Goal: Contribute content: Contribute content

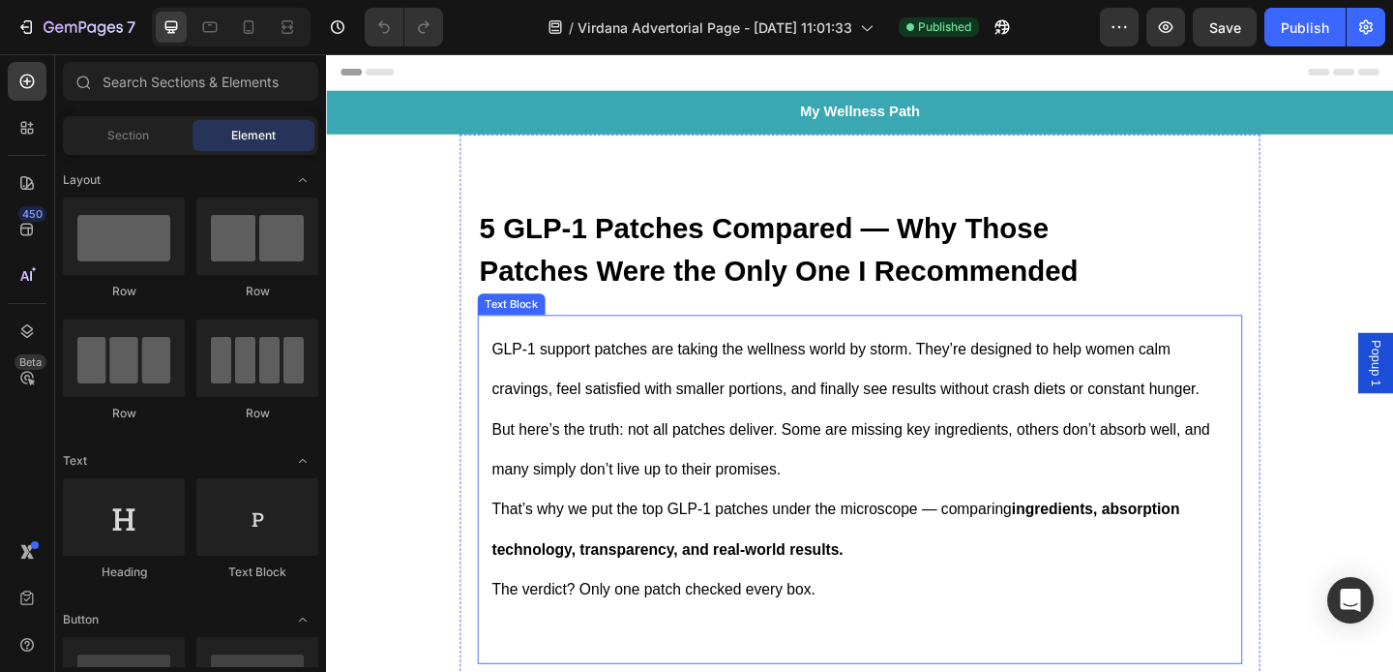
click at [976, 465] on span "But here’s the truth: not all patches deliver. Some are missing key ingredients…" at bounding box center [897, 484] width 782 height 62
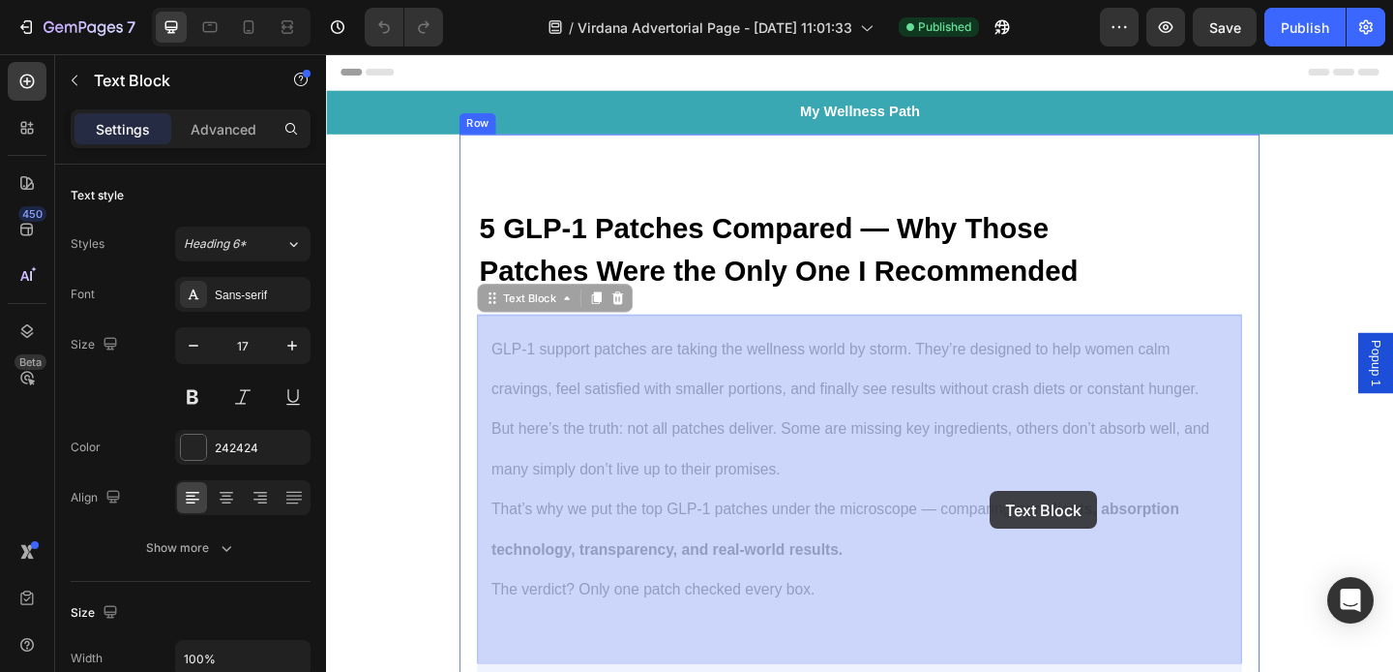
drag, startPoint x: 892, startPoint y: 597, endPoint x: 1047, endPoint y: 529, distance: 169.0
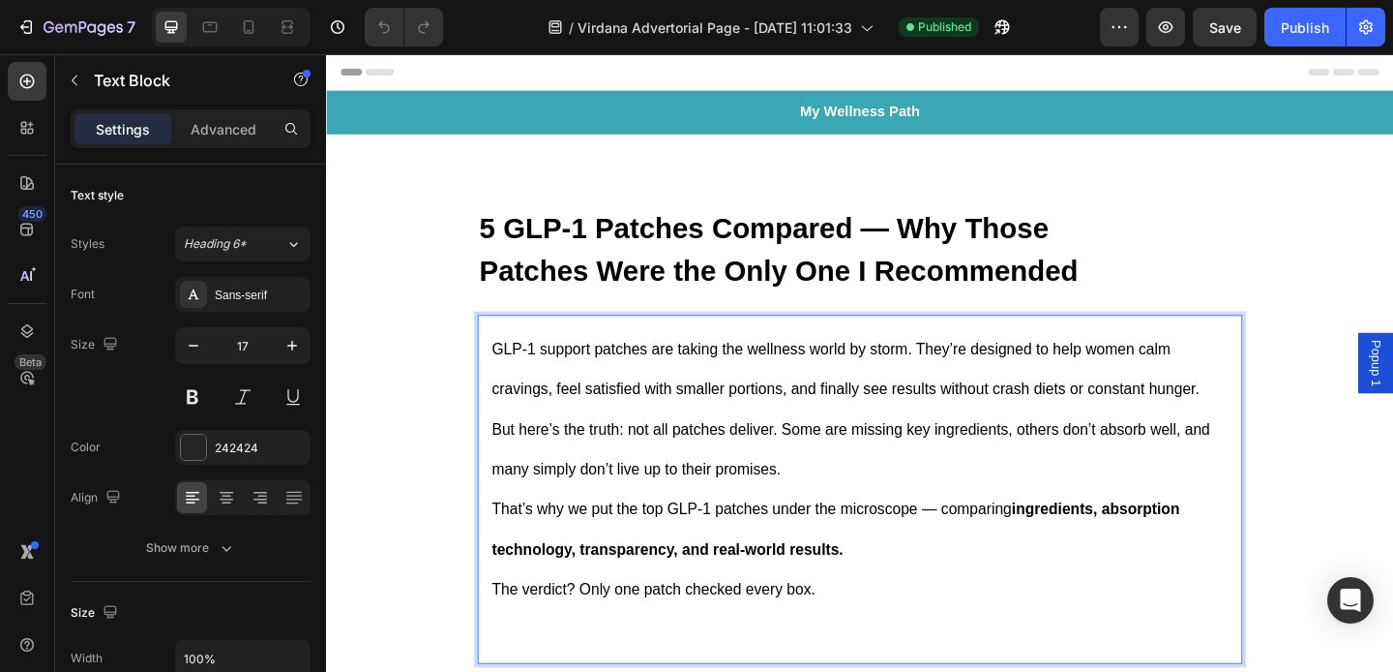
click at [562, 571] on p "That’s why we put the top GLP-1 patches under the microscope — comparing ingred…" at bounding box center [906, 570] width 801 height 87
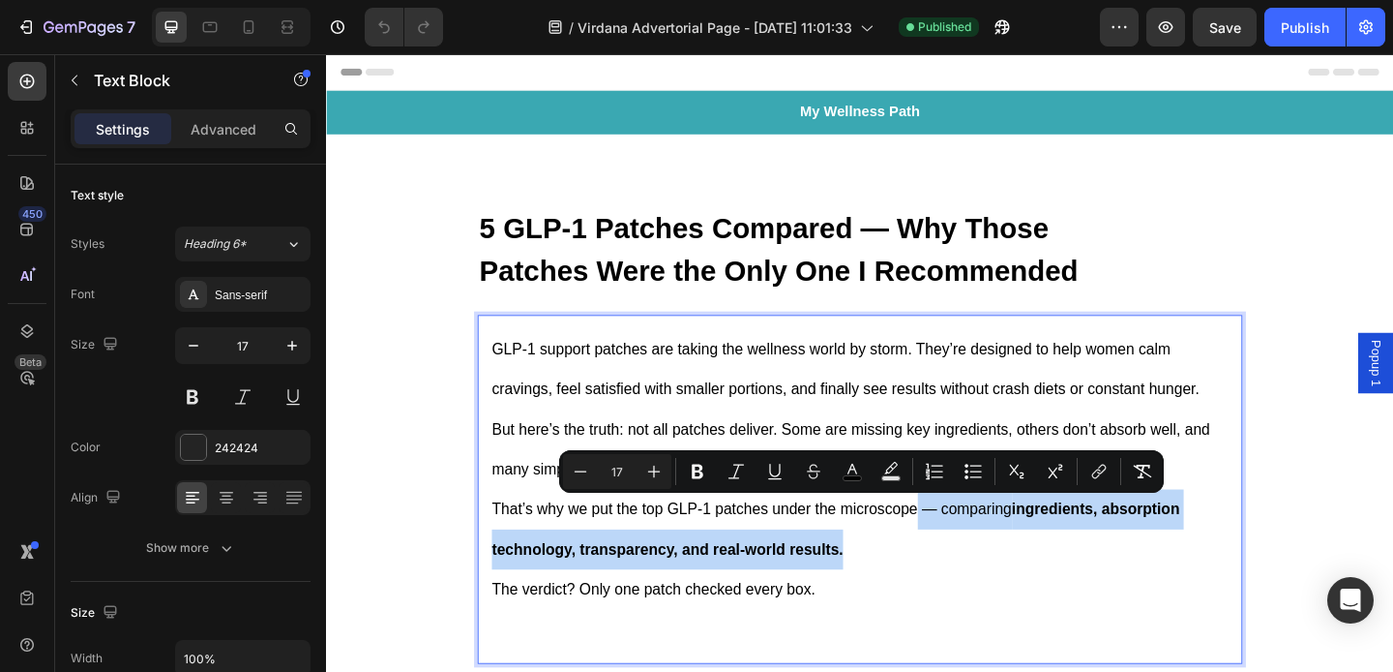
drag, startPoint x: 970, startPoint y: 537, endPoint x: 965, endPoint y: 586, distance: 49.6
click at [965, 586] on p "That’s why we put the top GLP-1 patches under the microscope — comparing ingred…" at bounding box center [906, 570] width 801 height 87
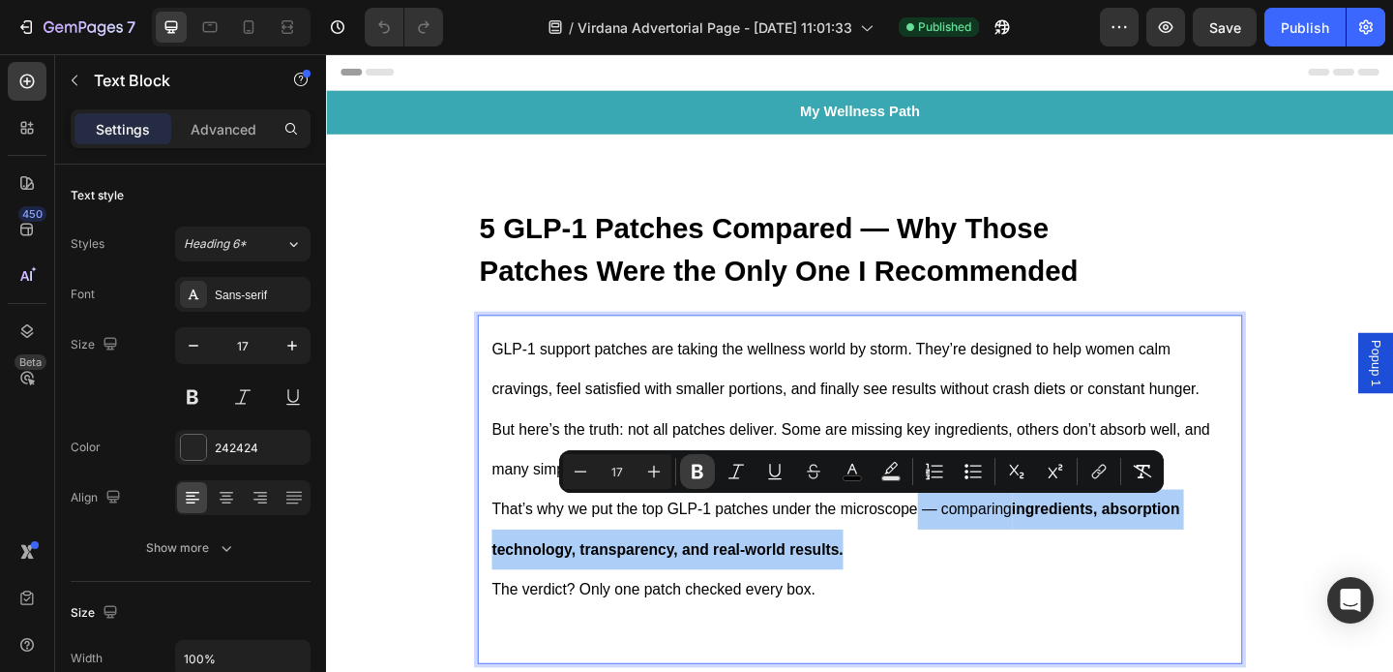
click at [688, 471] on icon "Editor contextual toolbar" at bounding box center [697, 471] width 19 height 19
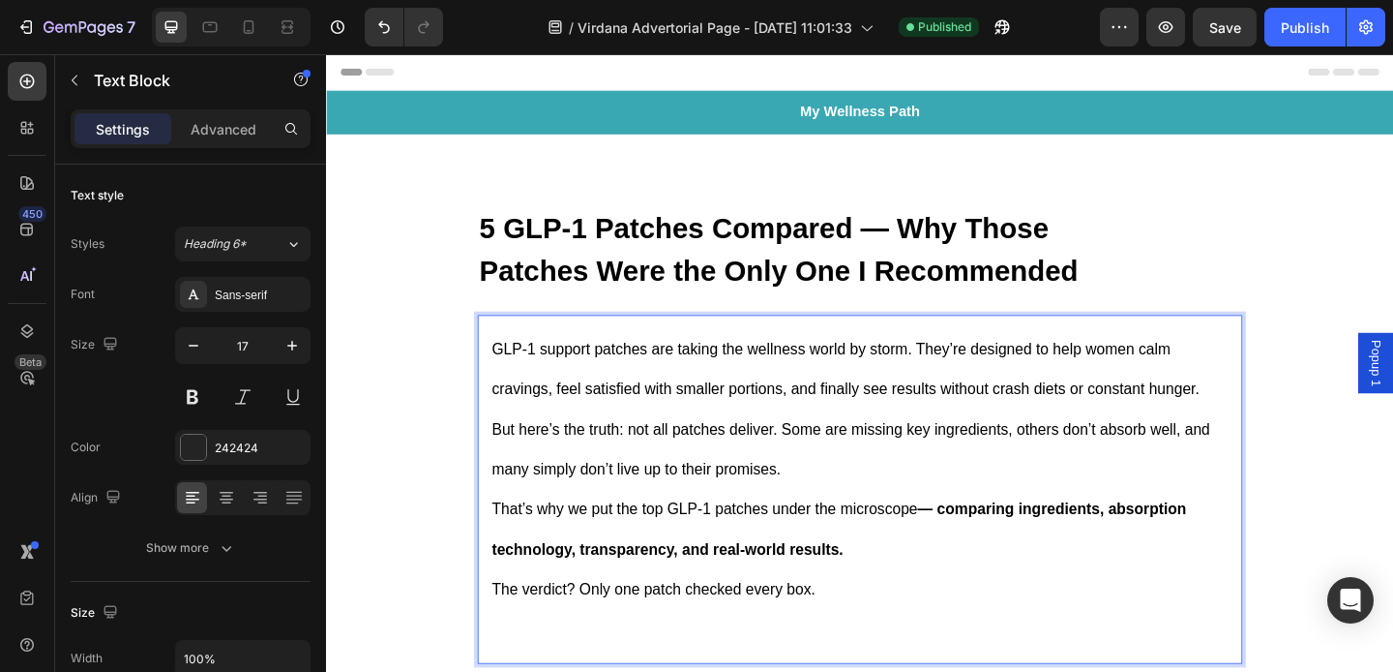
click at [720, 508] on span "But here’s the truth: not all patches deliver. Some are missing key ingredients…" at bounding box center [897, 484] width 782 height 62
drag, startPoint x: 972, startPoint y: 550, endPoint x: 960, endPoint y: 591, distance: 43.2
click at [960, 591] on p "That’s why we put the top GLP-1 patches under the microscope — comparing ingred…" at bounding box center [906, 570] width 801 height 87
click at [854, 589] on strong "— comparing ingredients, absorption technology, transparency, and real-world re…" at bounding box center [884, 571] width 756 height 62
drag, startPoint x: 892, startPoint y: 584, endPoint x: 967, endPoint y: 547, distance: 83.1
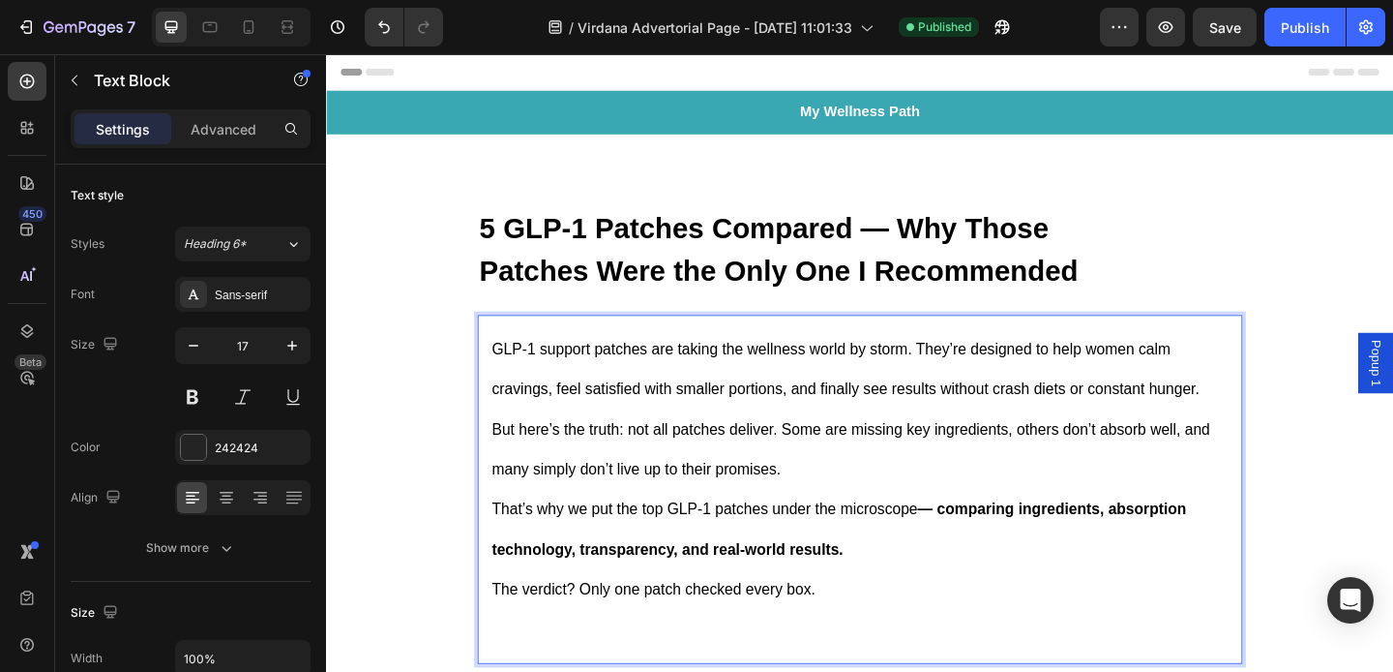
click at [967, 548] on p "That’s why we put the top GLP-1 patches under the microscope — comparing ingred…" at bounding box center [906, 570] width 801 height 87
click at [974, 549] on strong "— comparing ingredients, absorption technology, transparency, and real-world re…" at bounding box center [884, 571] width 756 height 62
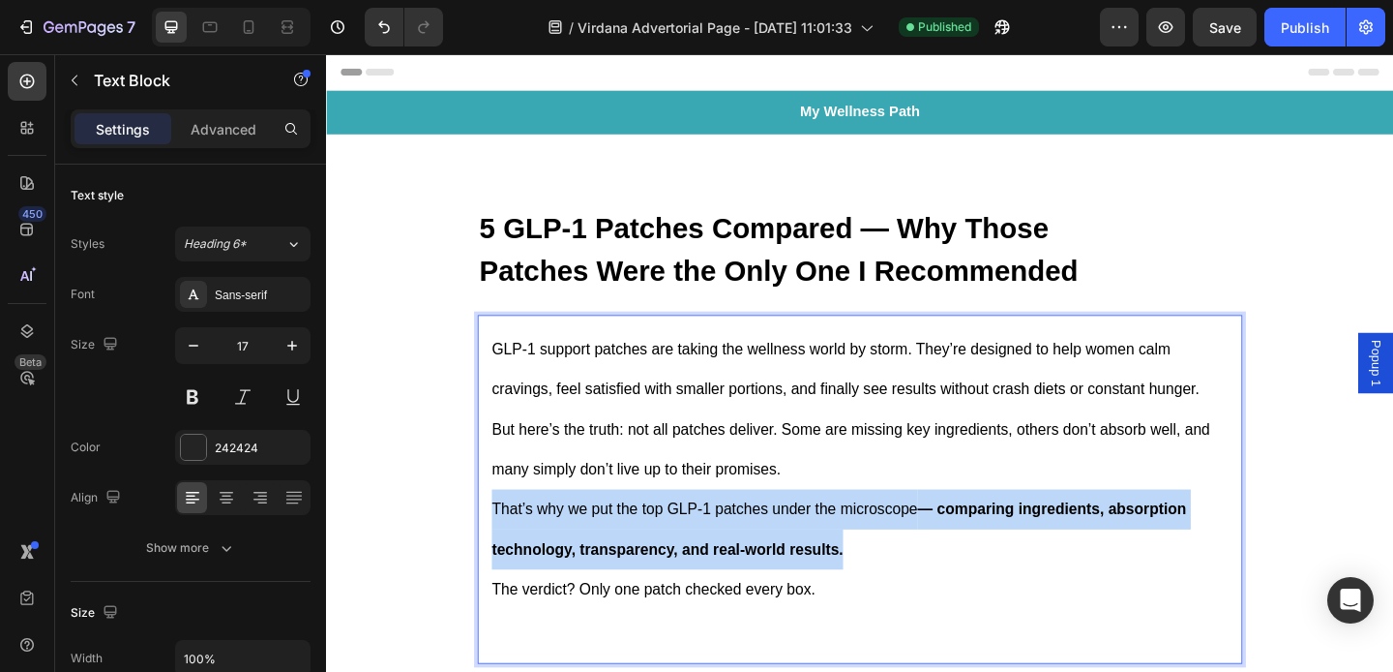
click at [974, 549] on strong "— comparing ingredients, absorption technology, transparency, and real-world re…" at bounding box center [884, 571] width 756 height 62
click at [925, 544] on span "That’s why we put the top GLP-1 patches under the microscope — comparing ingred…" at bounding box center [884, 571] width 756 height 62
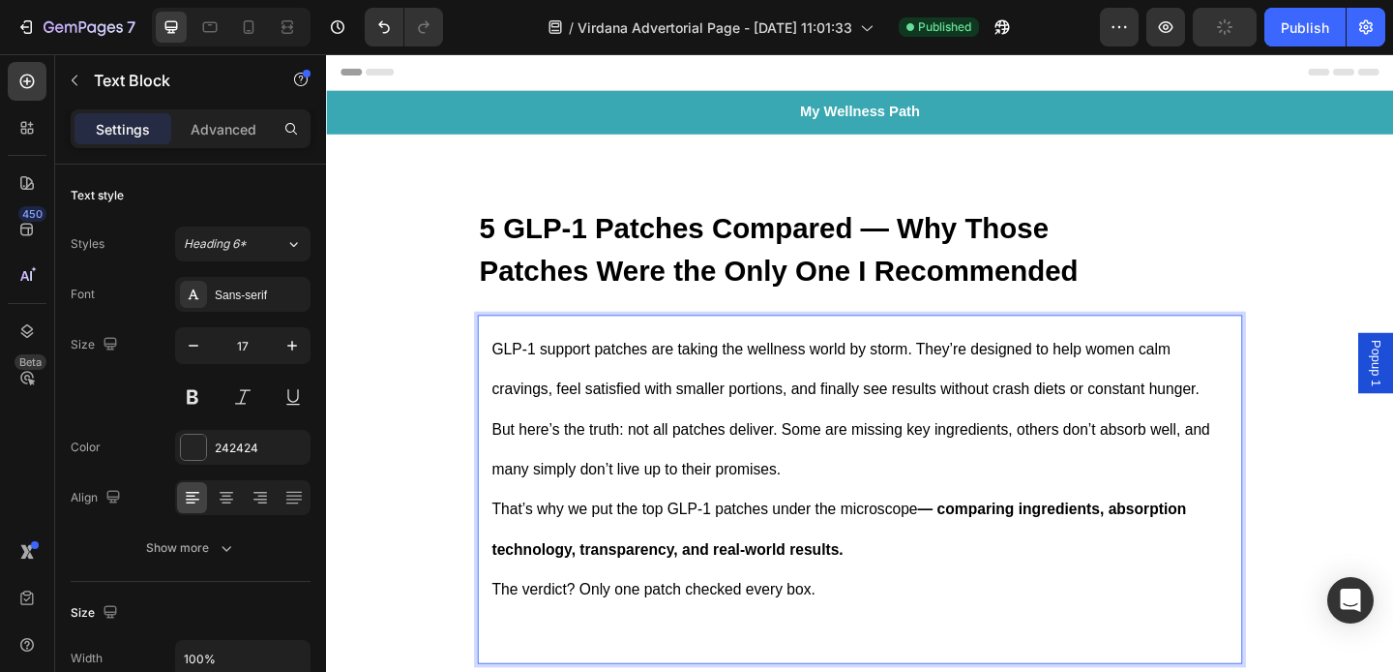
click at [949, 545] on span "That’s why we put the top GLP-1 patches under the microscope — comparing ingred…" at bounding box center [884, 571] width 756 height 62
drag, startPoint x: 970, startPoint y: 542, endPoint x: 951, endPoint y: 586, distance: 48.2
click at [951, 586] on p "That’s why we put the top GLP-1 patches under the microscope — comparing ingred…" at bounding box center [906, 570] width 801 height 87
click at [1007, 555] on strong "— comparing ingredients, absorption technology, transparency, and real-world re…" at bounding box center [884, 571] width 756 height 62
click at [949, 487] on p "But here’s the truth: not all patches deliver. Some are missing key ingredients…" at bounding box center [906, 483] width 801 height 87
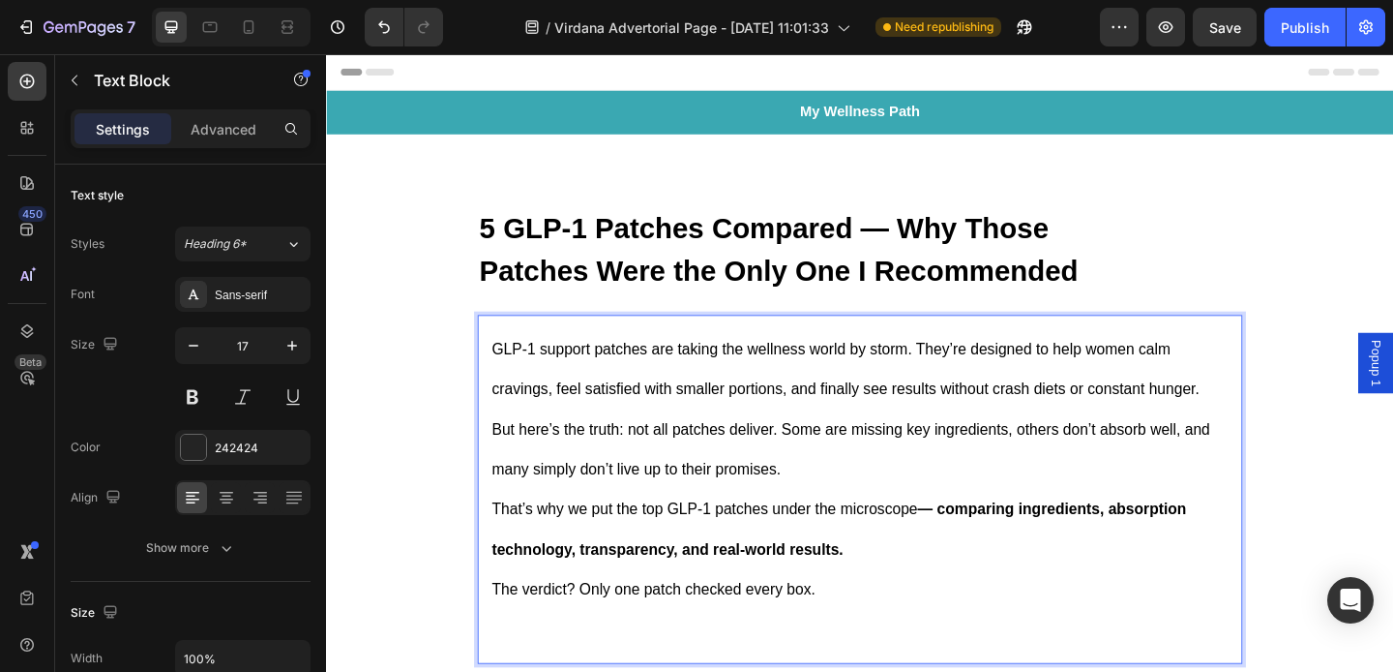
click at [907, 546] on span "That’s why we put the top GLP-1 patches under the microscope — comparing ingred…" at bounding box center [884, 571] width 756 height 62
drag, startPoint x: 907, startPoint y: 546, endPoint x: 883, endPoint y: 548, distance: 23.3
click at [883, 548] on span "That’s why we put the top GLP-1 patches under the microscope — comparing ingred…" at bounding box center [884, 571] width 756 height 62
click at [859, 588] on strong "— comparing ingredients, absorption technology, transparency, and real-world re…" at bounding box center [884, 571] width 756 height 62
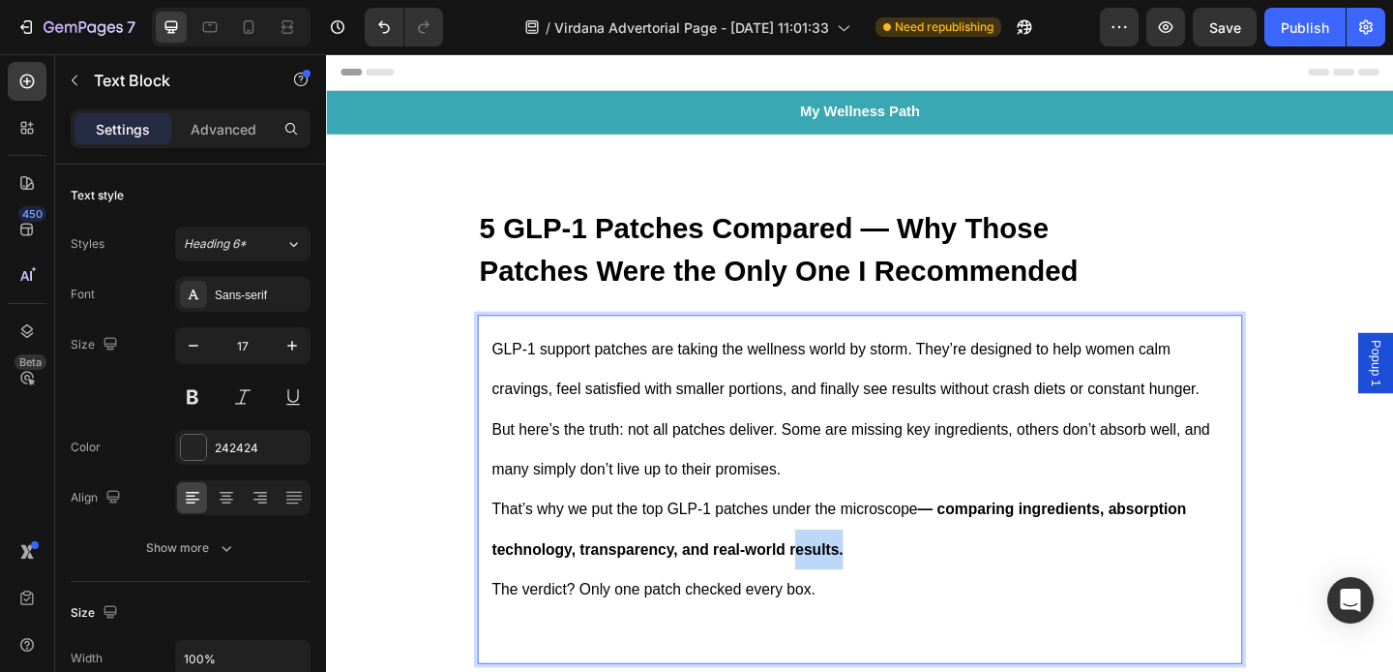
click at [859, 588] on strong "— comparing ingredients, absorption technology, transparency, and real-world re…" at bounding box center [884, 571] width 756 height 62
click at [884, 587] on strong "— comparing ingredients, absorption technology, transparency, and real-world re…" at bounding box center [884, 571] width 756 height 62
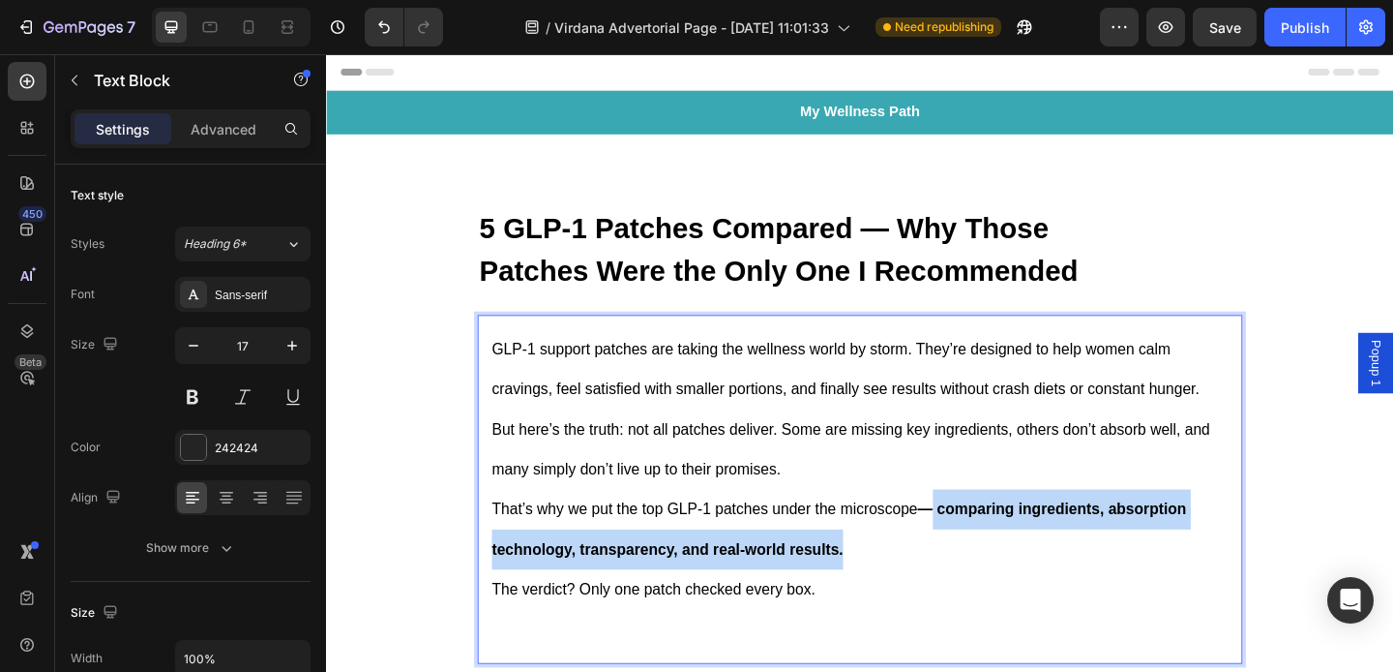
drag, startPoint x: 884, startPoint y: 589, endPoint x: 974, endPoint y: 558, distance: 95.2
click at [974, 558] on p "That’s why we put the top GLP-1 patches under the microscope — comparing ingred…" at bounding box center [906, 570] width 801 height 87
click at [1052, 555] on strong "— comparing ingredients, absorption technology, transparency, and real-world re…" at bounding box center [884, 571] width 756 height 62
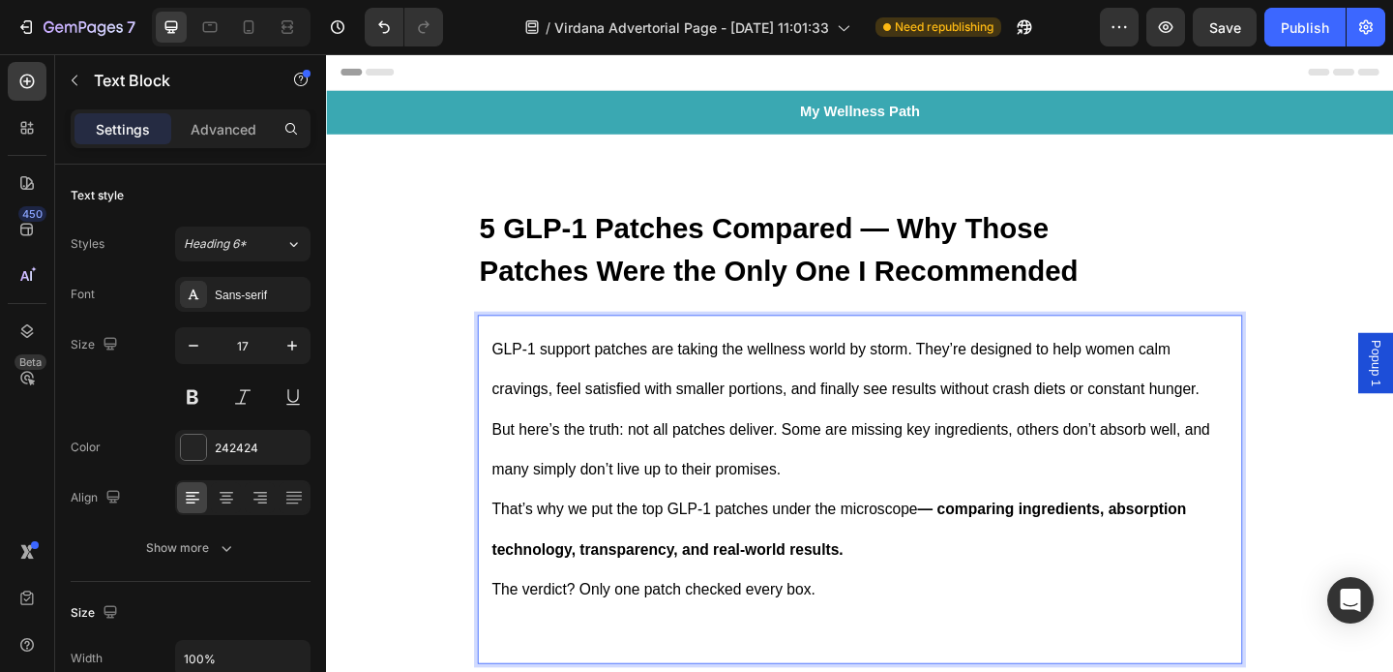
click at [951, 528] on p "That’s why we put the top GLP-1 patches under the microscope — comparing ingred…" at bounding box center [906, 570] width 801 height 87
click at [874, 395] on p "GLP-1 support patches are taking the wellness world by storm. They’re designed …" at bounding box center [906, 396] width 801 height 87
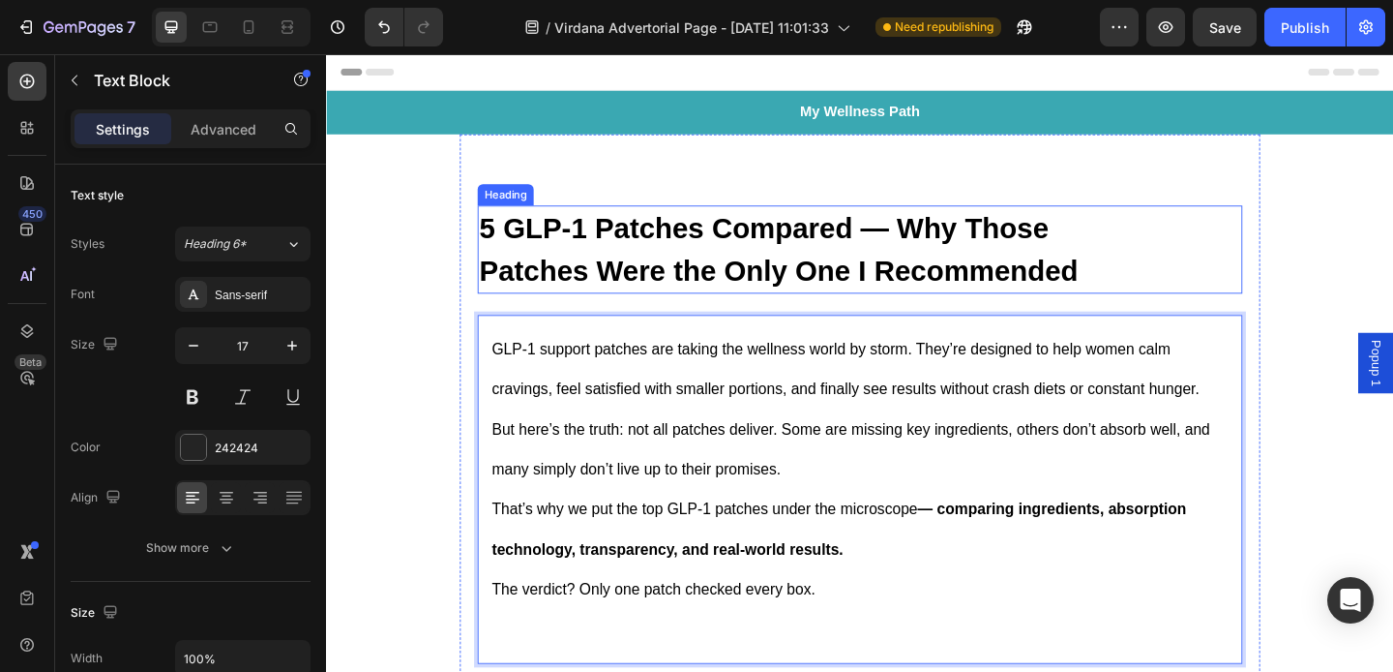
click at [745, 302] on strong "5 GLP-1 Patches Compared — Why Those Patches Were the Only One I Recommended" at bounding box center [818, 266] width 651 height 81
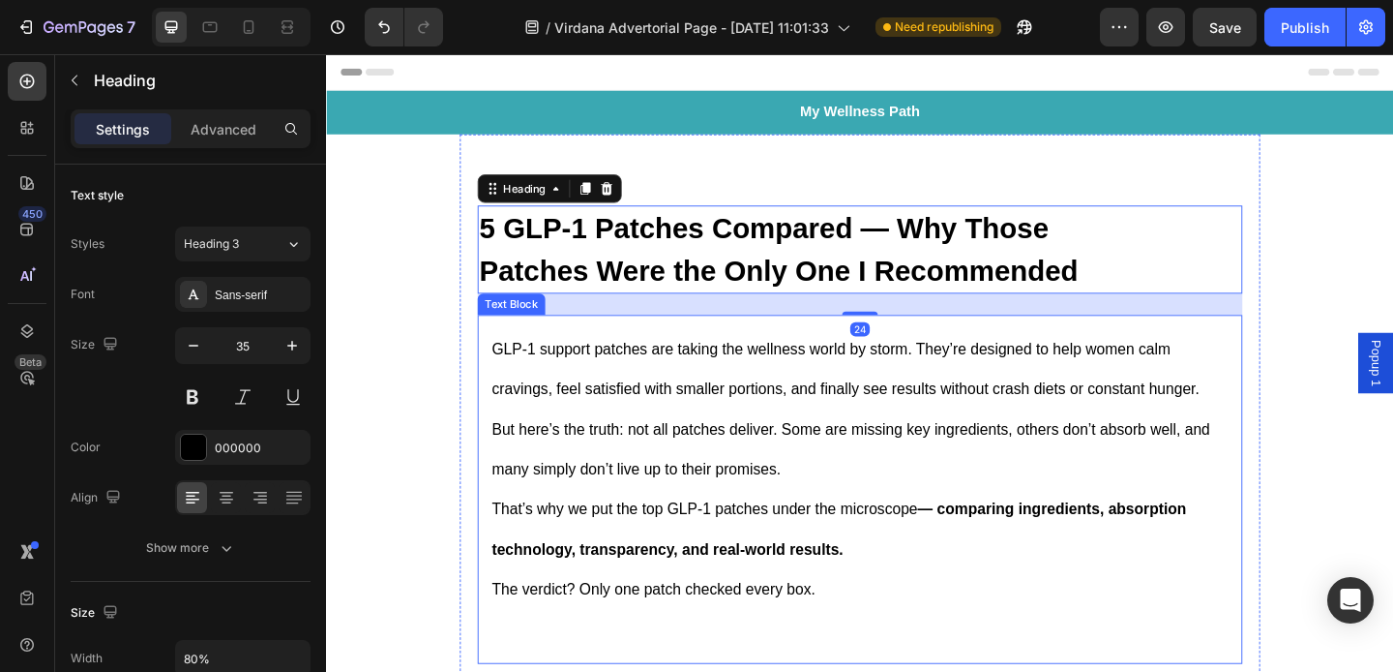
click at [817, 490] on p "But here’s the truth: not all patches deliver. Some are missing key ingredients…" at bounding box center [906, 483] width 801 height 87
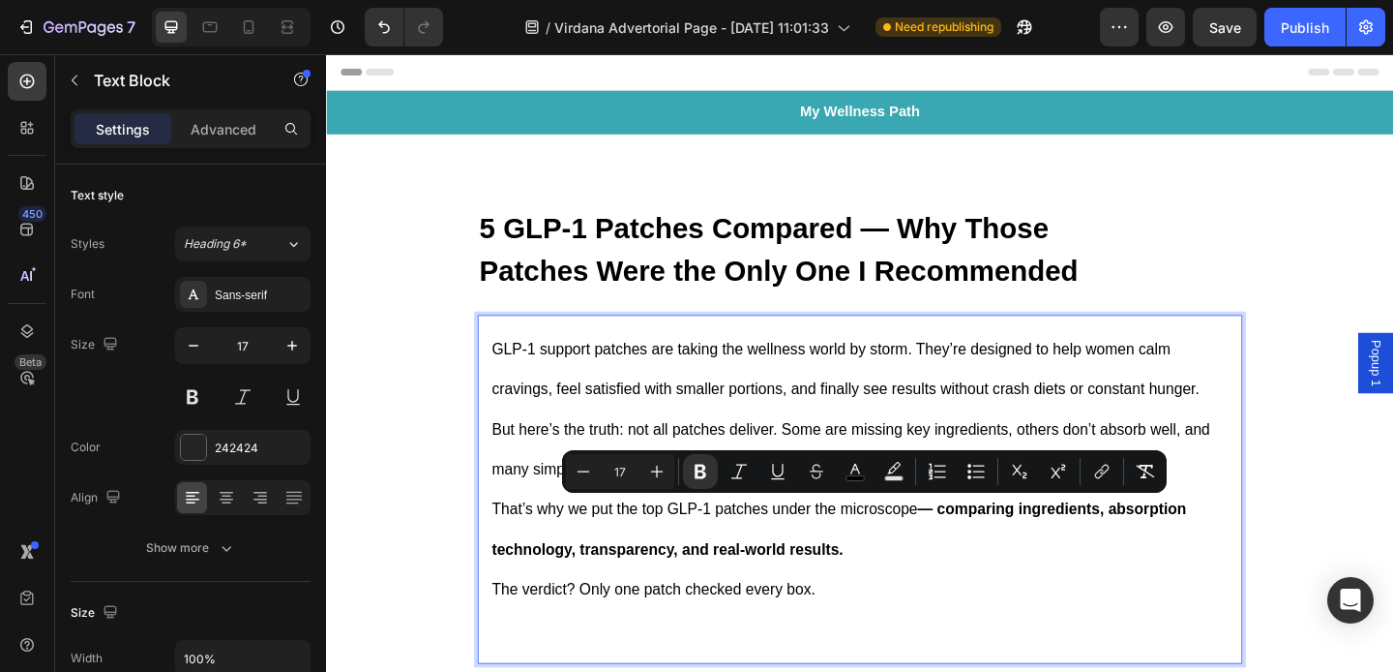
drag, startPoint x: 967, startPoint y: 529, endPoint x: 959, endPoint y: 587, distance: 58.6
click at [708, 471] on icon "Editor contextual toolbar" at bounding box center [700, 471] width 19 height 19
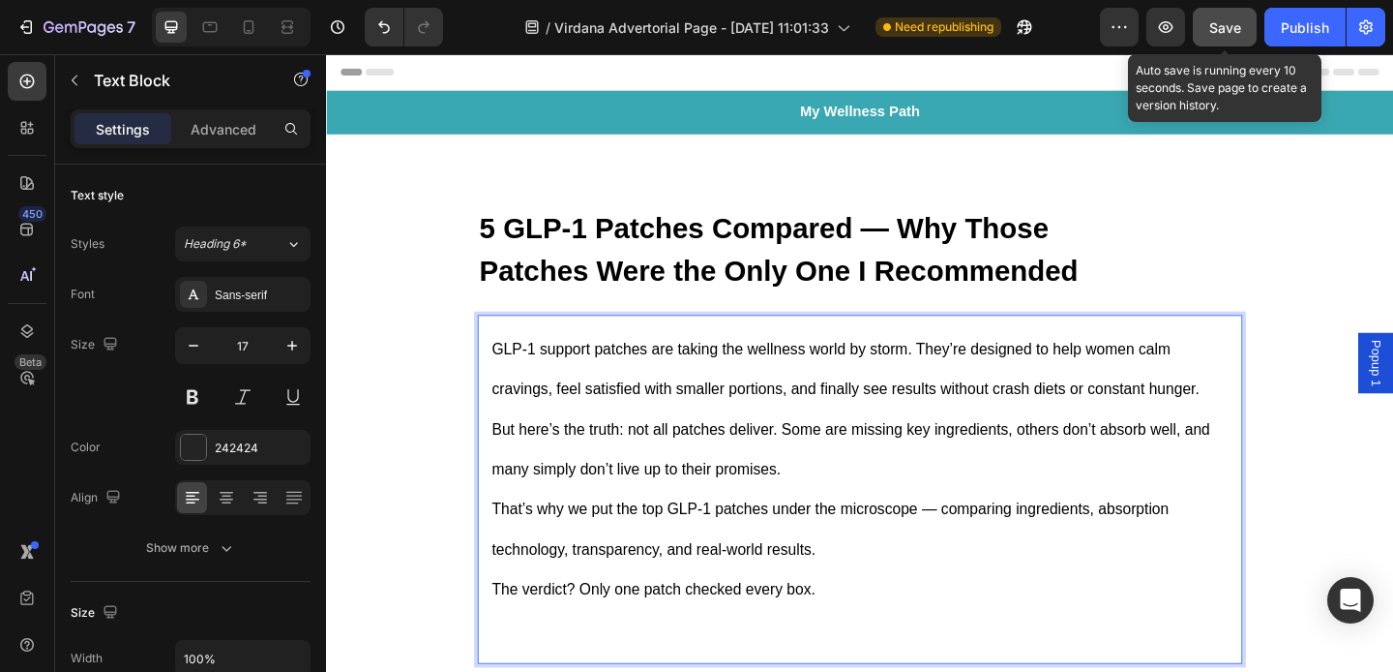
click at [1236, 30] on span "Save" at bounding box center [1226, 27] width 32 height 16
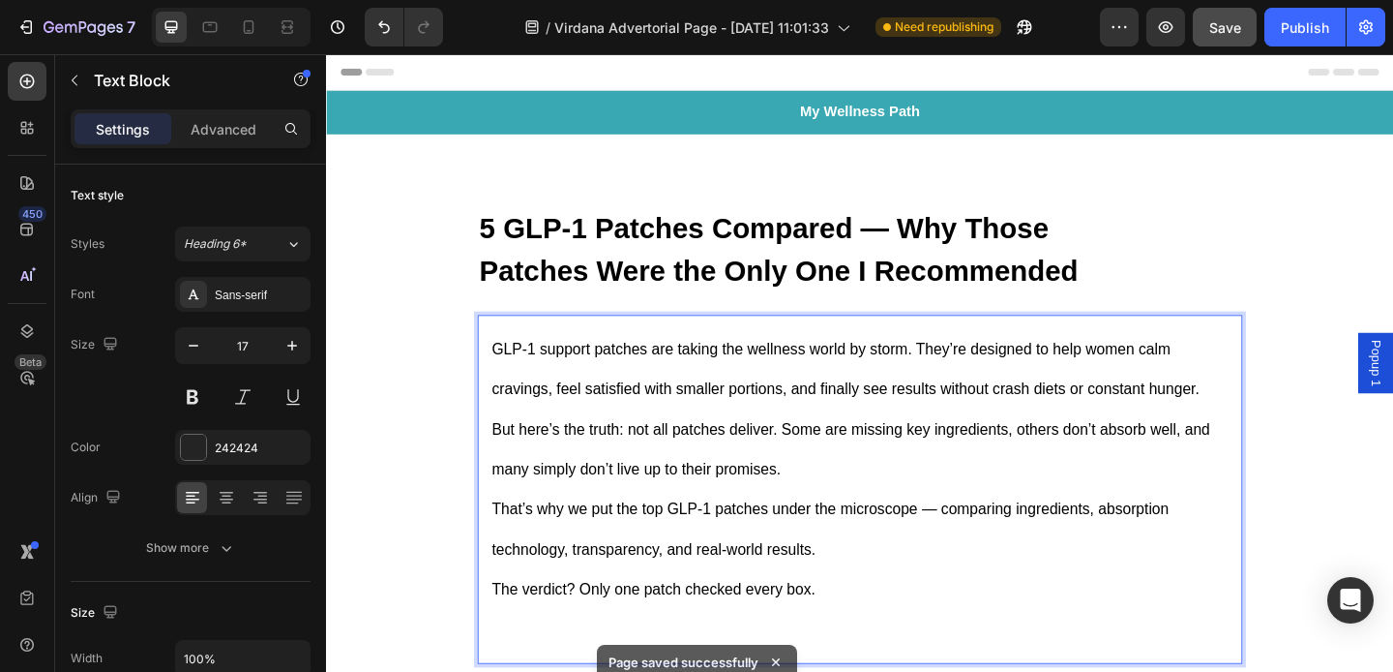
click at [524, 360] on p "GLP-1 support patches are taking the wellness world by storm. They’re designed …" at bounding box center [906, 396] width 801 height 87
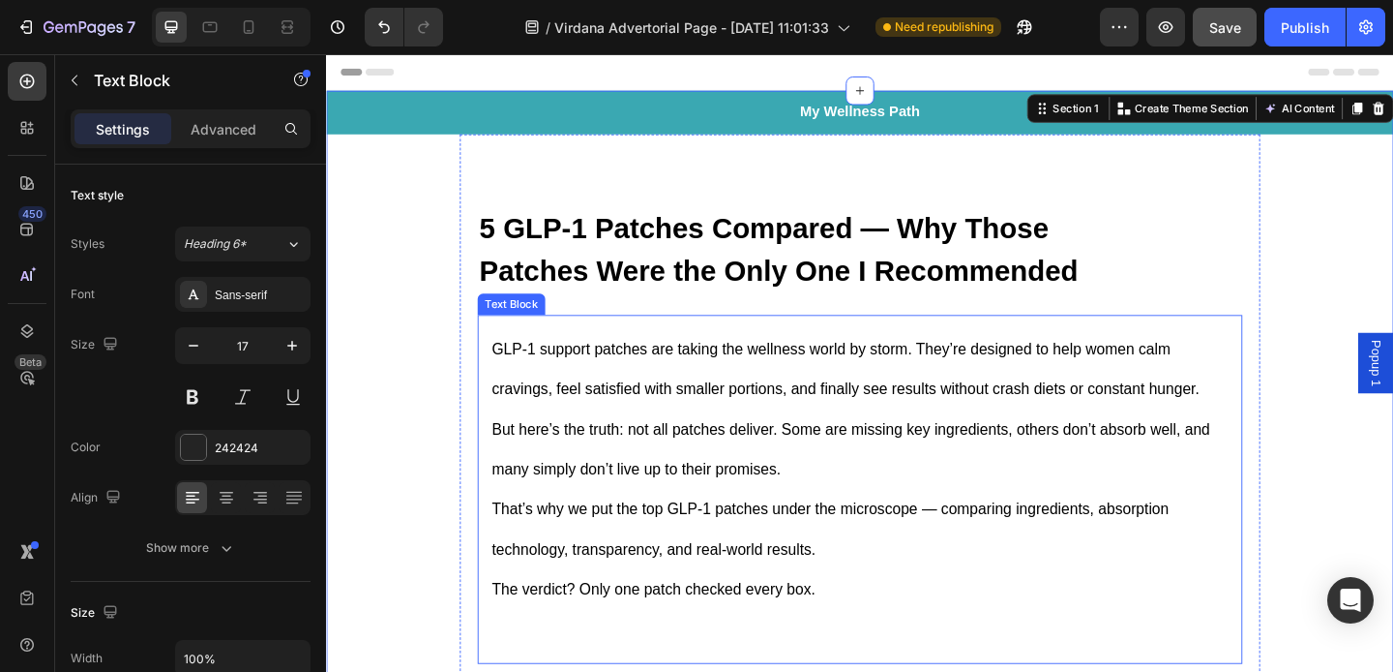
click at [513, 350] on div "GLP-1 support patches are taking the wellness world by storm. They’re designed …" at bounding box center [907, 527] width 832 height 379
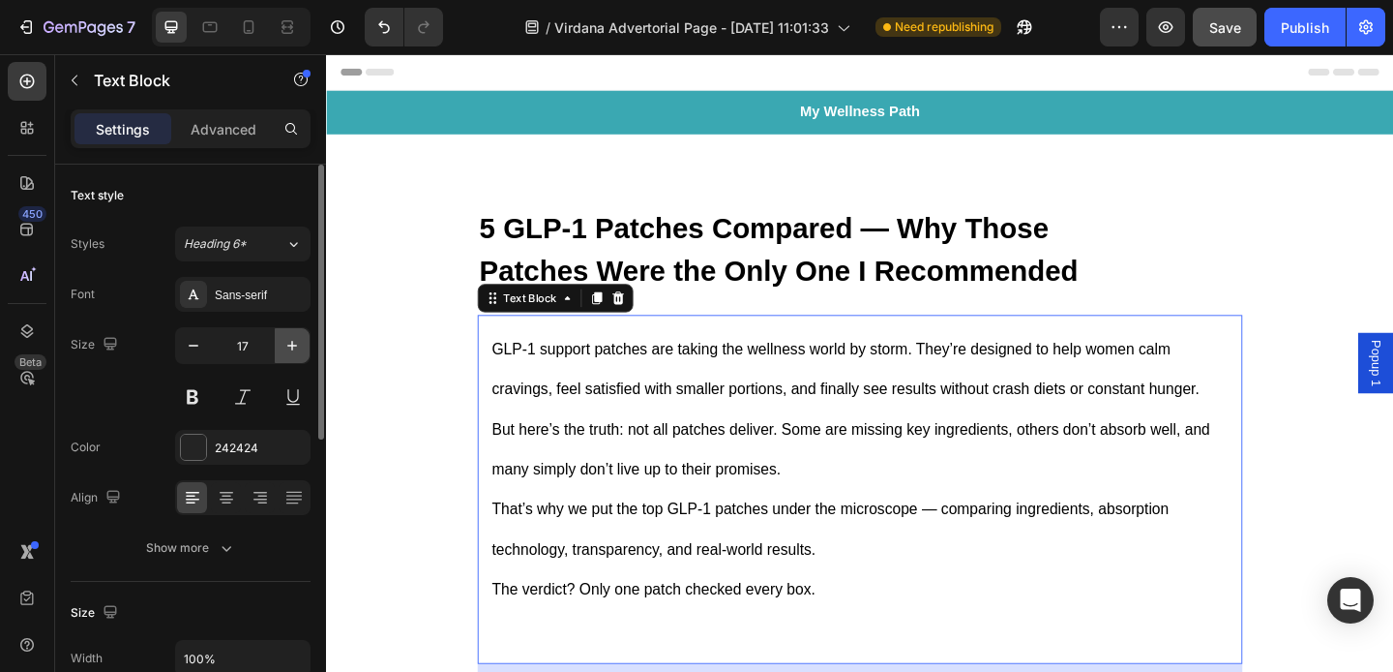
click at [287, 347] on icon "button" at bounding box center [292, 345] width 19 height 19
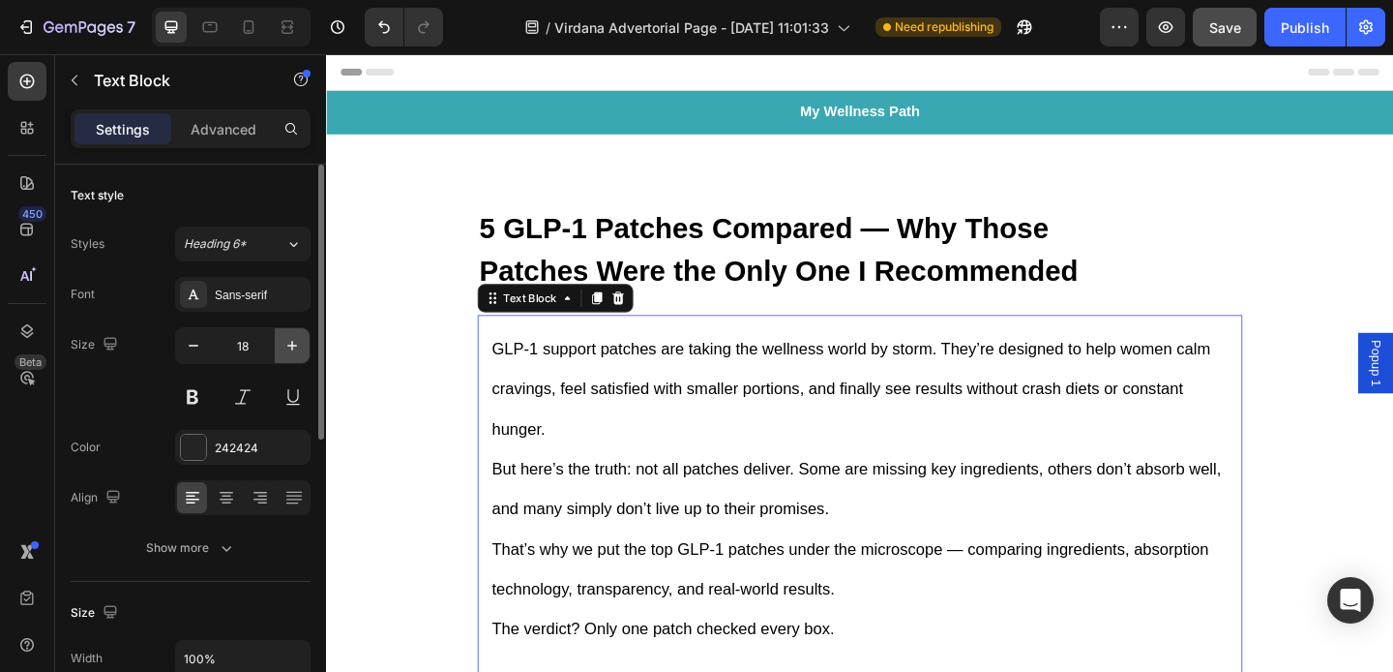
click at [285, 346] on icon "button" at bounding box center [292, 345] width 19 height 19
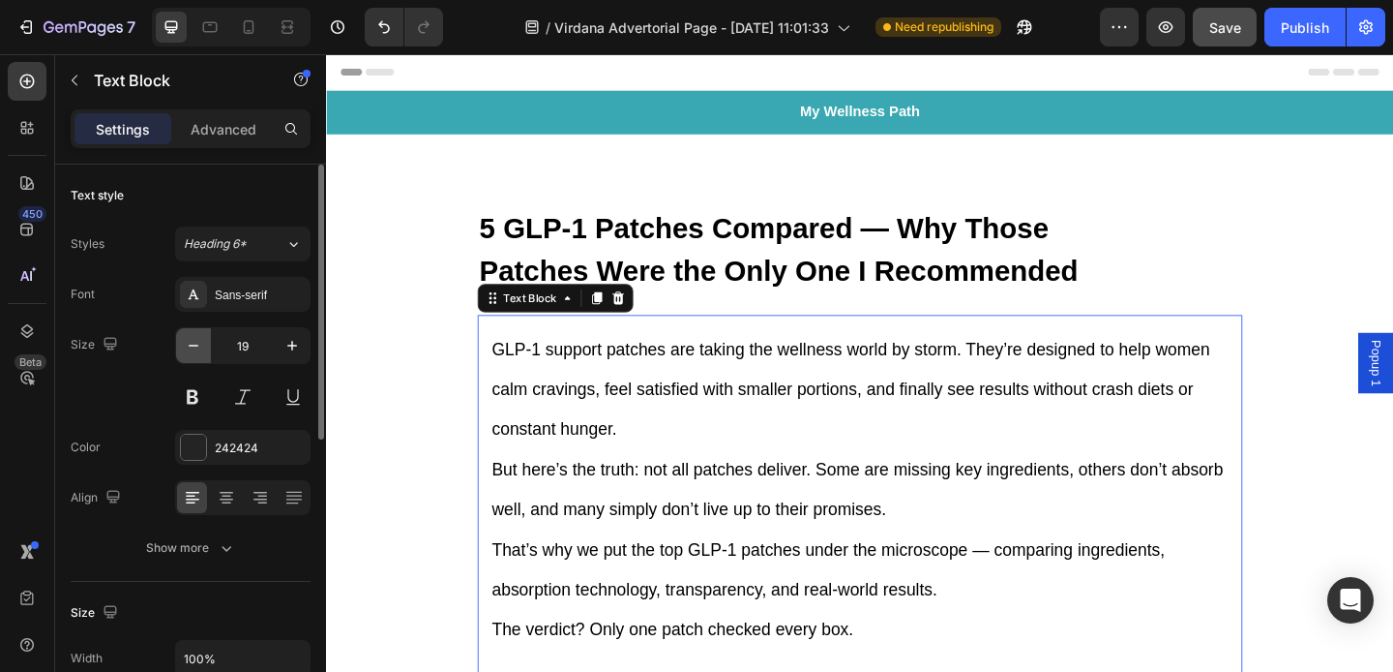
click at [198, 342] on icon "button" at bounding box center [193, 345] width 19 height 19
type input "18"
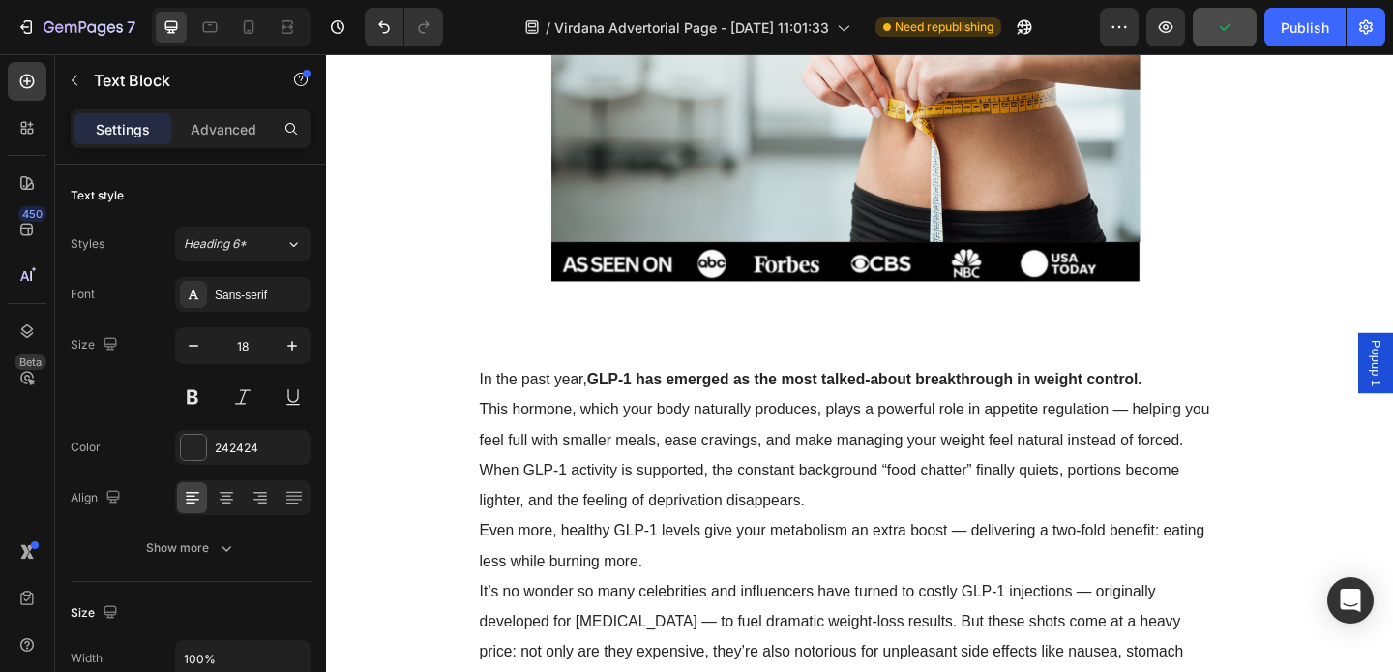
scroll to position [1039, 0]
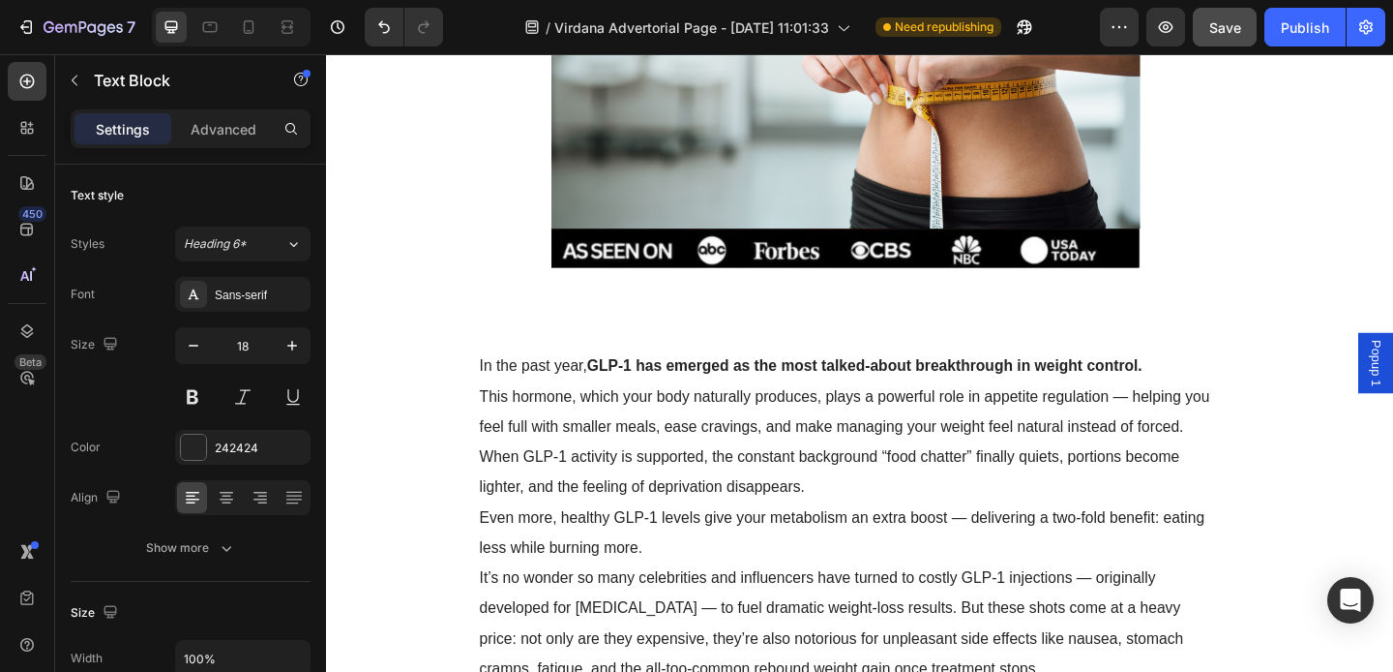
click at [628, 440] on p "This hormone, which your body naturally produces, plays a powerful role in appe…" at bounding box center [891, 476] width 797 height 132
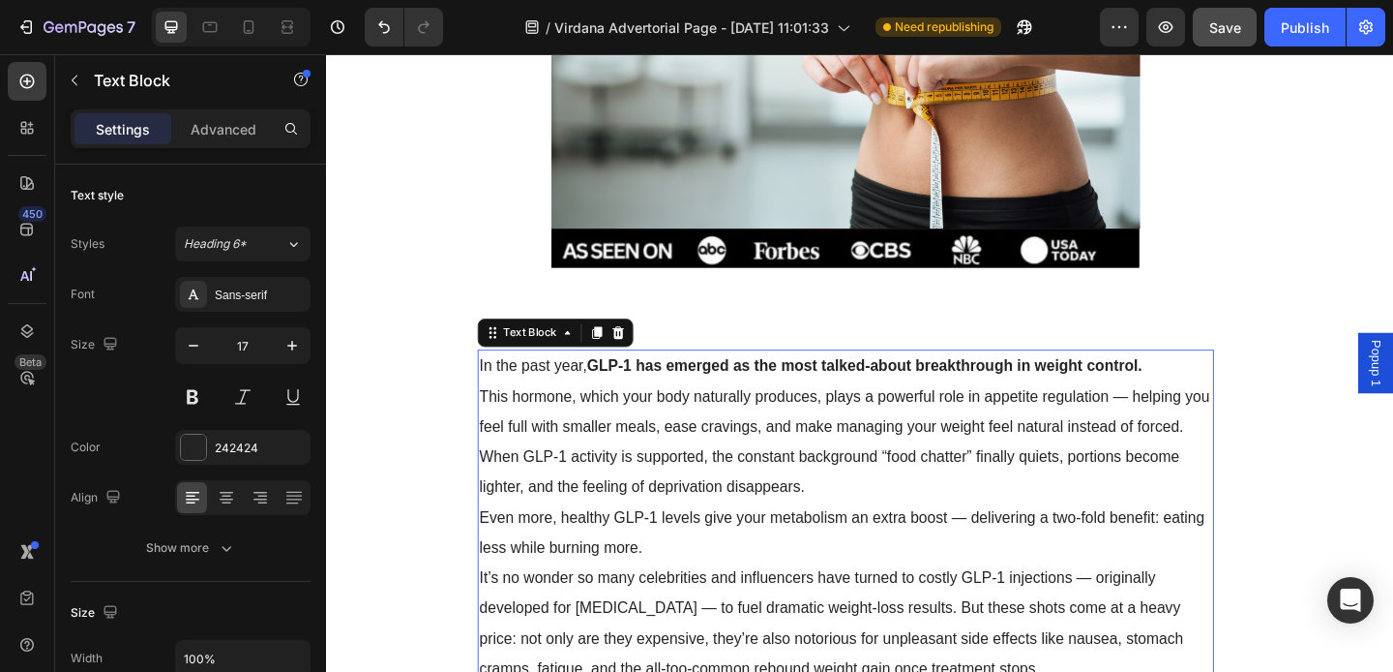
click at [620, 391] on strong "GLP-1 has emerged as the most talked-about breakthrough in weight control." at bounding box center [912, 393] width 604 height 18
click at [612, 400] on span "In the past year, GLP-1 has emerged as the most talked-about breakthrough in we…" at bounding box center [853, 393] width 721 height 18
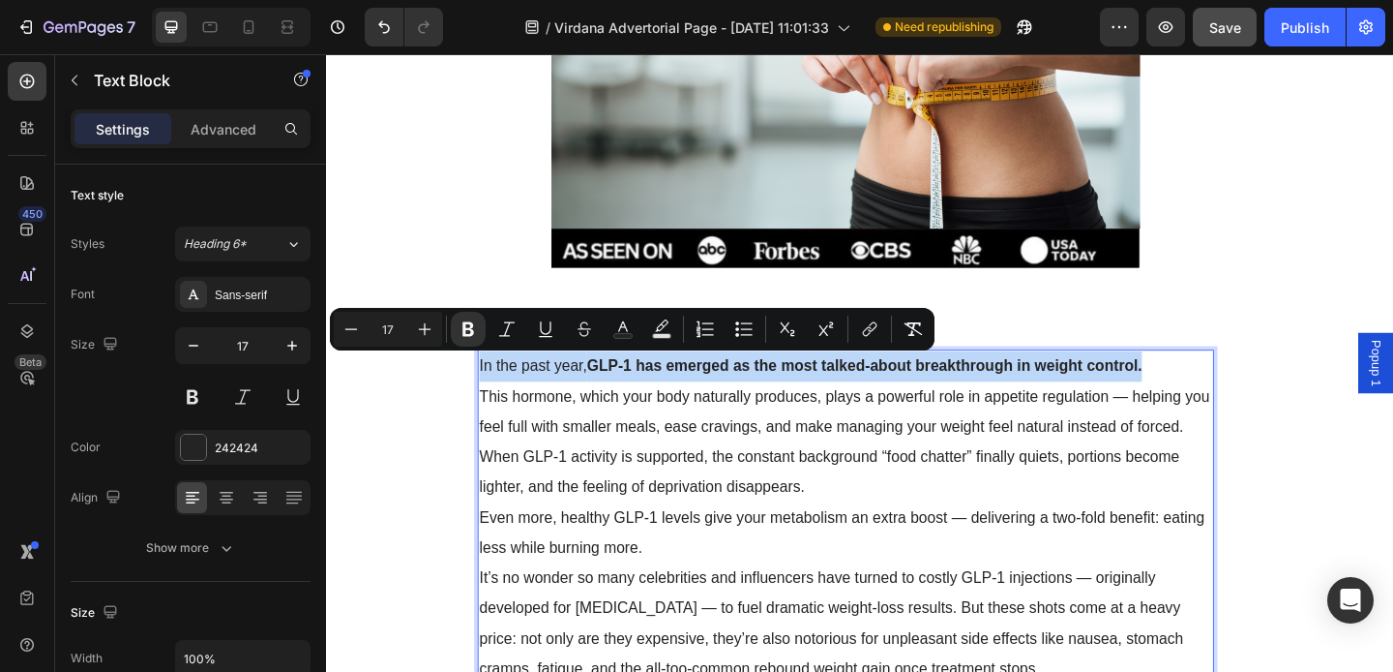
click at [612, 400] on span "In the past year, GLP-1 has emerged as the most talked-about breakthrough in we…" at bounding box center [853, 393] width 721 height 18
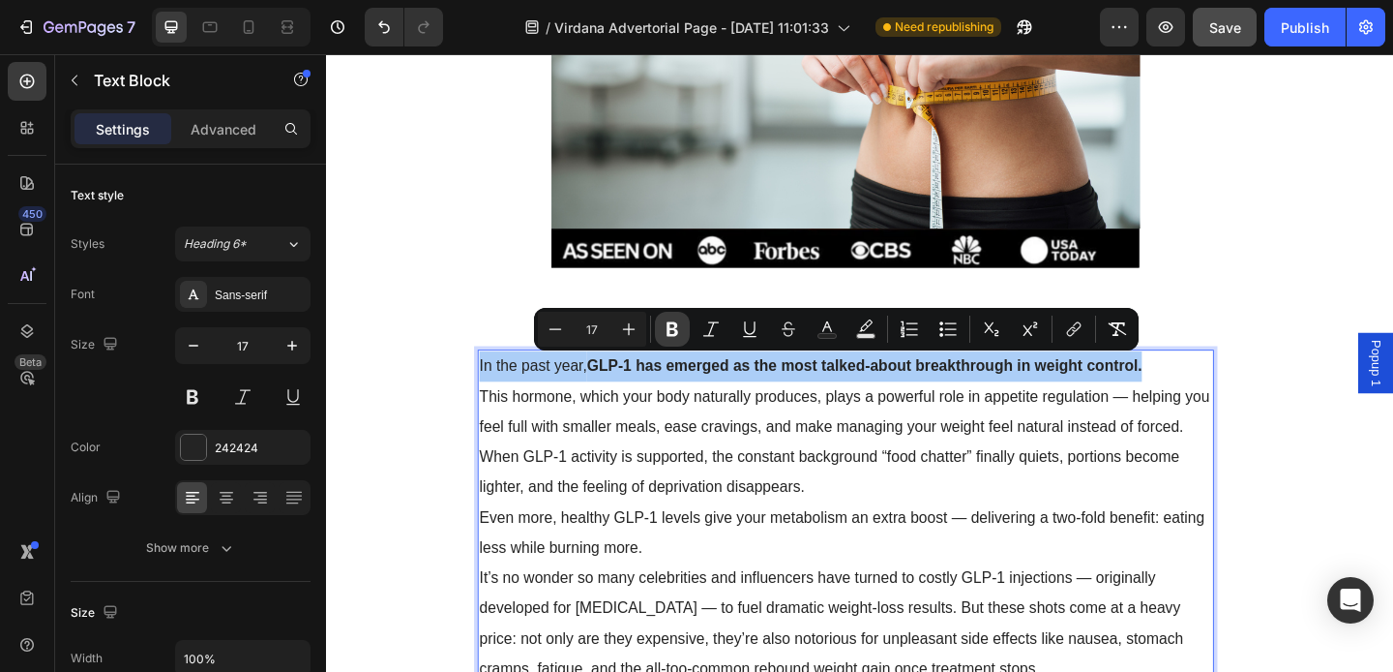
click at [674, 327] on icon "Editor contextual toolbar" at bounding box center [673, 329] width 12 height 15
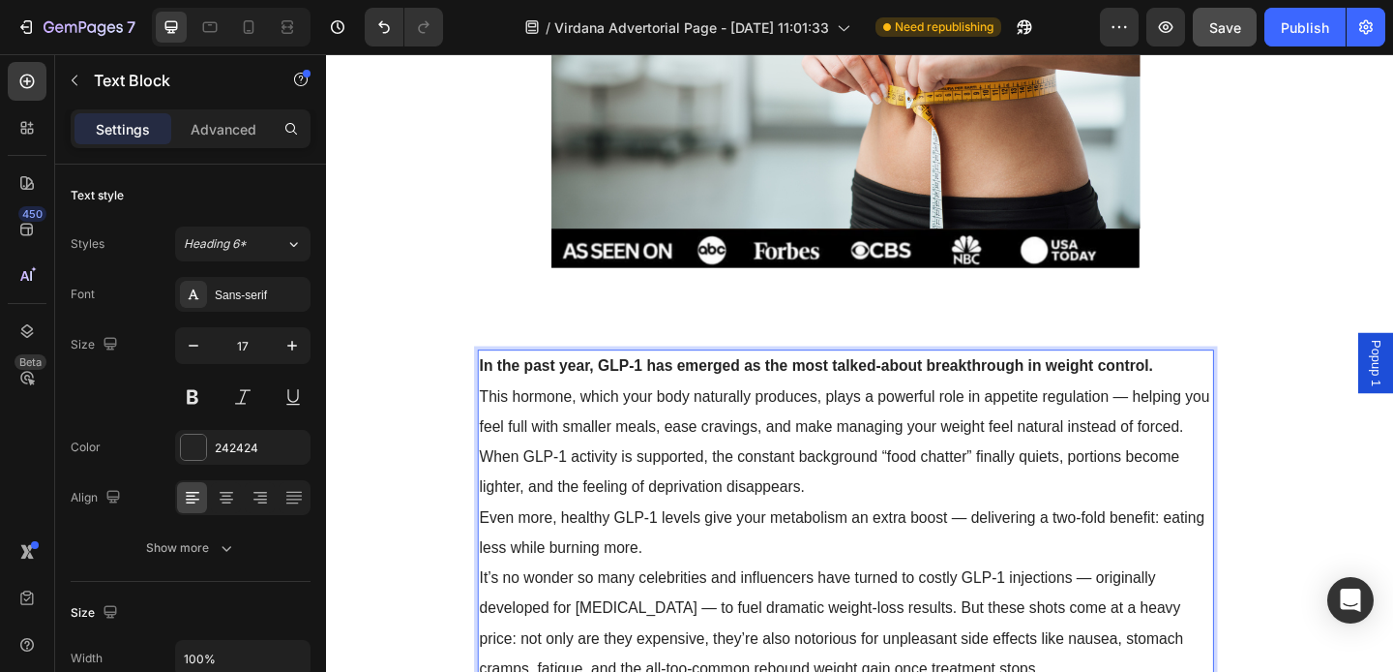
click at [682, 381] on p "In the past year, GLP-1 has emerged as the most talked-about breakthrough in we…" at bounding box center [891, 393] width 797 height 33
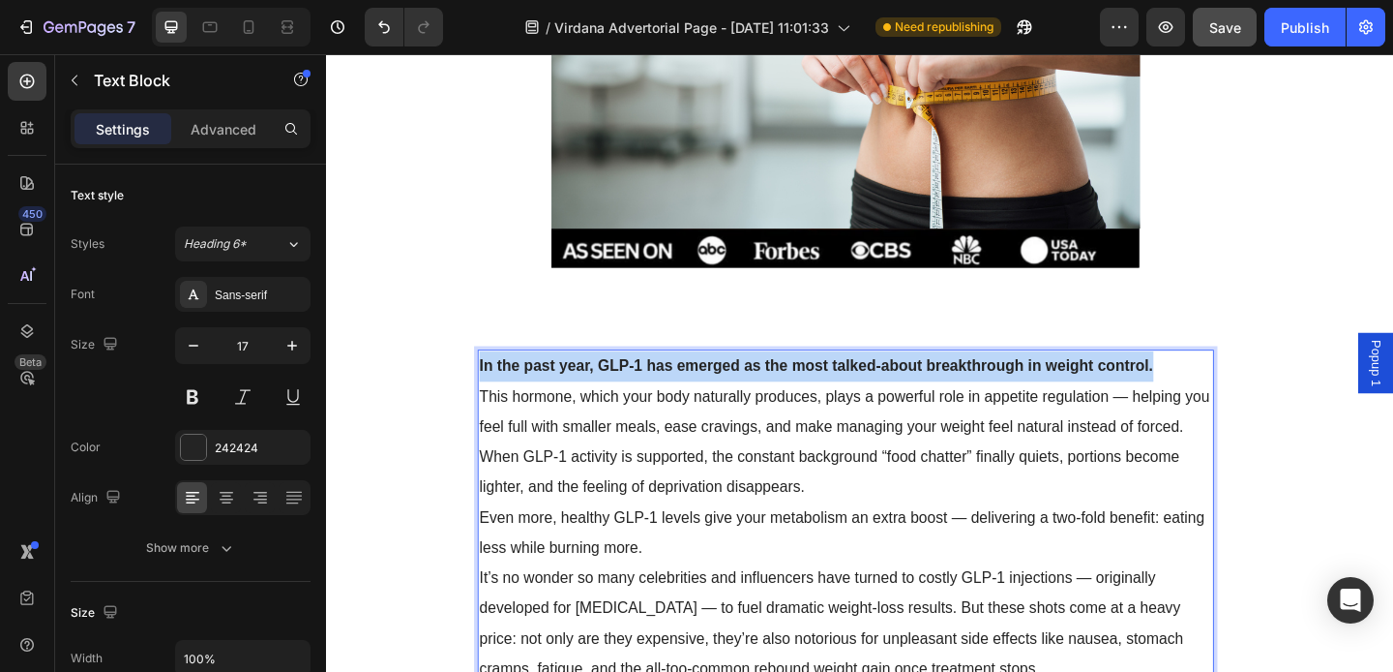
click at [682, 381] on p "In the past year, GLP-1 has emerged as the most talked-about breakthrough in we…" at bounding box center [891, 393] width 797 height 33
click at [682, 393] on strong "In the past year, GLP-1 has emerged as the most talked-about breakthrough in we…" at bounding box center [860, 393] width 734 height 18
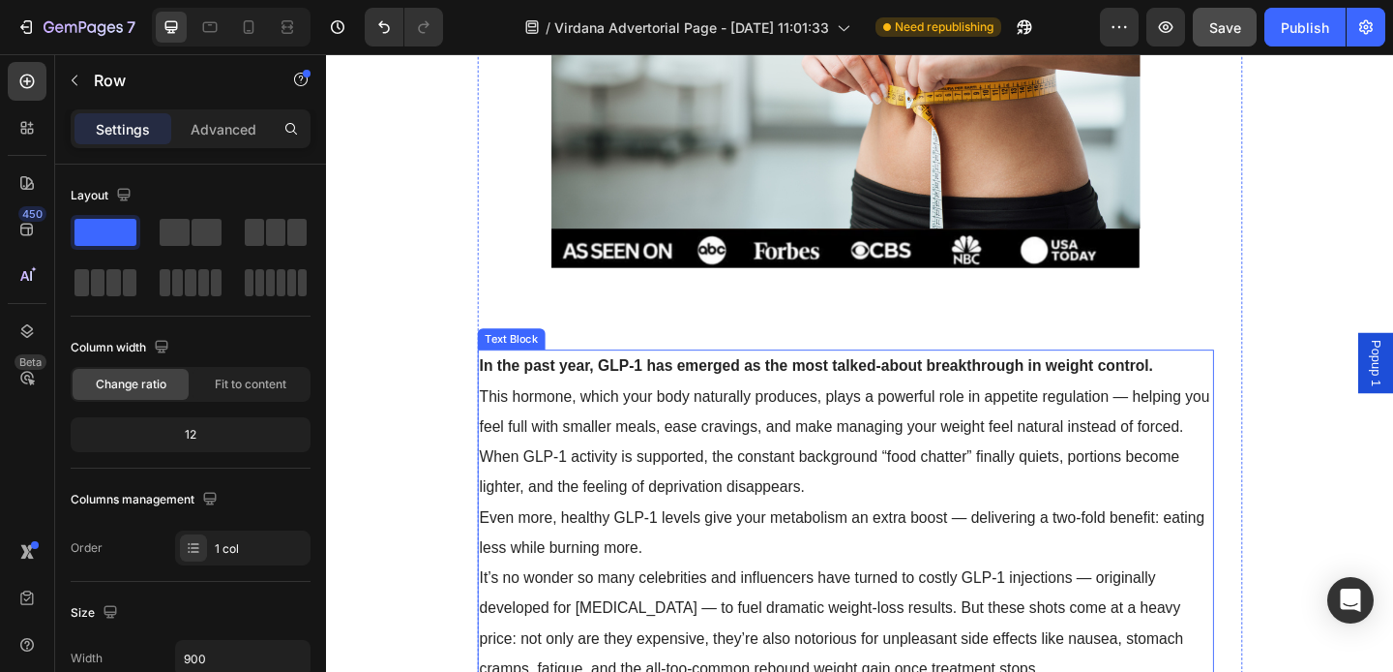
click at [568, 403] on p "In the past year, GLP-1 has emerged as the most talked-about breakthrough in we…" at bounding box center [891, 393] width 797 height 33
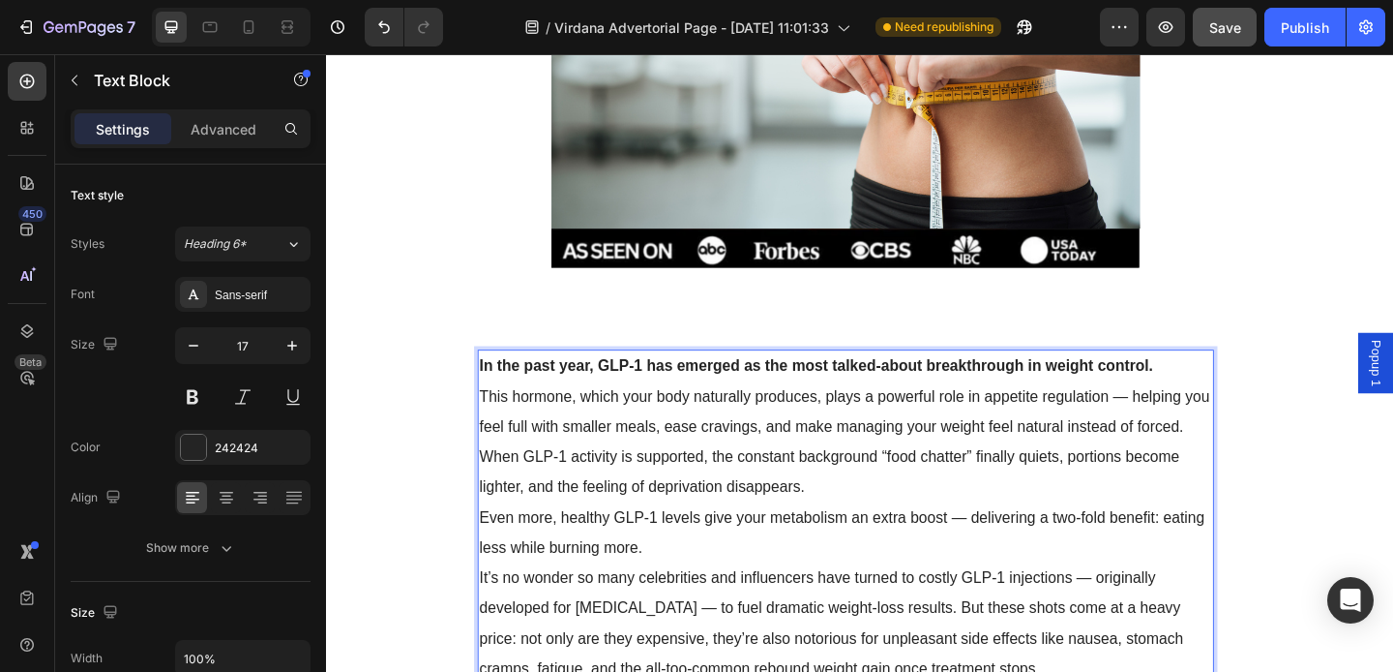
click at [704, 393] on strong "In the past year, GLP-1 has emerged as the most talked-about breakthrough in we…" at bounding box center [860, 393] width 734 height 18
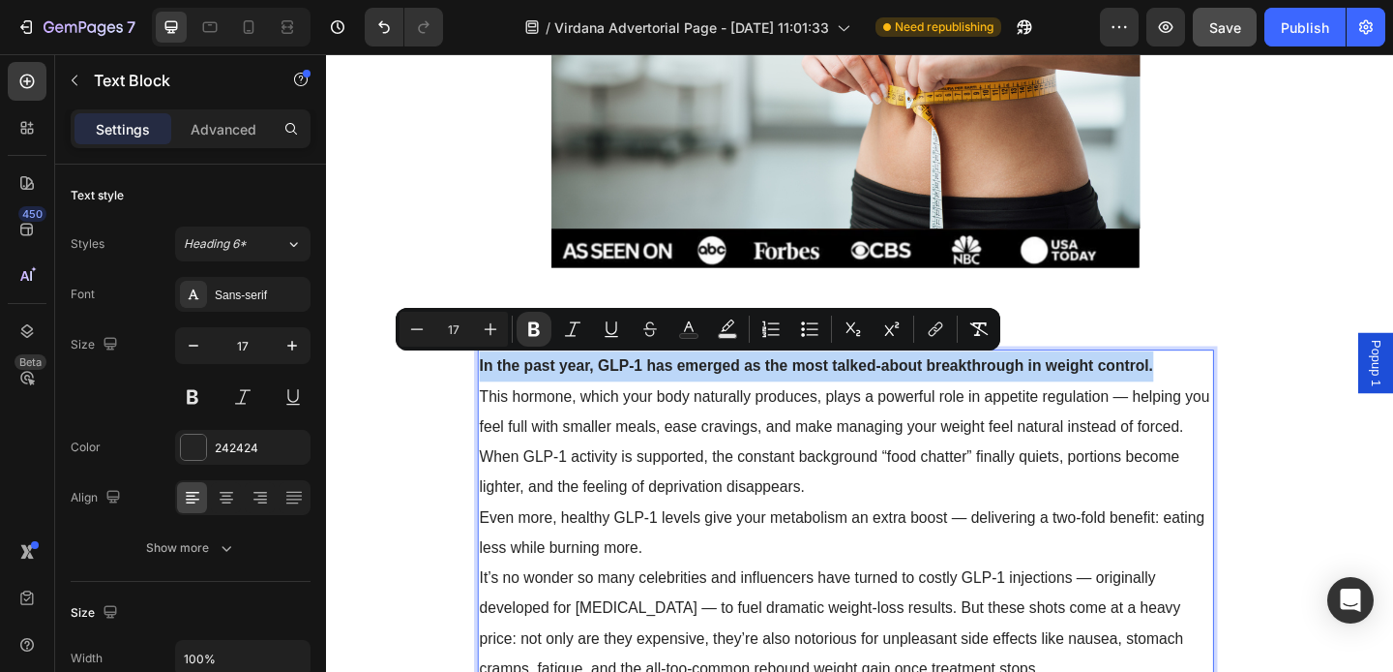
click at [704, 393] on strong "In the past year, GLP-1 has emerged as the most talked-about breakthrough in we…" at bounding box center [860, 393] width 734 height 18
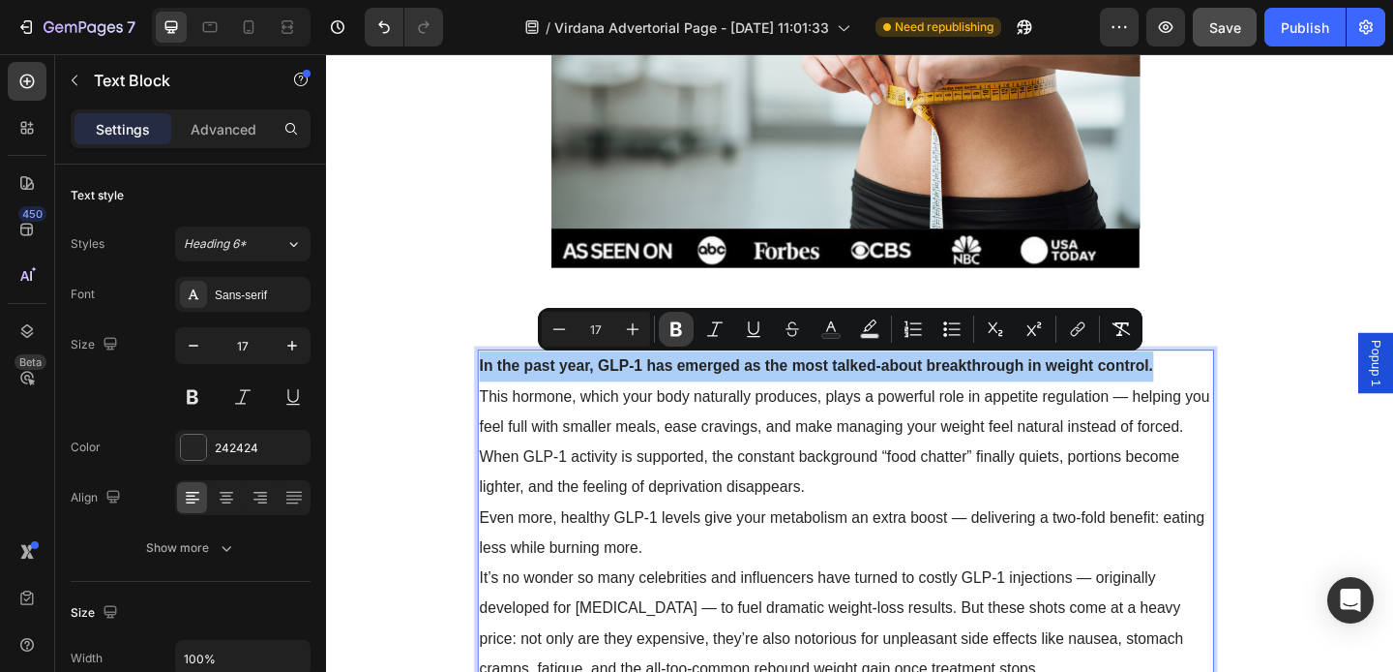
click at [680, 333] on icon "Editor contextual toolbar" at bounding box center [677, 329] width 12 height 15
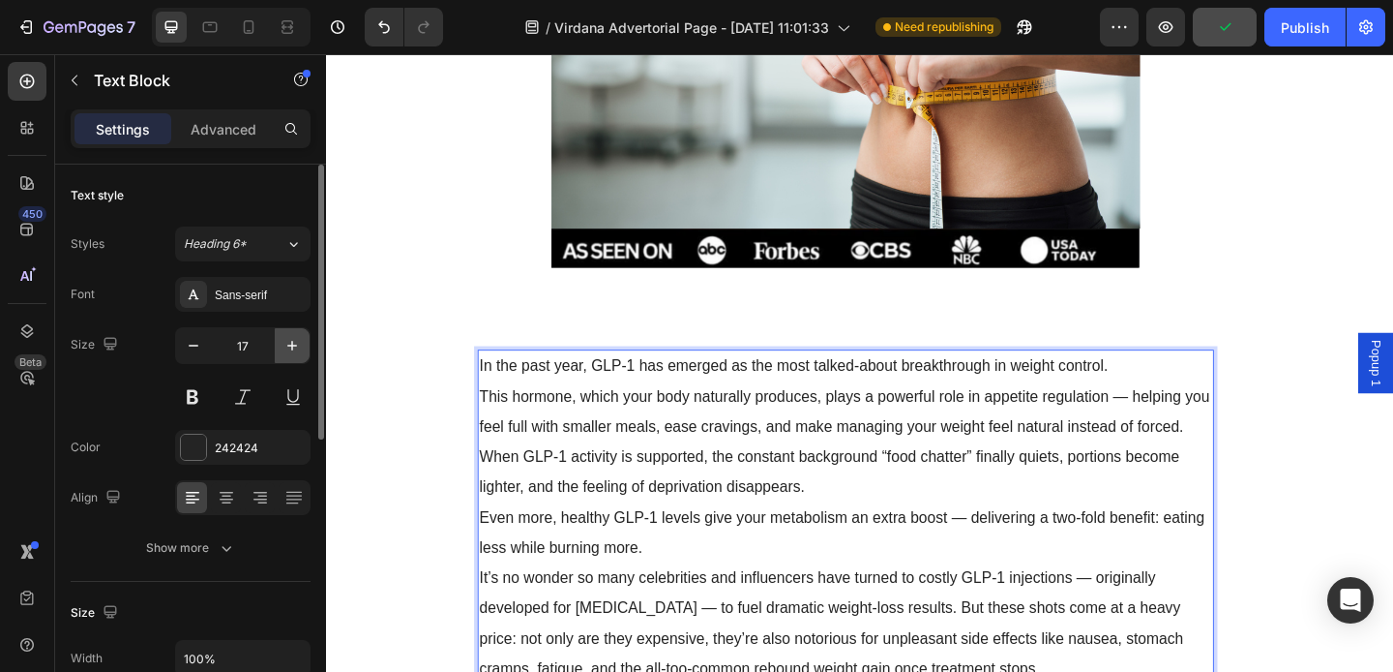
click at [286, 348] on icon "button" at bounding box center [292, 345] width 19 height 19
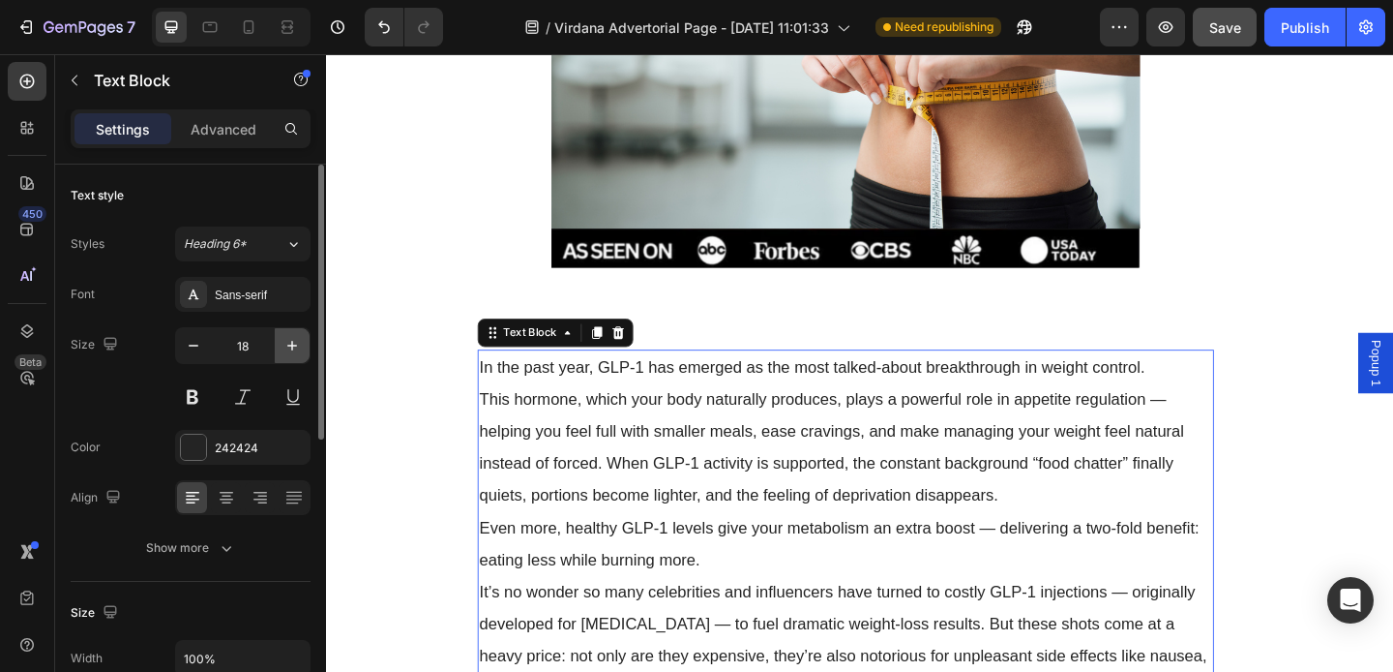
click at [286, 348] on icon "button" at bounding box center [292, 345] width 19 height 19
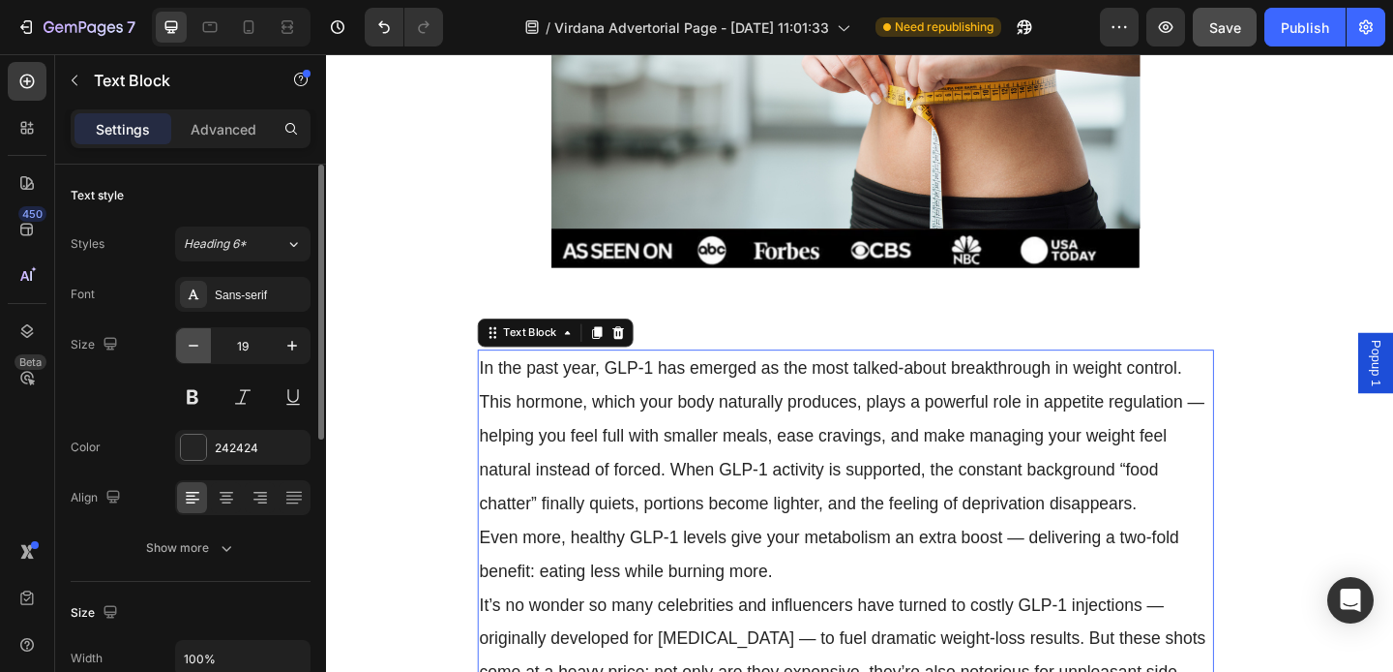
click at [191, 346] on icon "button" at bounding box center [193, 345] width 19 height 19
type input "18"
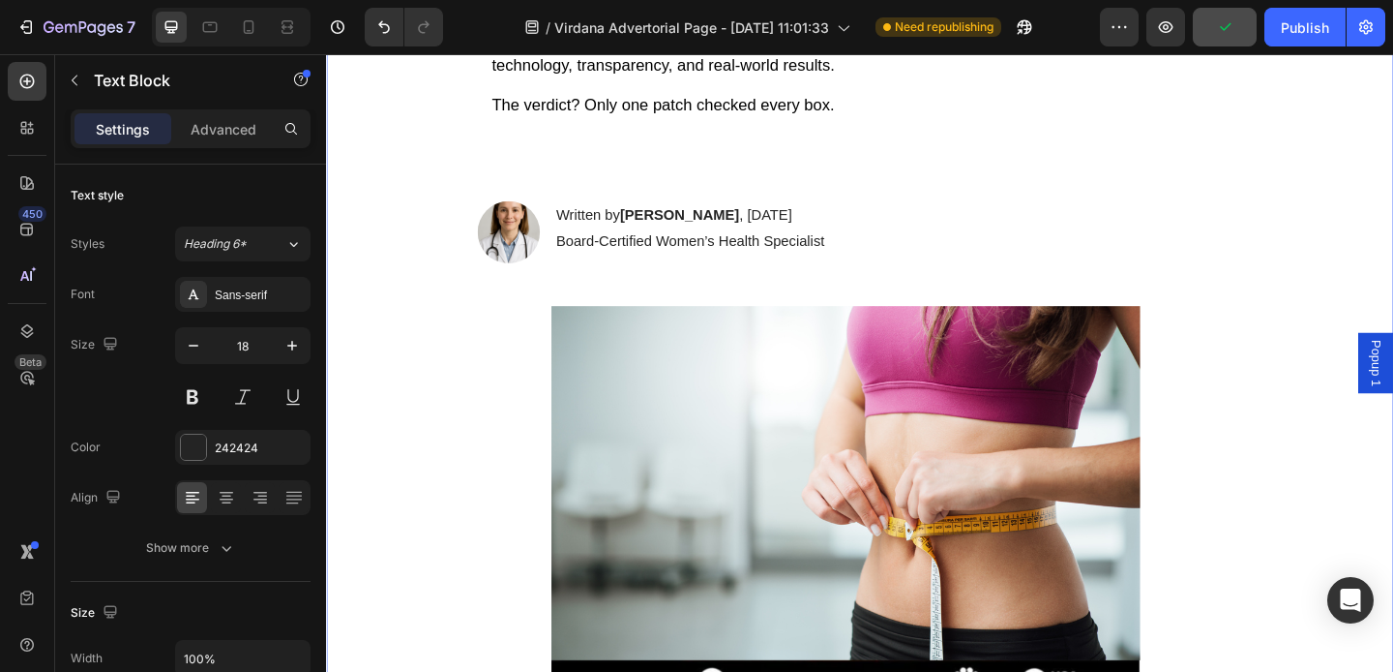
scroll to position [567, 0]
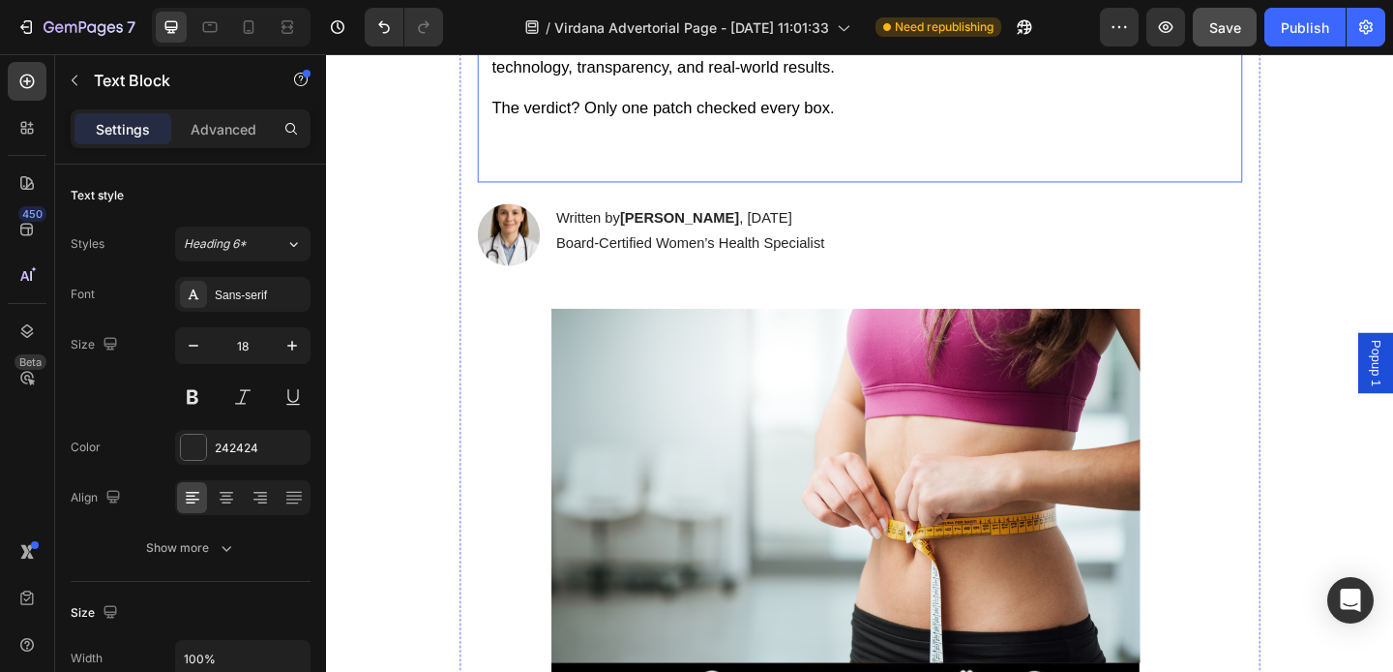
click at [532, 113] on span "The verdict? Only one patch checked every box." at bounding box center [692, 112] width 373 height 19
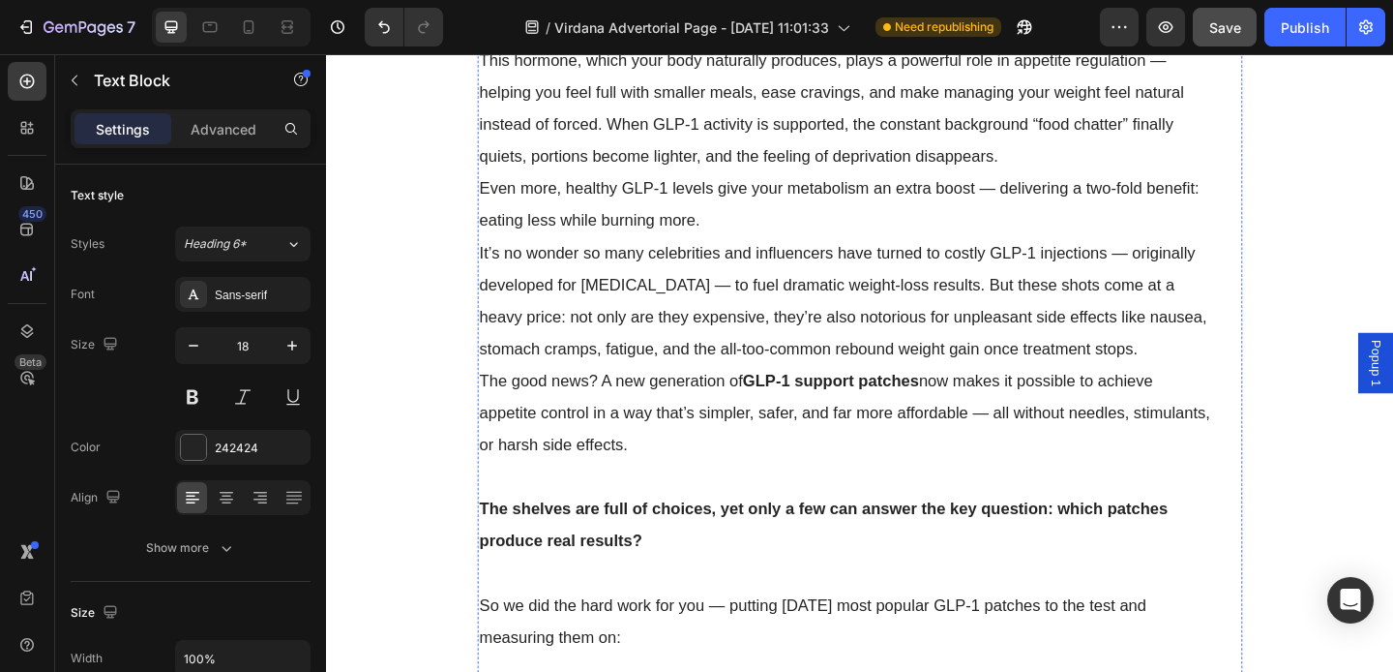
scroll to position [1409, 0]
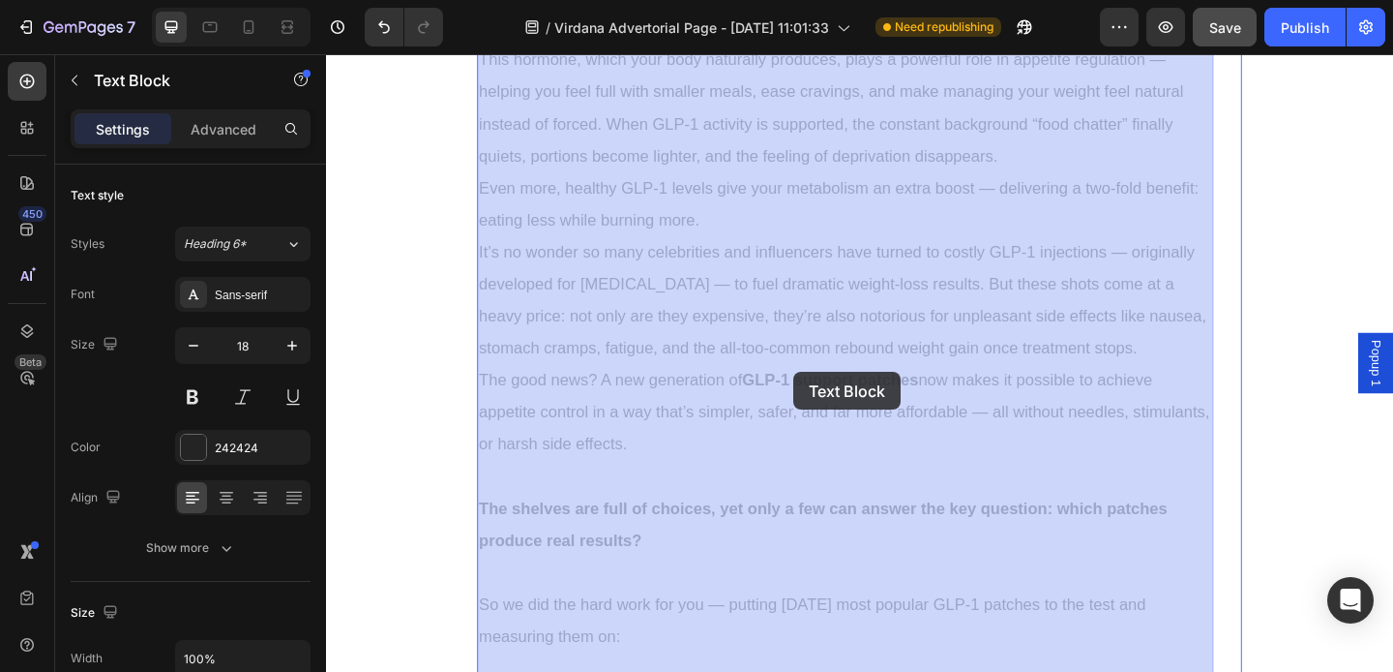
drag, startPoint x: 763, startPoint y: 405, endPoint x: 834, endPoint y: 400, distance: 71.8
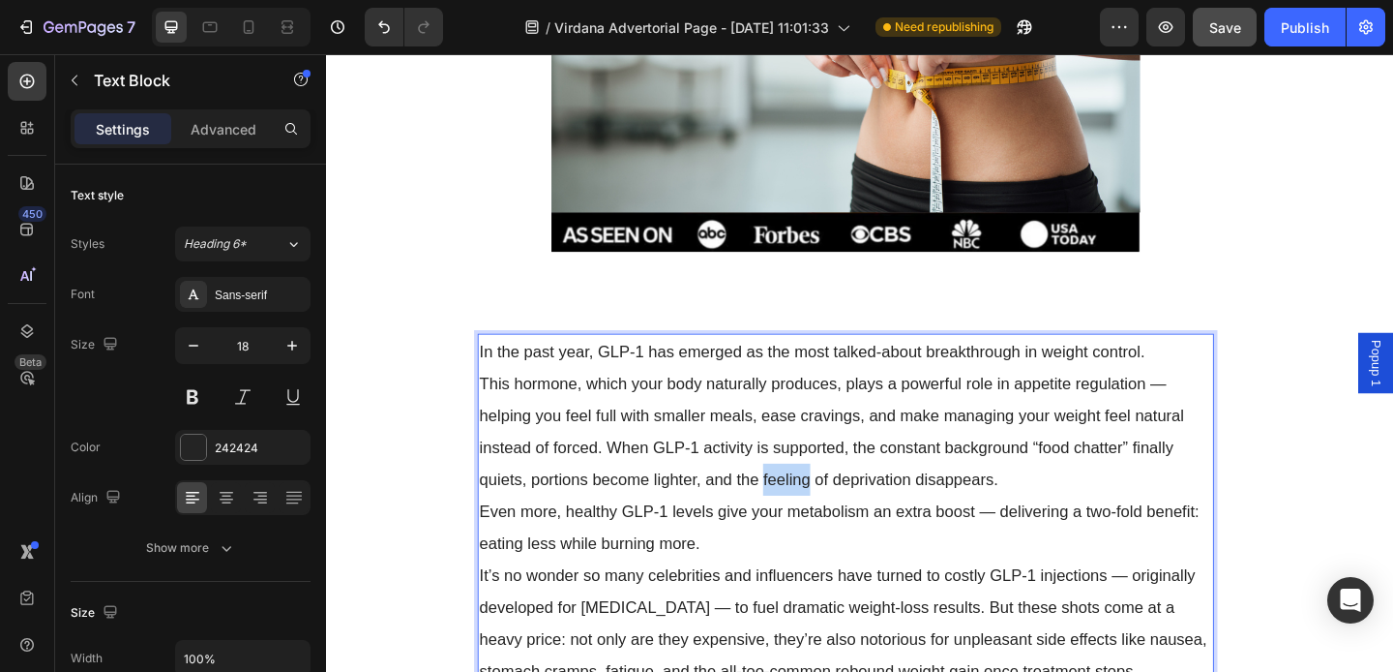
click at [834, 403] on span "This hormone, which your body naturally produces, plays a powerful role in appe…" at bounding box center [876, 465] width 766 height 124
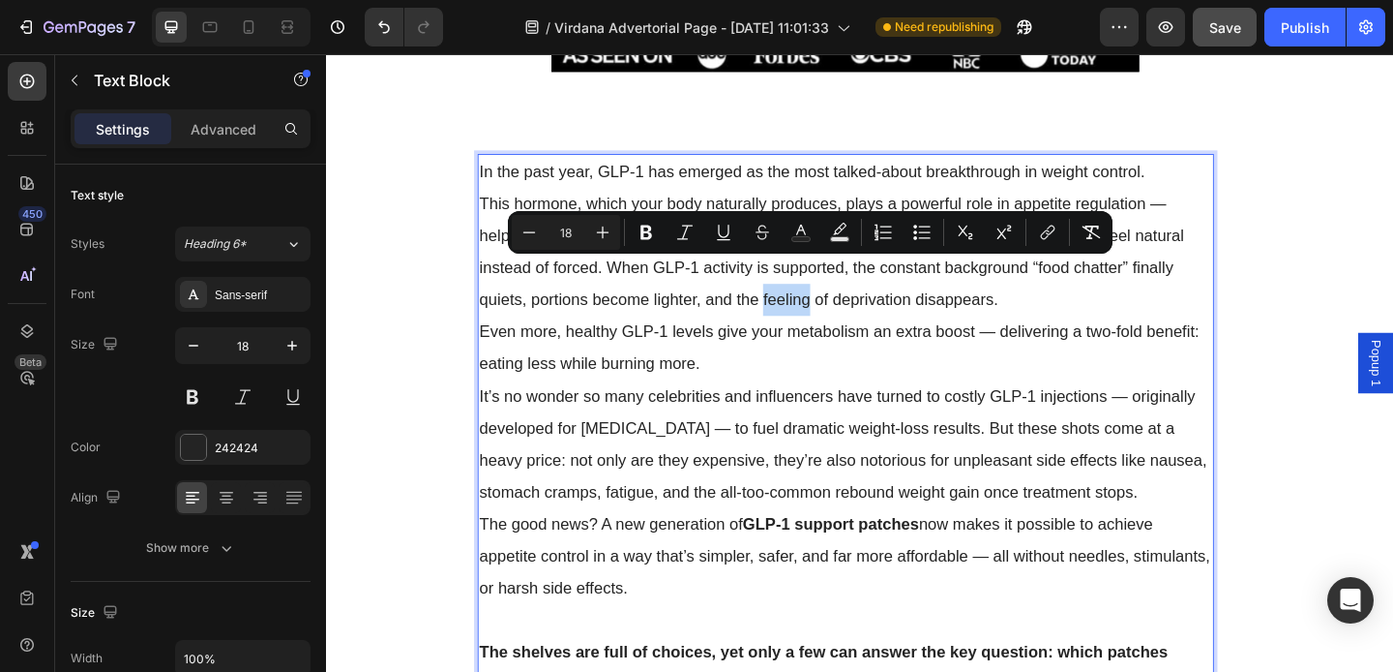
scroll to position [1447, 0]
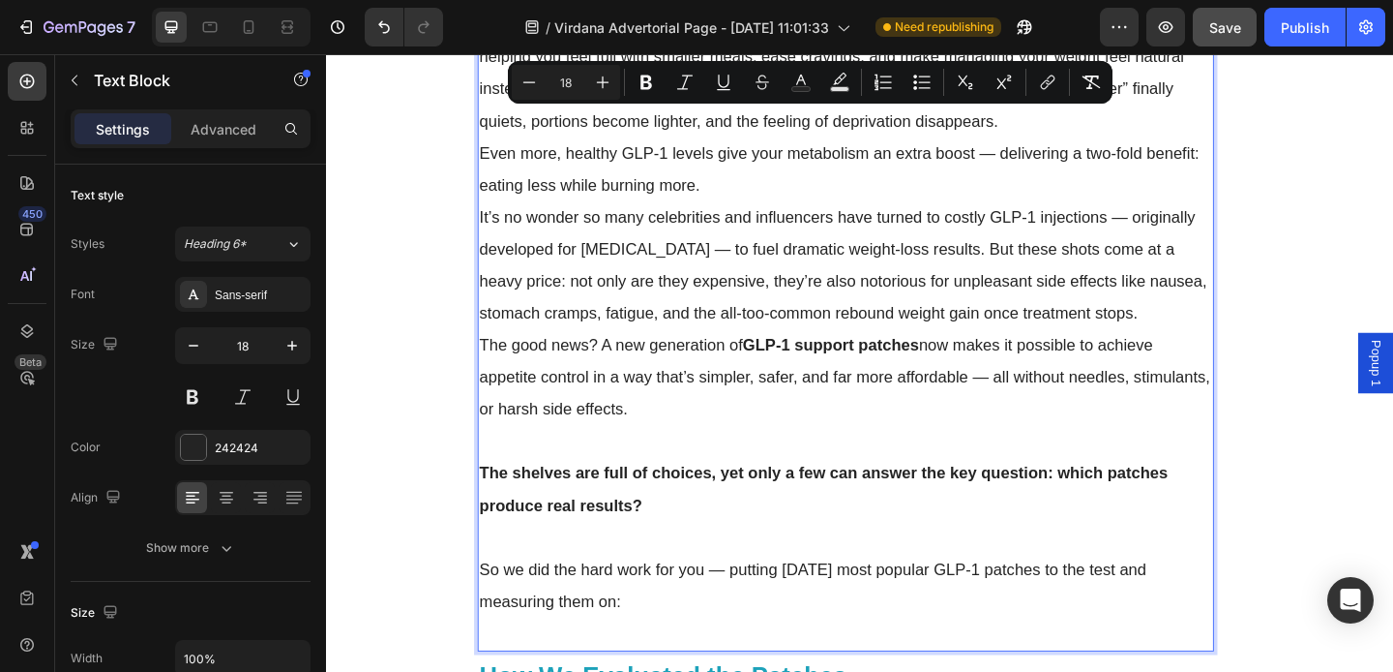
click at [789, 383] on p "The good news? A new generation of GLP-1 support patches now makes it possible …" at bounding box center [891, 405] width 797 height 105
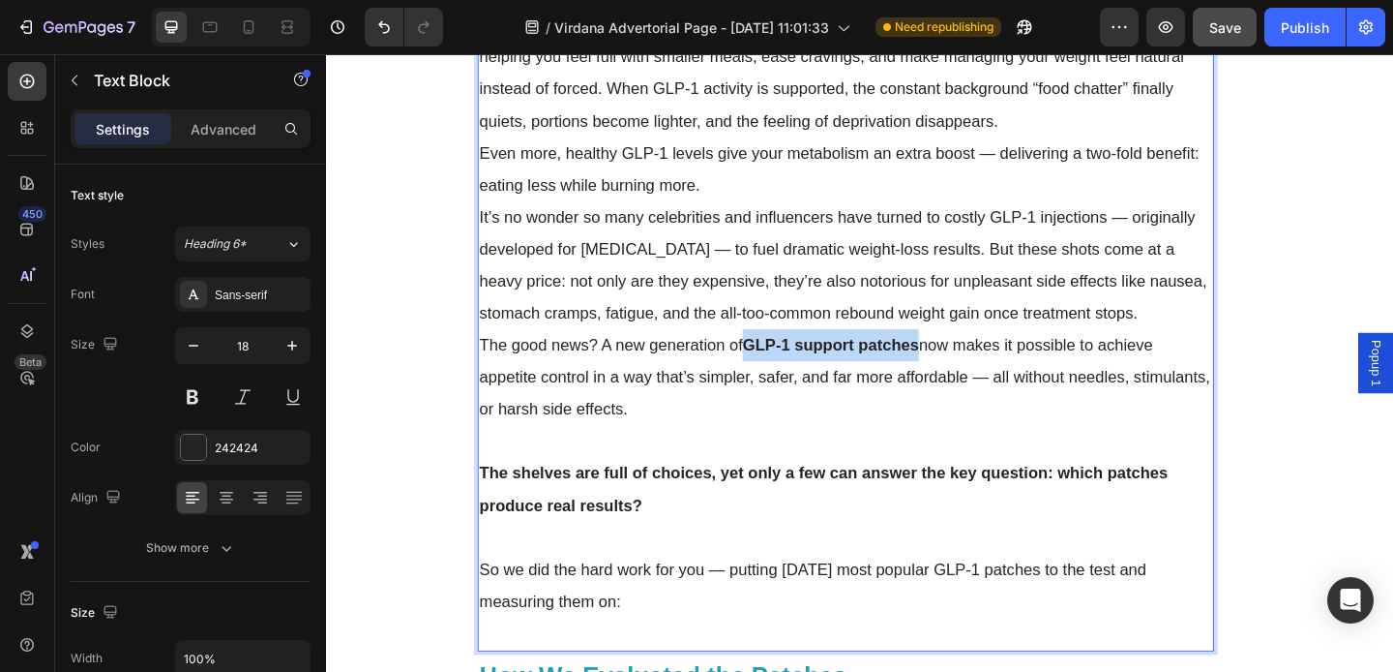
drag, startPoint x: 785, startPoint y: 373, endPoint x: 973, endPoint y: 384, distance: 189.1
click at [973, 384] on p "The good news? A new generation of GLP-1 support patches now makes it possible …" at bounding box center [891, 405] width 797 height 105
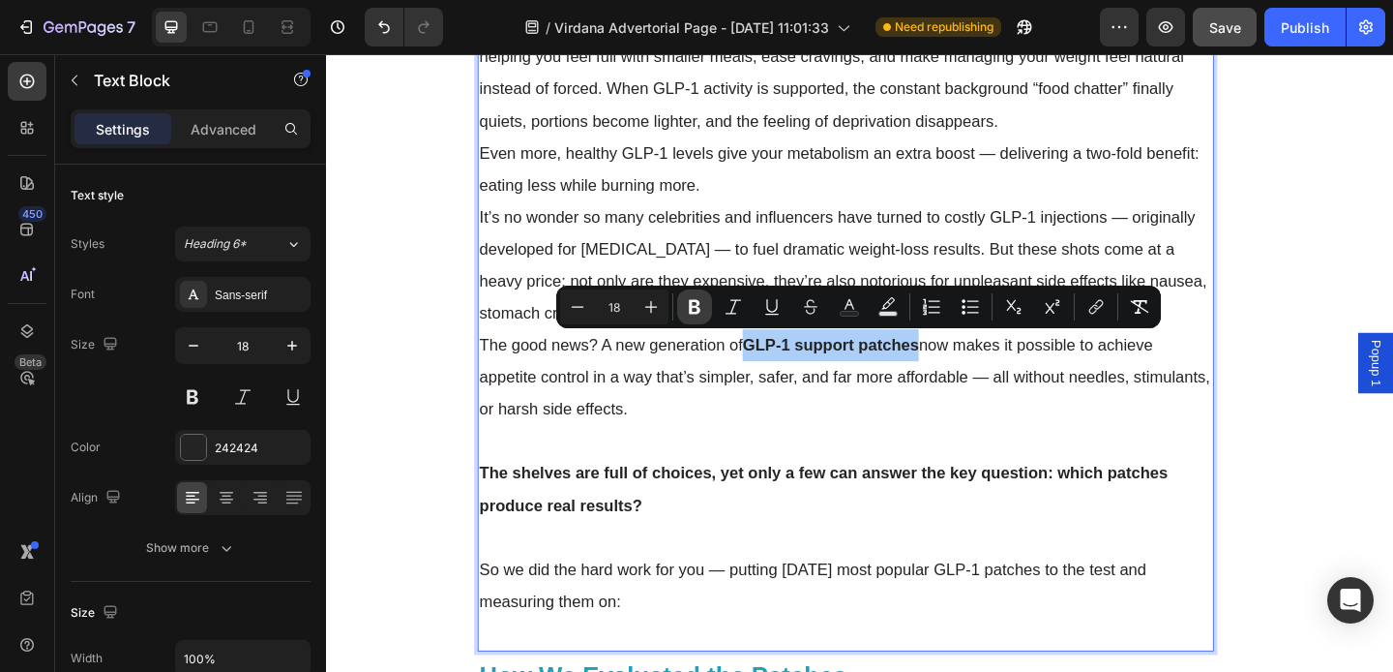
click at [692, 301] on icon "Editor contextual toolbar" at bounding box center [695, 307] width 12 height 15
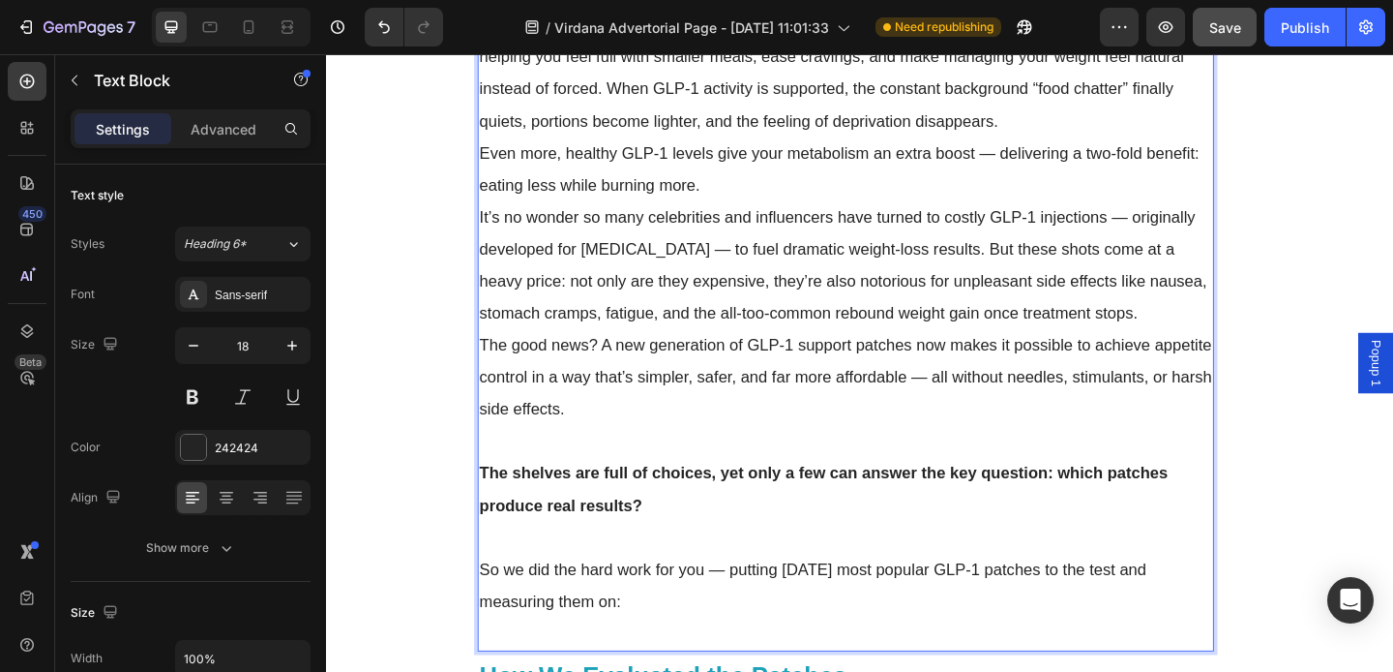
click at [669, 467] on p "Rich Text Editor. Editing area: main" at bounding box center [891, 475] width 797 height 35
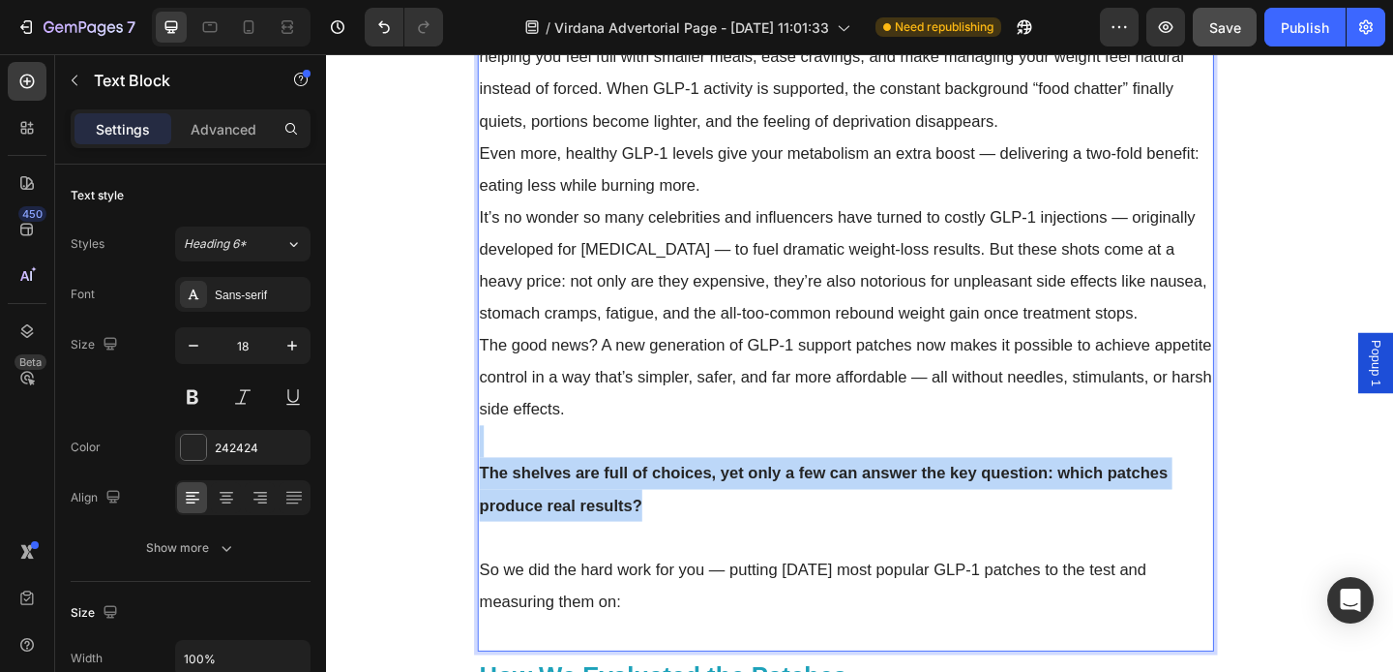
drag, startPoint x: 514, startPoint y: 483, endPoint x: 670, endPoint y: 549, distance: 169.1
click at [670, 549] on div "In the past year, GLP-1 has emerged as the most talked-about breakthrough in we…" at bounding box center [891, 335] width 801 height 735
click at [721, 551] on p "The shelves are full of choices, yet only a few can answer the key question: wh…" at bounding box center [891, 528] width 797 height 70
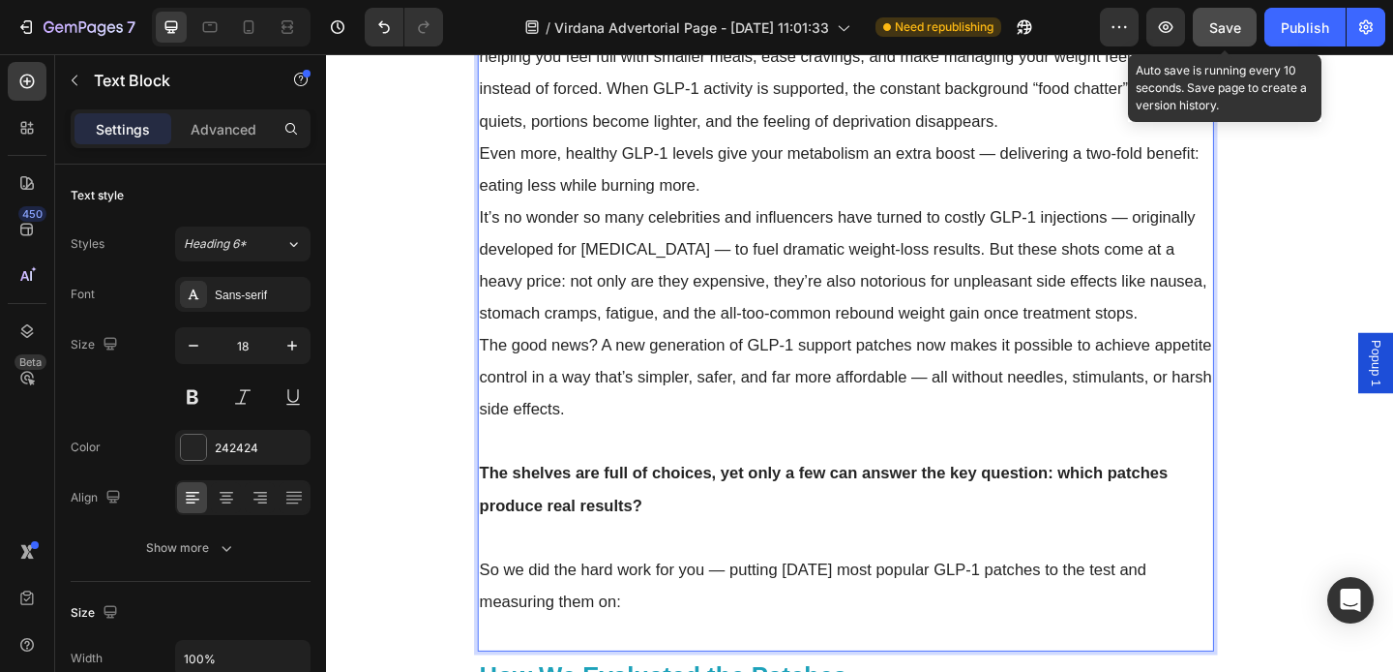
click at [1229, 26] on span "Save" at bounding box center [1226, 27] width 32 height 16
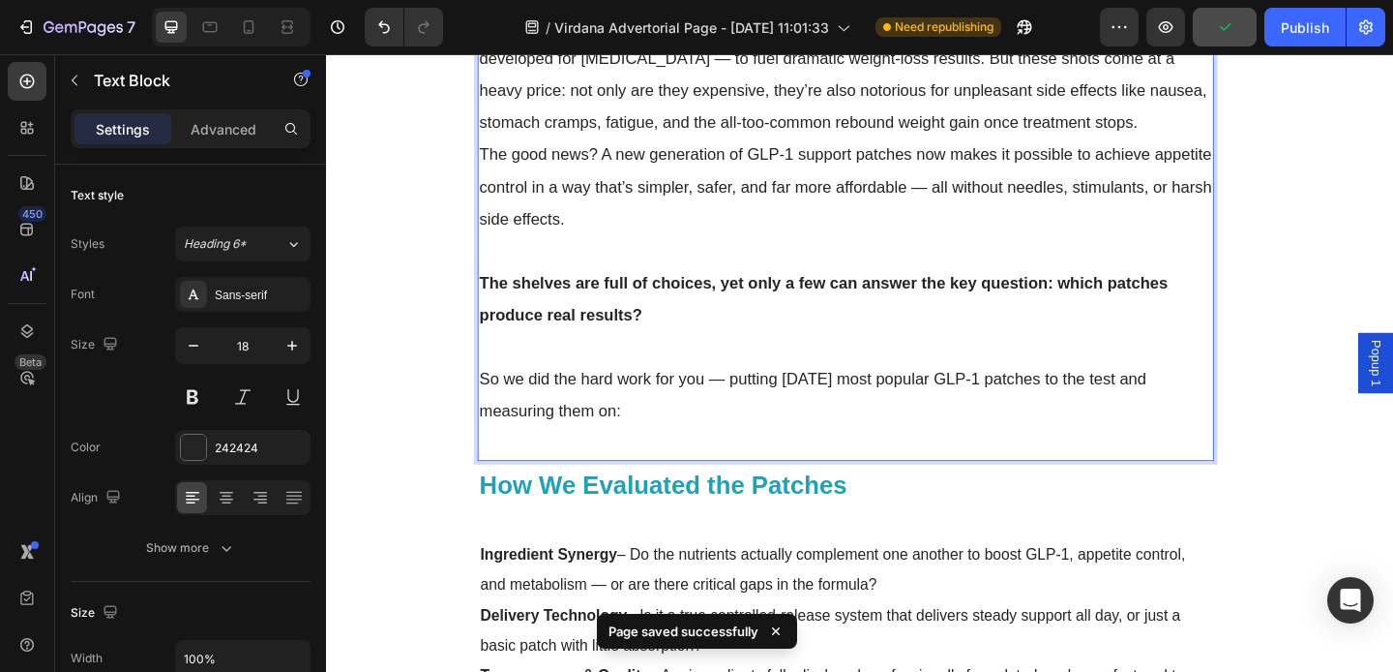
scroll to position [1662, 0]
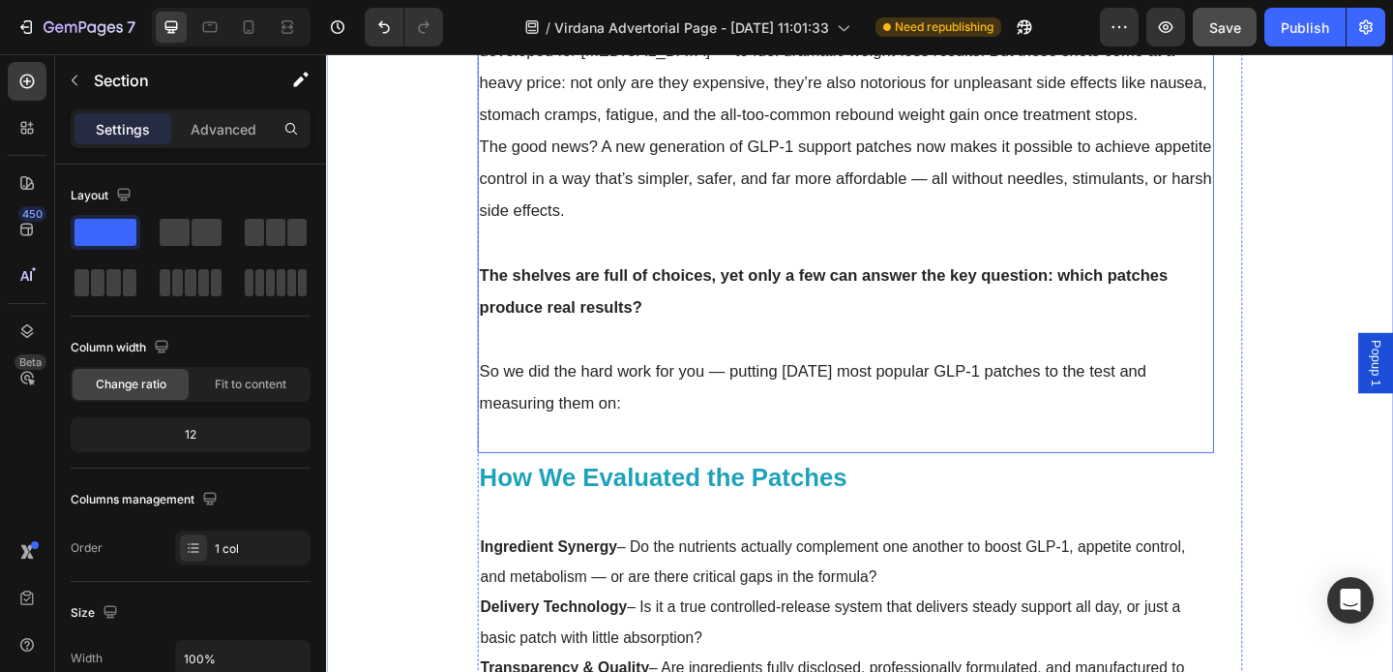
click at [532, 415] on p "So we did the hard work for you — putting [DATE] most popular GLP-1 patches to …" at bounding box center [891, 416] width 797 height 70
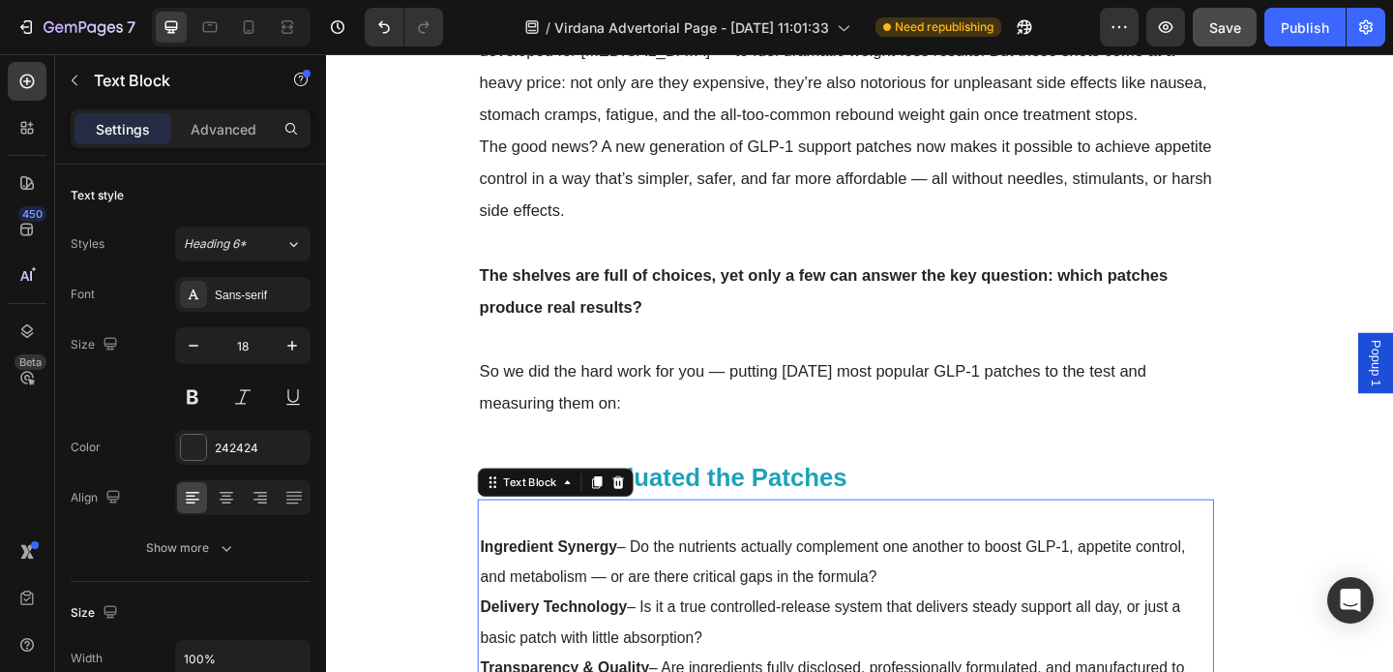
click at [533, 541] on p at bounding box center [891, 557] width 795 height 33
click at [298, 353] on icon "button" at bounding box center [292, 345] width 19 height 19
type input "18"
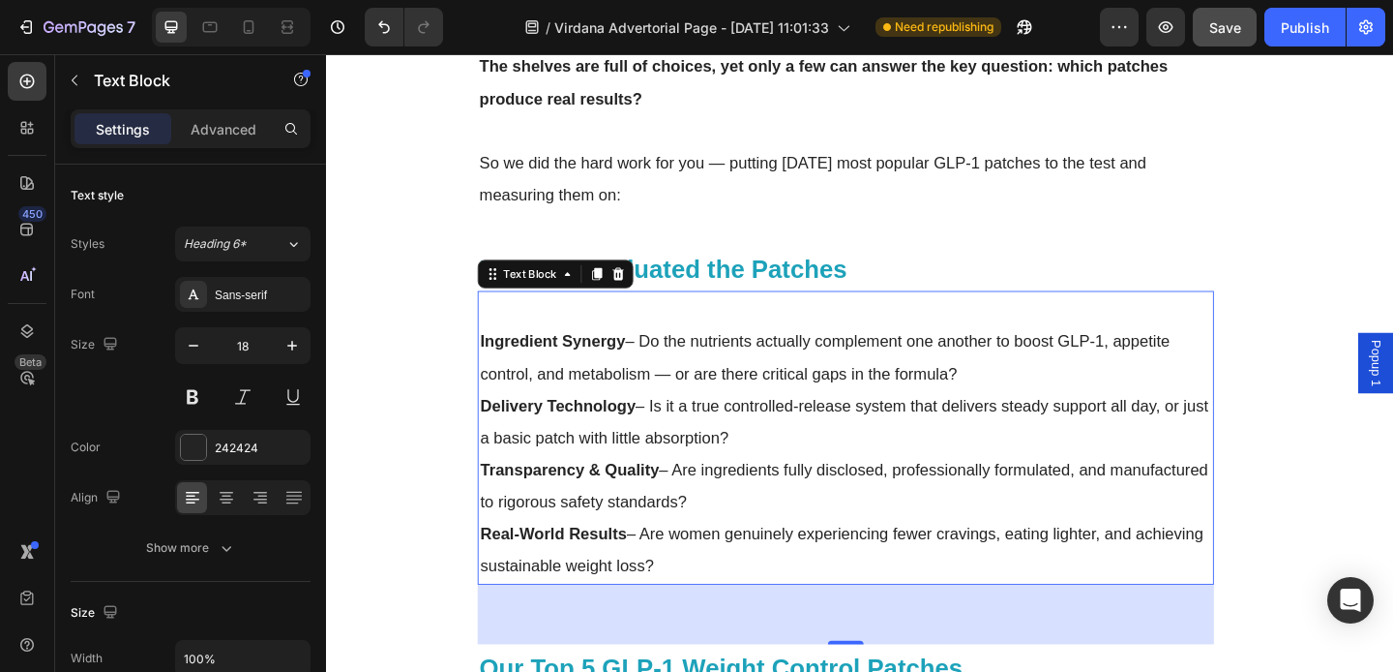
scroll to position [1894, 0]
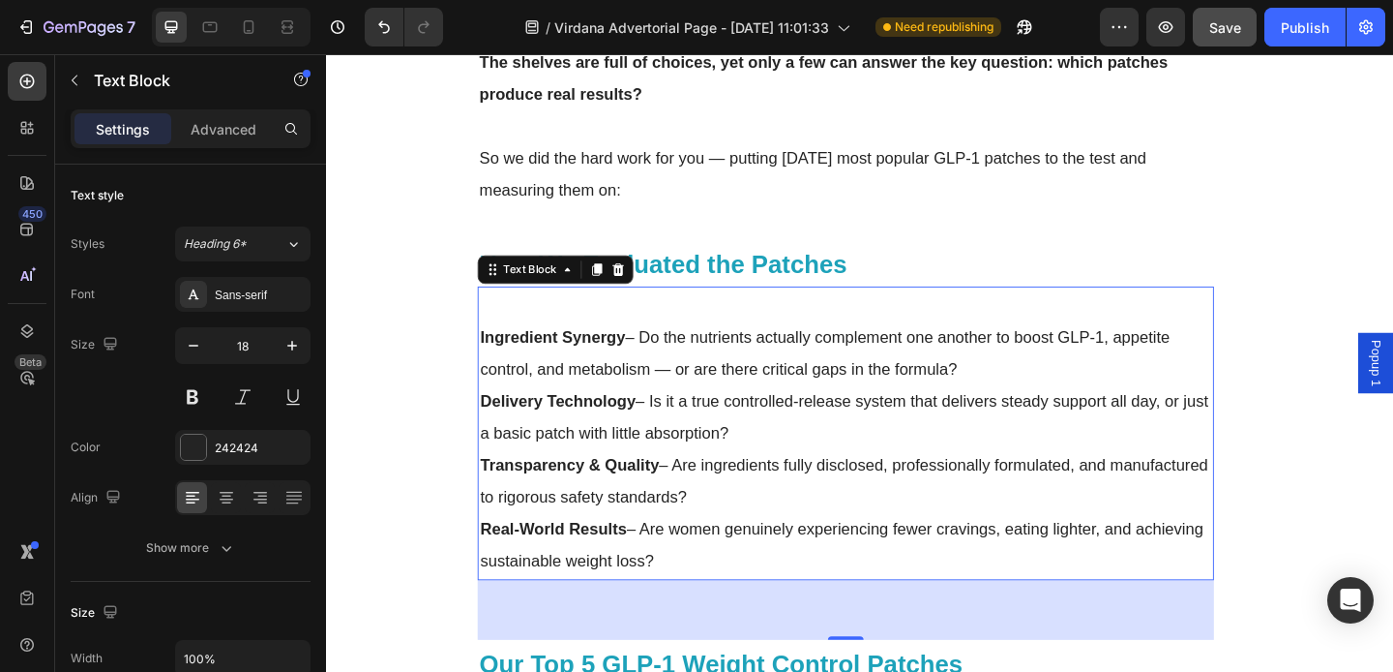
click at [492, 391] on div "Ingredient Synergy – Do the nutrients actually complement one another to boost …" at bounding box center [891, 466] width 801 height 319
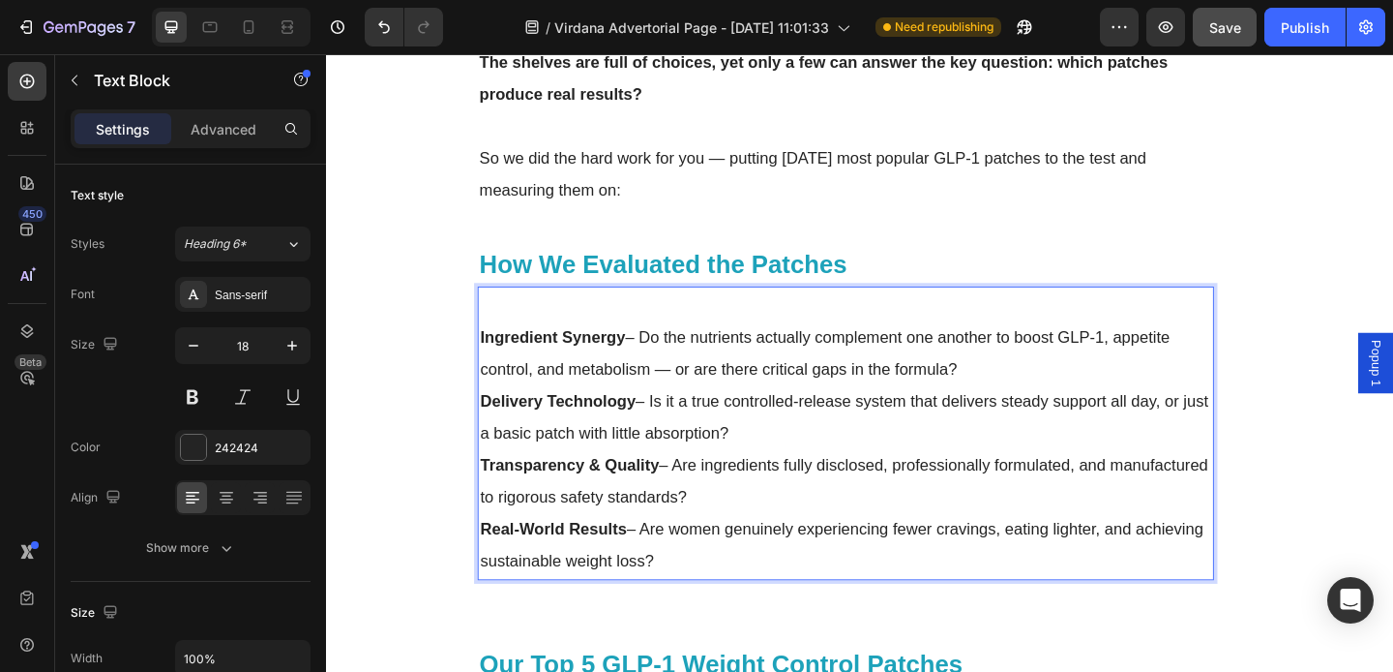
click at [1024, 385] on p "Ingredient Synergy – Do the nutrients actually complement one another to boost …" at bounding box center [891, 379] width 795 height 70
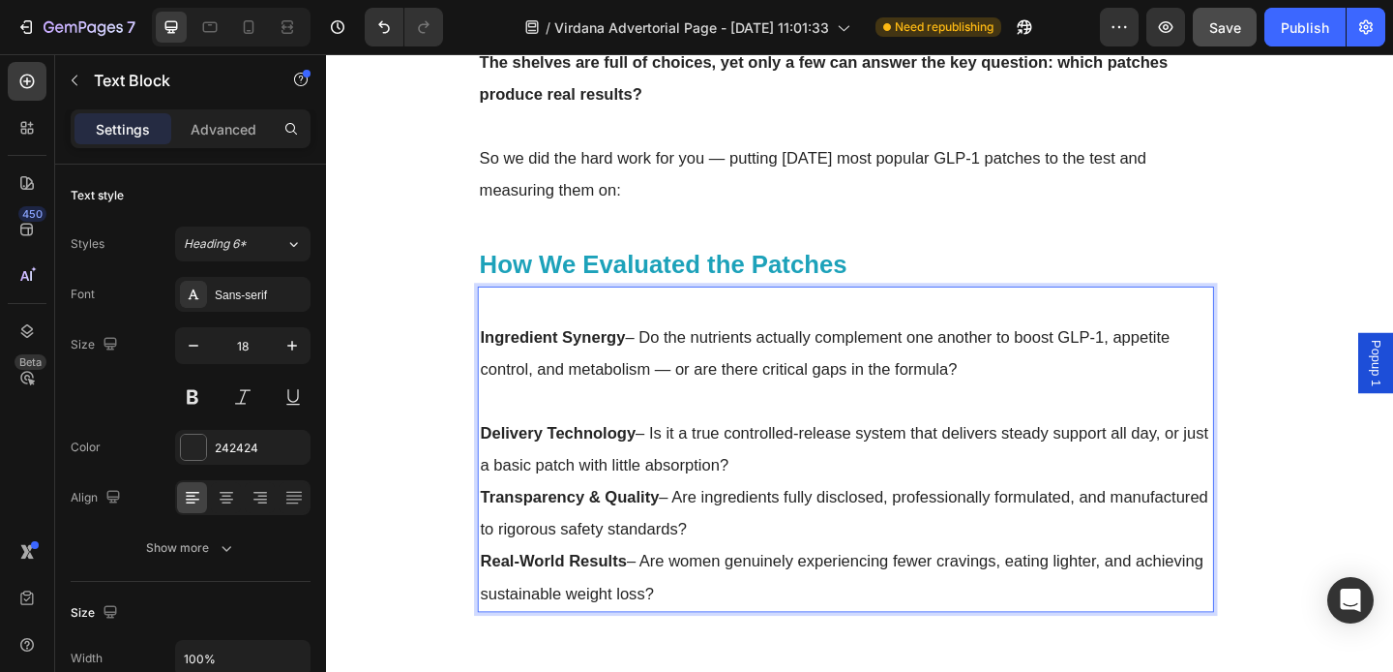
click at [828, 509] on p "Delivery Technology – Is it a true controlled-release system that delivers stea…" at bounding box center [891, 484] width 795 height 70
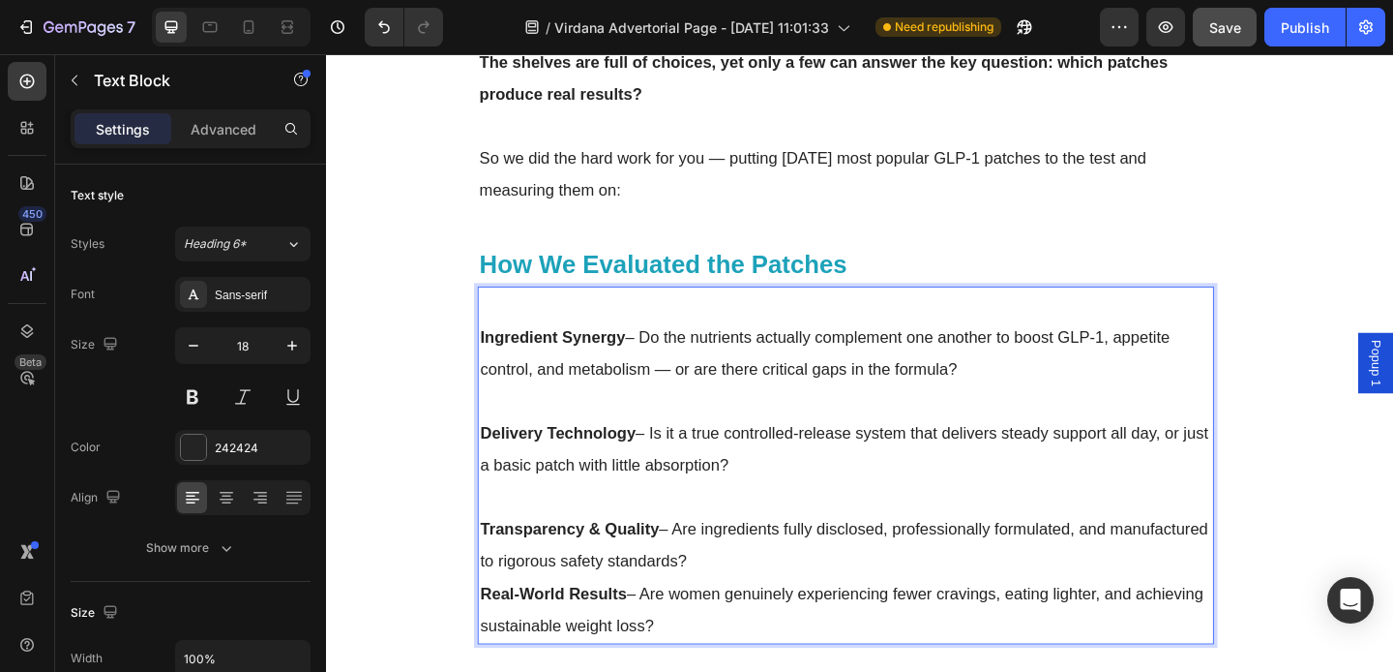
click at [834, 602] on p "Transparency & Quality – Are ingredients fully disclosed, professionally formul…" at bounding box center [891, 589] width 795 height 70
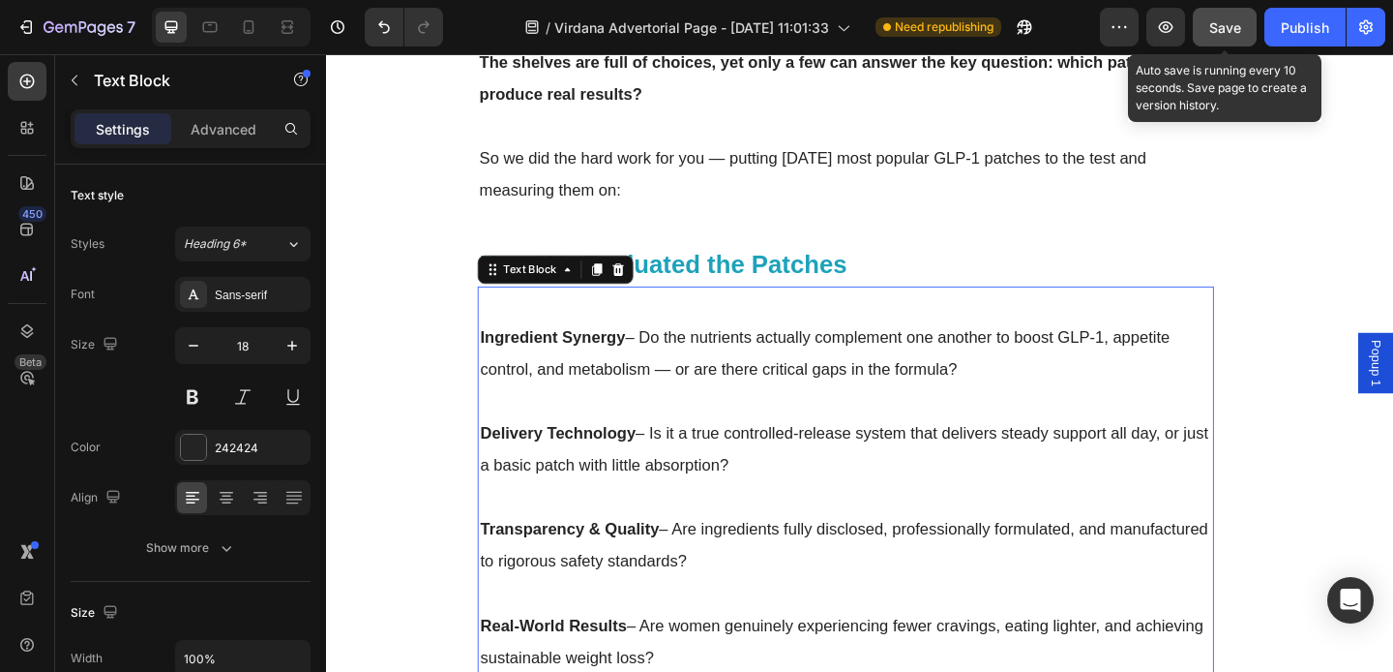
click at [1231, 23] on span "Save" at bounding box center [1226, 27] width 32 height 16
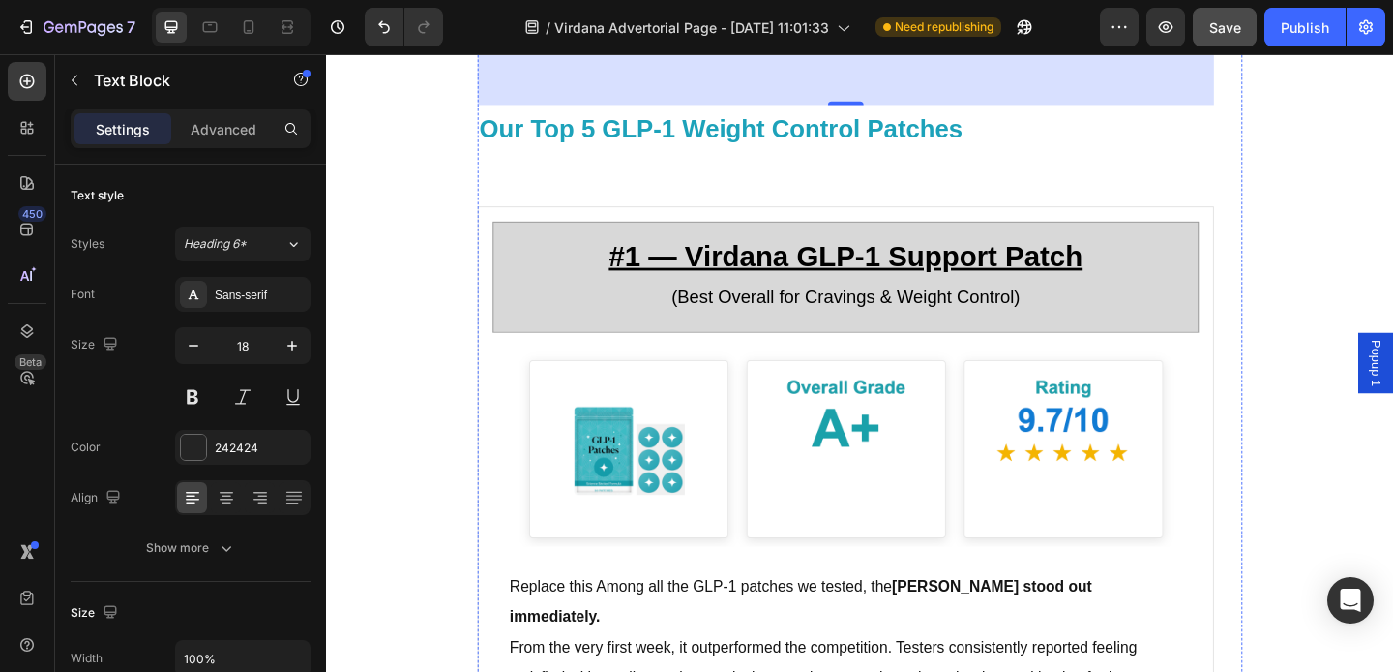
scroll to position [2595, 0]
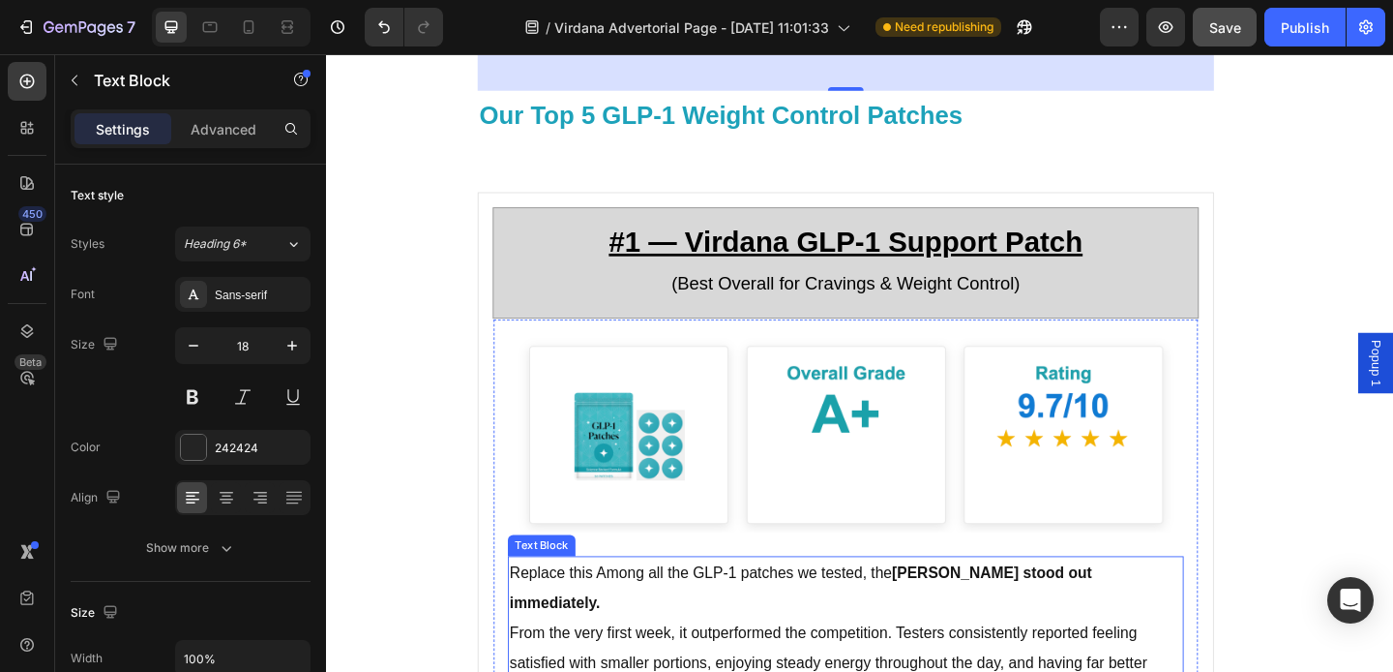
click at [791, 629] on p "Replace this Among all the GLP-1 patches we tested, the Virdana Patch stood out…" at bounding box center [891, 635] width 732 height 66
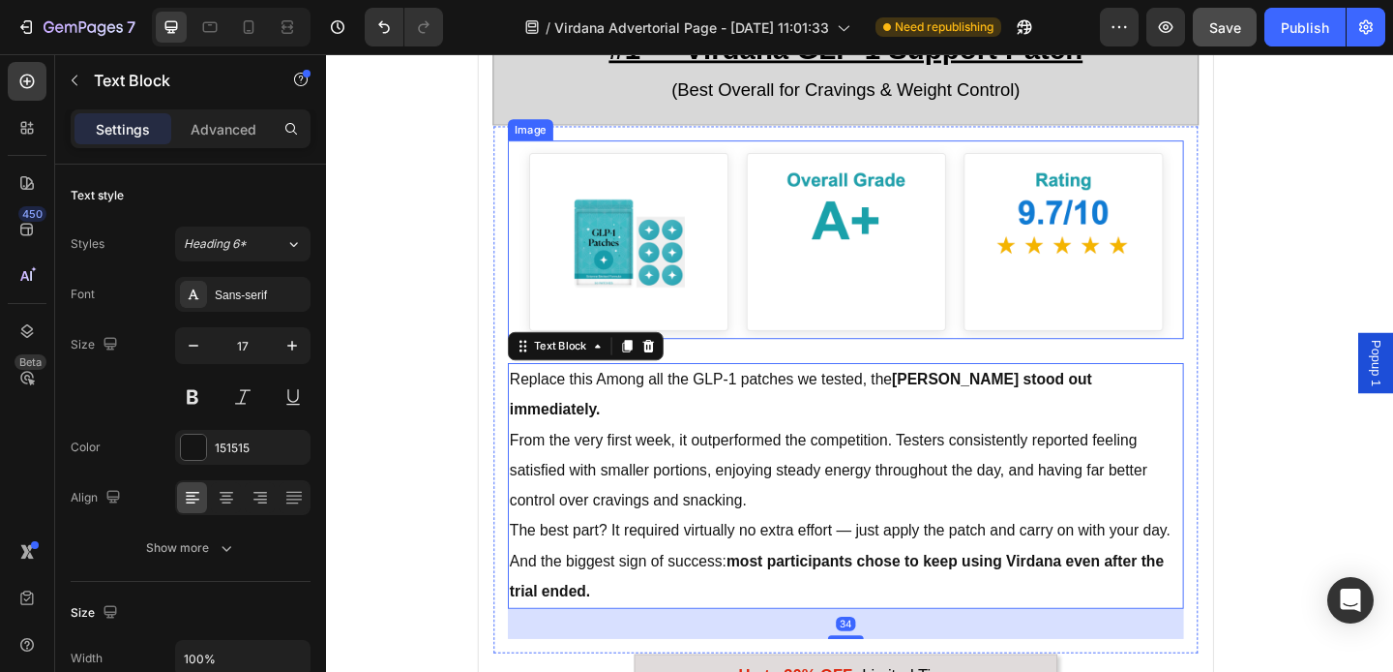
scroll to position [2809, 0]
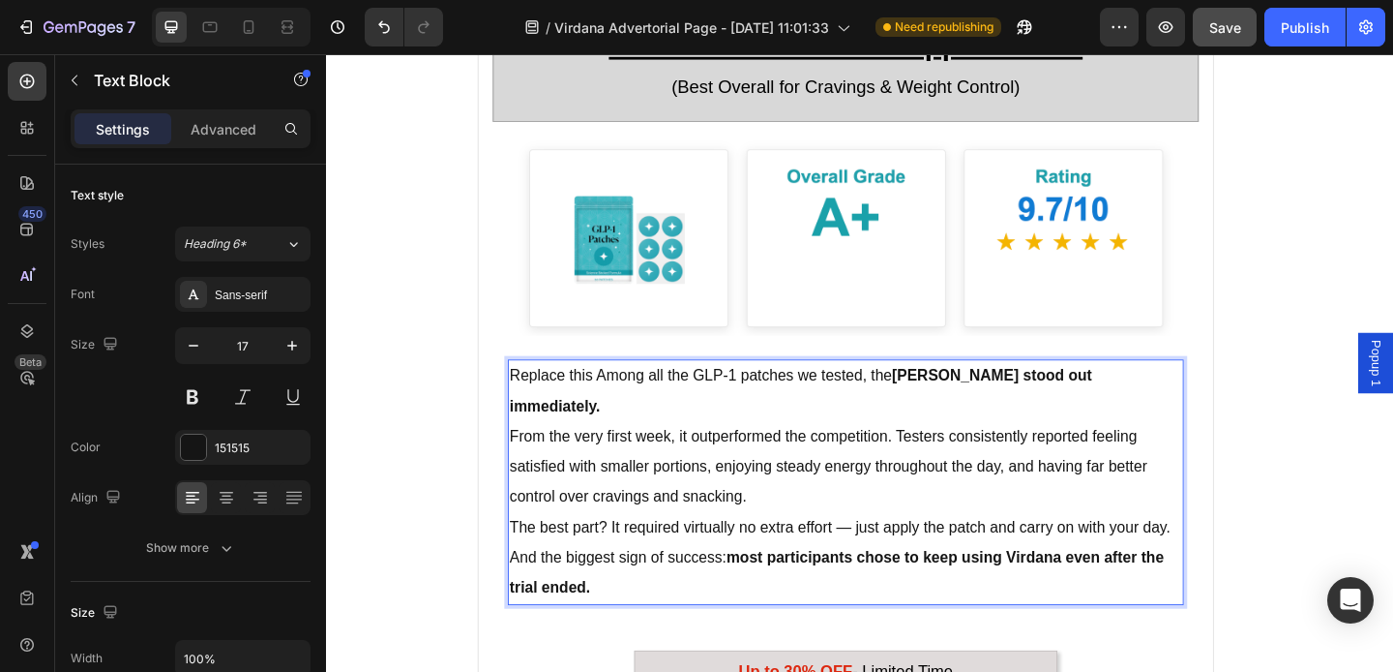
click at [943, 404] on p "Replace this Among all the GLP-1 patches we tested, the Virdana Patch stood out…" at bounding box center [891, 421] width 732 height 66
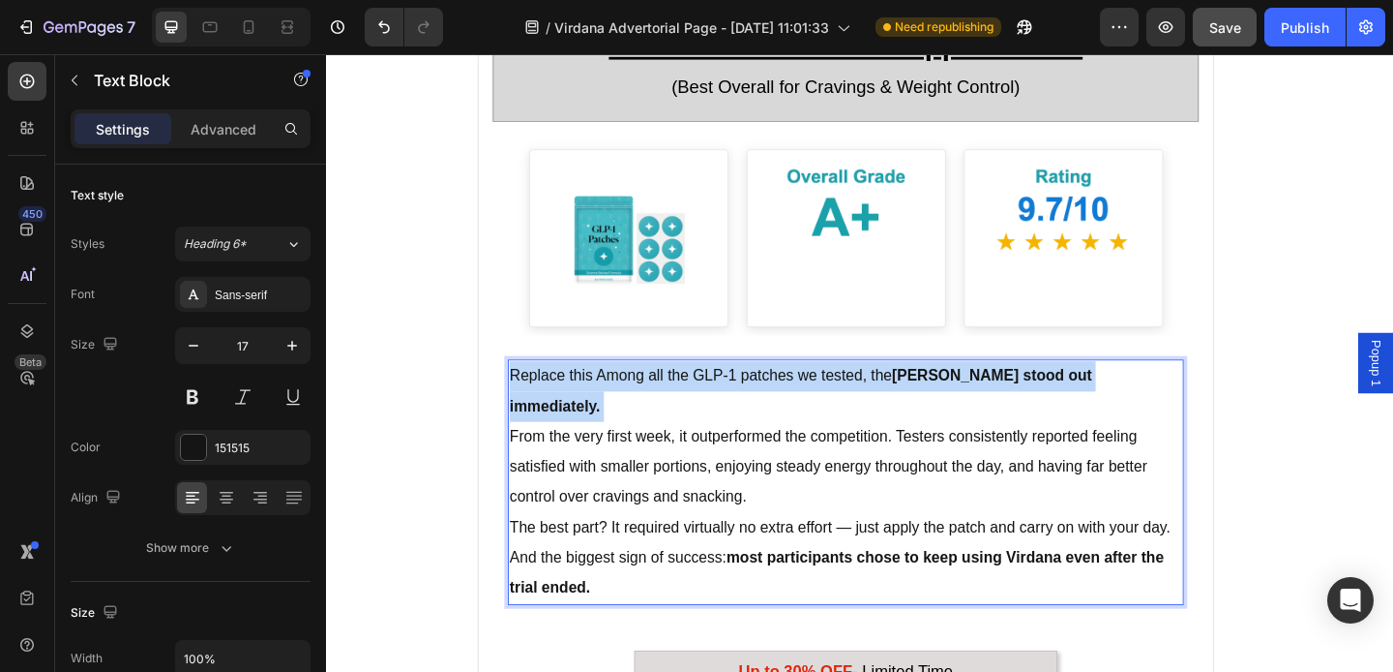
click at [943, 404] on p "Replace this Among all the GLP-1 patches we tested, the Virdana Patch stood out…" at bounding box center [891, 421] width 732 height 66
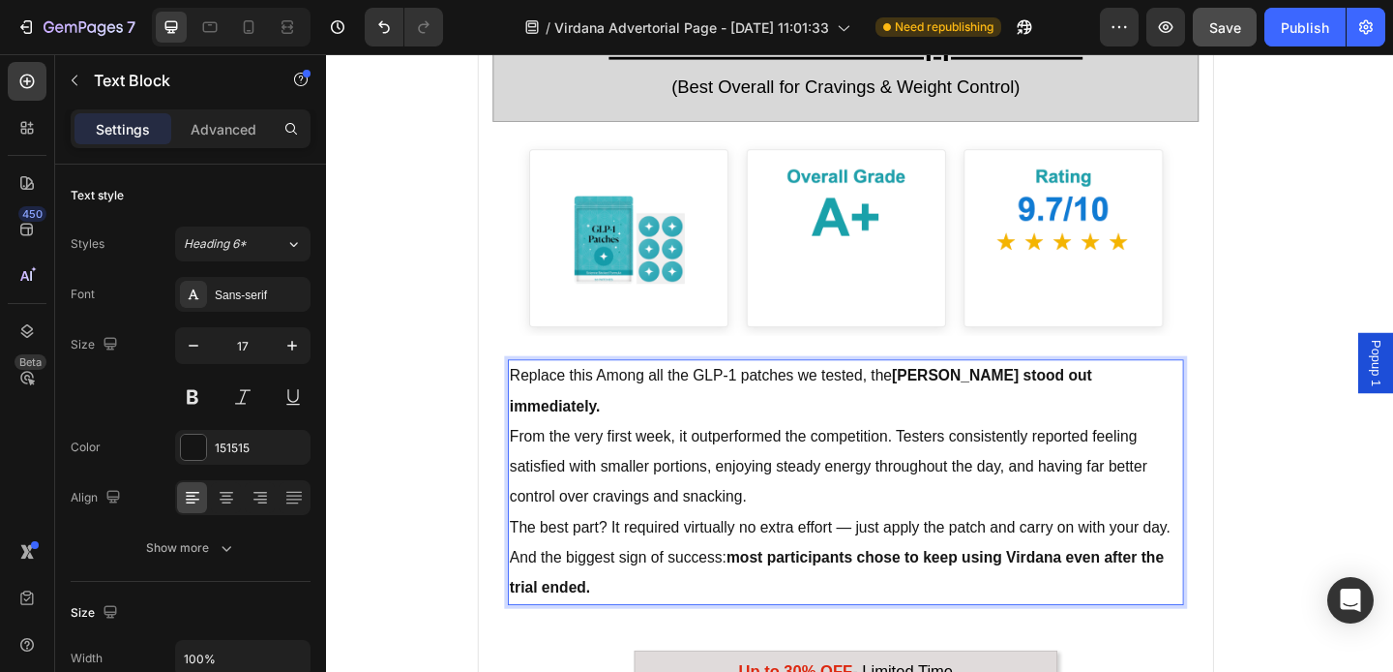
click at [962, 454] on p "From the very first week, it outperformed the competition. Testers consistently…" at bounding box center [891, 503] width 732 height 99
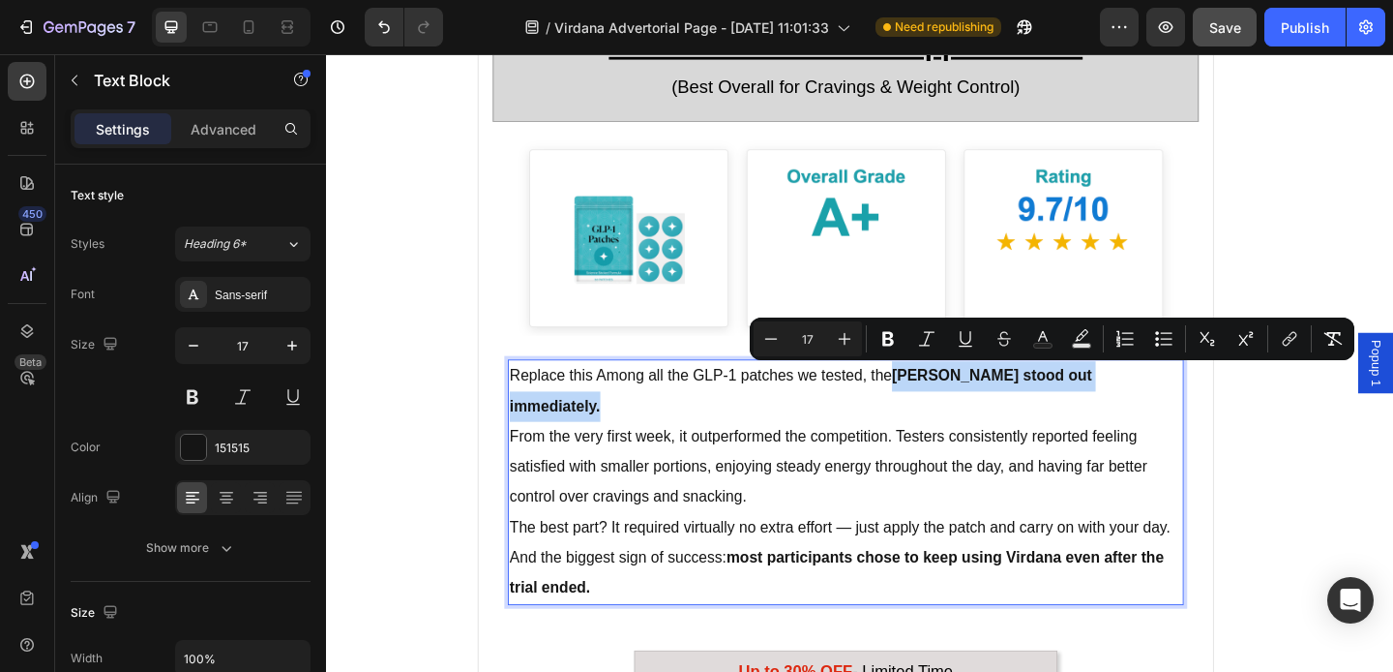
drag, startPoint x: 940, startPoint y: 411, endPoint x: 1243, endPoint y: 410, distance: 303.9
click at [1243, 410] on p "Replace this Among all the GLP-1 patches we tested, the Virdana Patch stood out…" at bounding box center [891, 421] width 732 height 66
click at [890, 339] on icon "Editor contextual toolbar" at bounding box center [889, 339] width 12 height 15
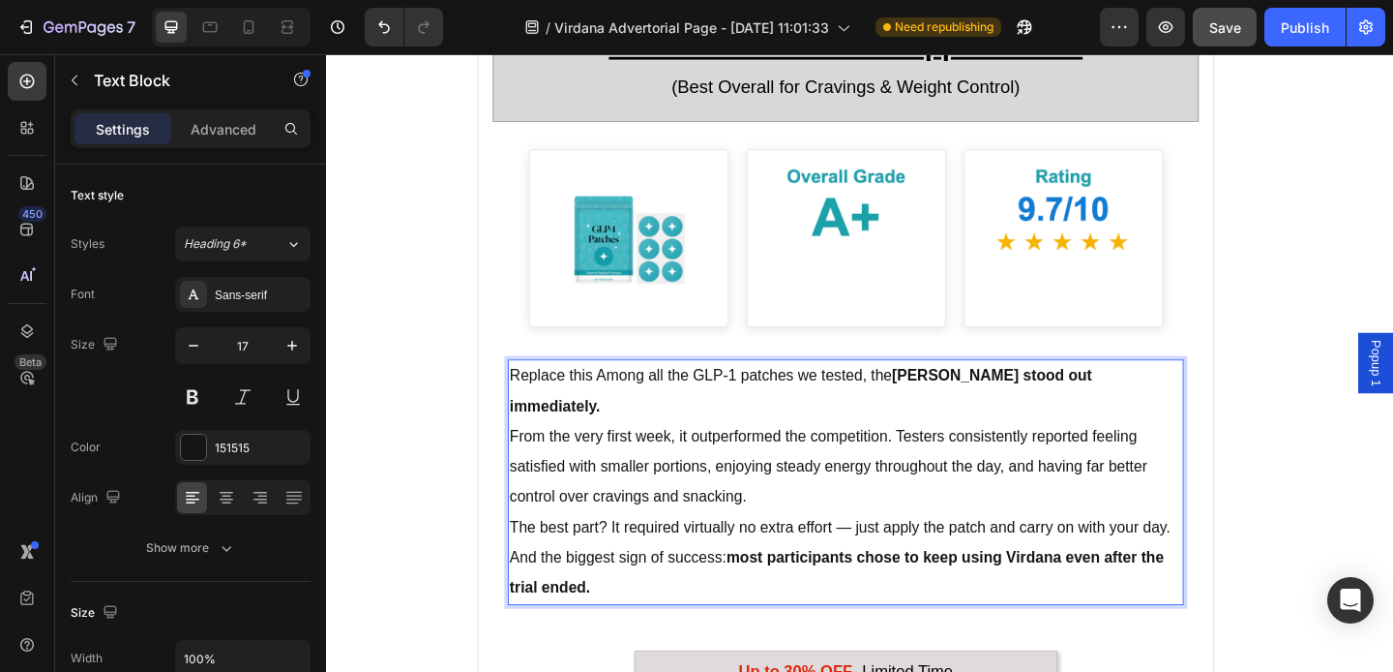
click at [941, 407] on p "Replace this Among all the GLP-1 patches we tested, the Virdana Patch stood out…" at bounding box center [891, 421] width 732 height 66
drag, startPoint x: 945, startPoint y: 407, endPoint x: 1246, endPoint y: 412, distance: 301.0
click at [1246, 412] on p "Replace this Among all the GLP-1 patches we tested, the Virdana Patch stood out…" at bounding box center [891, 421] width 732 height 66
click at [1142, 410] on strong "[PERSON_NAME] stood out immediately." at bounding box center [842, 420] width 634 height 51
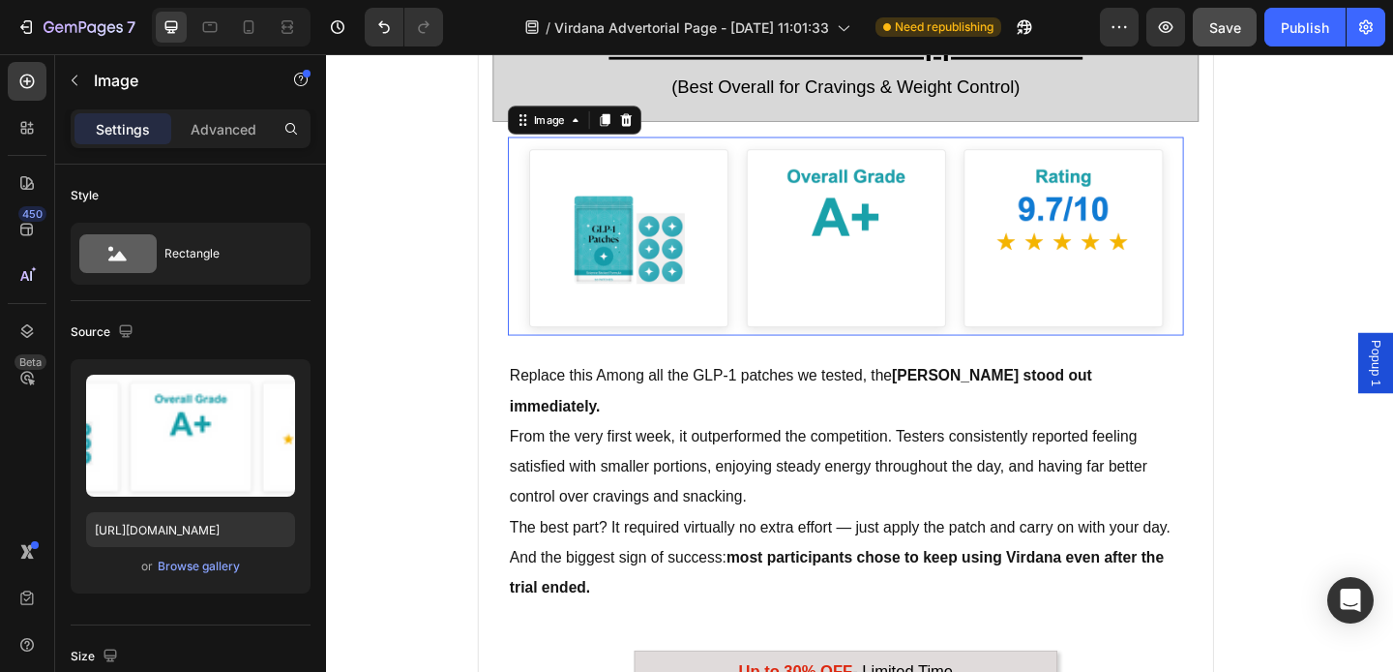
click at [1247, 324] on img at bounding box center [891, 252] width 735 height 216
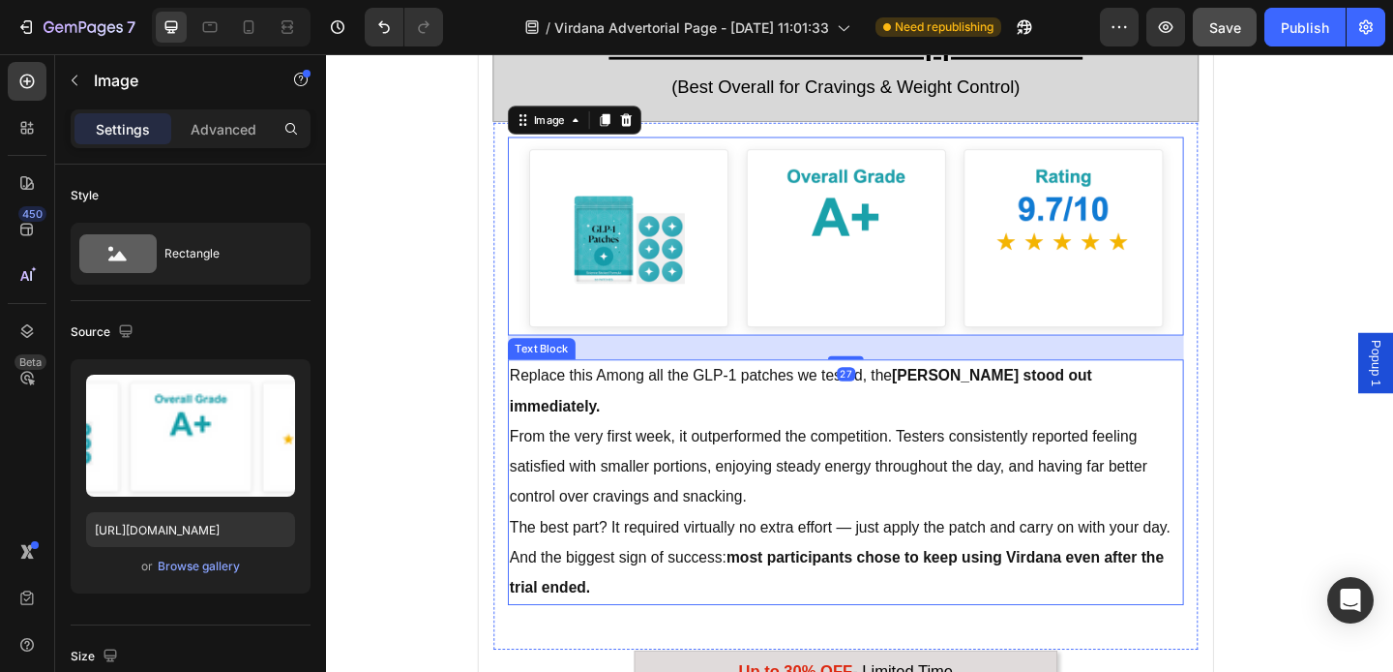
click at [1159, 403] on strong "[PERSON_NAME] stood out immediately." at bounding box center [842, 420] width 634 height 51
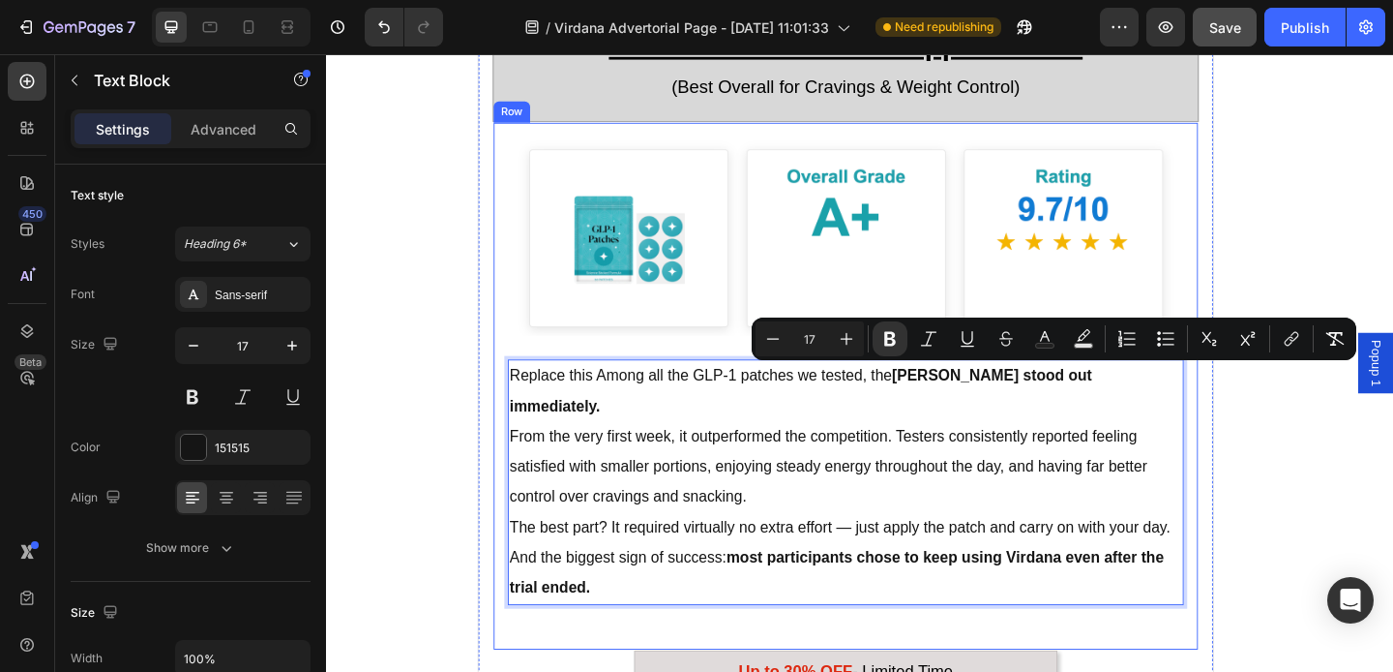
drag, startPoint x: 944, startPoint y: 405, endPoint x: 1263, endPoint y: 411, distance: 318.4
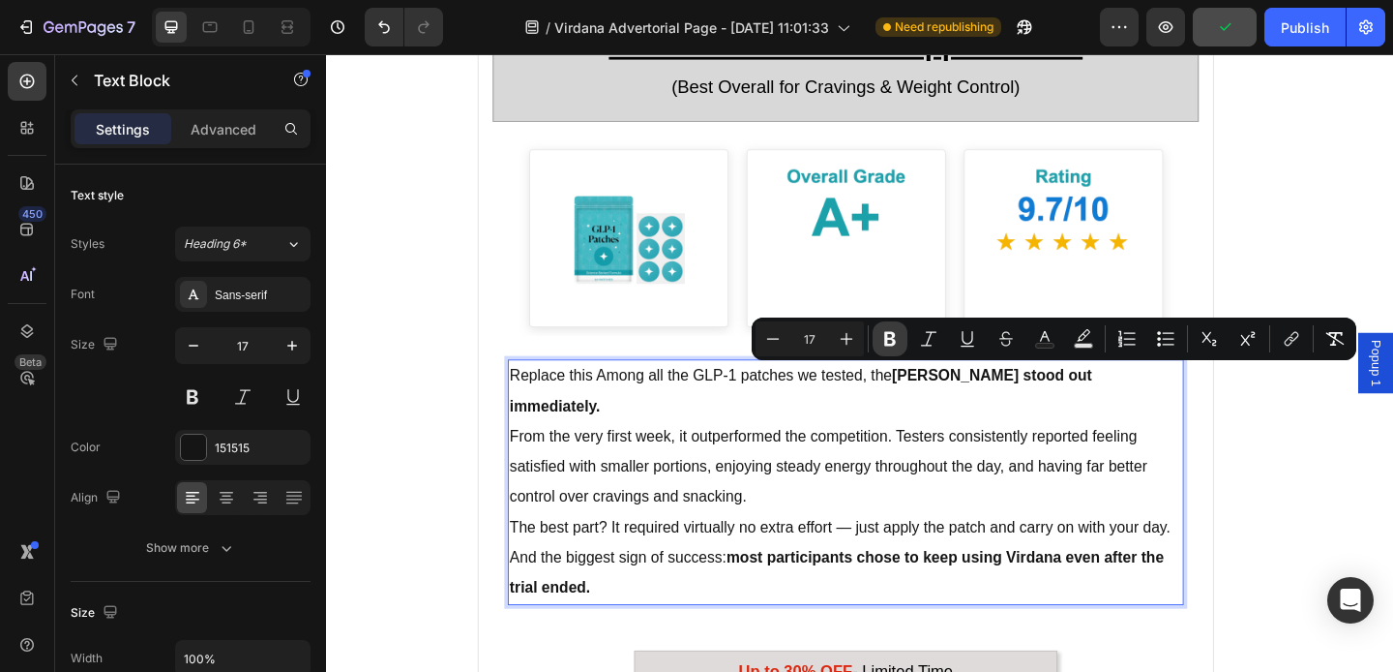
click at [896, 334] on icon "Editor contextual toolbar" at bounding box center [890, 338] width 19 height 19
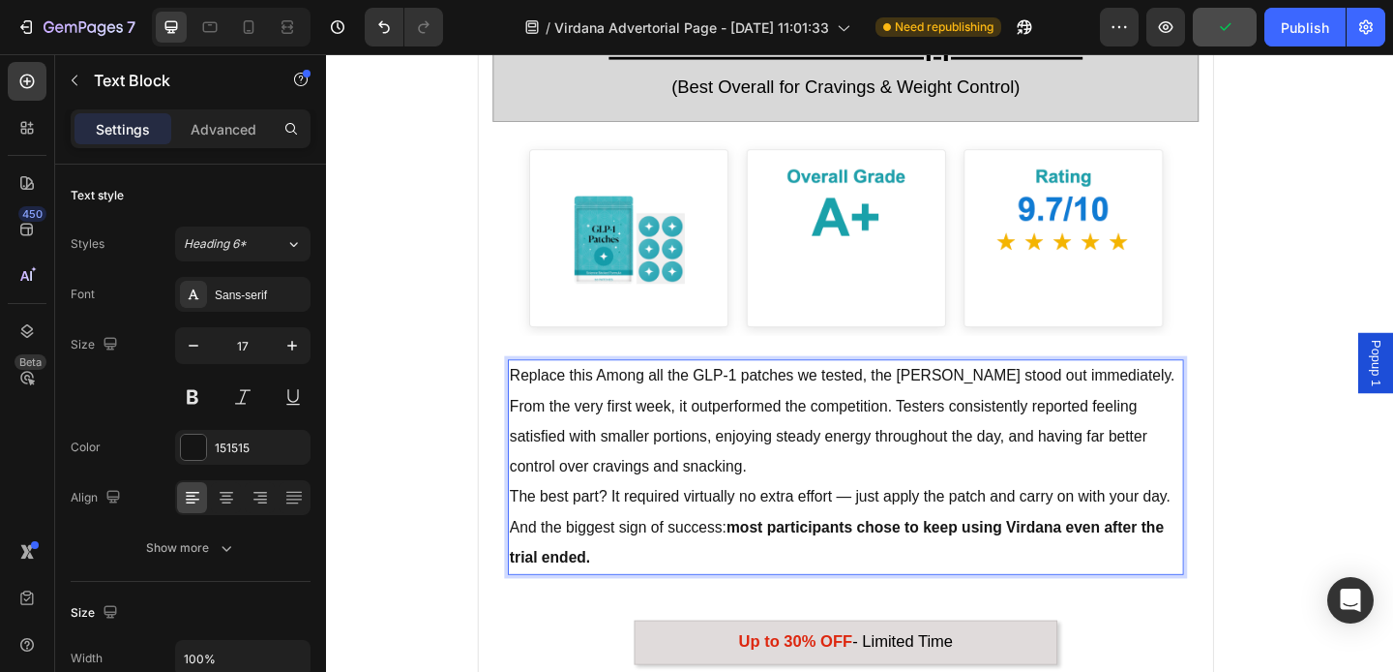
click at [717, 553] on p "And the biggest sign of success: most participants chose to keep using Virdana …" at bounding box center [891, 586] width 732 height 66
click at [765, 569] on strong "most participants chose to keep using Virdana even after the trial ended." at bounding box center [881, 584] width 712 height 51
click at [790, 500] on p "From the very first week, it outperformed the competition. Testers consistently…" at bounding box center [891, 470] width 732 height 99
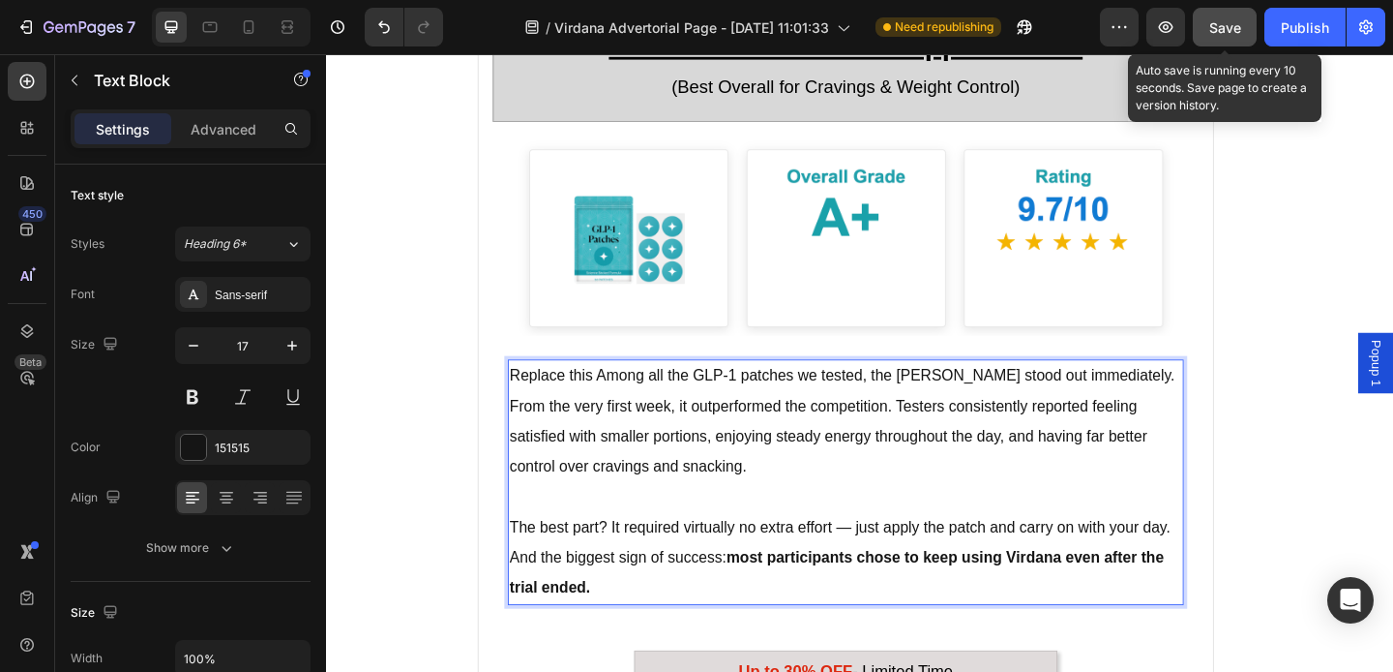
click at [1229, 30] on span "Save" at bounding box center [1226, 27] width 32 height 16
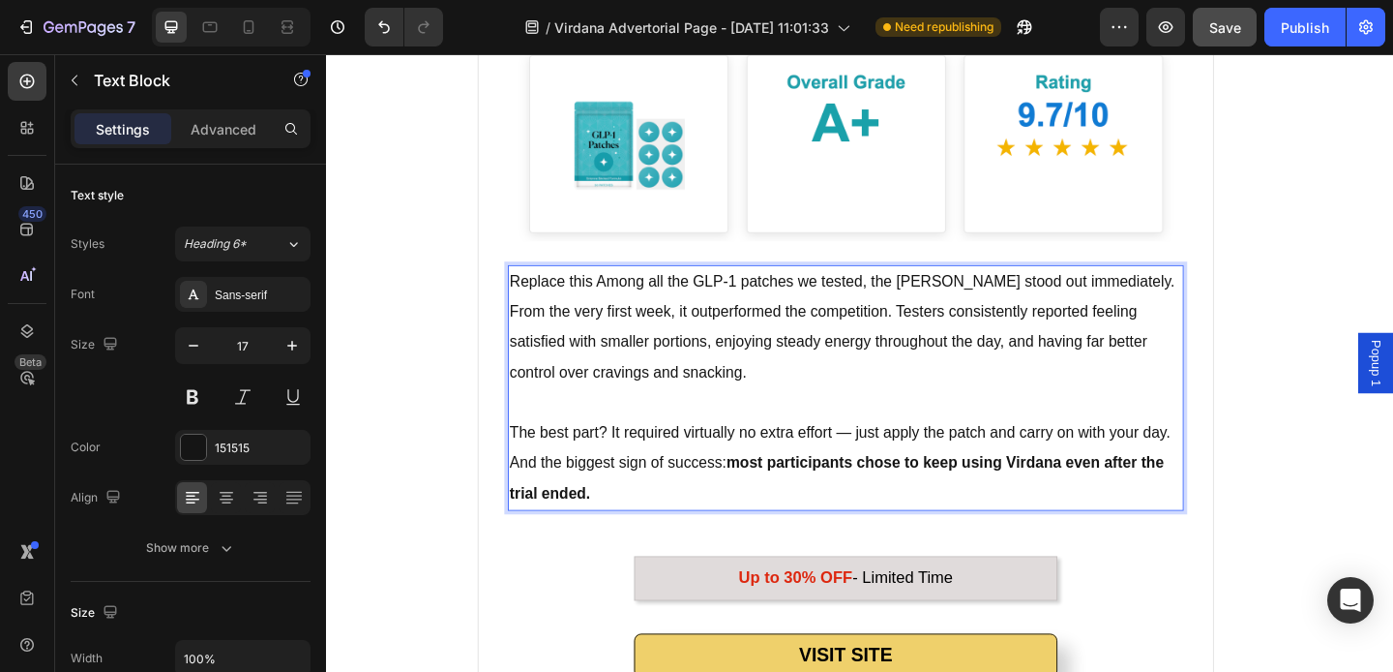
scroll to position [2905, 0]
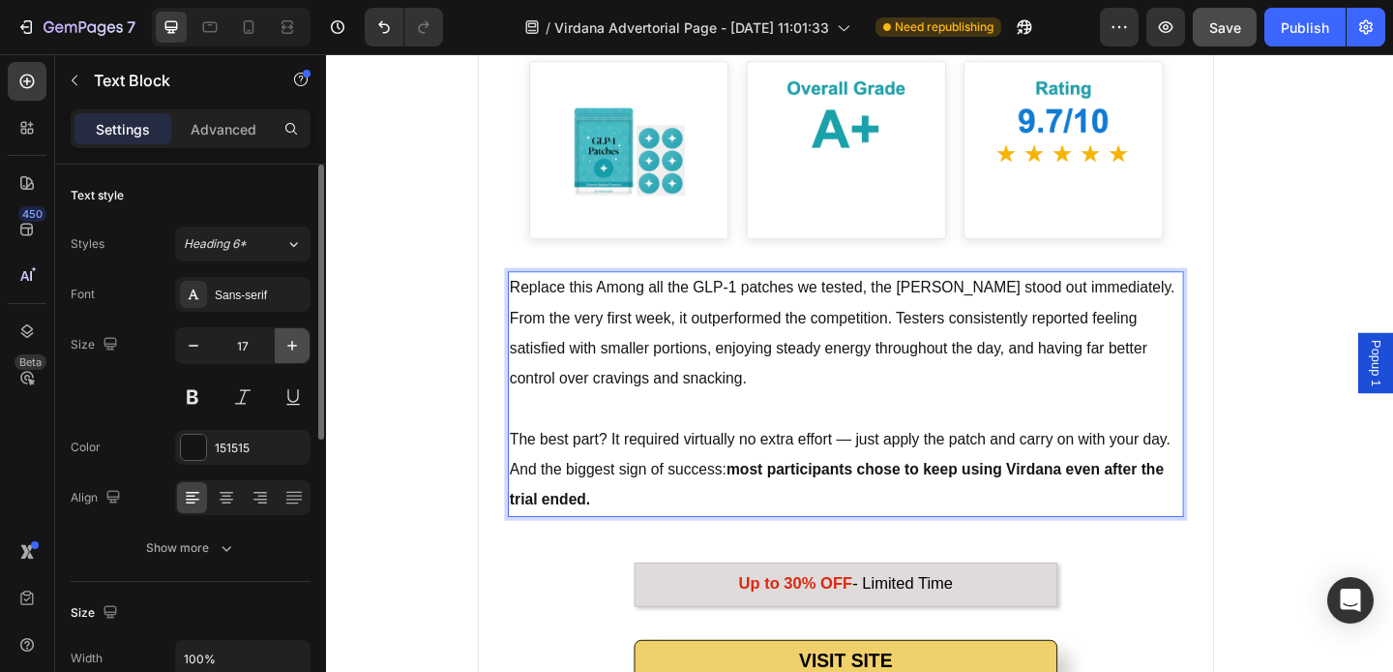
click at [299, 340] on icon "button" at bounding box center [292, 345] width 19 height 19
type input "18"
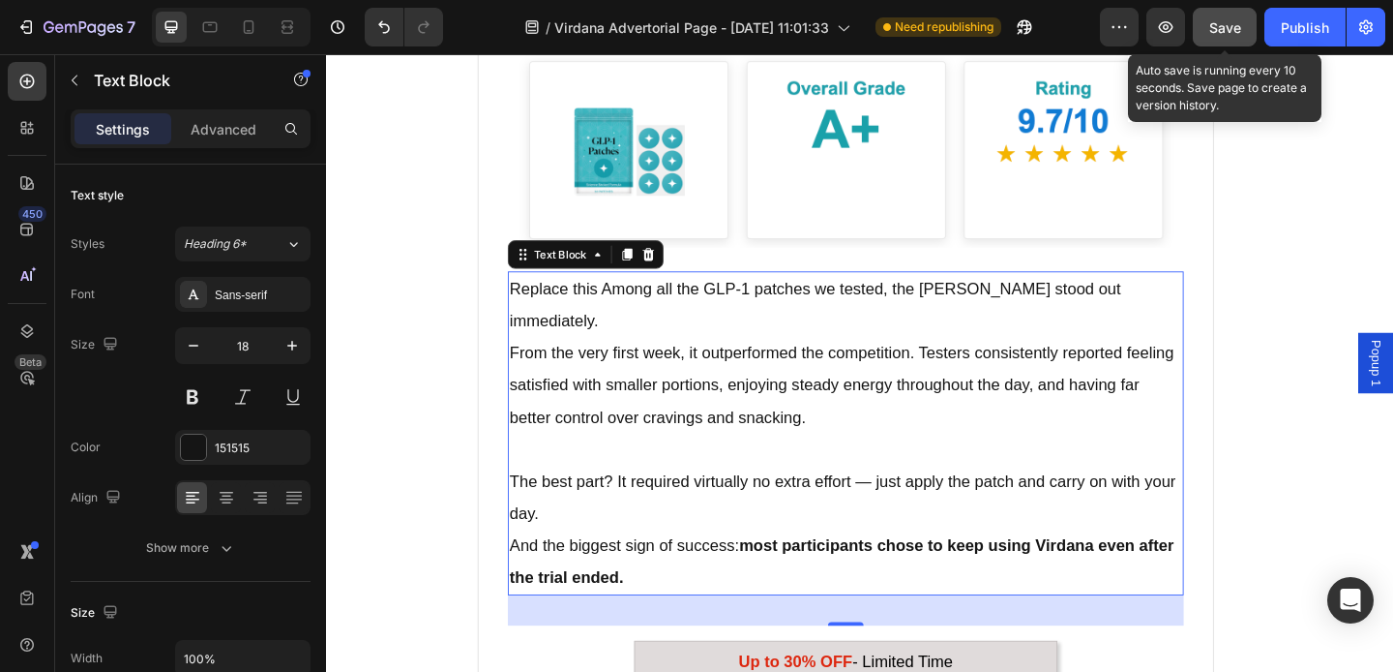
click at [1237, 30] on span "Save" at bounding box center [1226, 27] width 32 height 16
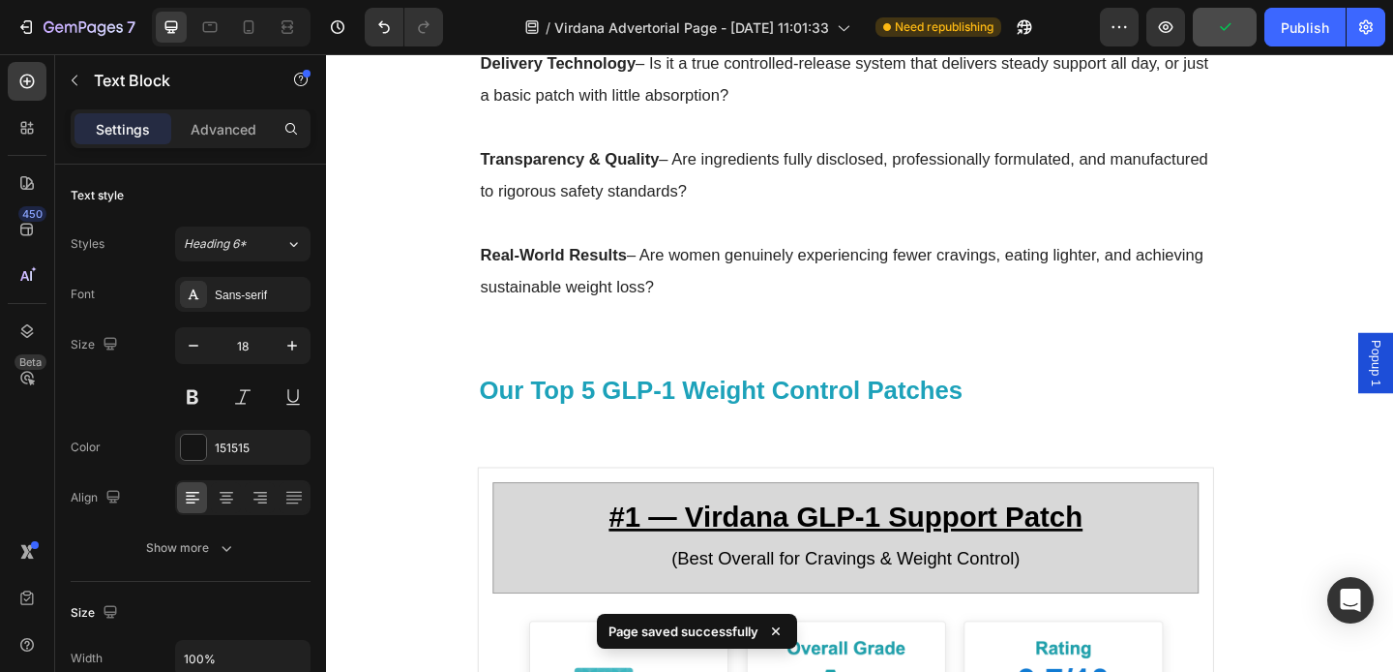
scroll to position [2295, 0]
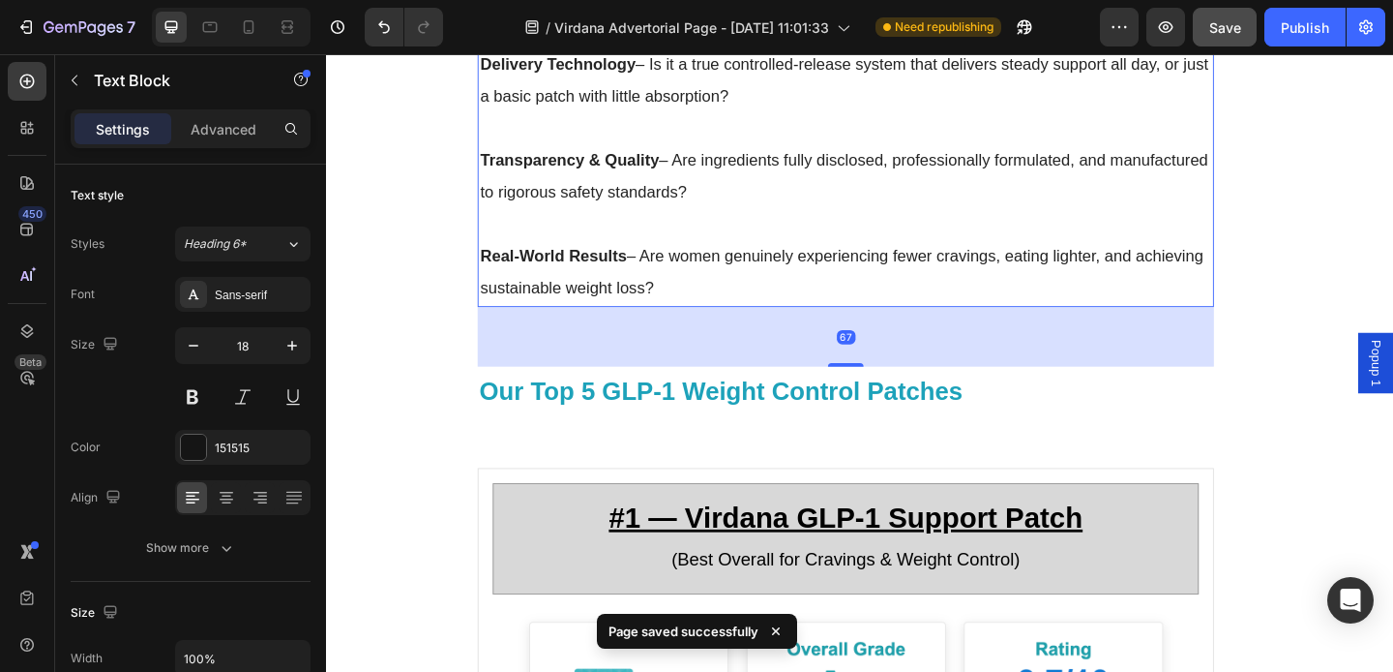
click at [1053, 265] on p "Real-World Results – Are women genuinely experiencing fewer cravings, eating li…" at bounding box center [891, 291] width 795 height 70
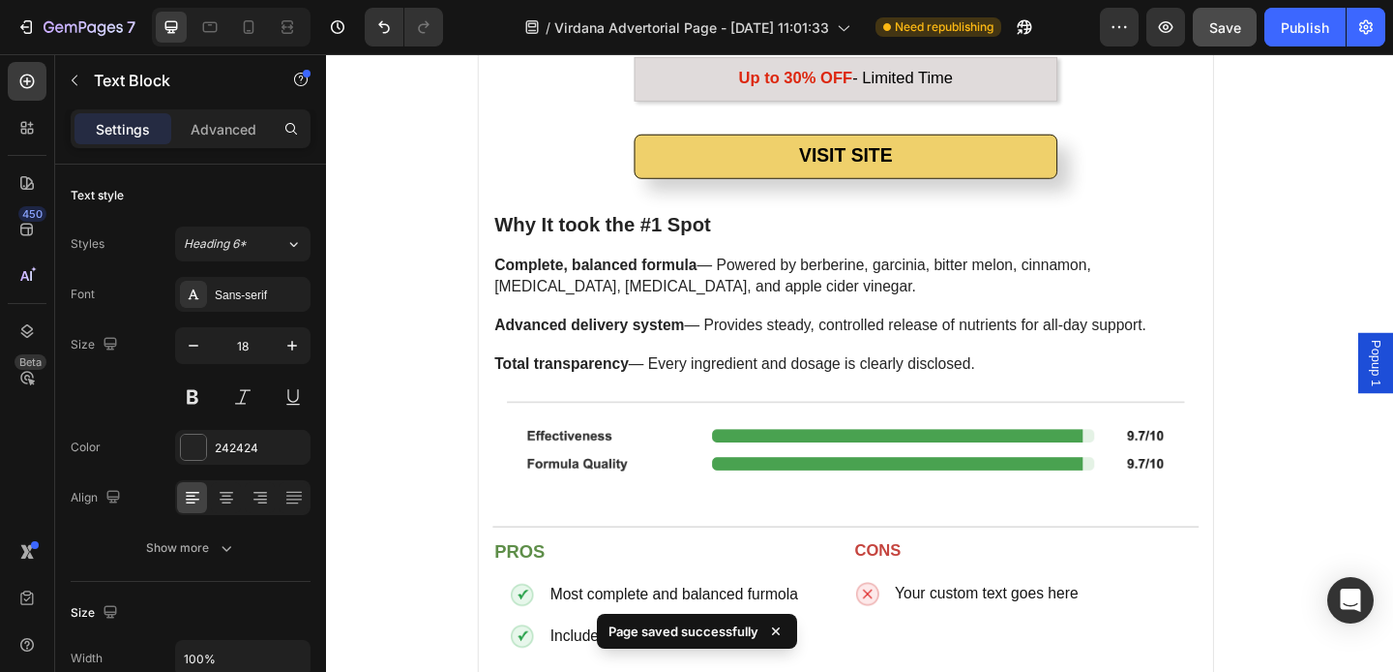
scroll to position [3545, 0]
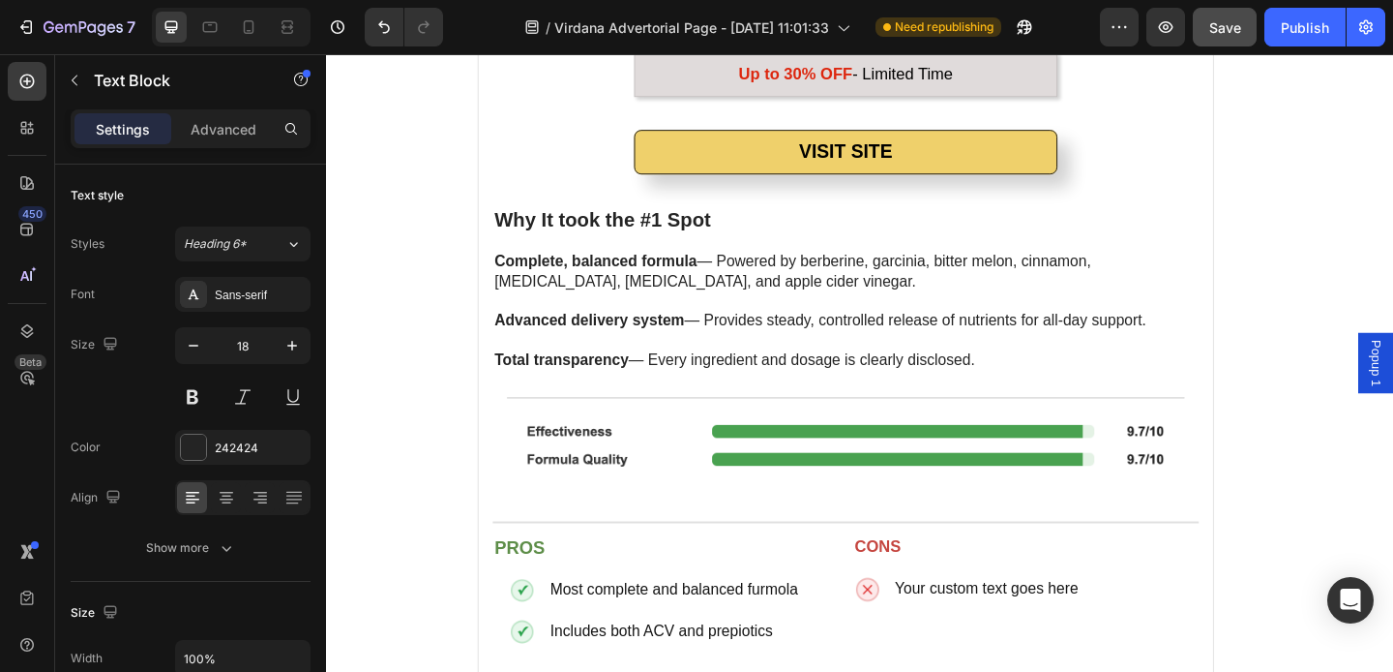
click at [1115, 313] on p at bounding box center [891, 323] width 764 height 21
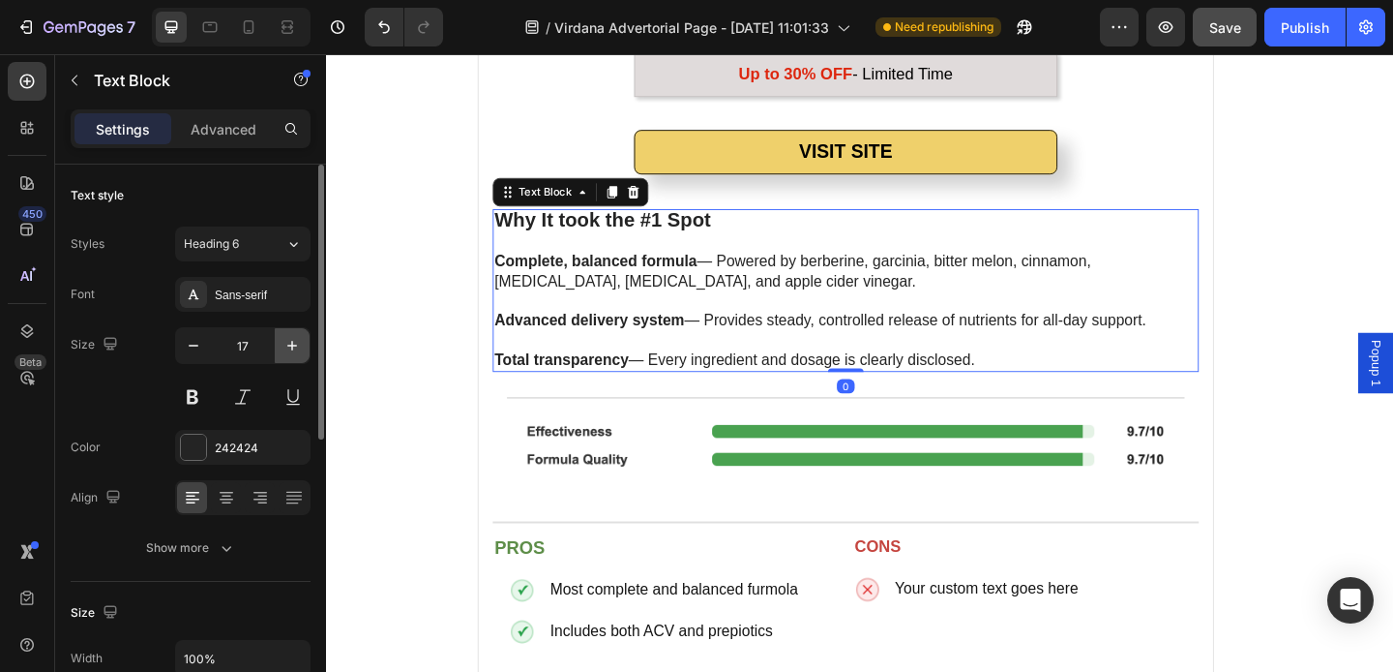
click at [286, 345] on icon "button" at bounding box center [292, 345] width 19 height 19
type input "18"
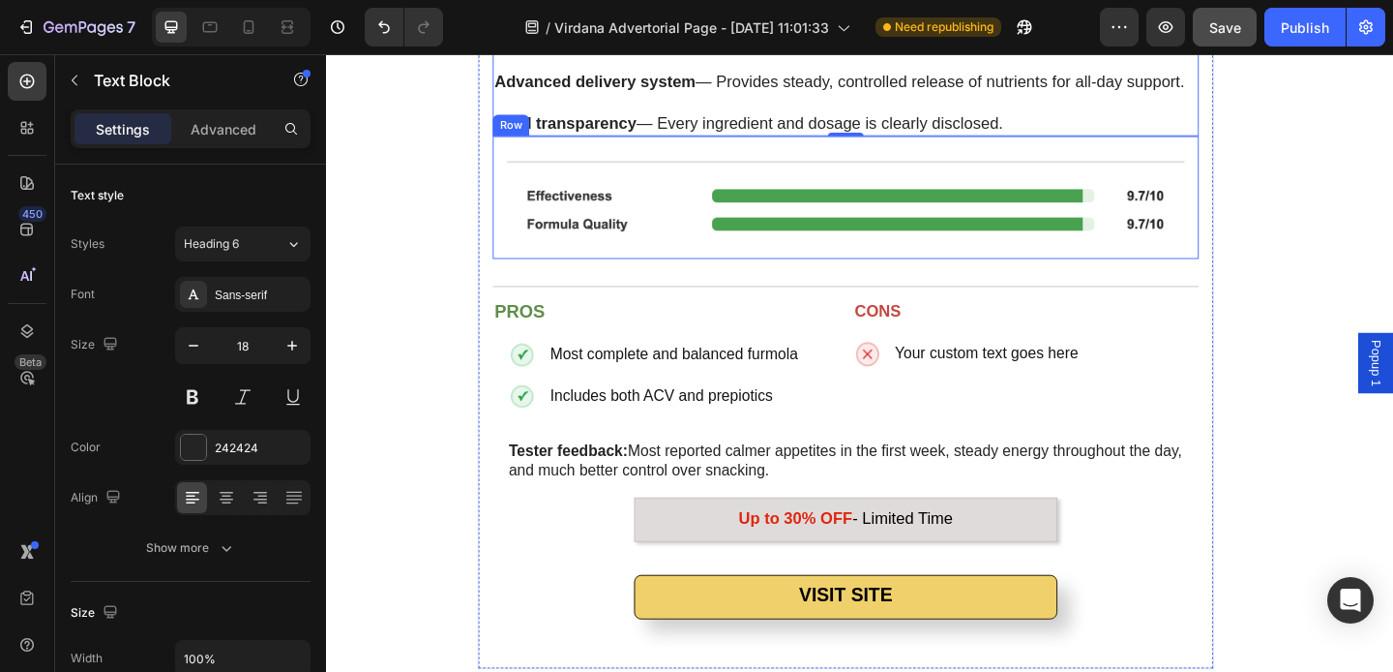
scroll to position [3812, 0]
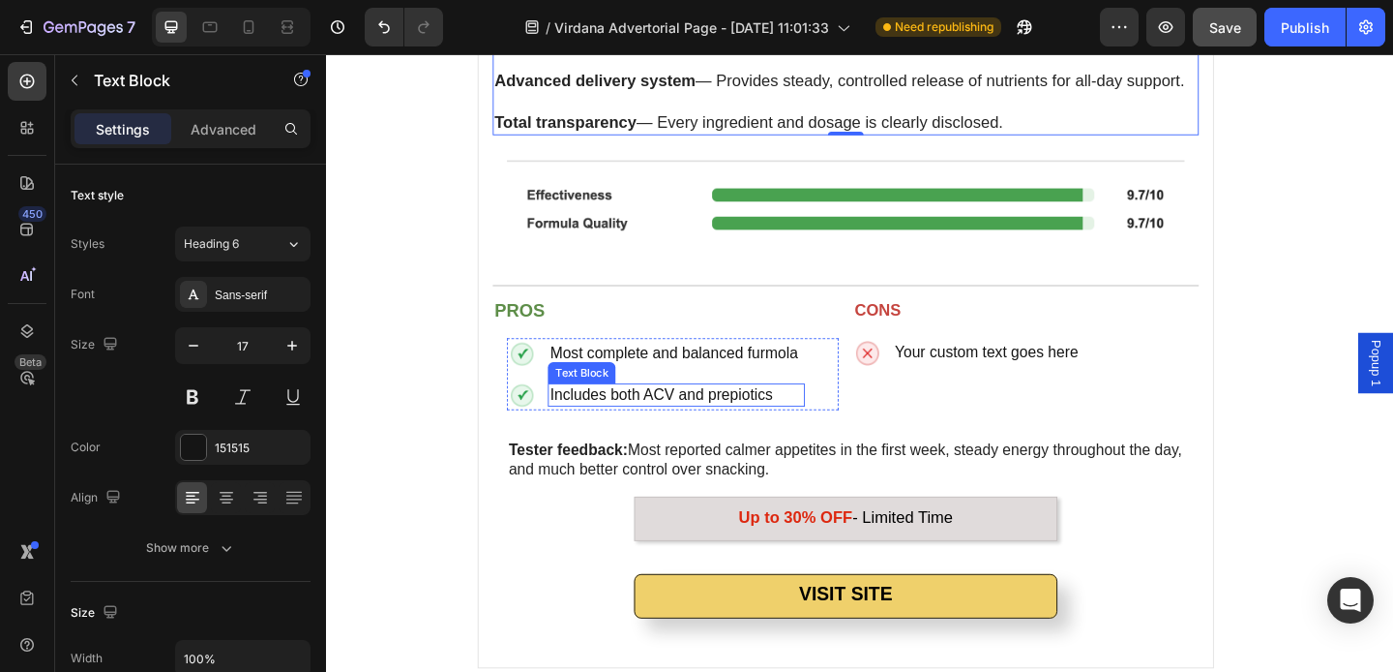
click at [796, 412] on div "Includes both ACV and prepiotics" at bounding box center [706, 424] width 279 height 25
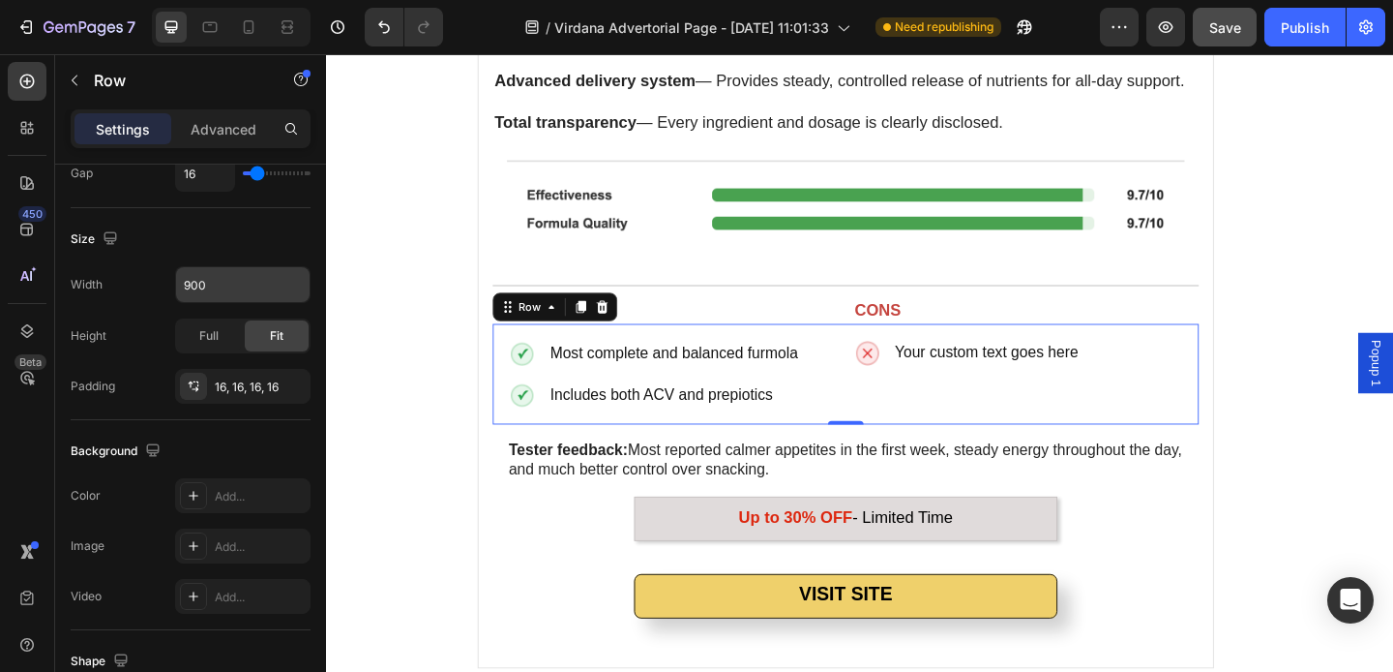
scroll to position [0, 0]
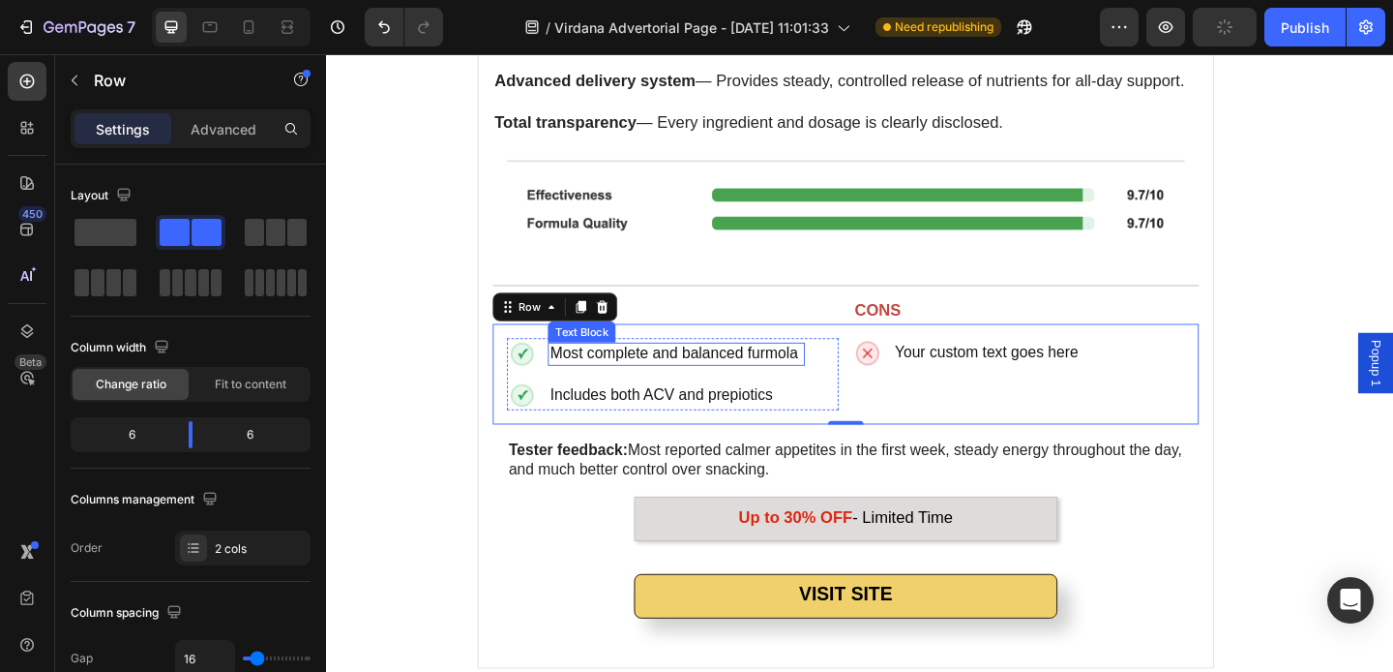
click at [593, 380] on p "Most complete and balanced furmola" at bounding box center [706, 380] width 275 height 21
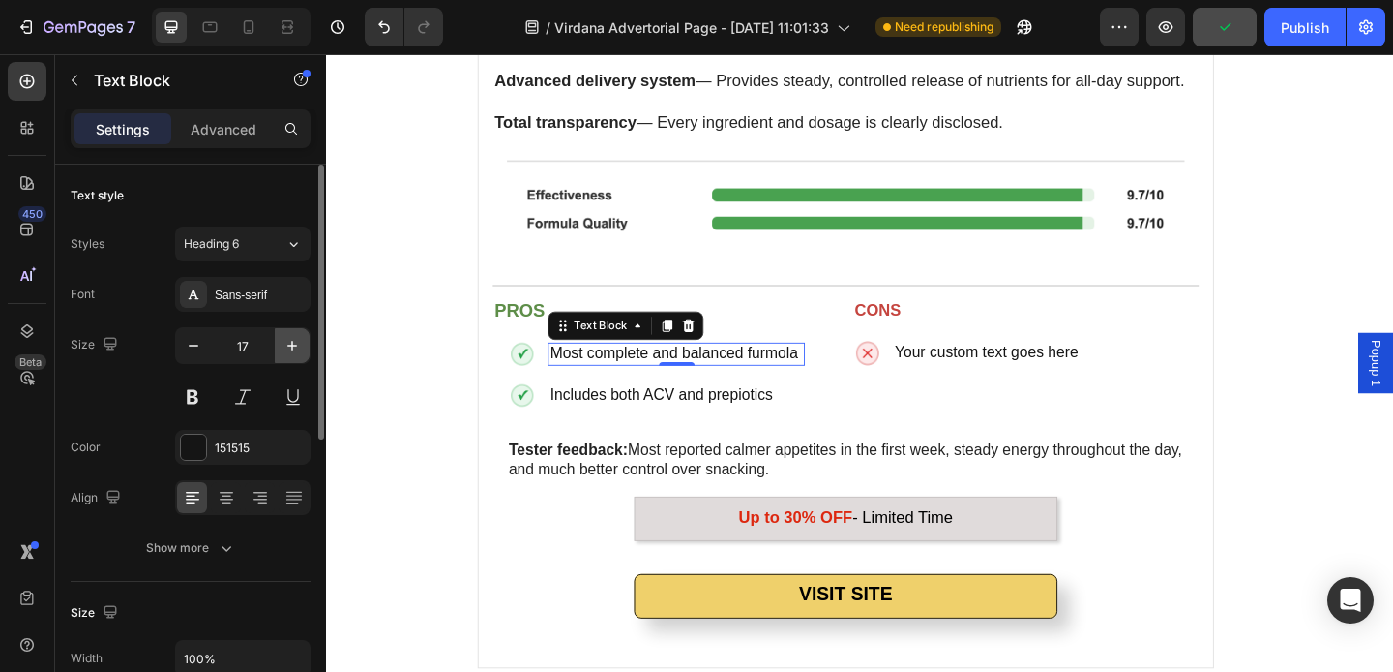
click at [297, 340] on icon "button" at bounding box center [292, 345] width 19 height 19
type input "18"
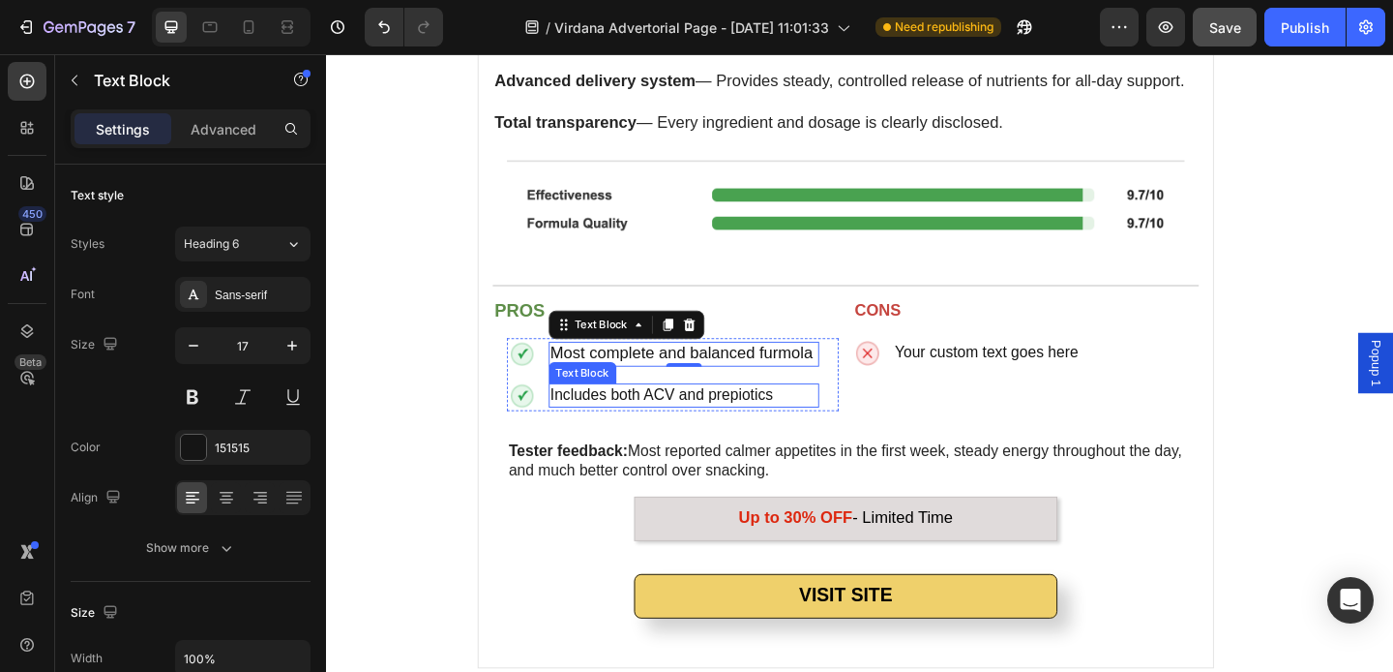
click at [603, 415] on p "Includes both ACV and prepiotics" at bounding box center [715, 424] width 290 height 21
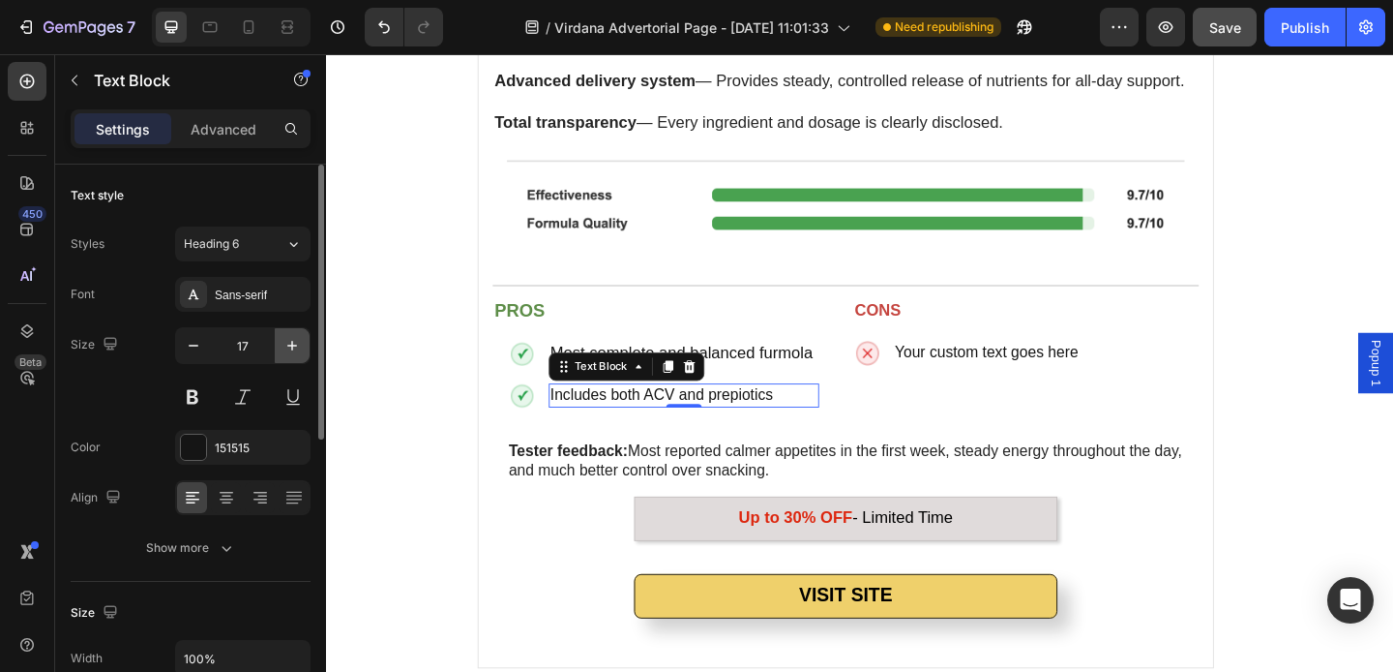
click at [295, 347] on icon "button" at bounding box center [292, 345] width 19 height 19
type input "18"
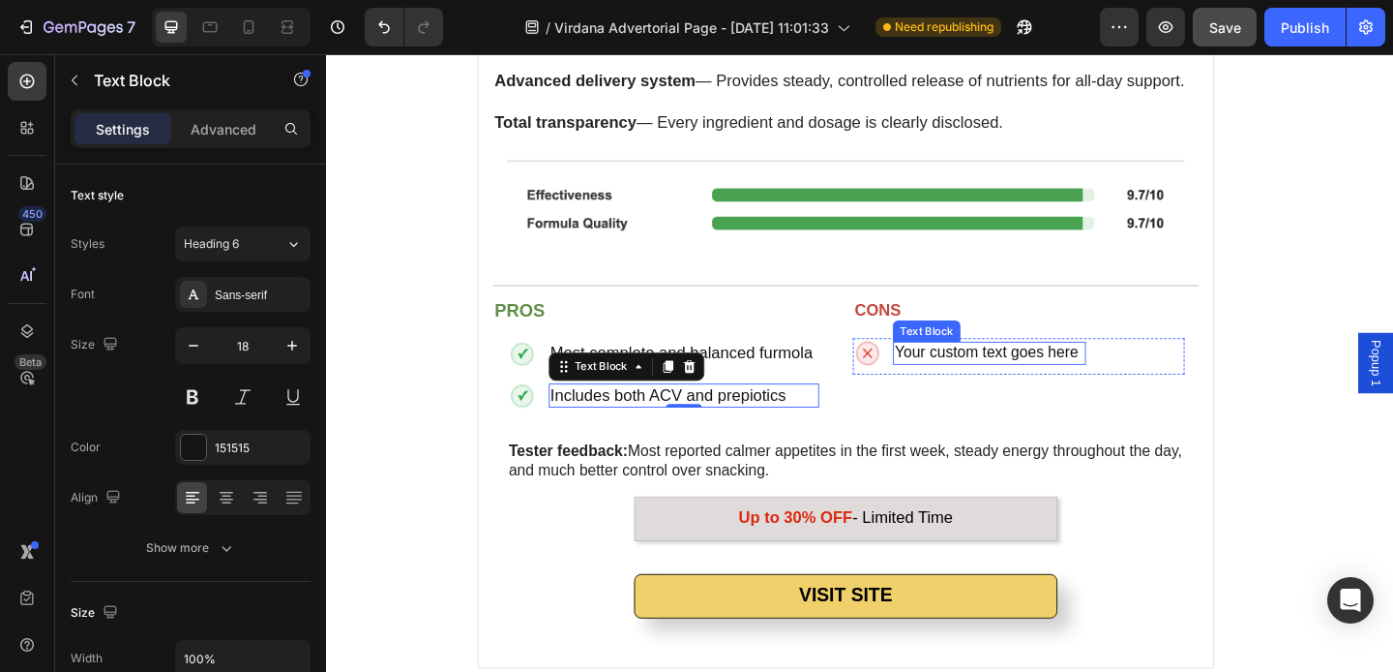
click at [958, 374] on div "Your custom text goes here" at bounding box center [1048, 379] width 210 height 25
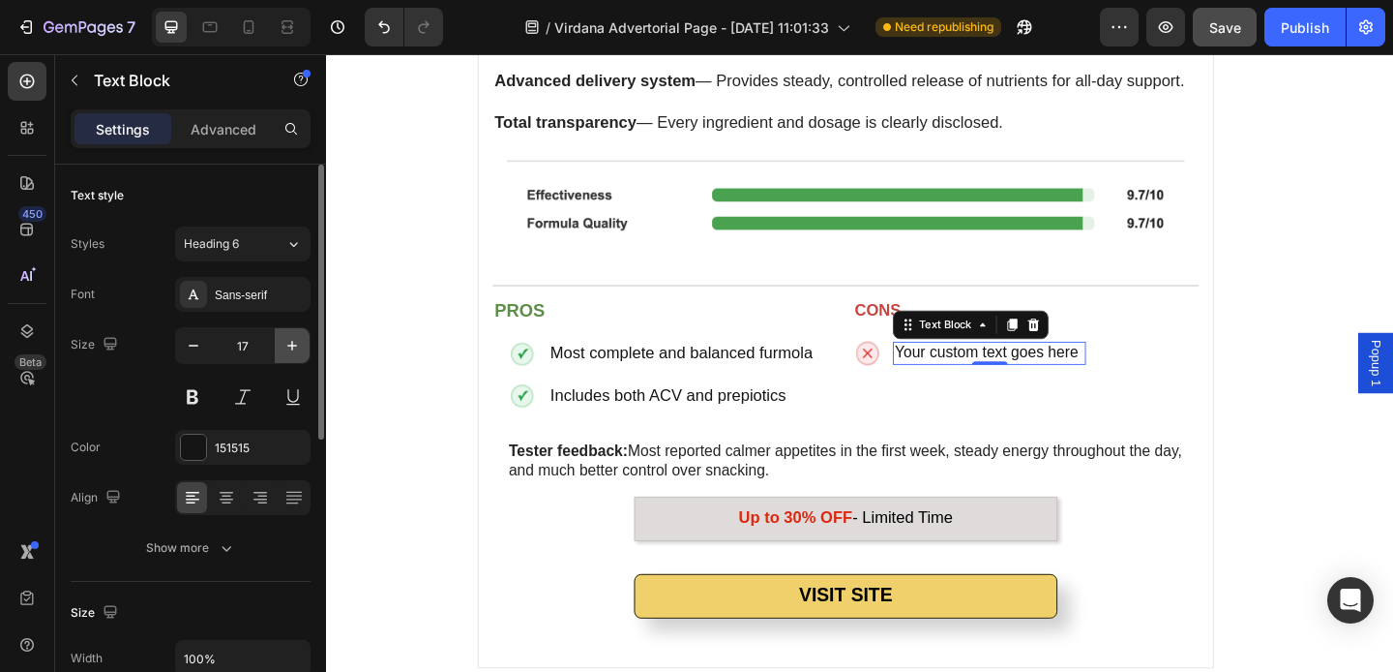
click at [298, 346] on icon "button" at bounding box center [292, 345] width 19 height 19
type input "18"
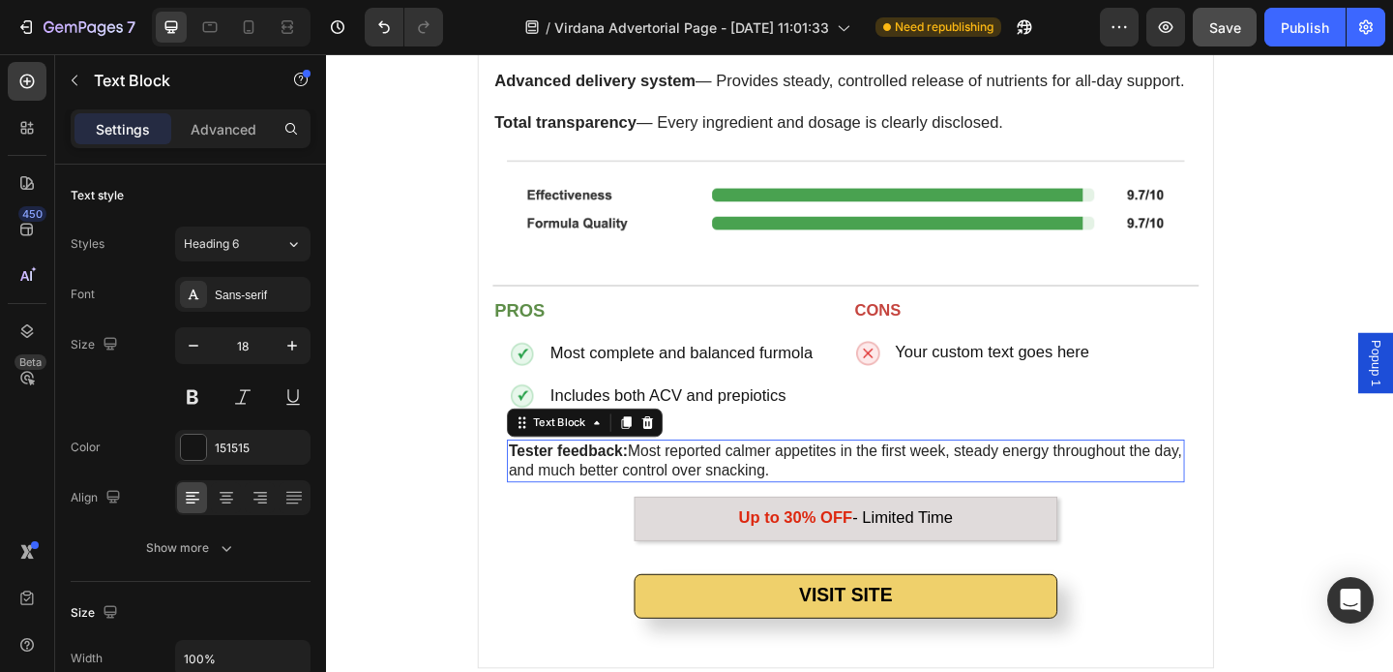
click at [696, 493] on span "Tester feedback: Most reported calmer appetites in the first week, steady energ…" at bounding box center [890, 496] width 733 height 40
click at [292, 351] on icon "button" at bounding box center [292, 345] width 19 height 19
type input "18"
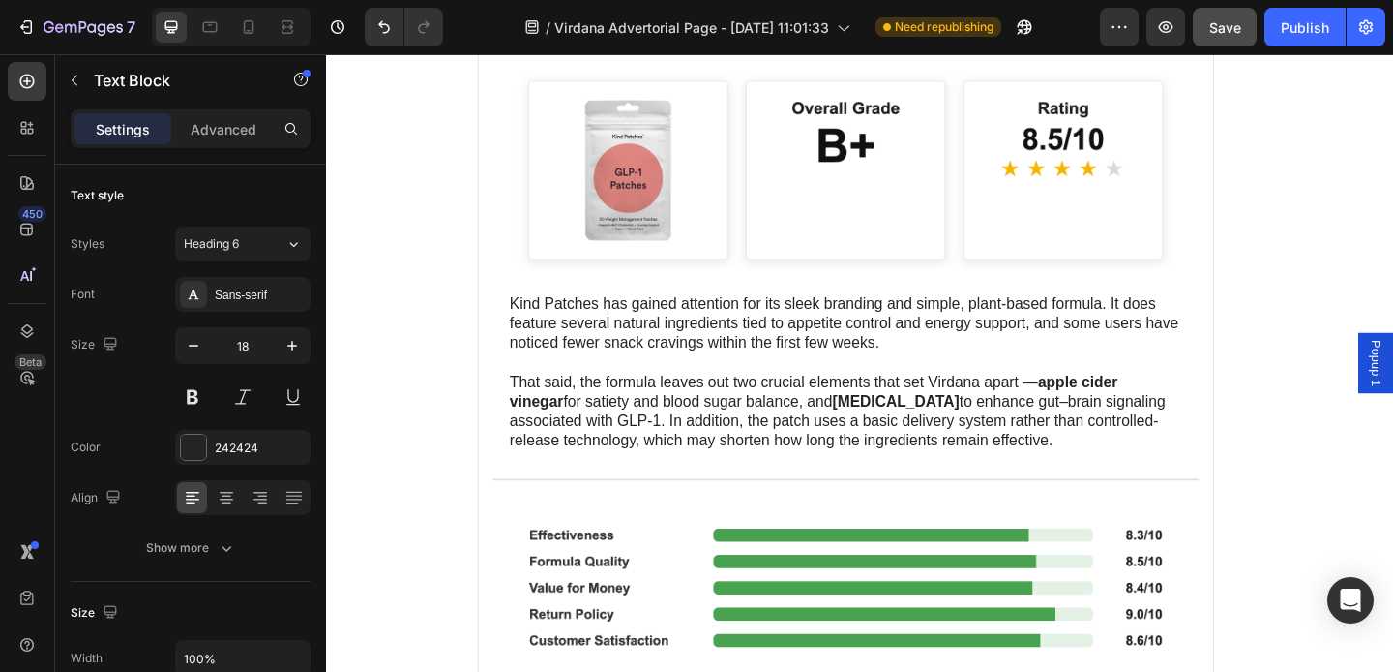
scroll to position [4627, 0]
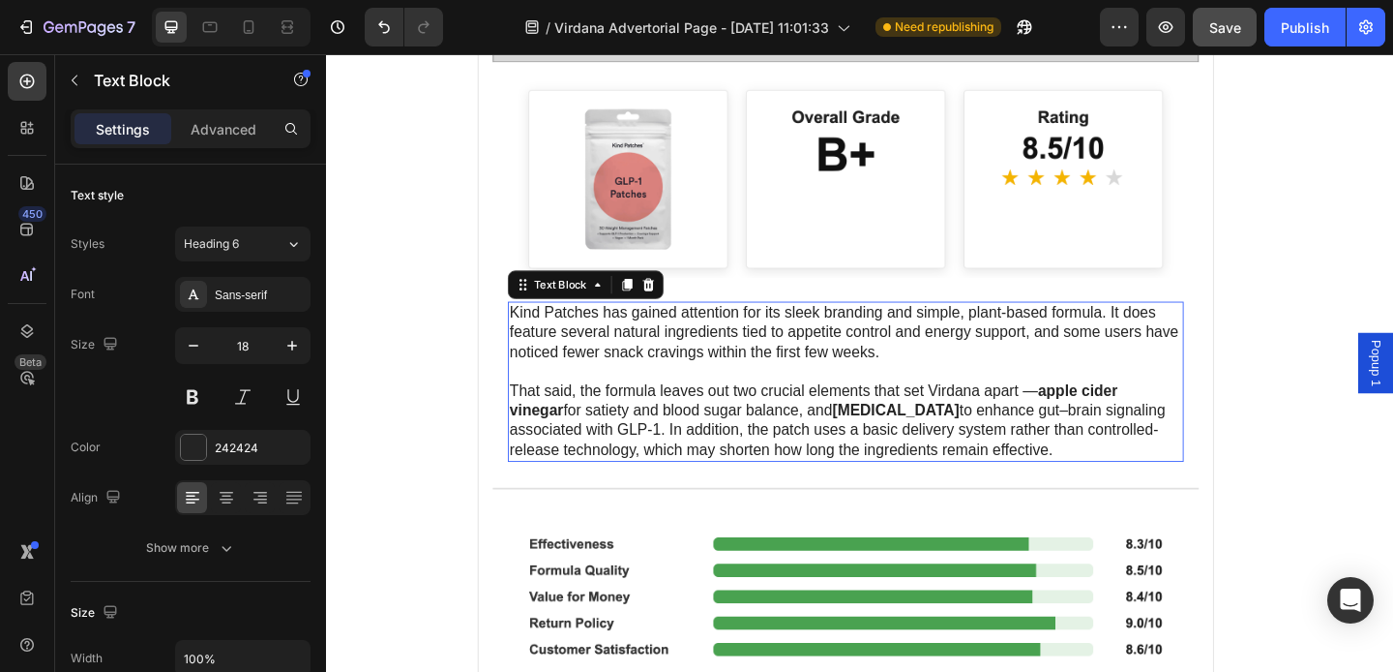
click at [1080, 337] on p "Kind Patches has gained attention for its sleek branding and simple, plant-base…" at bounding box center [891, 357] width 732 height 64
click at [290, 343] on icon "button" at bounding box center [292, 345] width 19 height 19
type input "18"
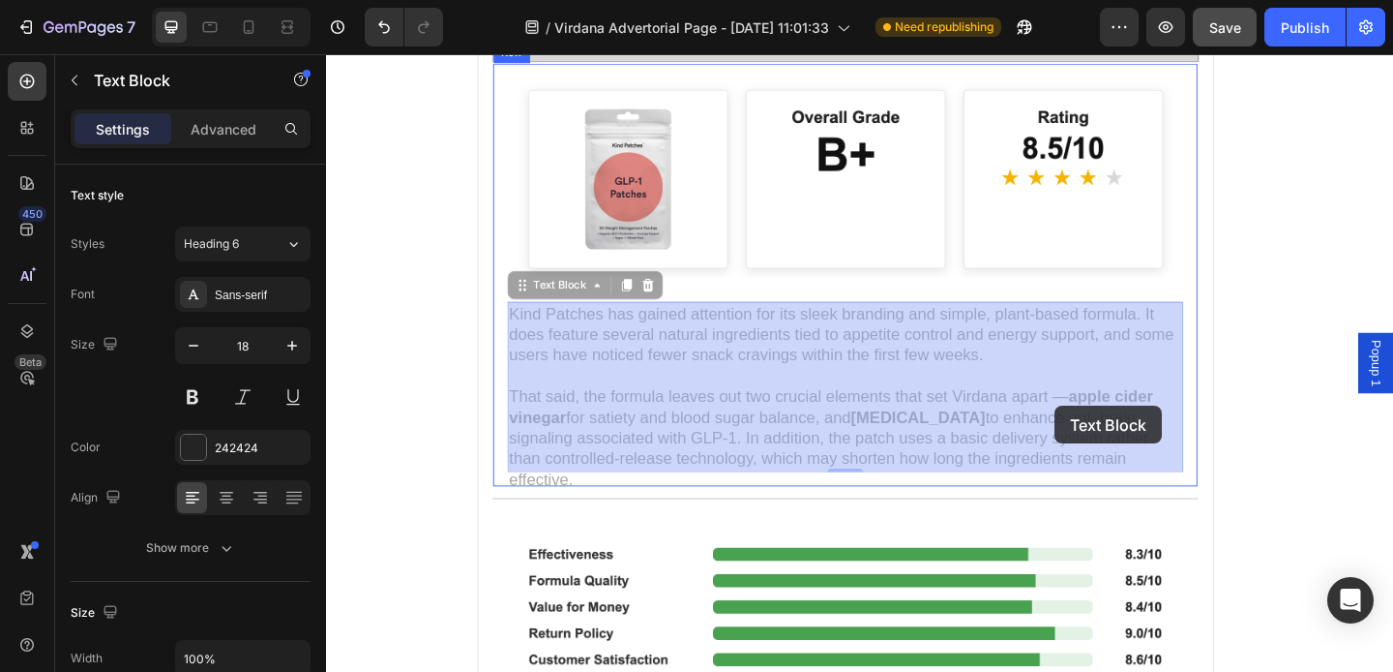
drag, startPoint x: 1128, startPoint y: 420, endPoint x: 1119, endPoint y: 436, distance: 19.1
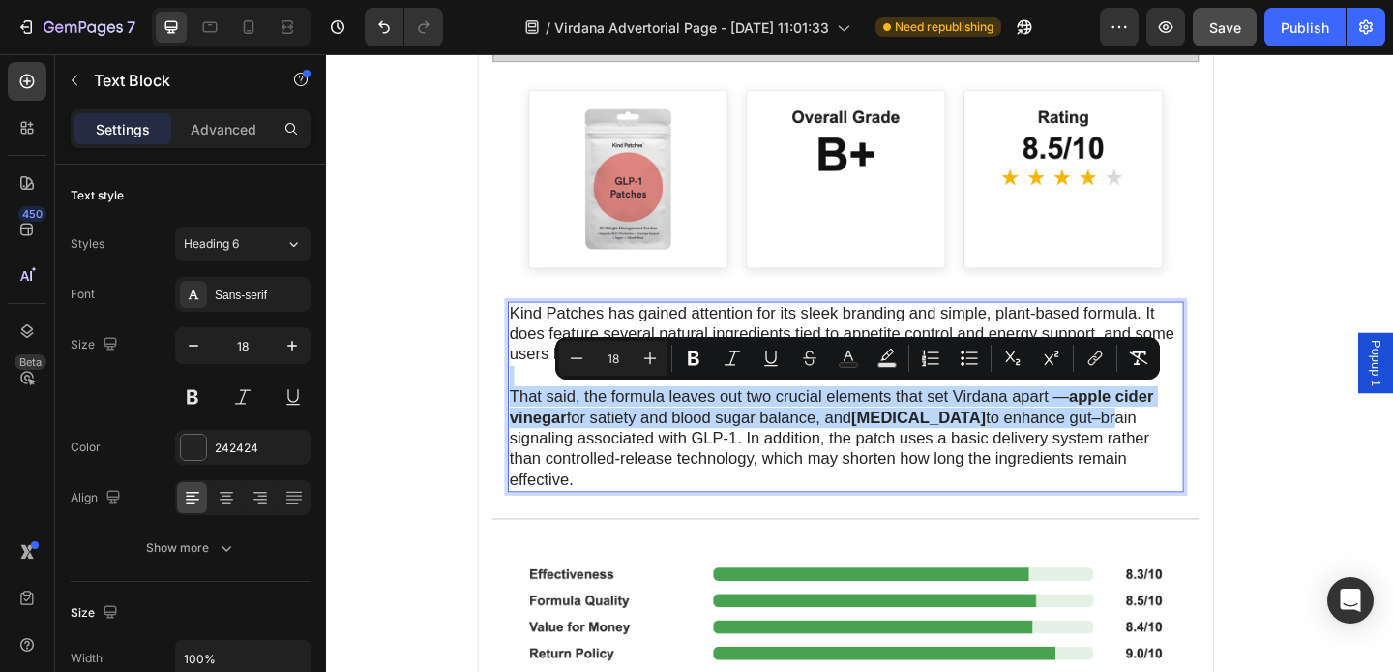
drag, startPoint x: 1135, startPoint y: 409, endPoint x: 1129, endPoint y: 443, distance: 34.4
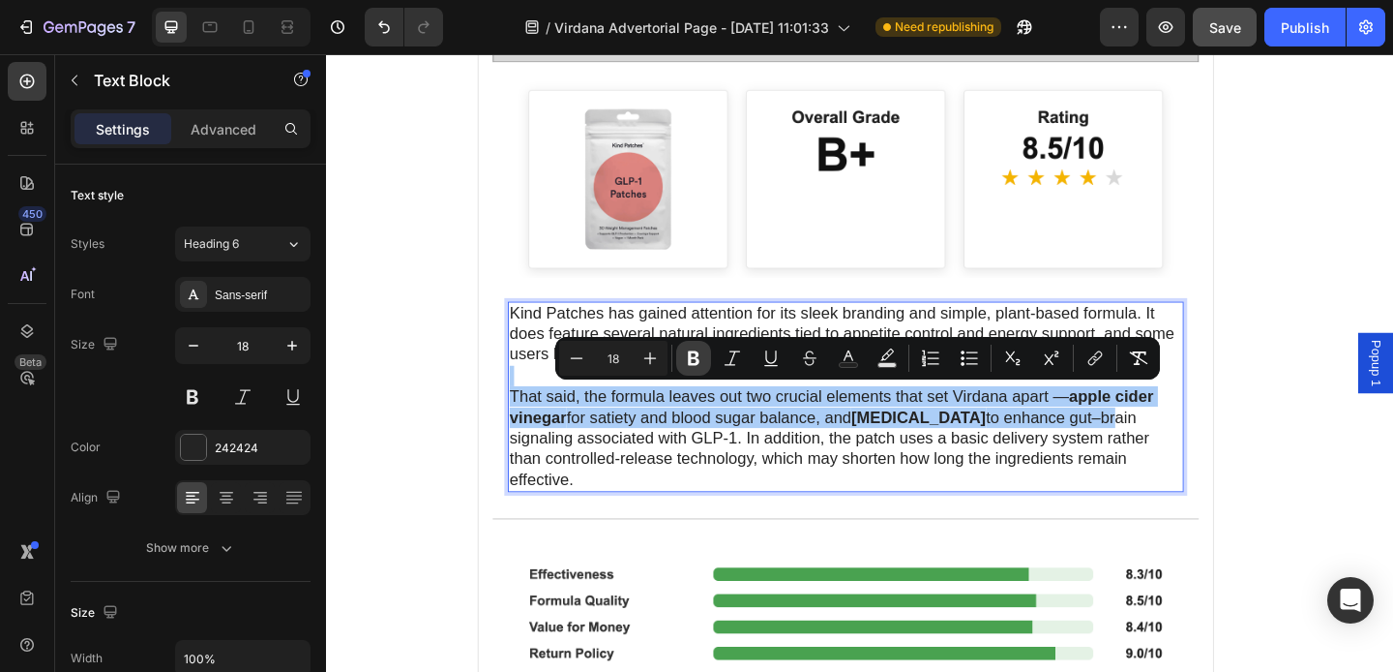
click at [687, 353] on icon "Editor contextual toolbar" at bounding box center [693, 357] width 19 height 19
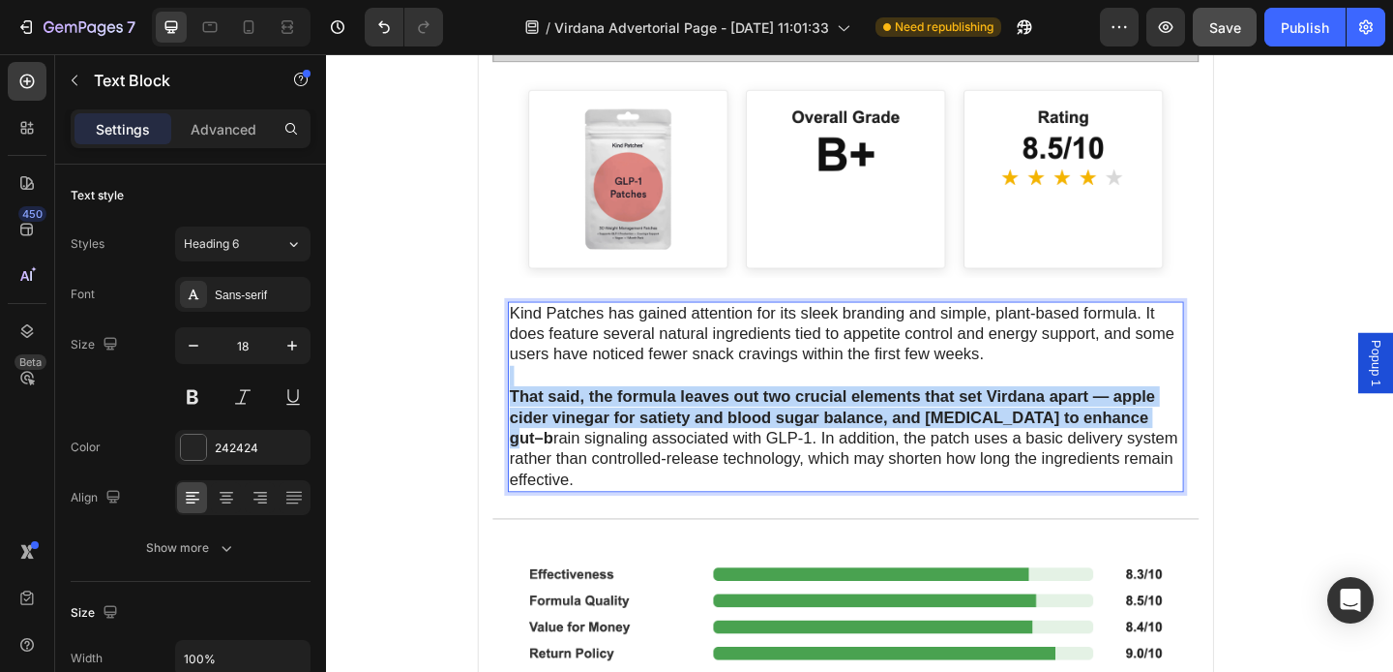
drag, startPoint x: 698, startPoint y: 396, endPoint x: 1206, endPoint y: 451, distance: 511.0
click at [1206, 451] on div "Kind Patches has gained attention for its sleek branding and simple, plant-base…" at bounding box center [891, 427] width 735 height 208
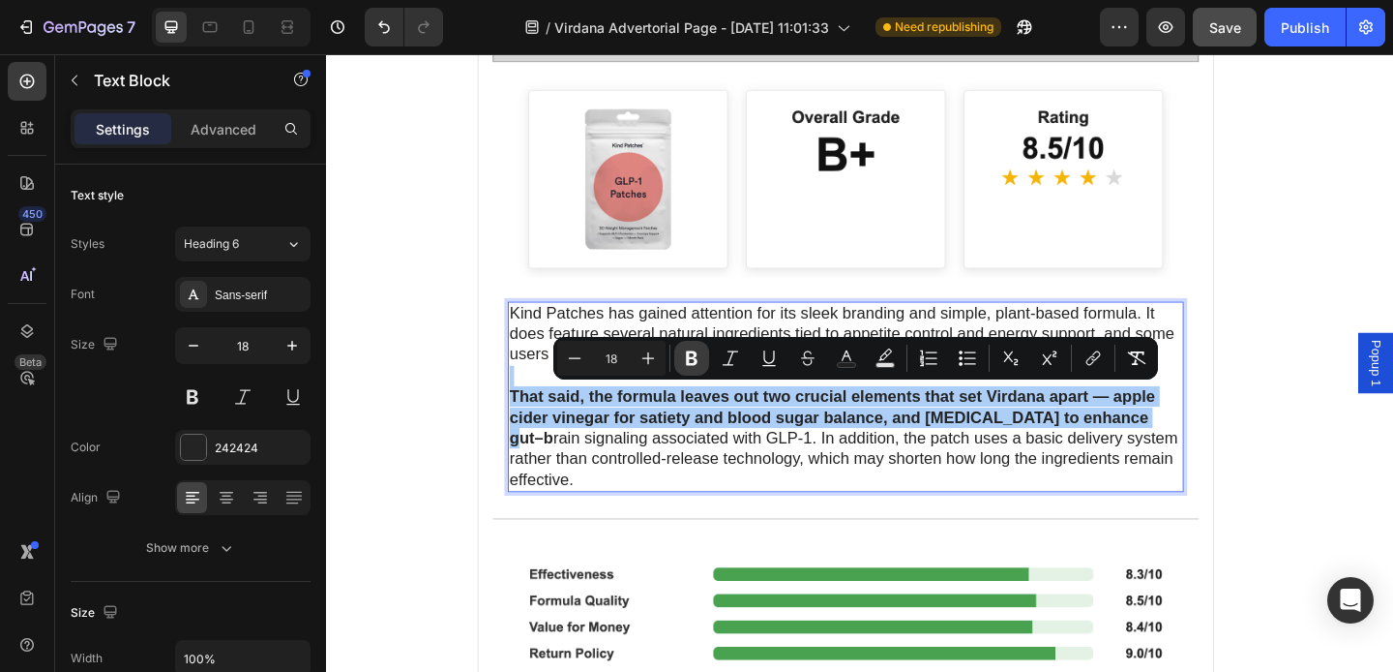
click at [694, 358] on icon "Editor contextual toolbar" at bounding box center [692, 358] width 12 height 15
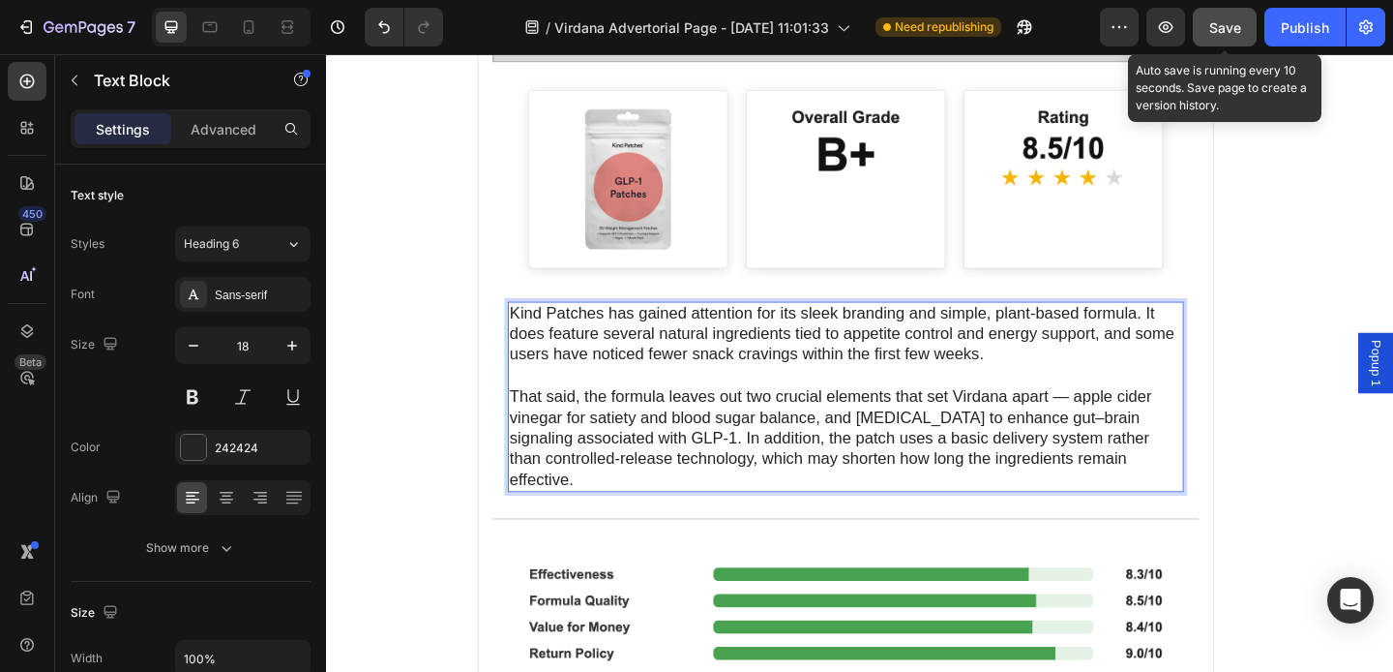
click at [1221, 29] on span "Save" at bounding box center [1226, 27] width 32 height 16
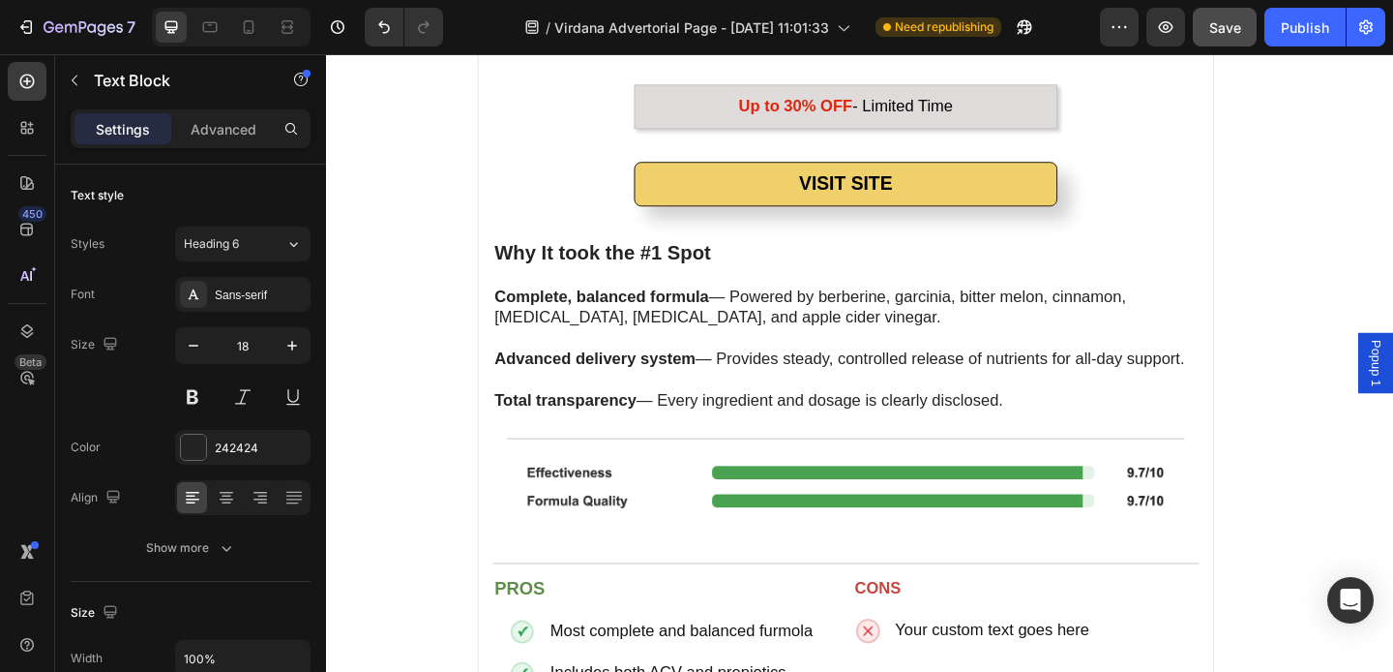
scroll to position [3511, 0]
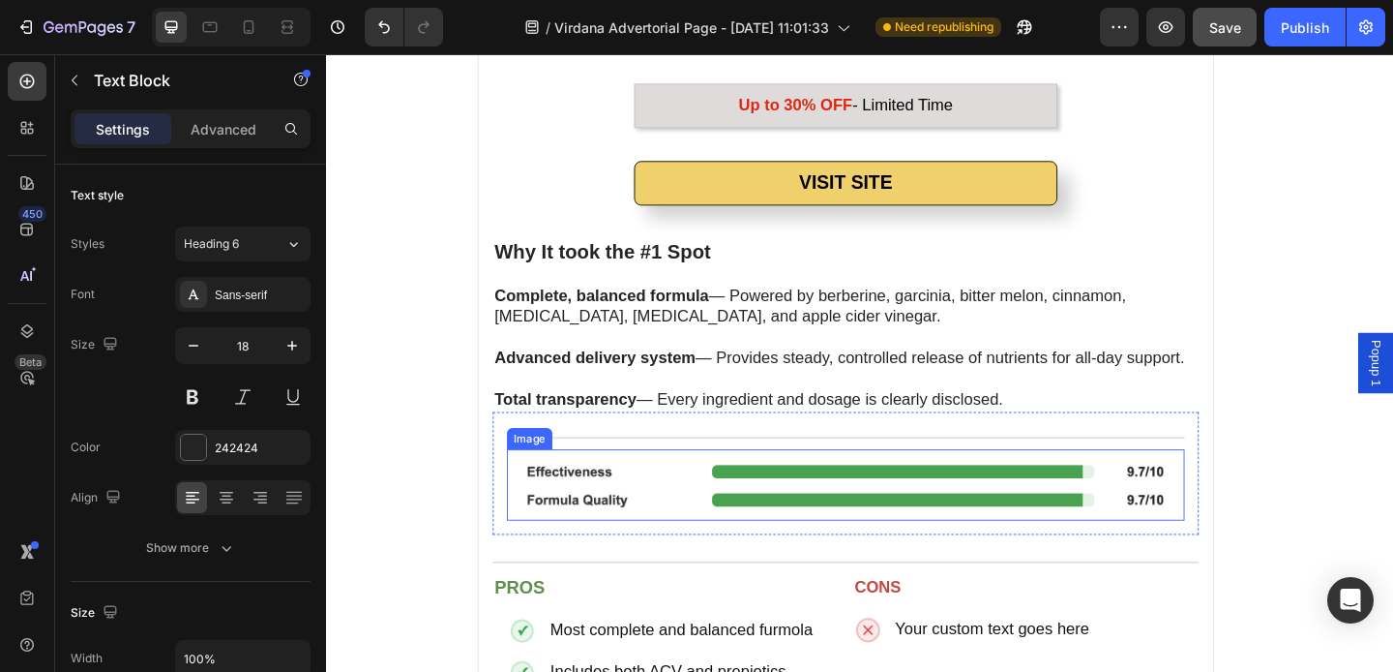
click at [1029, 537] on img at bounding box center [891, 522] width 737 height 77
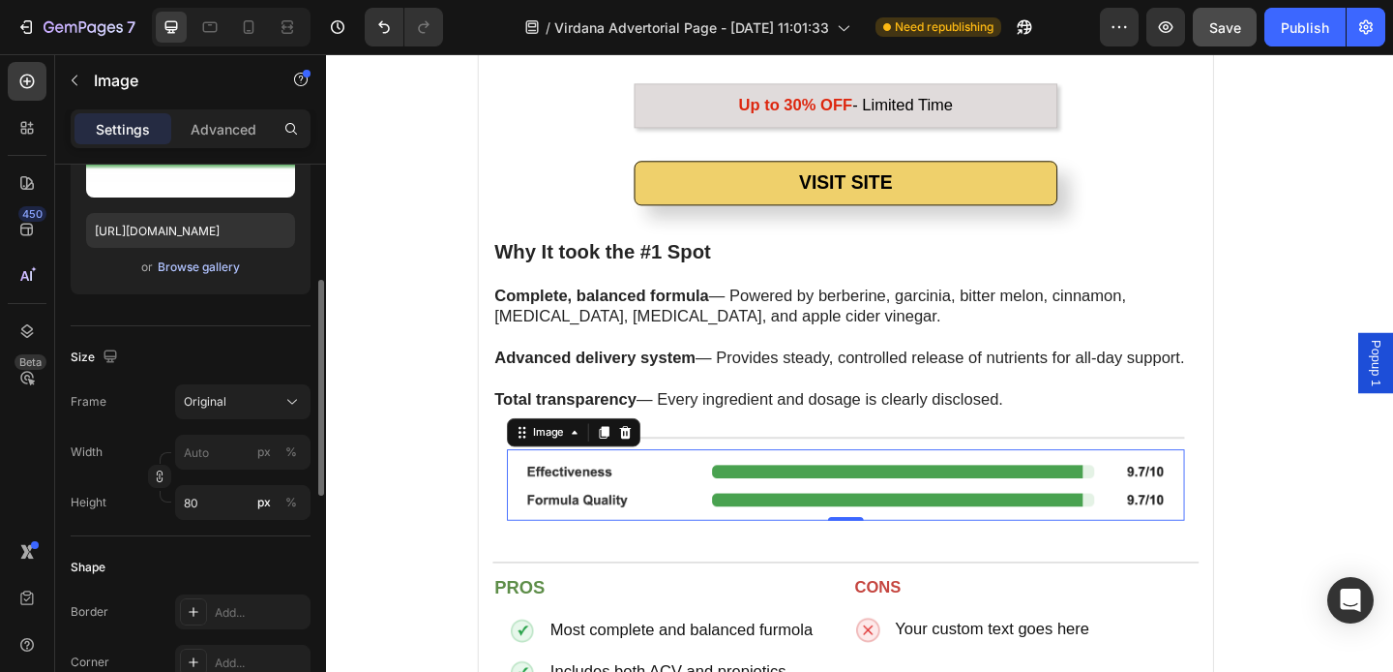
scroll to position [302, 0]
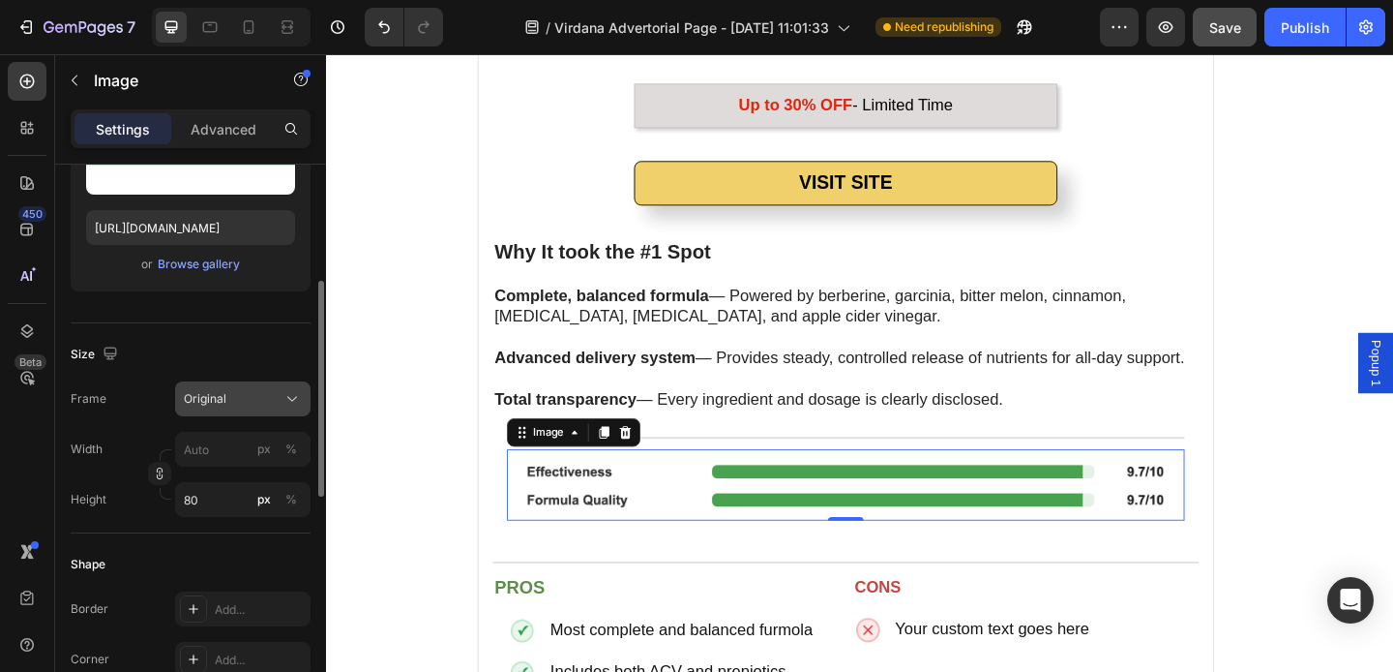
click at [244, 407] on div "Original" at bounding box center [243, 398] width 118 height 19
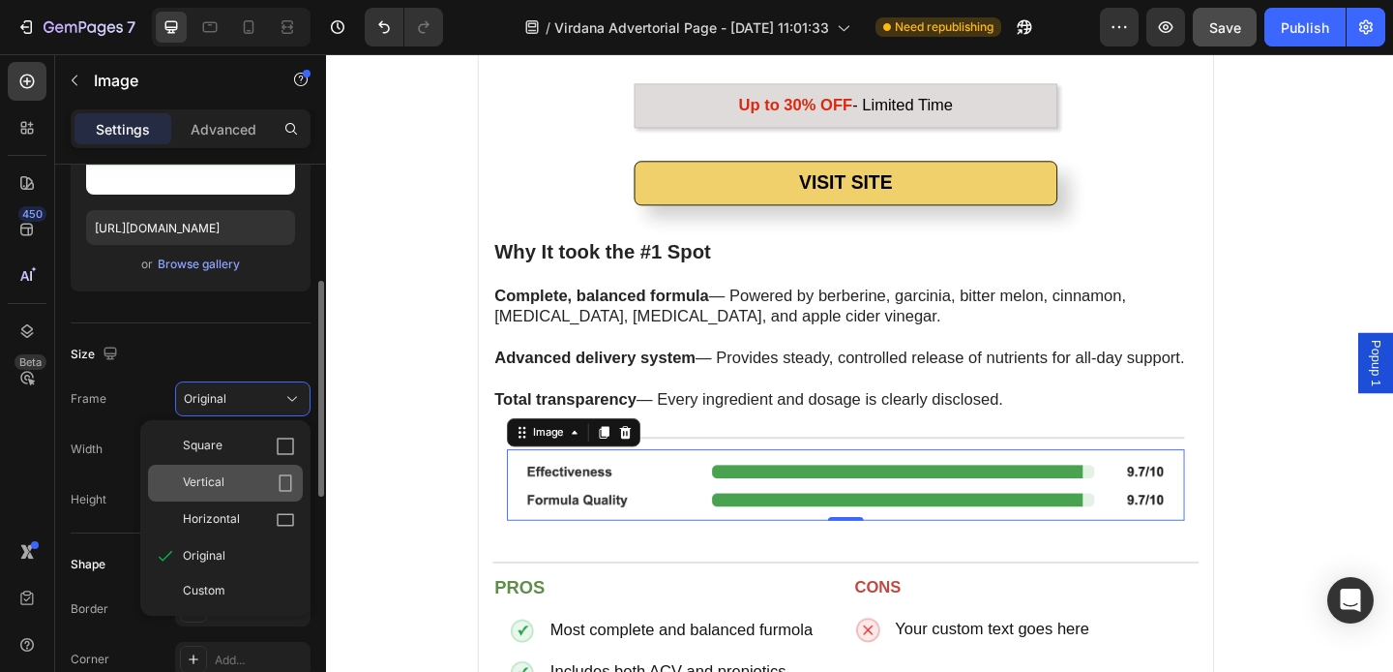
click at [234, 487] on div "Vertical" at bounding box center [239, 482] width 112 height 19
type input "60"
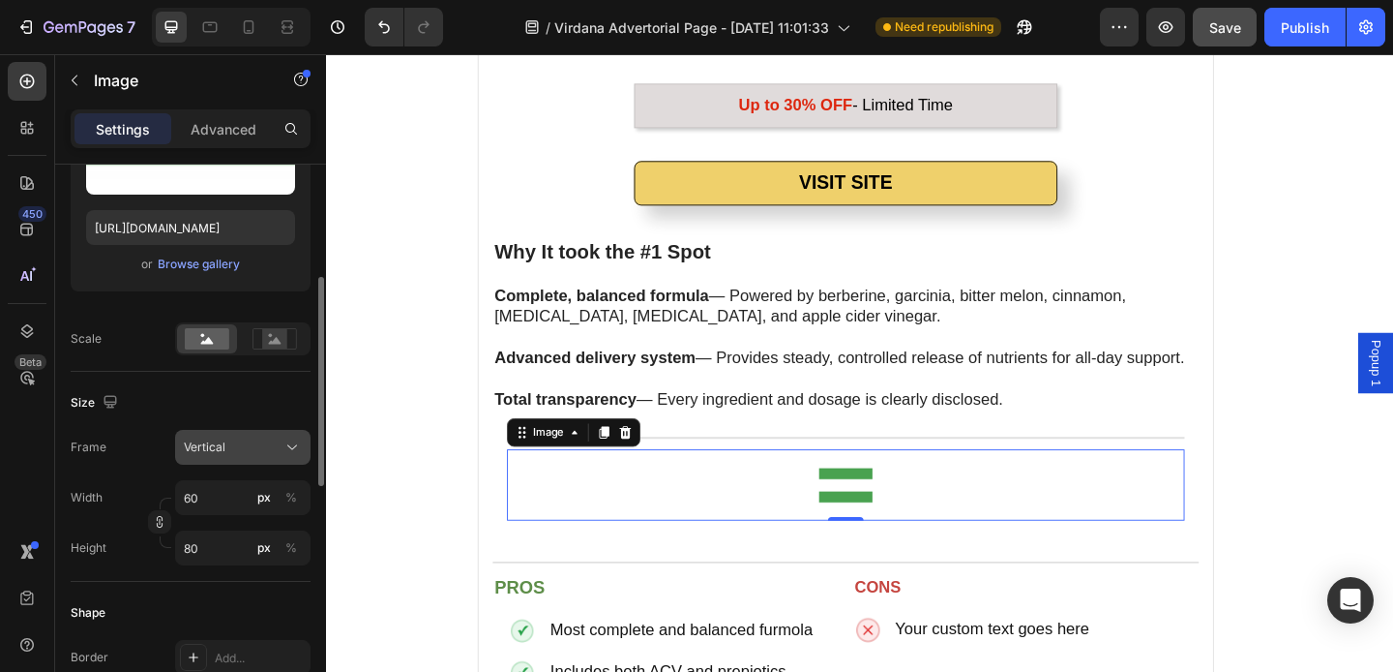
click at [239, 452] on div "Vertical" at bounding box center [231, 446] width 95 height 17
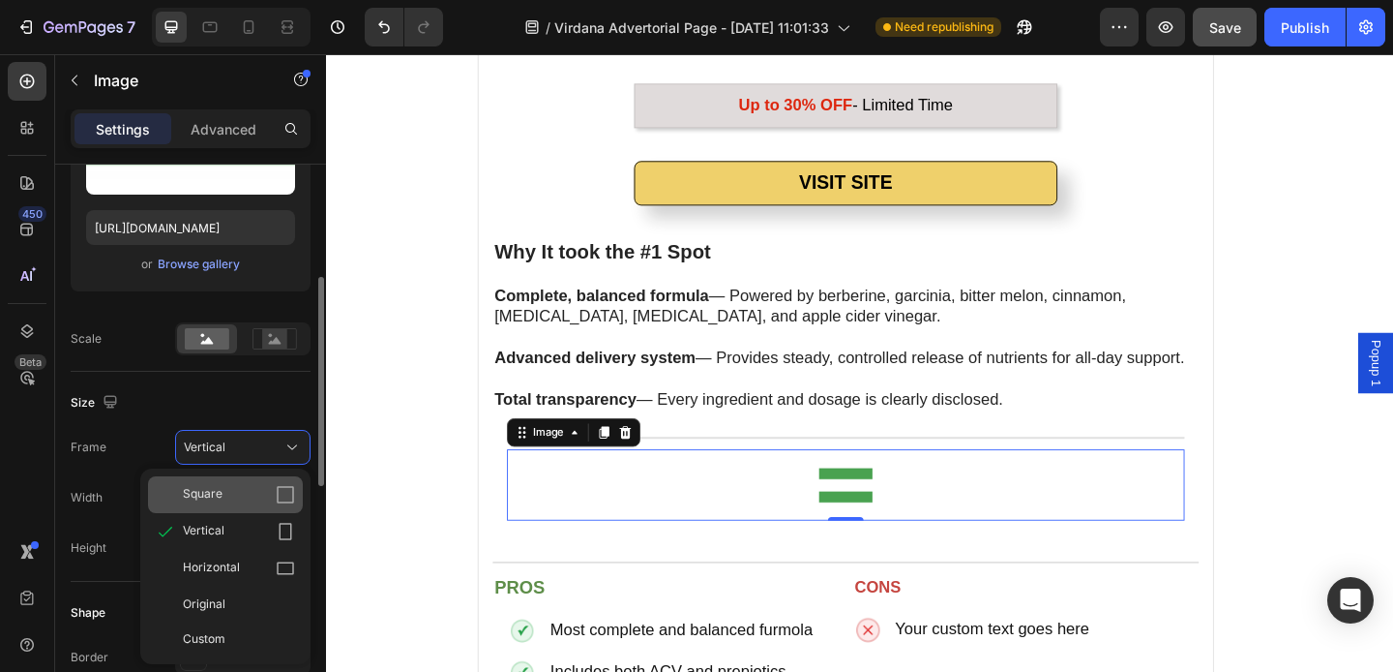
click at [218, 495] on span "Square" at bounding box center [203, 494] width 40 height 19
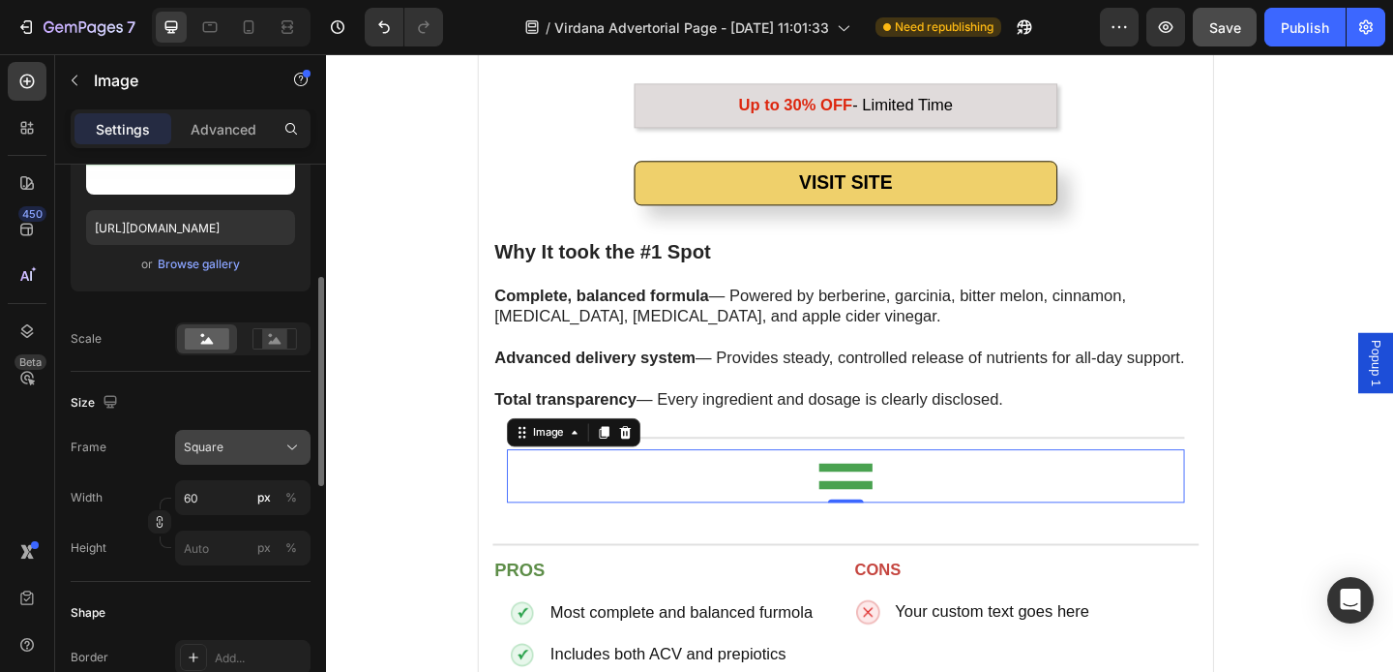
click at [242, 450] on div "Square" at bounding box center [231, 446] width 95 height 17
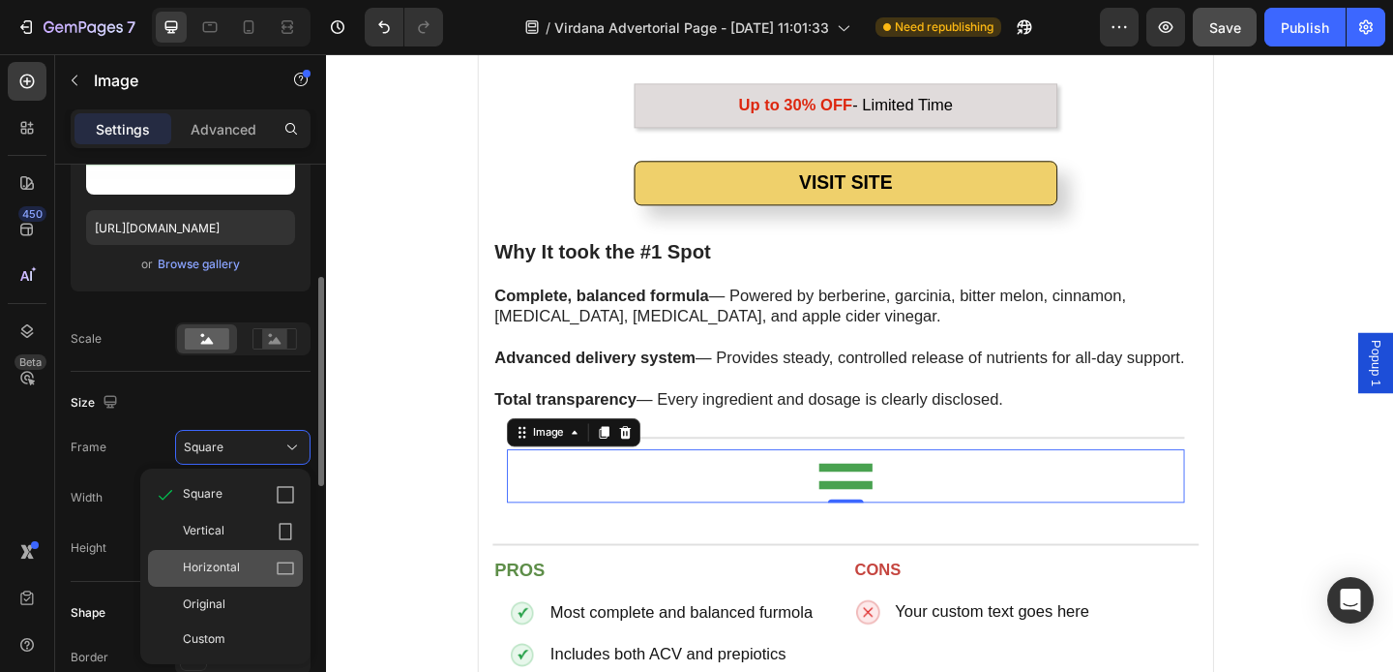
click at [222, 578] on div "Horizontal" at bounding box center [225, 568] width 155 height 37
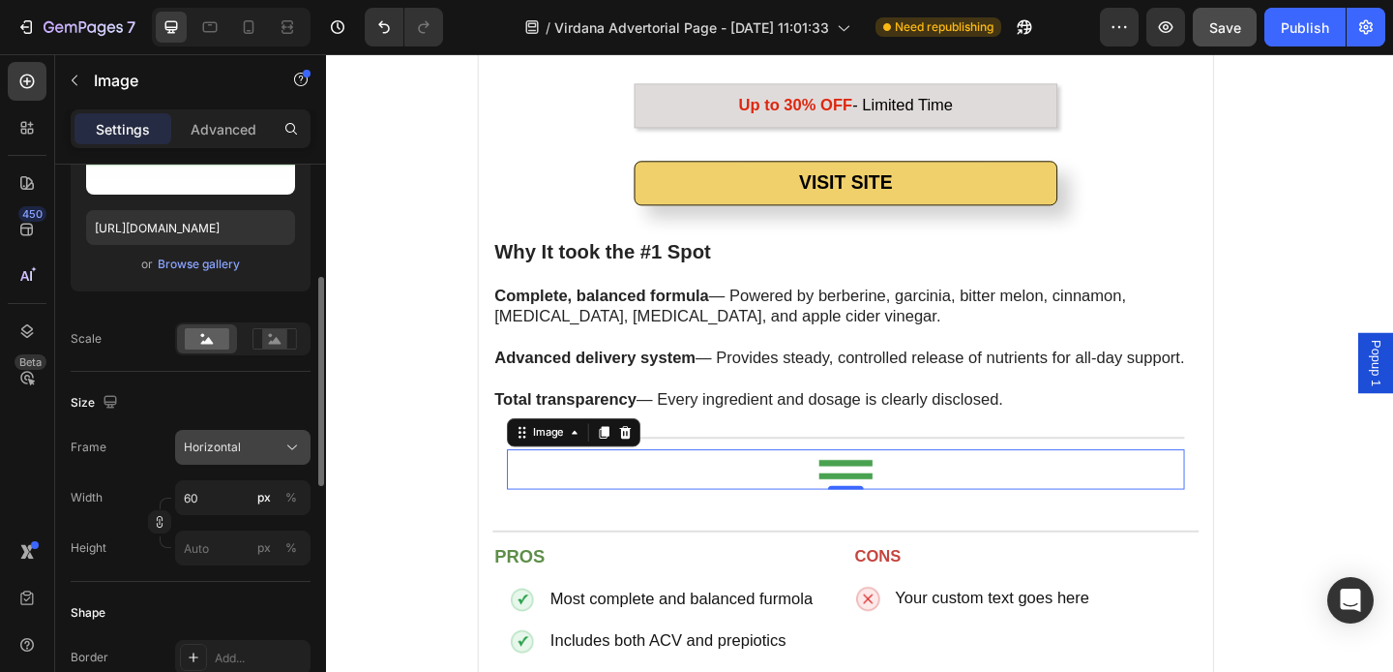
click at [239, 450] on span "Horizontal" at bounding box center [212, 446] width 57 height 17
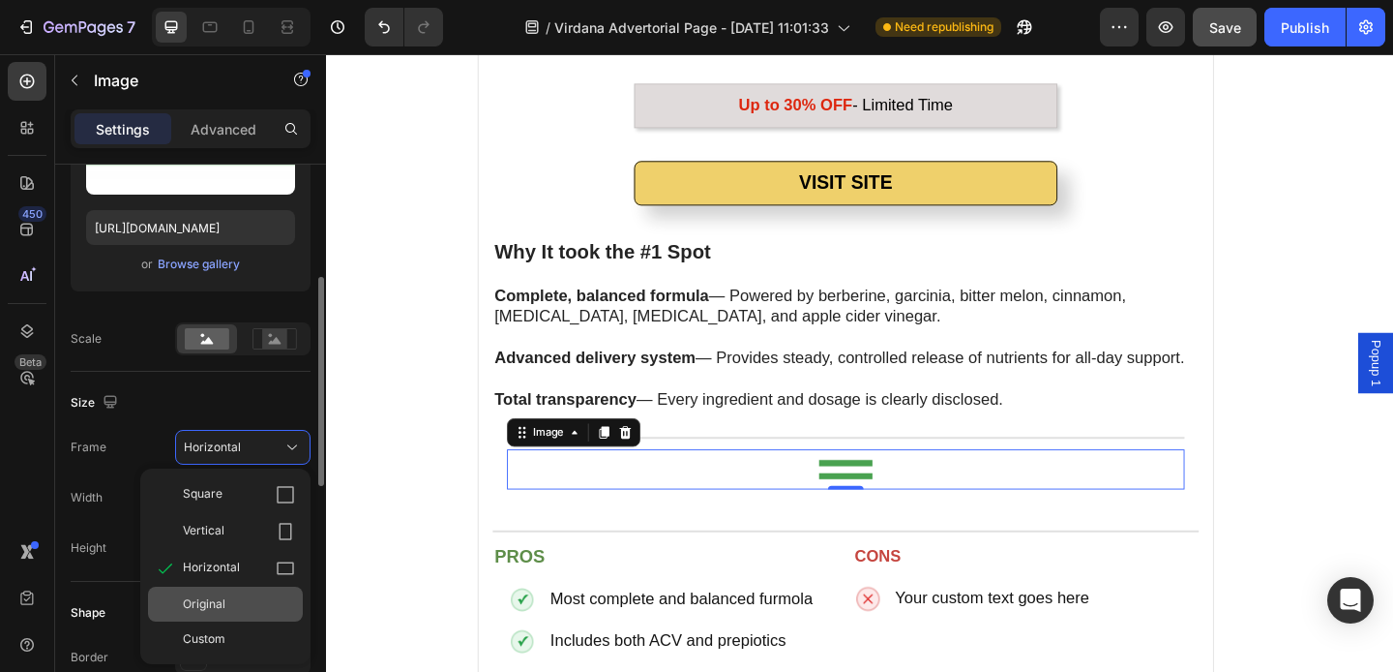
click at [254, 604] on div "Original" at bounding box center [239, 603] width 112 height 17
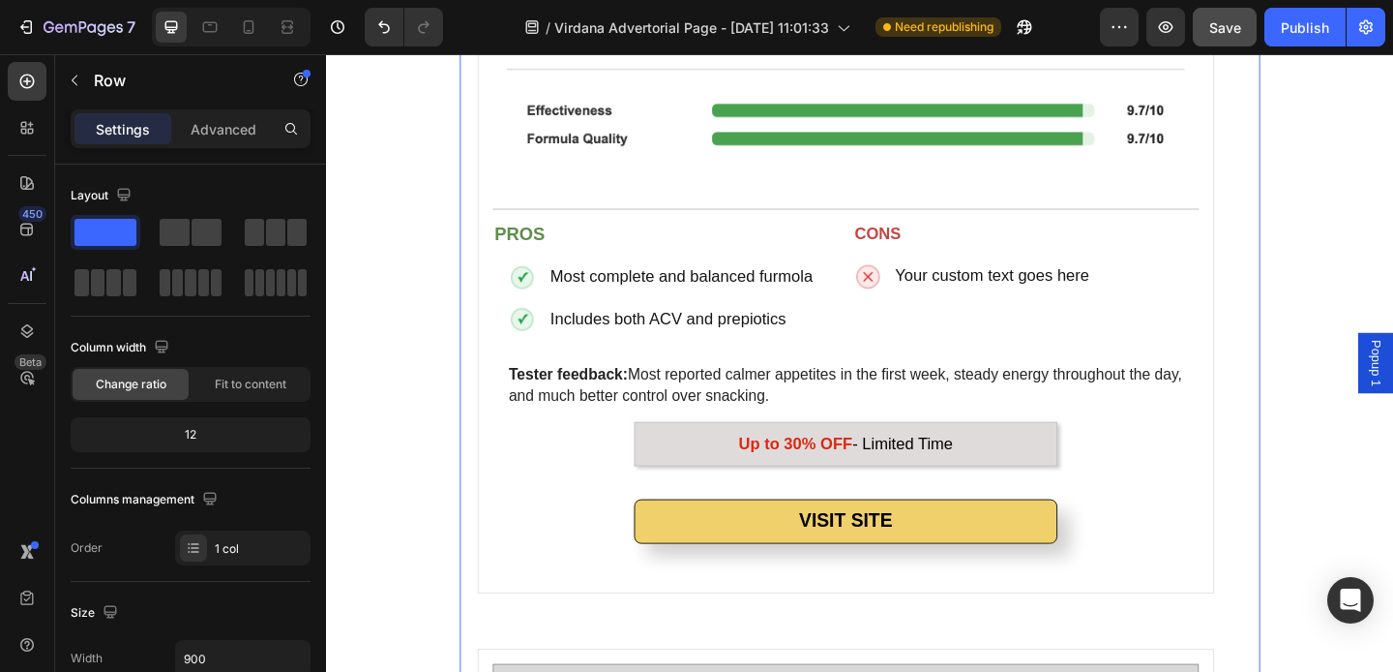
scroll to position [3915, 0]
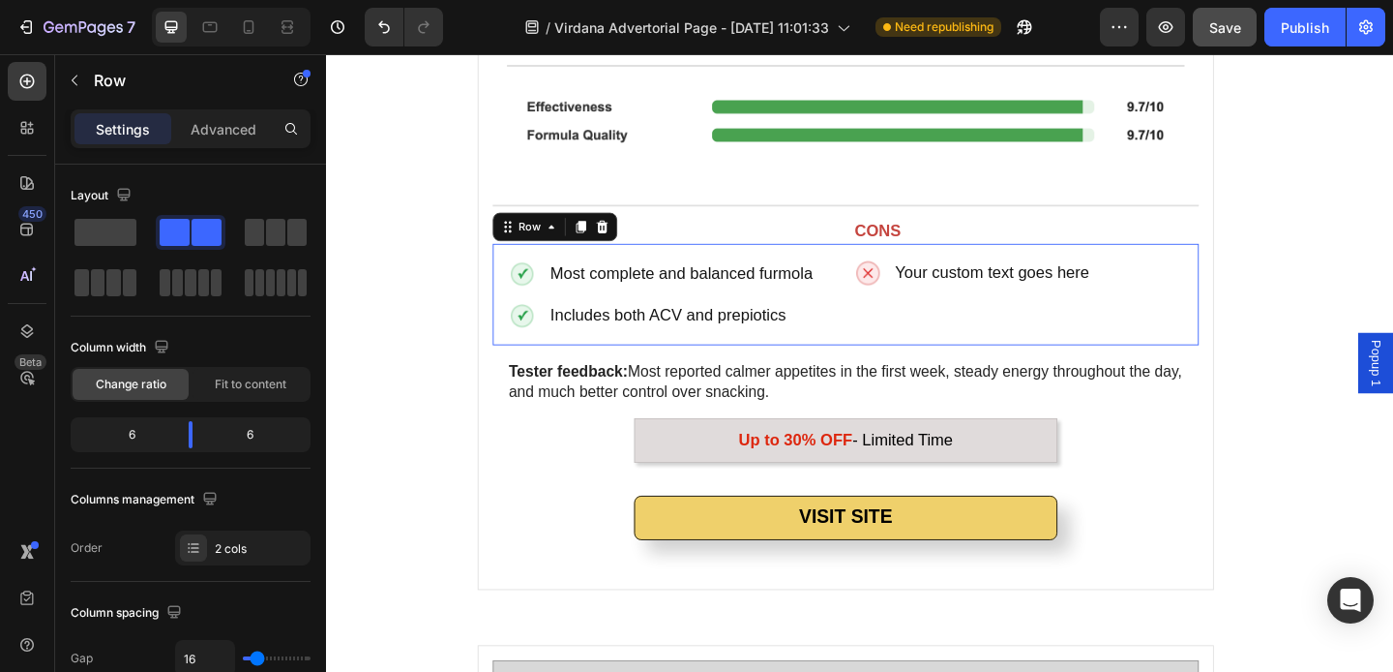
click at [848, 365] on div "Image Most complete and balanced furmola Text Block Image Includes both ACV and…" at bounding box center [891, 314] width 768 height 109
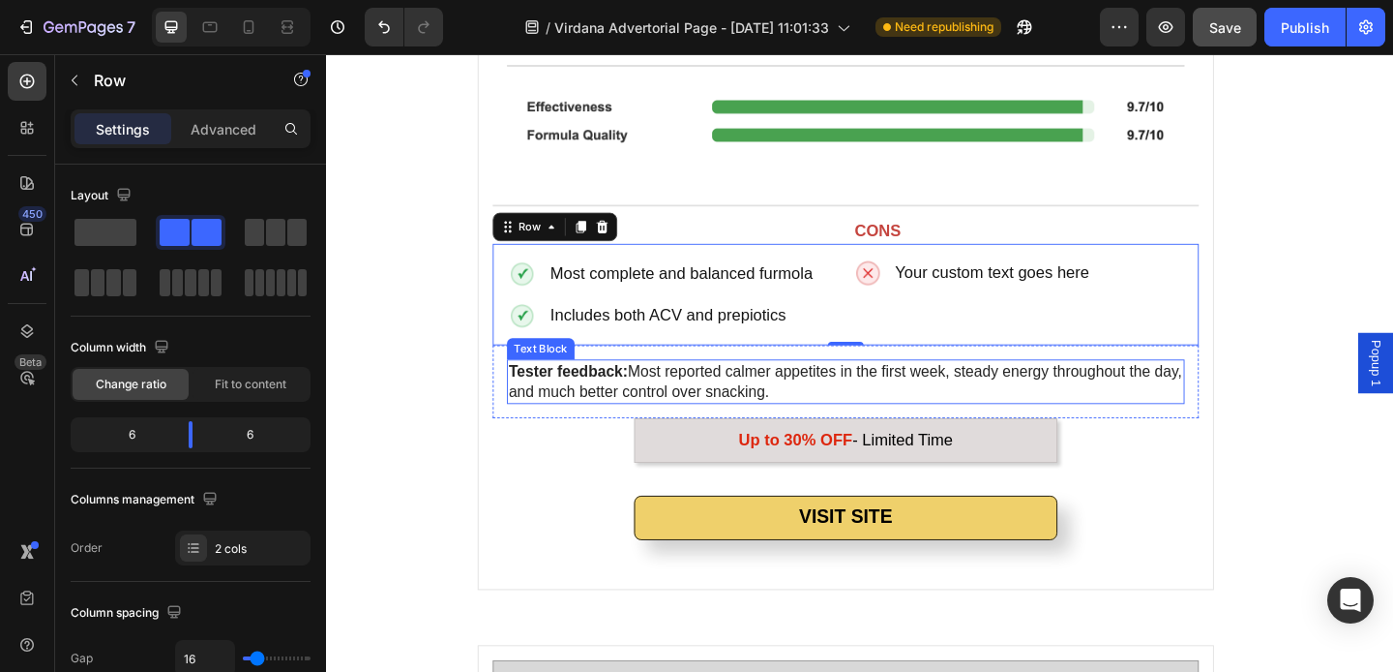
click at [780, 405] on span "Tester feedback: Most reported calmer appetites in the first week, steady energ…" at bounding box center [890, 410] width 733 height 41
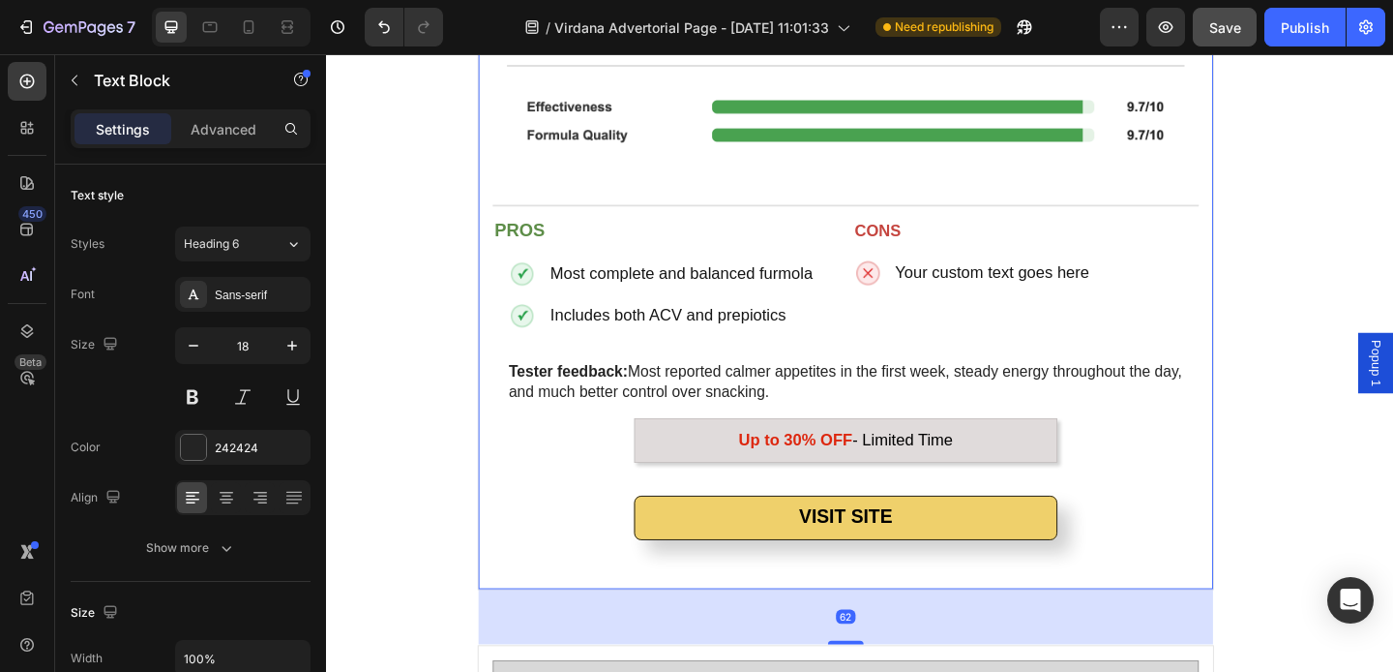
click at [1090, 614] on div "VISIT SITE Button" at bounding box center [891, 577] width 768 height 86
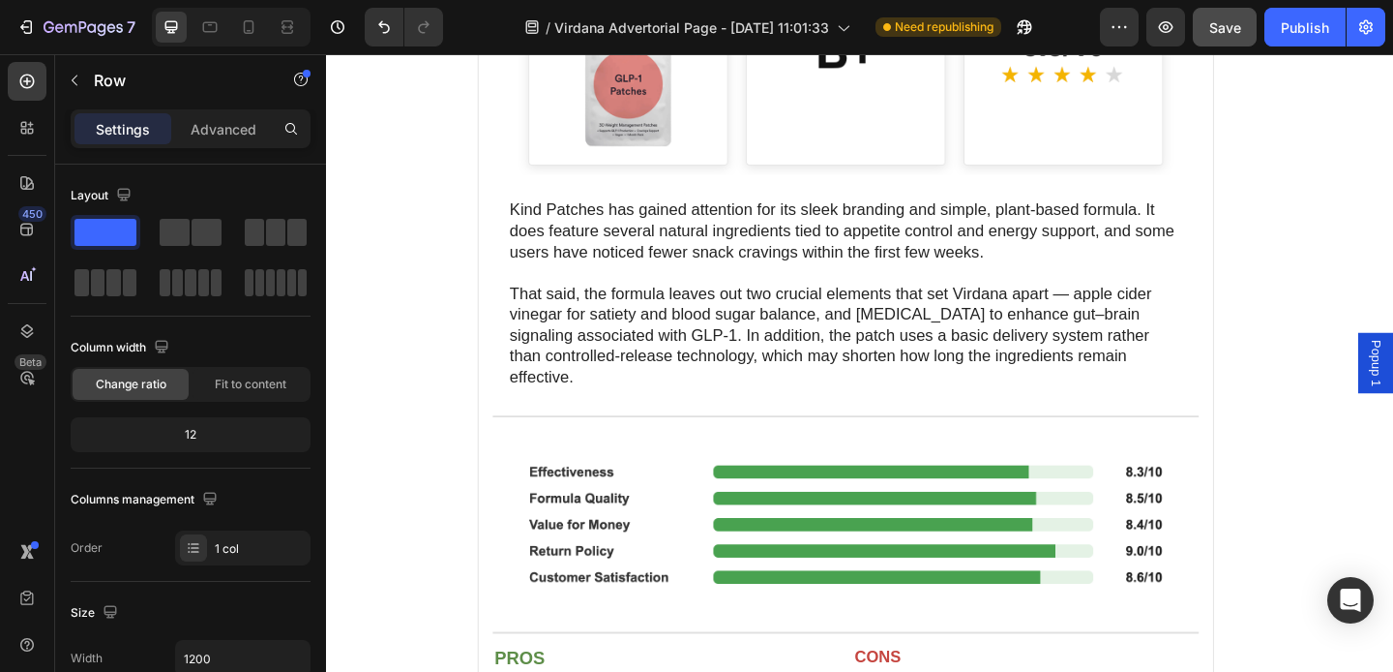
scroll to position [4685, 0]
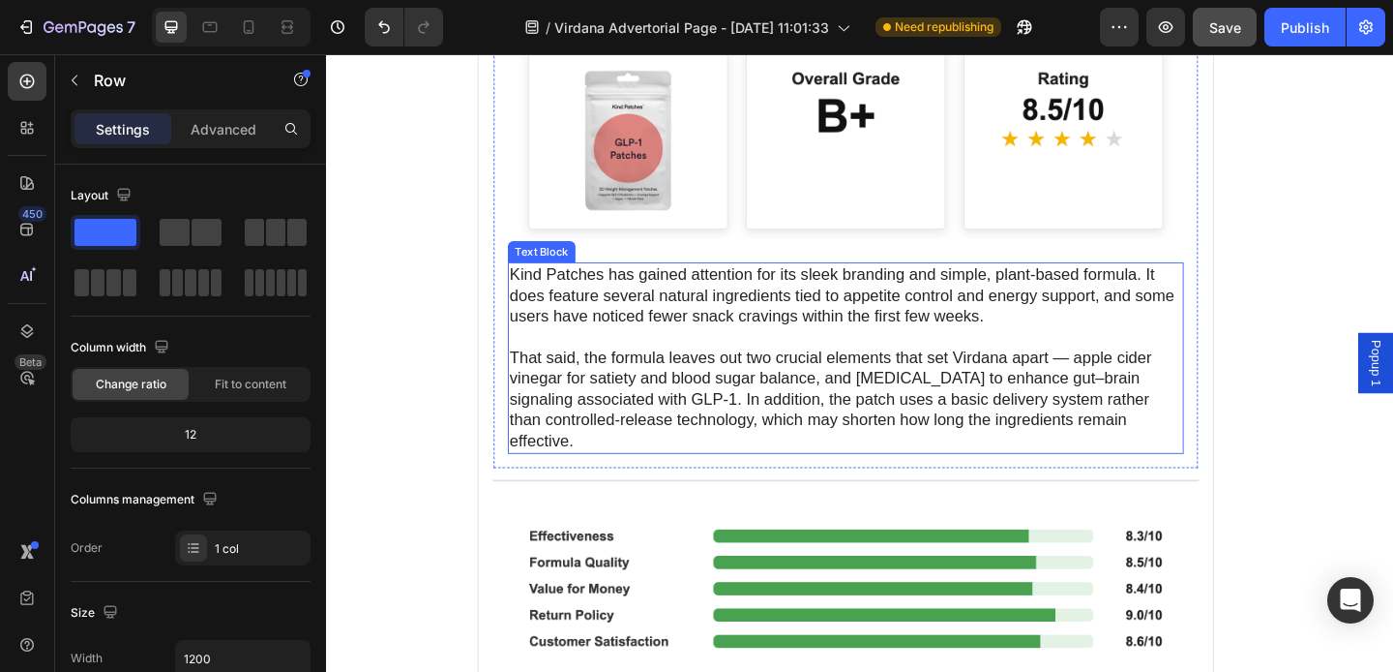
click at [862, 423] on p "That said, the formula leaves out two crucial elements that set Virdana apart —…" at bounding box center [891, 430] width 732 height 113
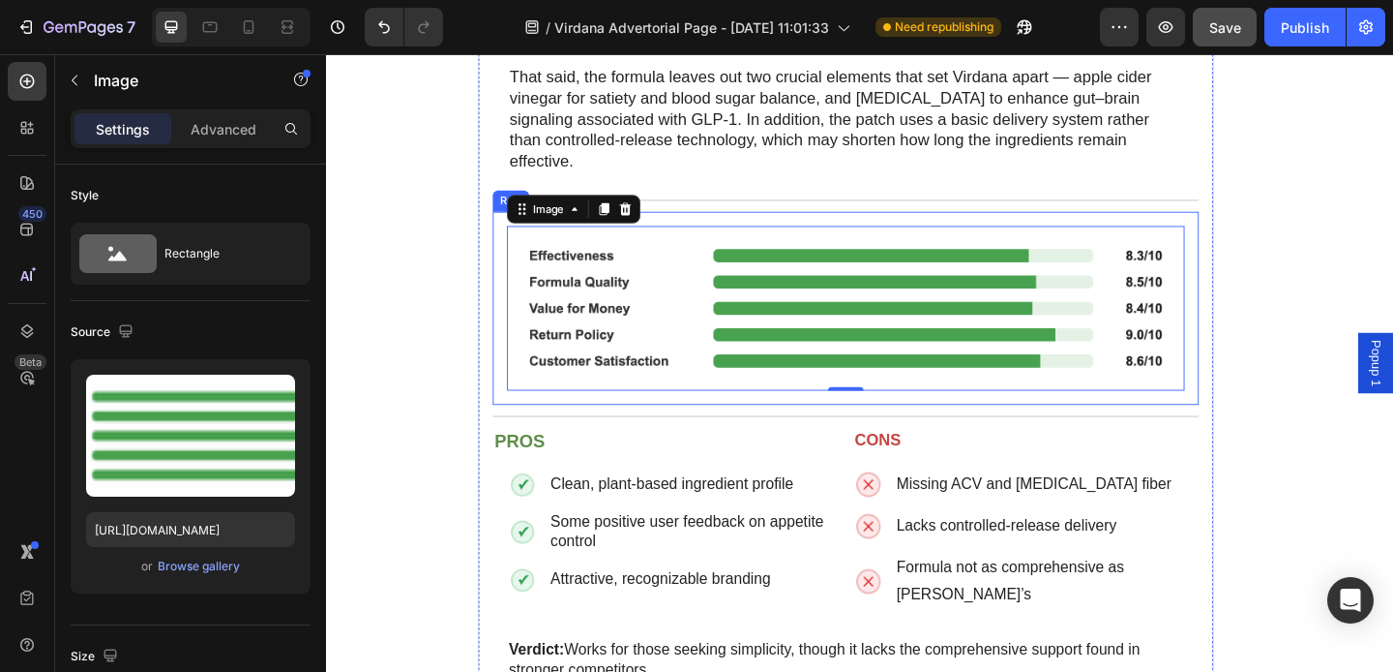
scroll to position [5000, 0]
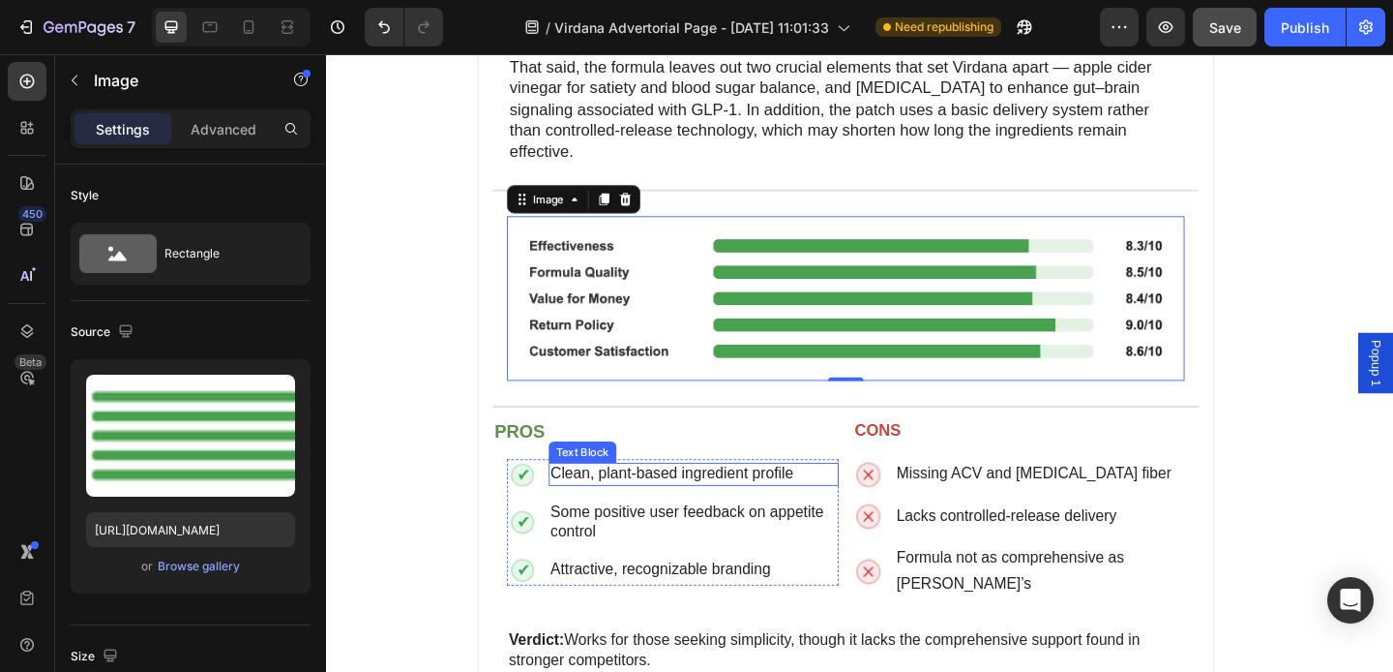
click at [802, 501] on span "Clean, plant-based ingredient profile" at bounding box center [702, 510] width 264 height 18
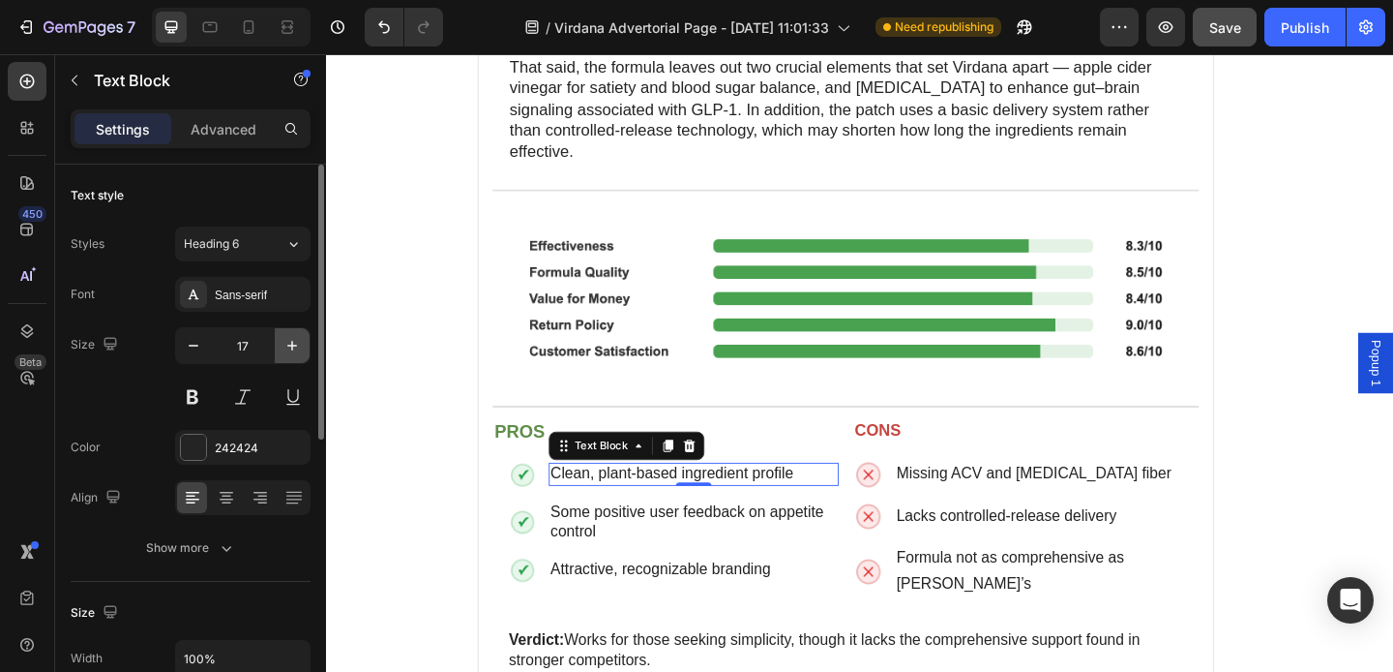
click at [283, 344] on icon "button" at bounding box center [292, 345] width 19 height 19
type input "18"
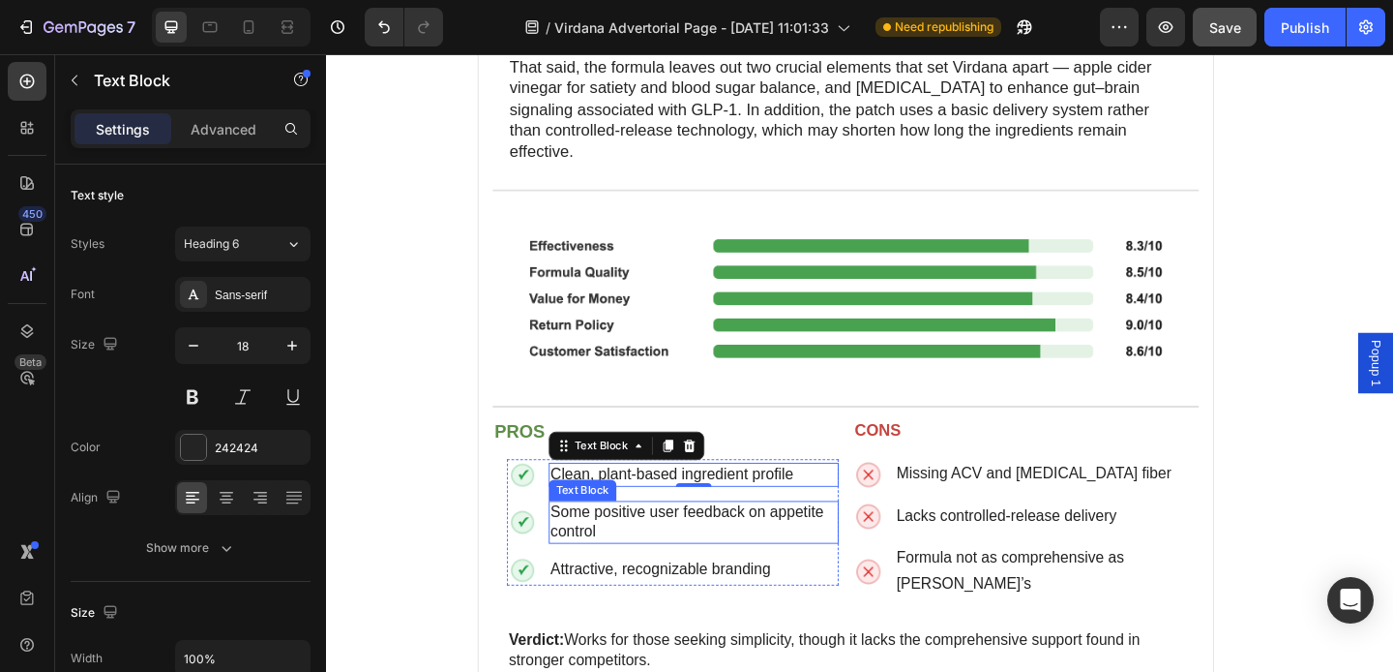
click at [603, 543] on span "Some positive user feedback on appetite control" at bounding box center [718, 563] width 297 height 40
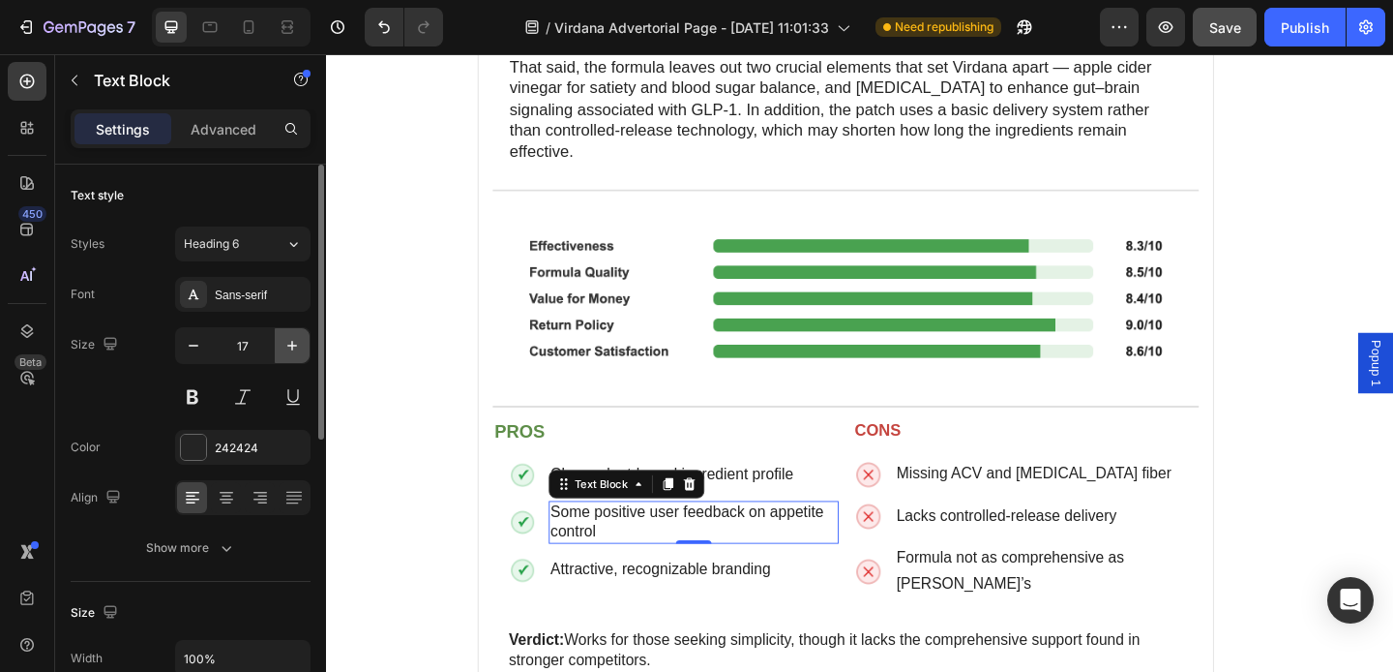
click at [293, 344] on icon "button" at bounding box center [292, 345] width 19 height 19
type input "18"
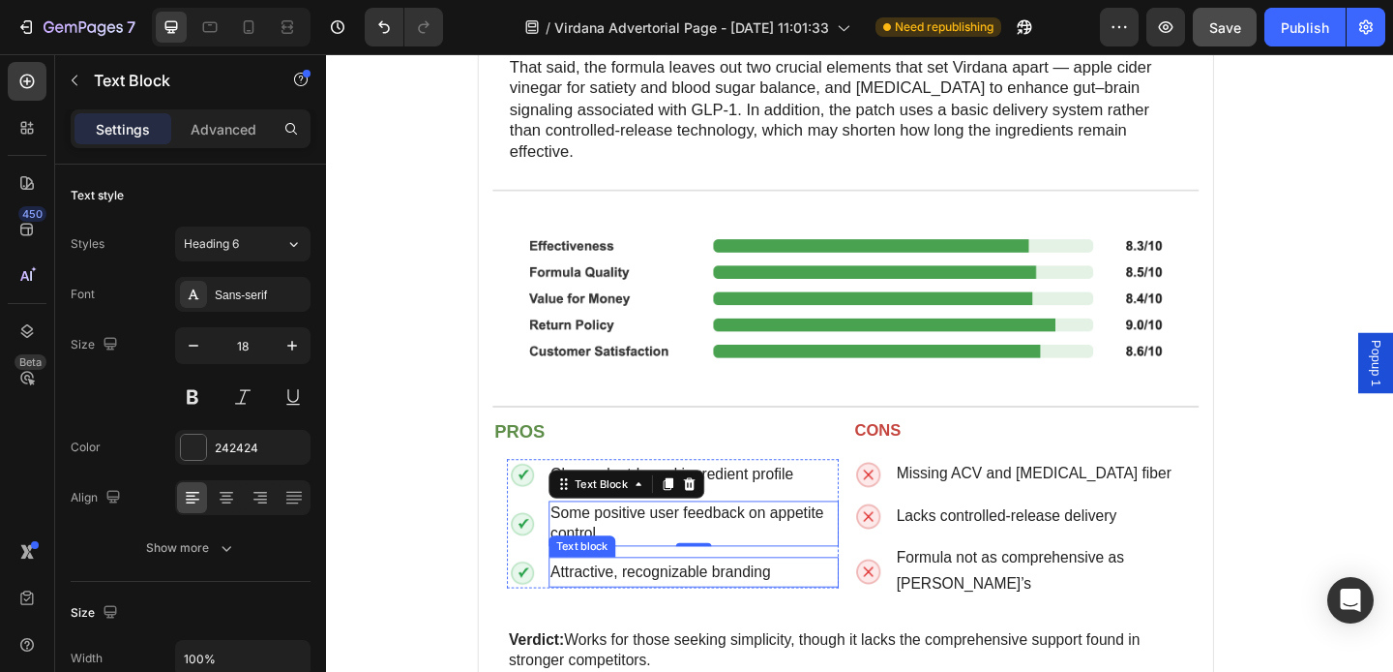
click at [667, 608] on span "Attractive, recognizable branding" at bounding box center [690, 617] width 240 height 18
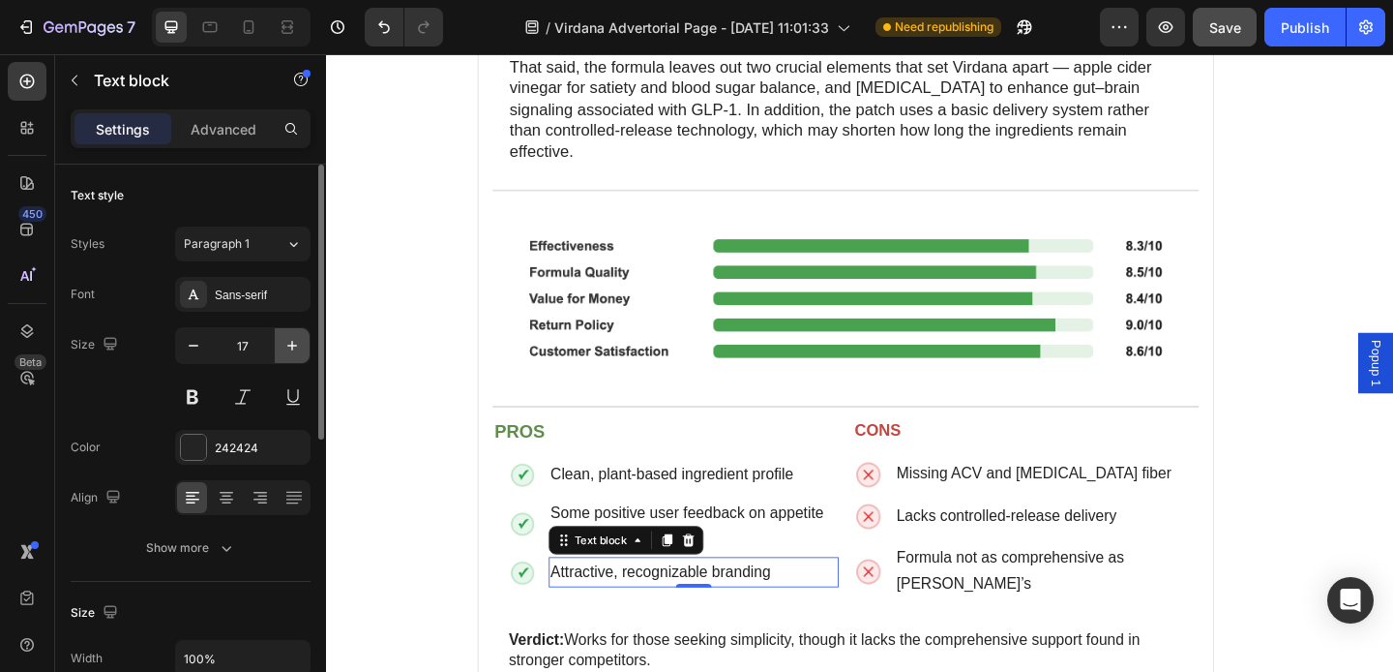
click at [304, 348] on button "button" at bounding box center [292, 345] width 35 height 35
type input "18"
click at [992, 520] on div "Text block" at bounding box center [980, 528] width 65 height 17
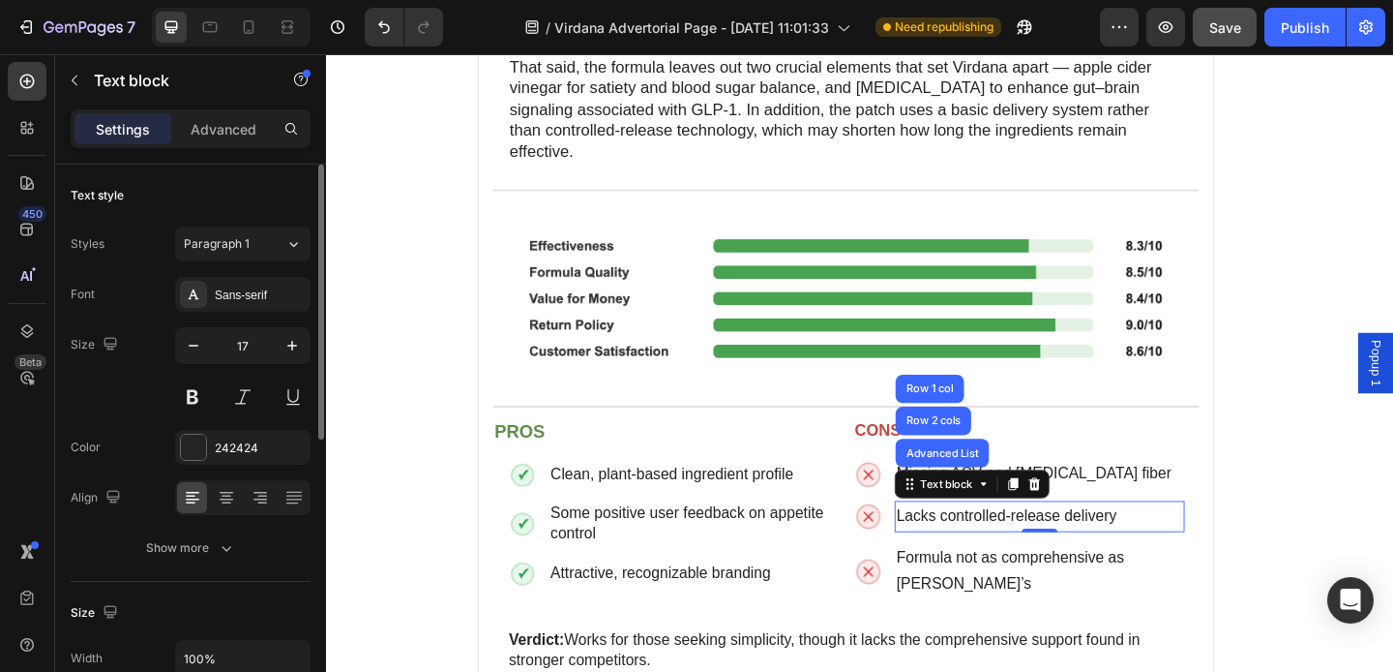
click at [991, 545] on p "Lacks controlled-release delivery" at bounding box center [1102, 557] width 312 height 30
click at [299, 350] on icon "button" at bounding box center [292, 345] width 19 height 19
type input "18"
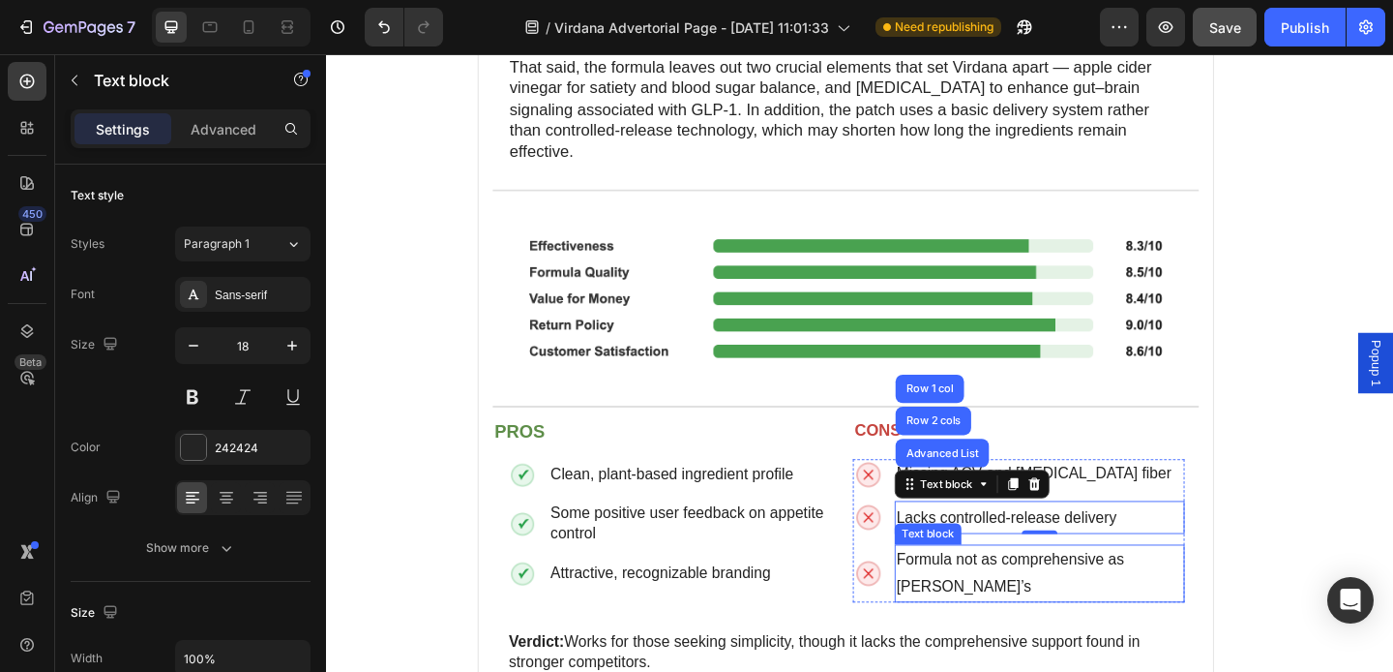
click at [973, 589] on p "Formula not as comprehensive as [PERSON_NAME]’s" at bounding box center [1102, 618] width 312 height 59
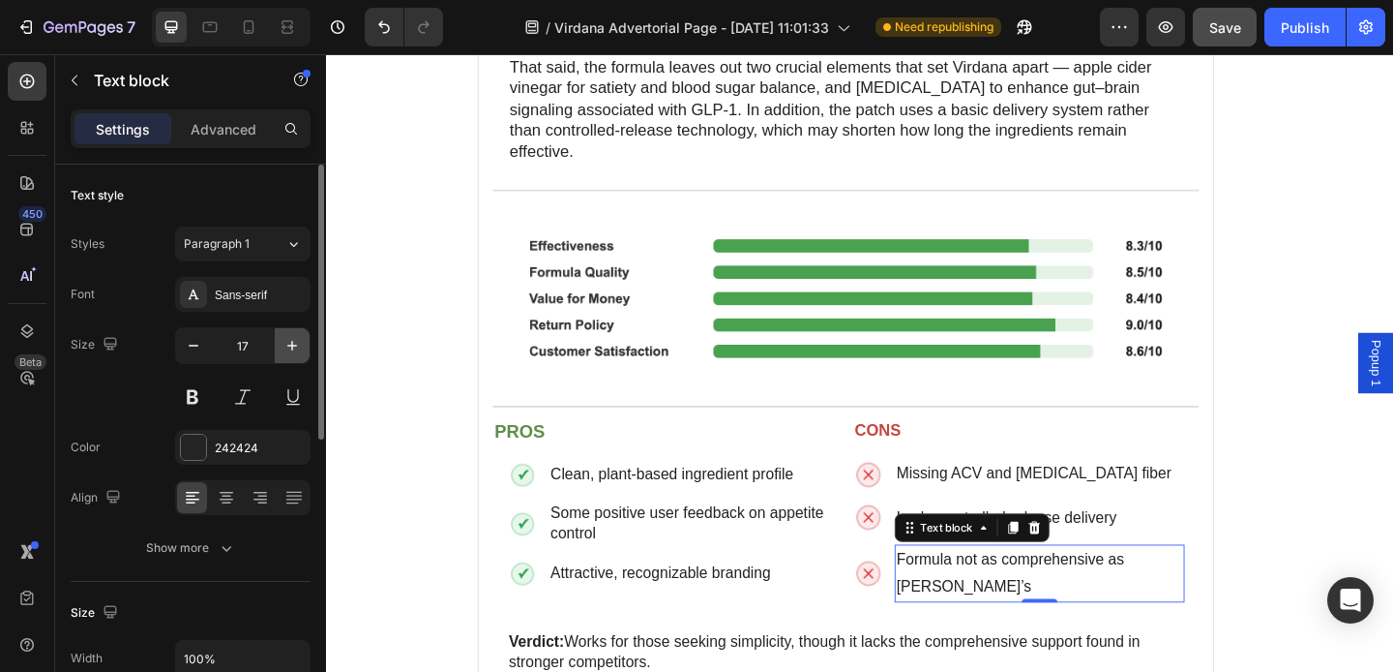
click at [286, 353] on icon "button" at bounding box center [292, 345] width 19 height 19
type input "18"
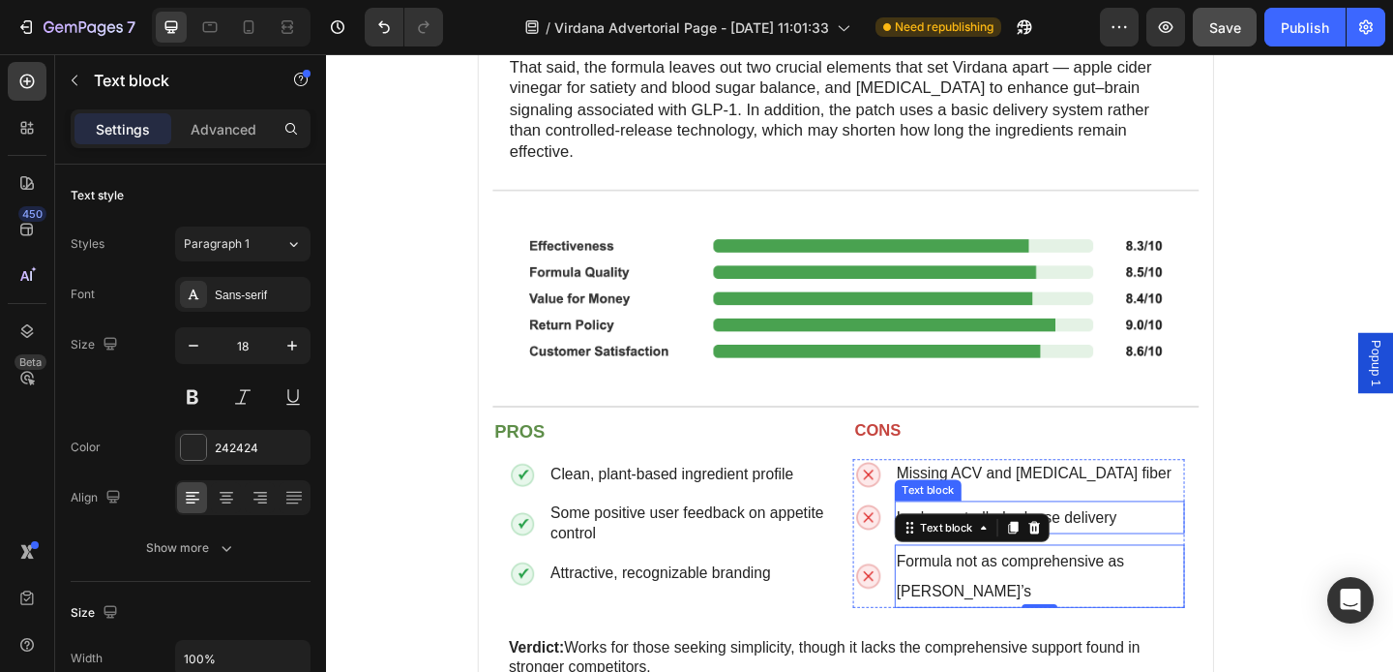
click at [950, 520] on div "Text block" at bounding box center [980, 528] width 65 height 17
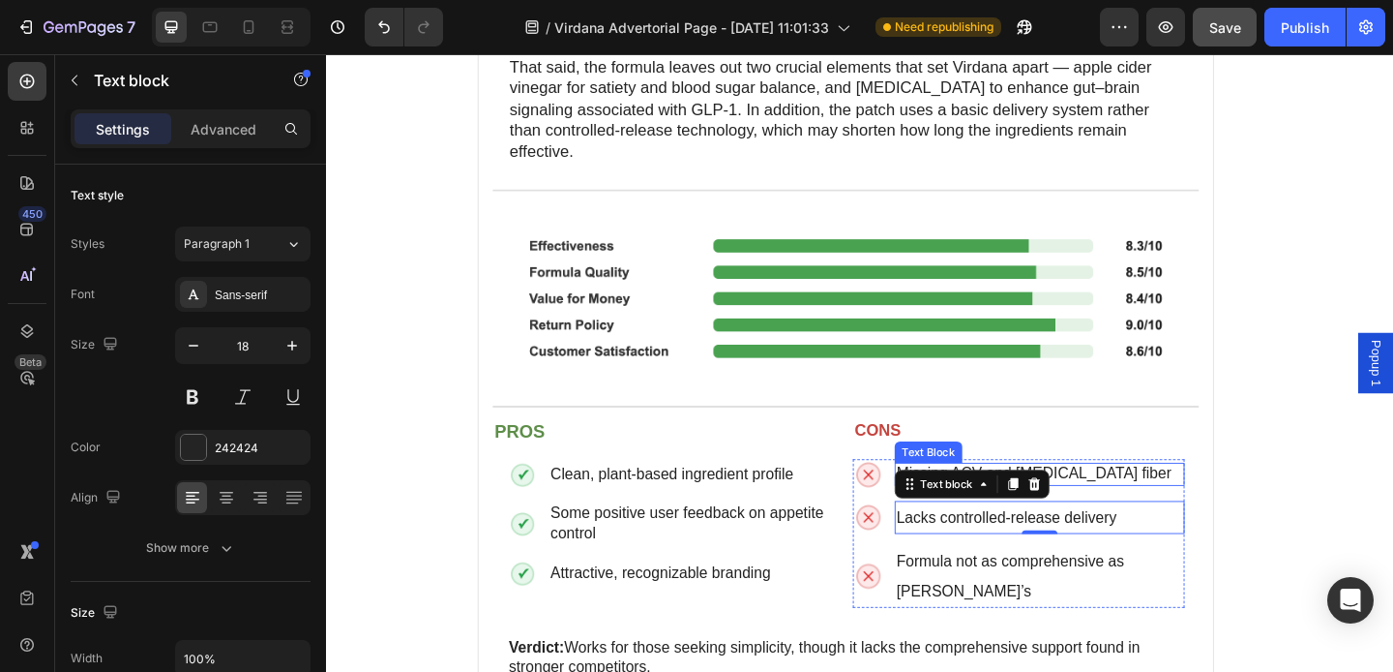
click at [1127, 501] on span "Missing ACV and [MEDICAL_DATA] fiber" at bounding box center [1095, 510] width 299 height 18
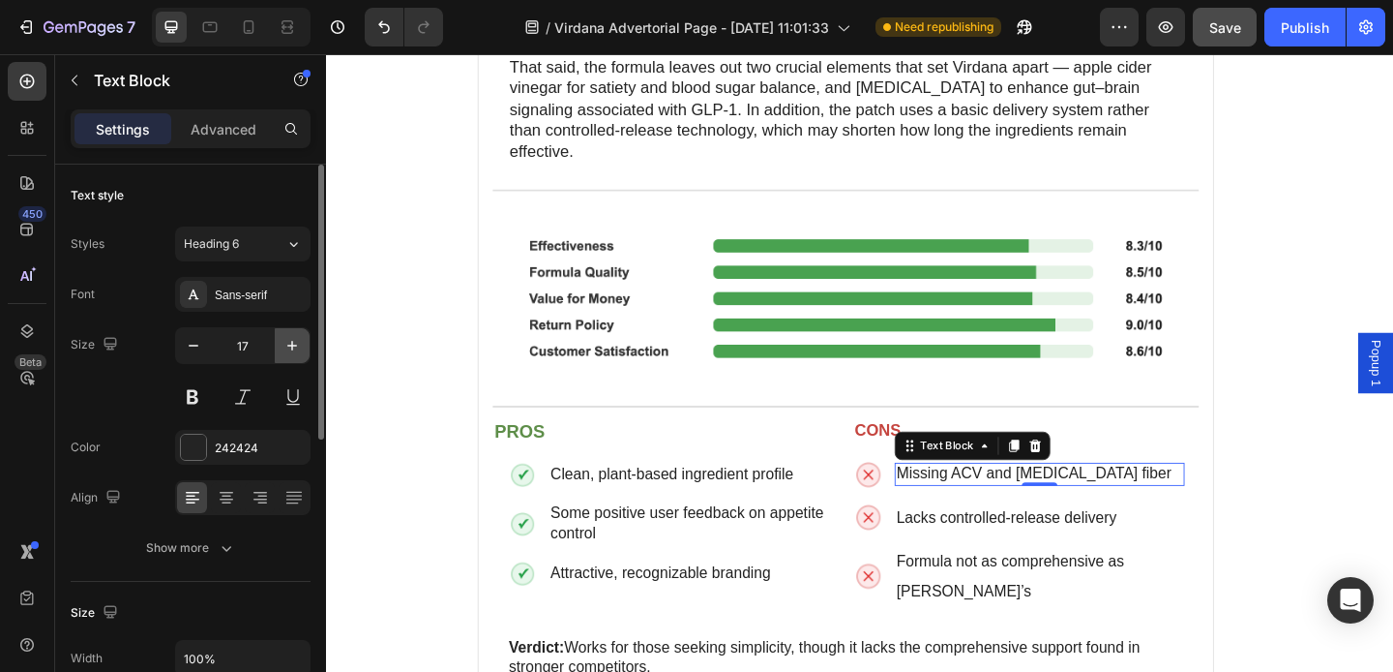
click at [299, 342] on icon "button" at bounding box center [292, 345] width 19 height 19
type input "18"
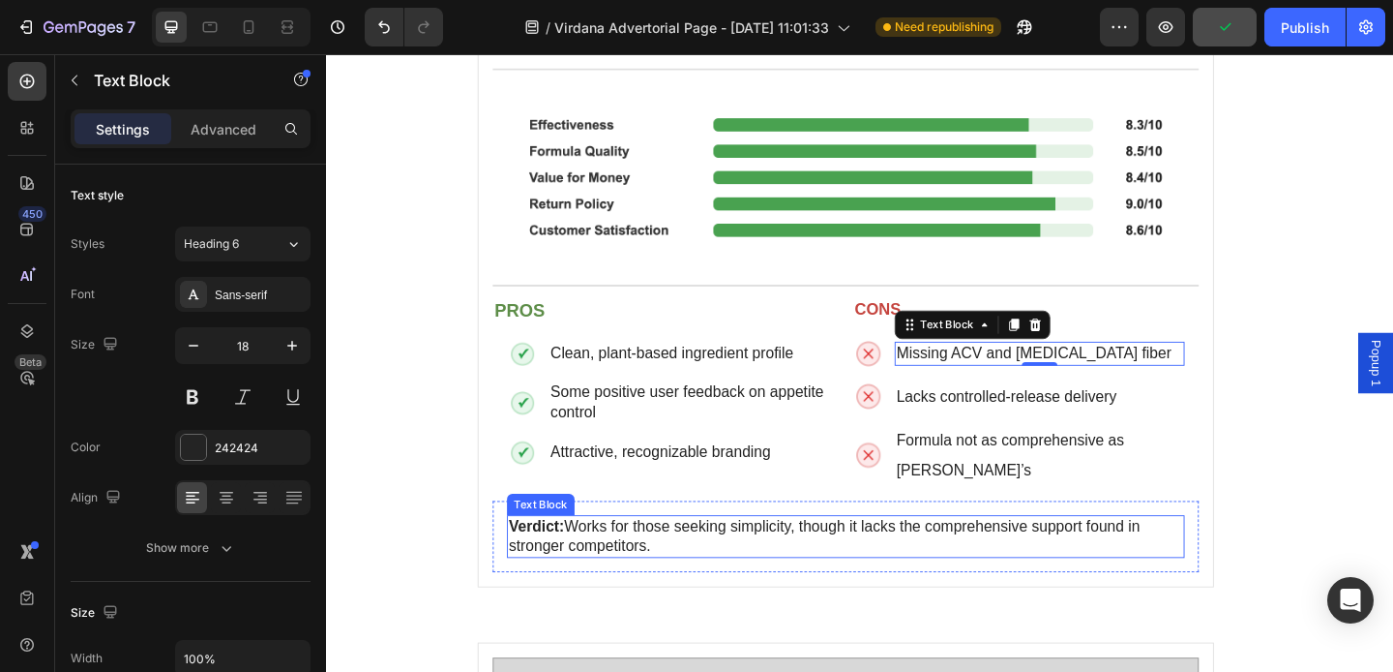
scroll to position [5155, 0]
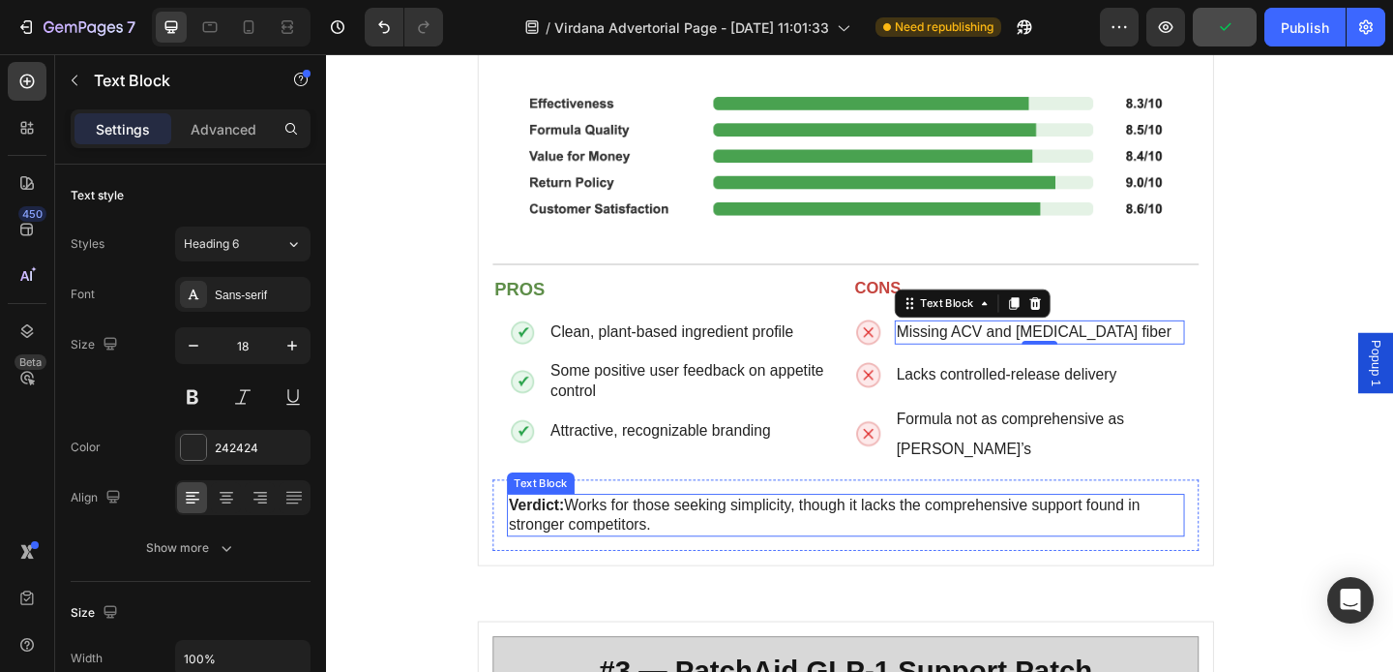
click at [686, 548] on p "Verdict: Works for those seeking simplicity, though it lacks the comprehensive …" at bounding box center [891, 555] width 734 height 43
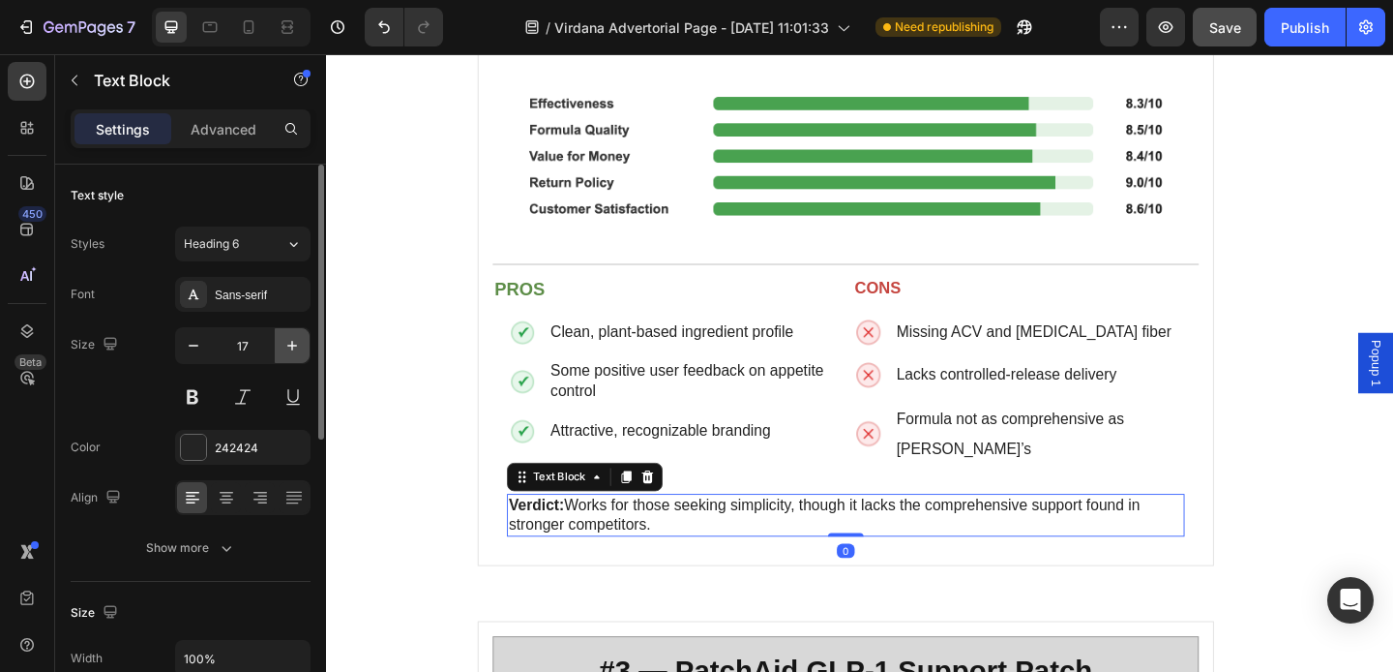
click at [297, 344] on icon "button" at bounding box center [292, 345] width 19 height 19
type input "18"
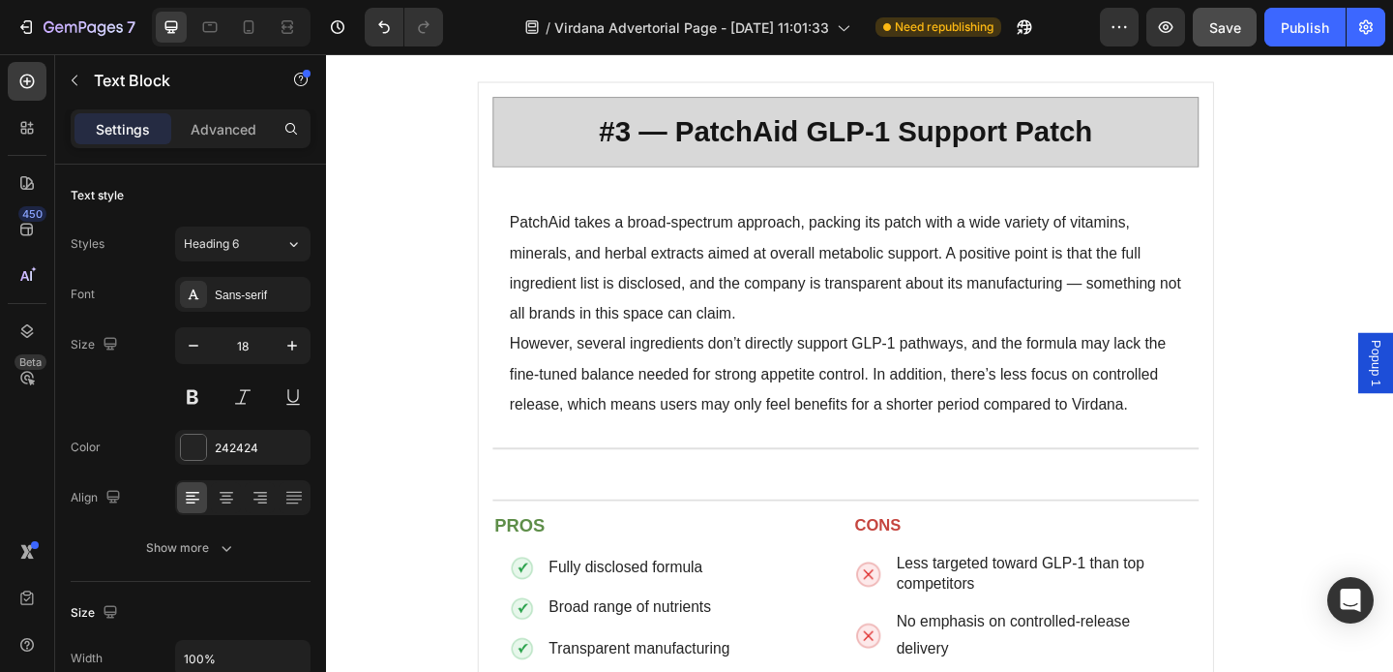
scroll to position [5745, 0]
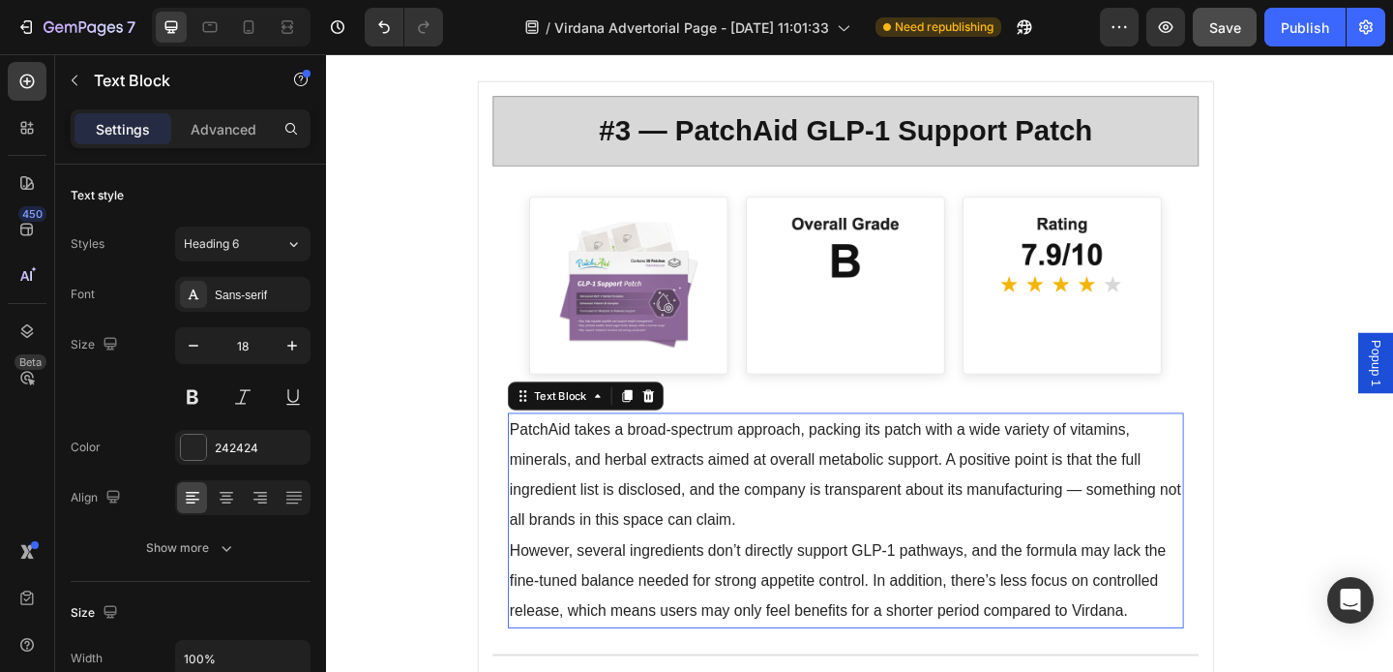
click at [551, 469] on p "PatchAid takes a broad-spectrum approach, packing its patch with a wide variety…" at bounding box center [891, 512] width 732 height 132
click at [290, 345] on icon "button" at bounding box center [292, 346] width 10 height 10
type input "18"
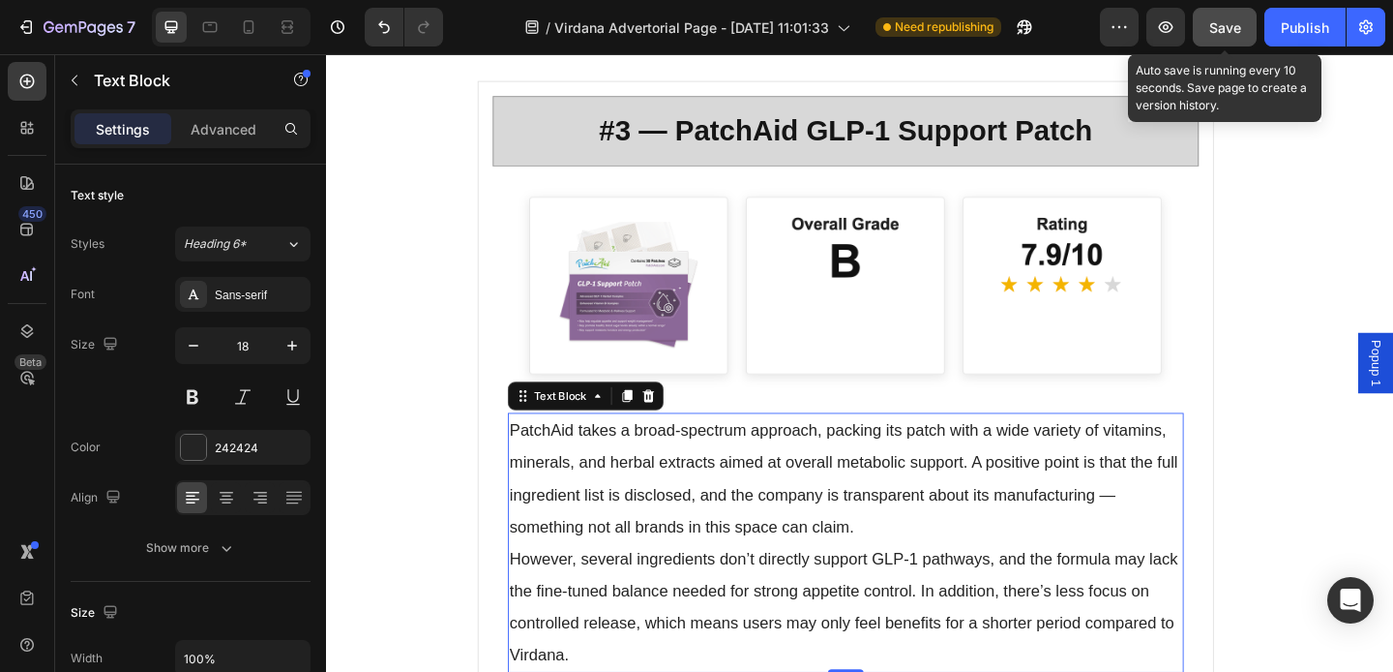
click at [1238, 36] on div "Save" at bounding box center [1226, 27] width 32 height 20
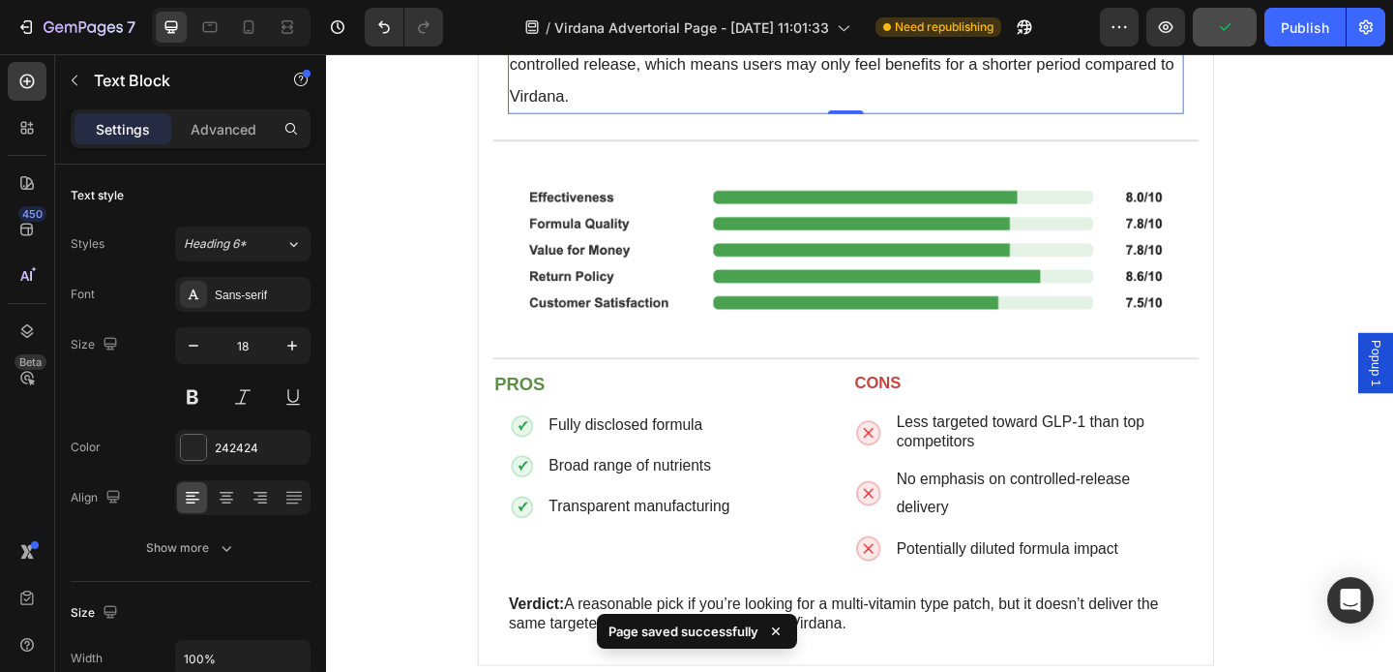
scroll to position [6469, 0]
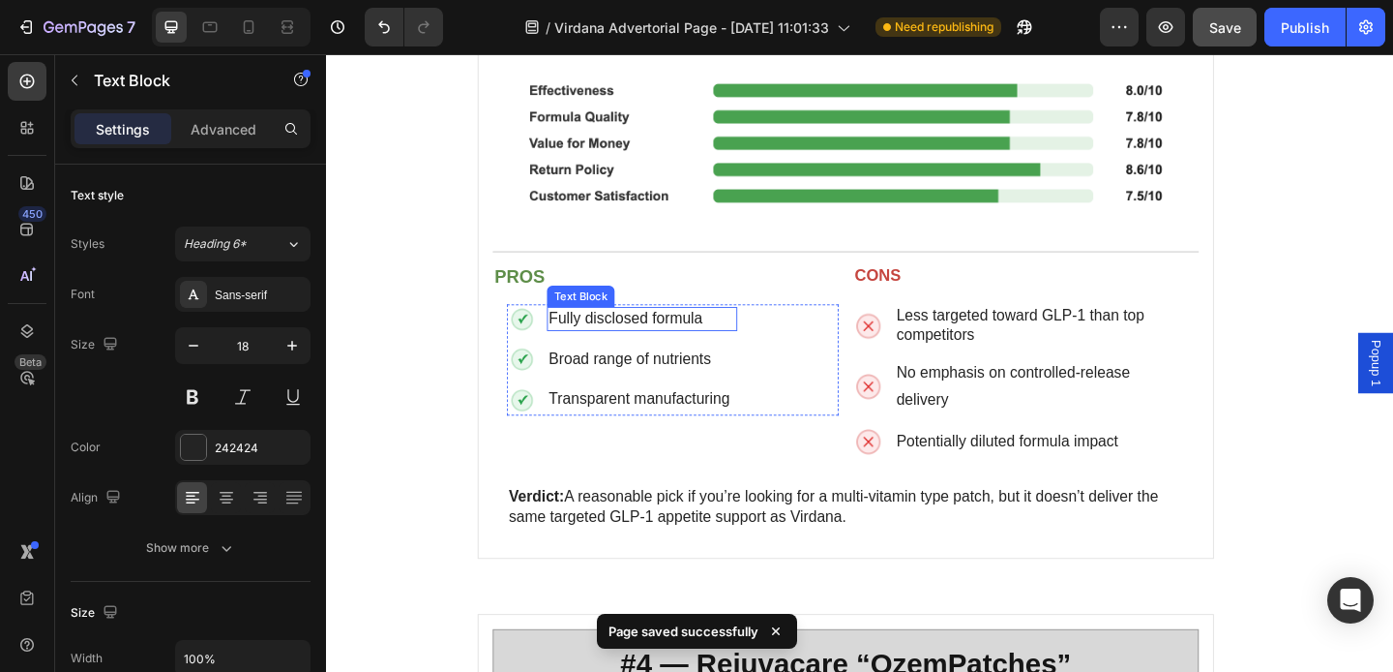
click at [657, 332] on span "Fully disclosed formula" at bounding box center [651, 341] width 167 height 18
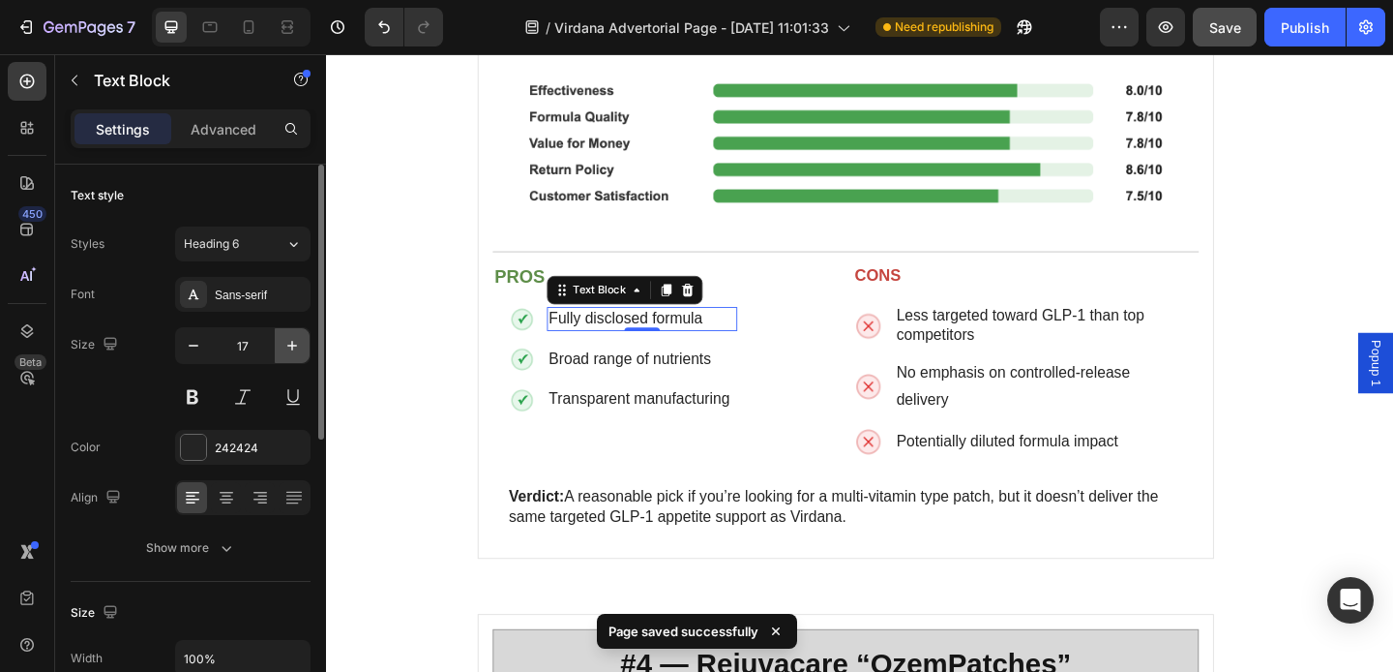
click at [284, 342] on icon "button" at bounding box center [292, 345] width 19 height 19
type input "18"
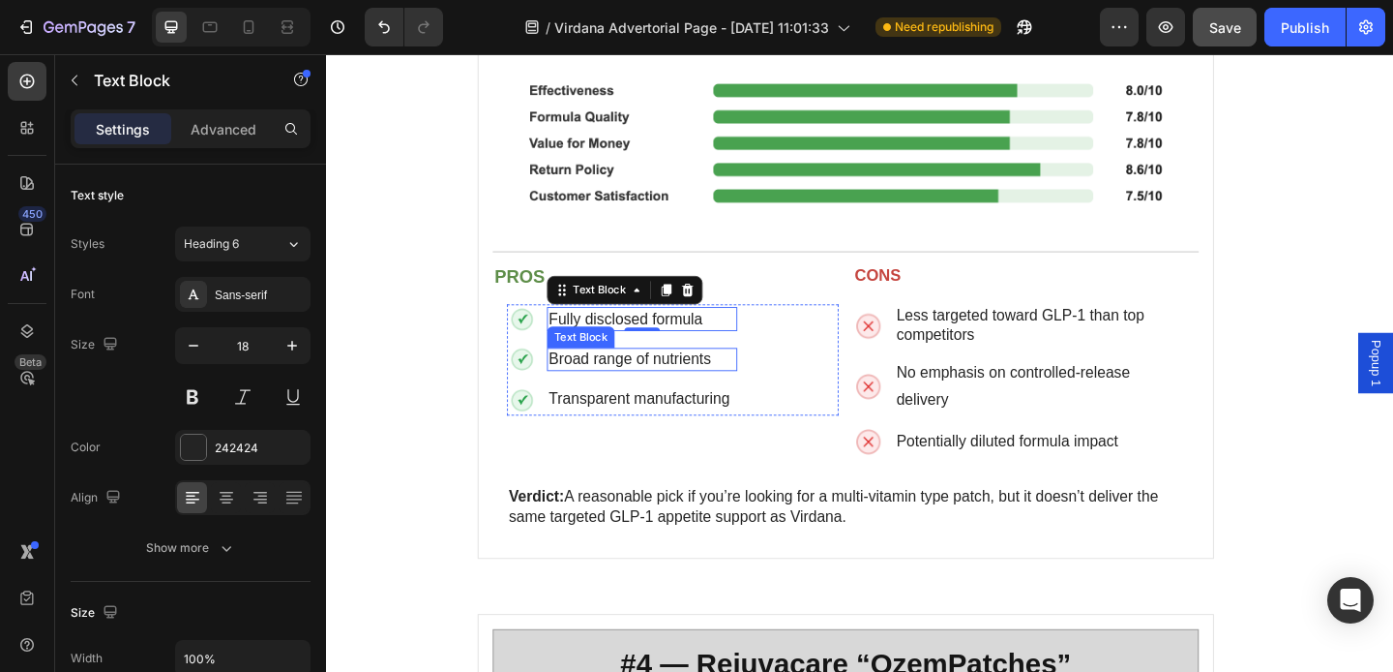
click at [599, 376] on span "Broad range of nutrients" at bounding box center [656, 385] width 176 height 18
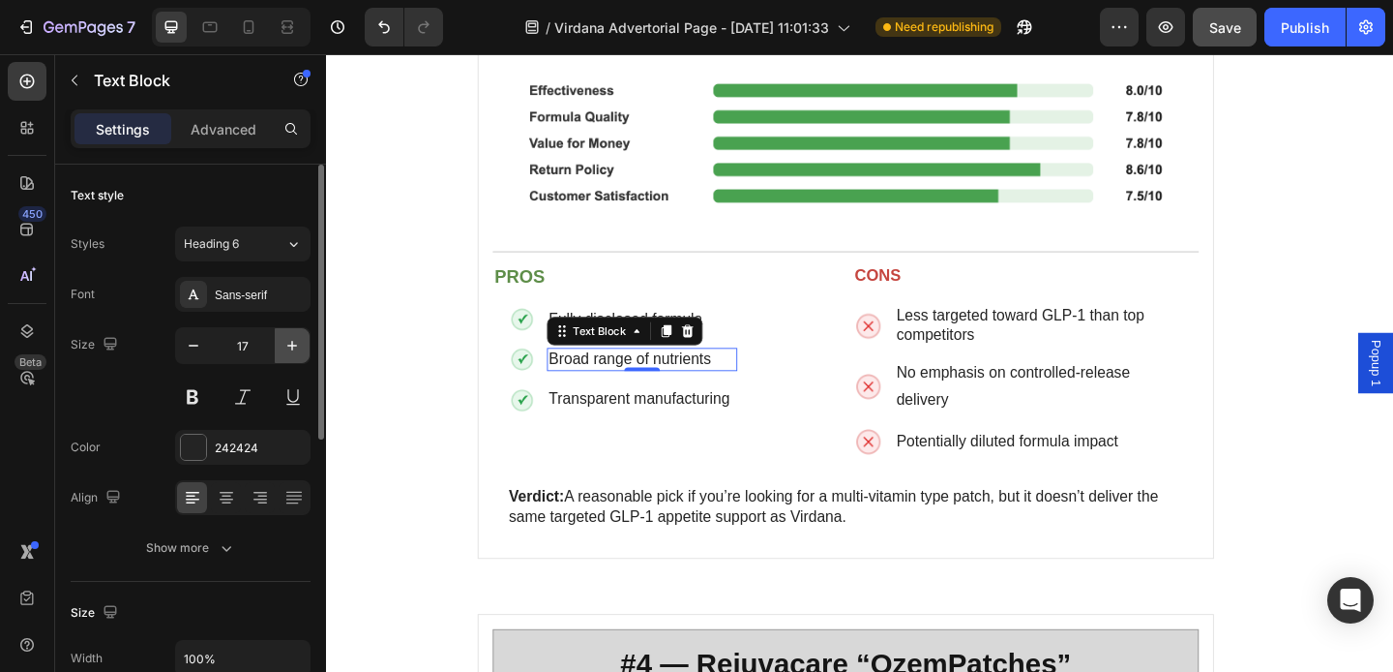
click at [296, 338] on icon "button" at bounding box center [292, 345] width 19 height 19
type input "18"
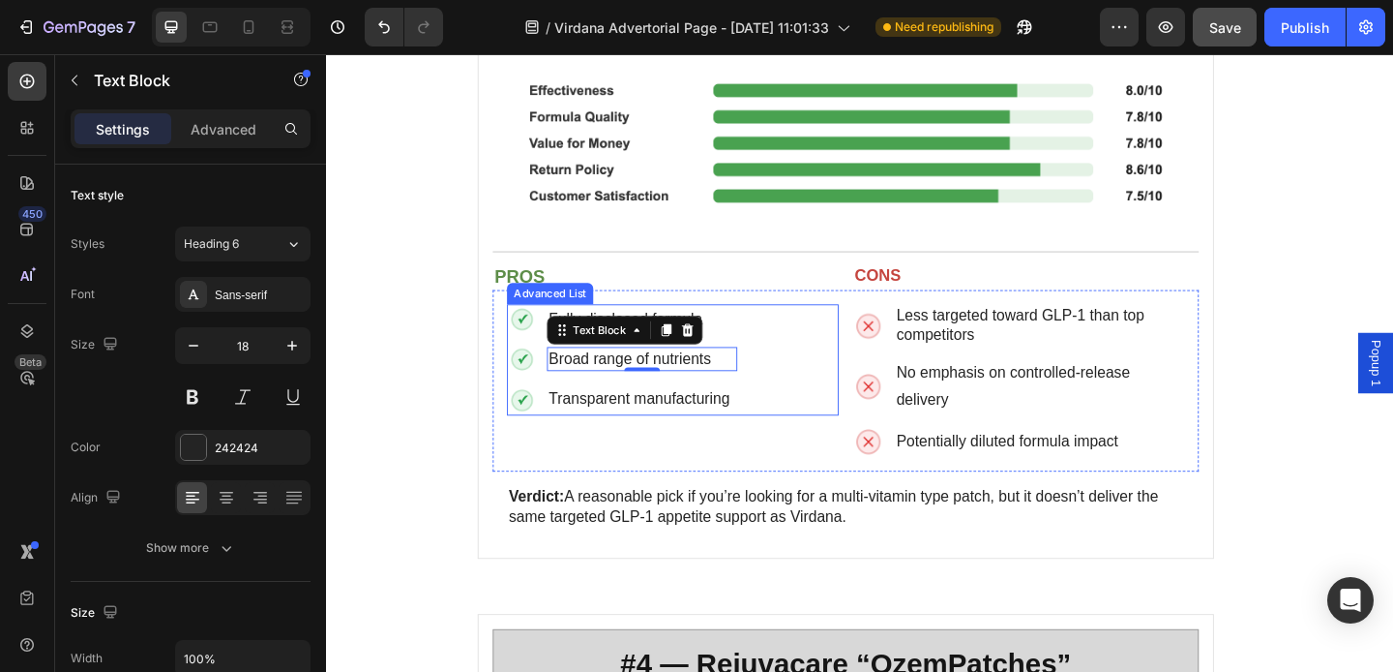
click at [605, 420] on span "Transparent manufacturing" at bounding box center [666, 429] width 196 height 18
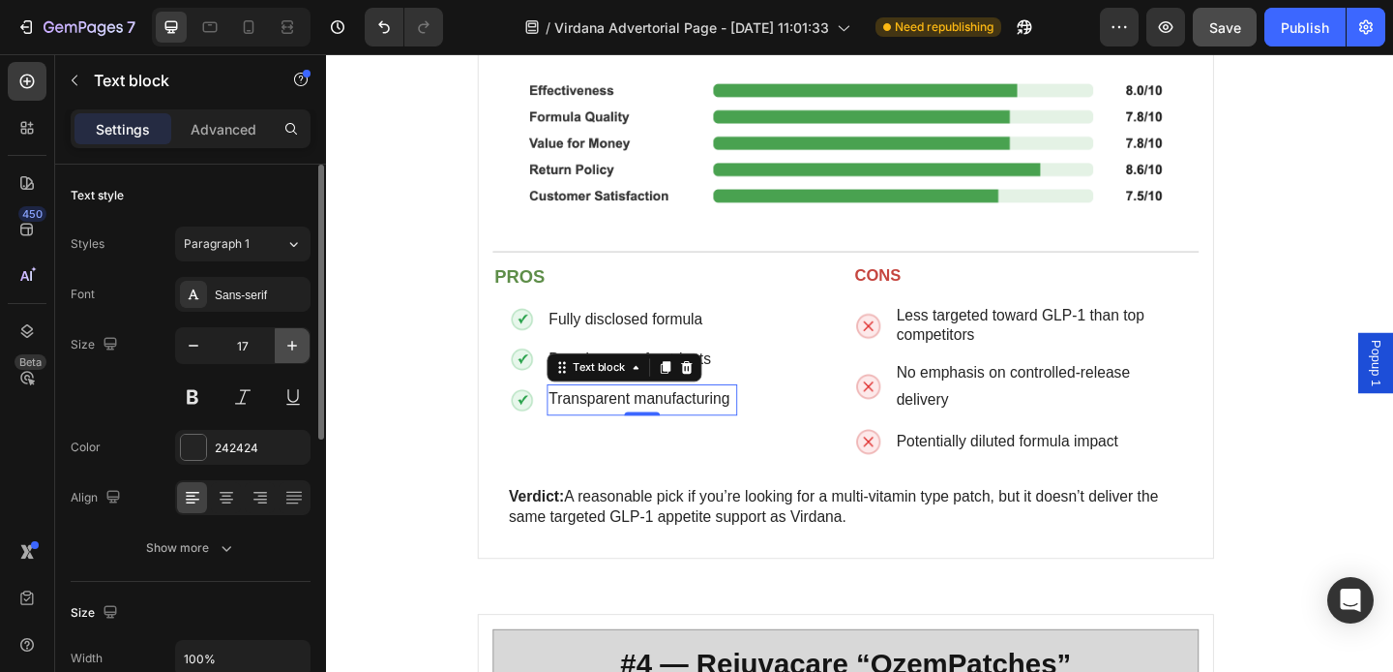
click at [299, 345] on icon "button" at bounding box center [292, 345] width 19 height 19
type input "18"
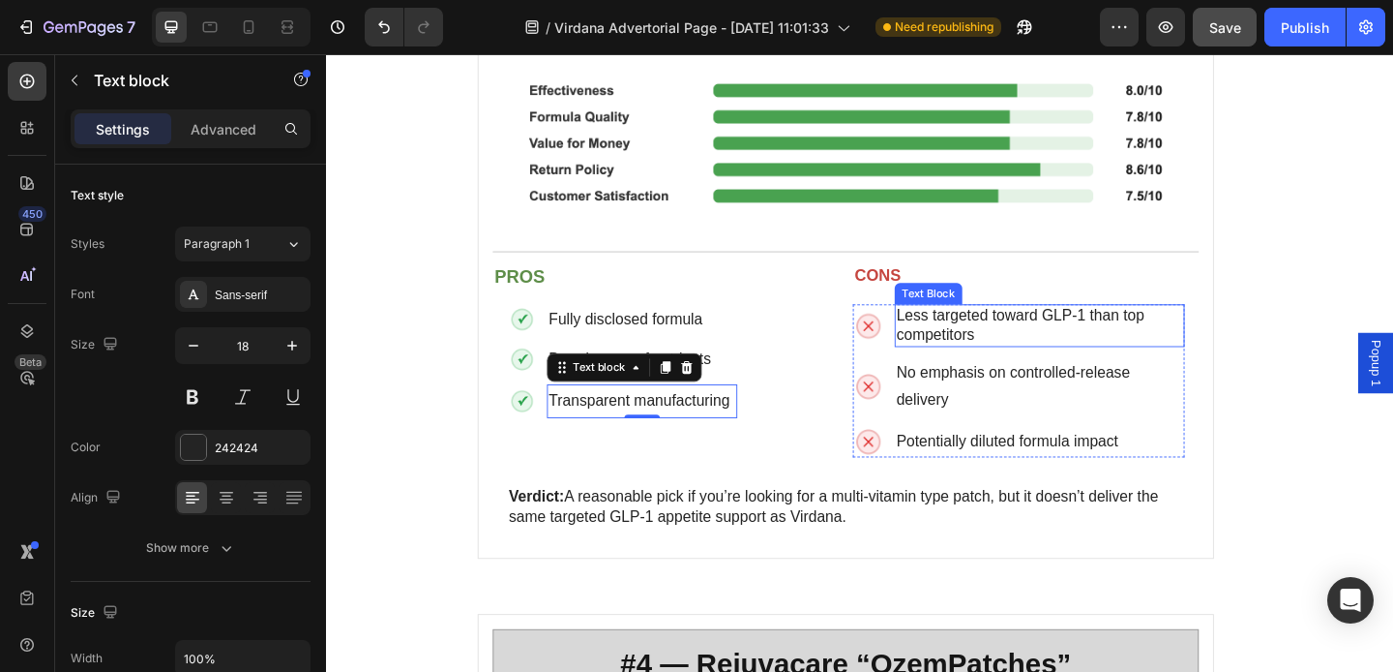
click at [972, 329] on span "Less targeted toward GLP-1 than top competitors" at bounding box center [1081, 349] width 270 height 40
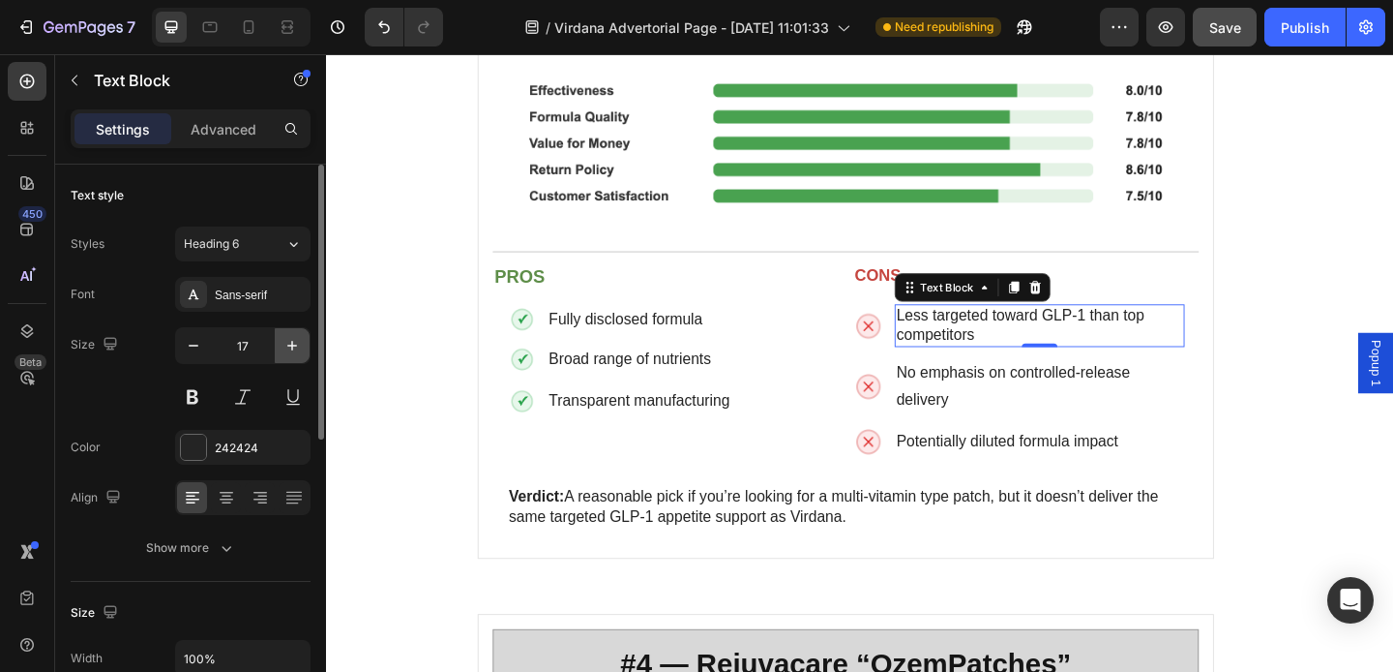
click at [297, 353] on icon "button" at bounding box center [292, 345] width 19 height 19
type input "18"
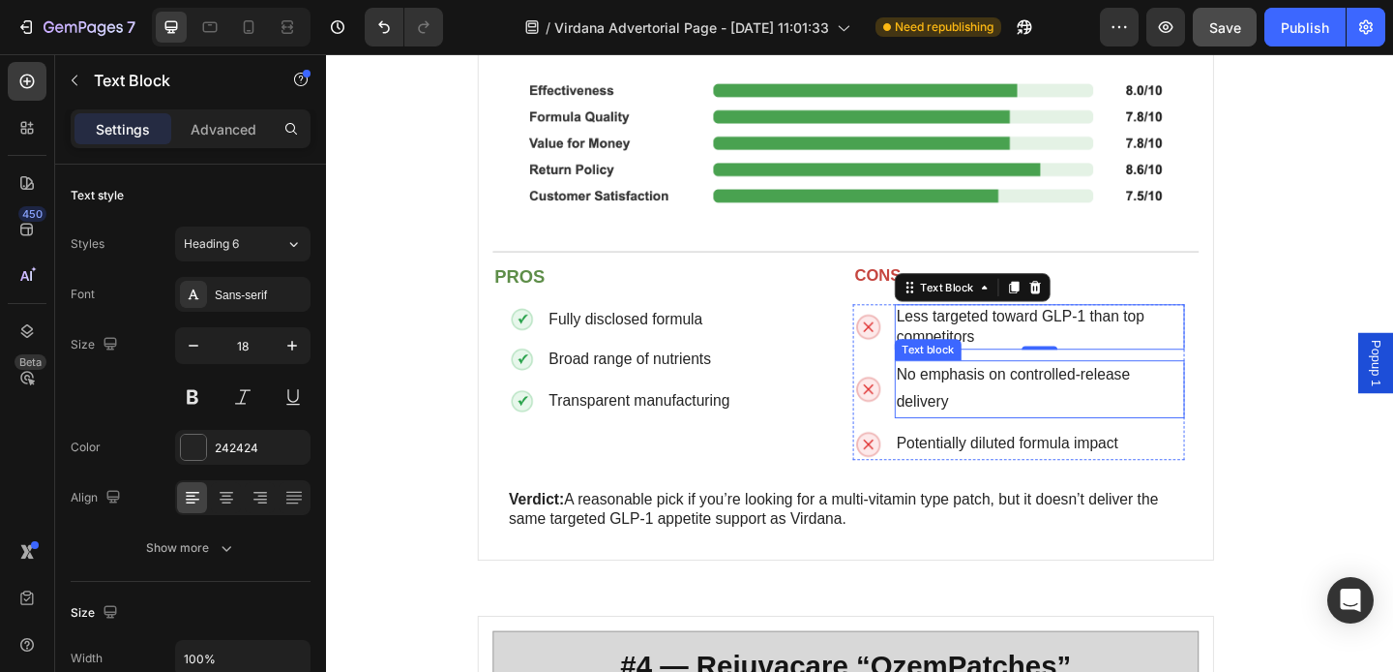
click at [979, 394] on span "No emphasis on controlled-release delivery" at bounding box center [1073, 418] width 255 height 48
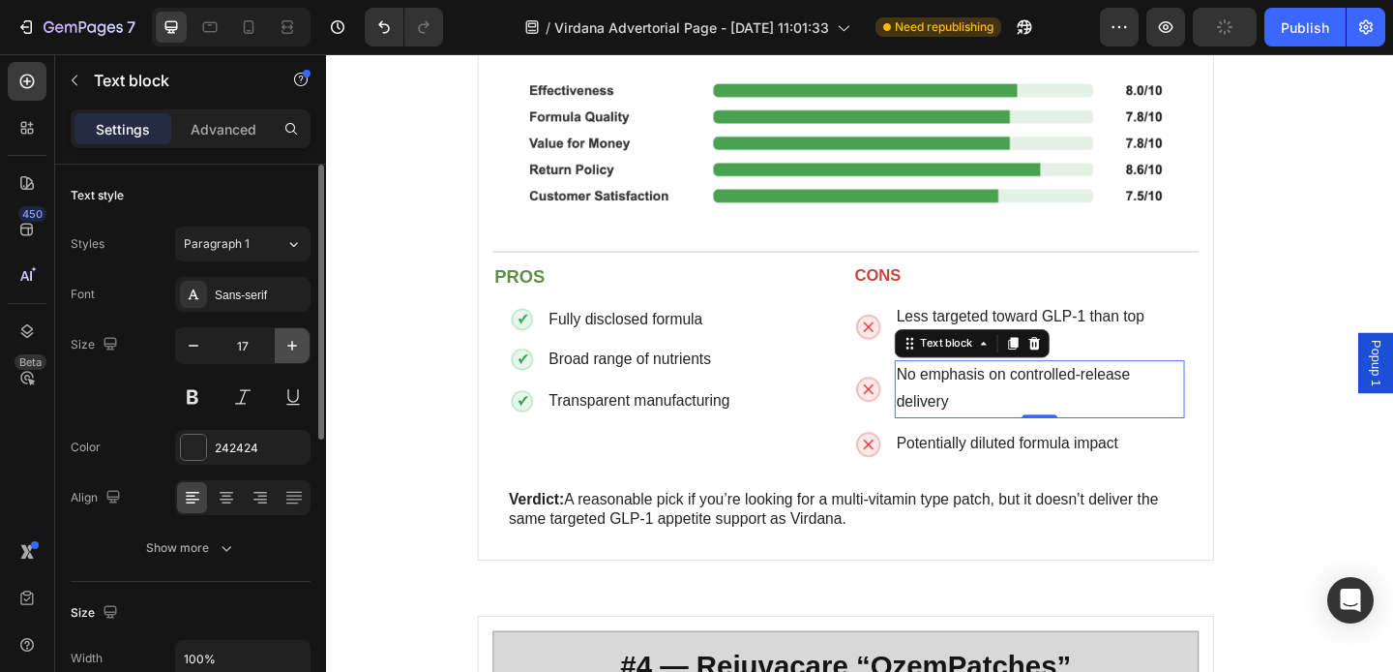
click at [290, 339] on icon "button" at bounding box center [292, 345] width 19 height 19
type input "18"
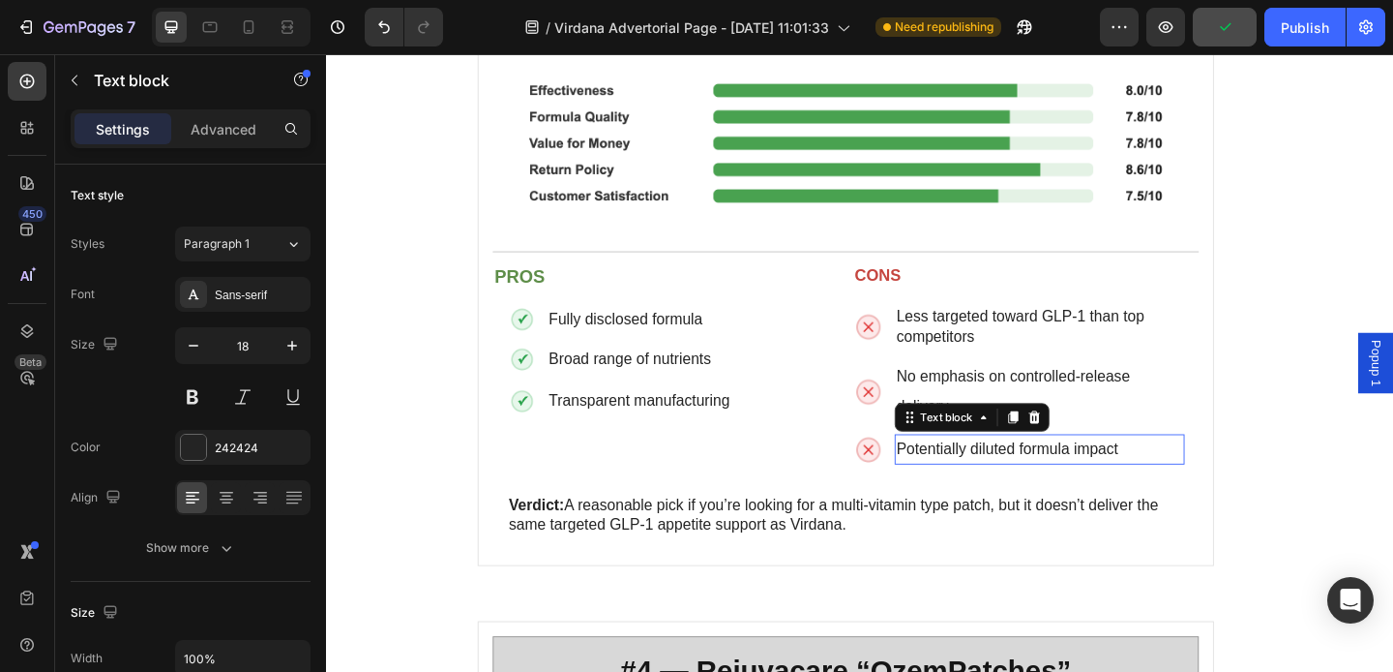
click at [1000, 474] on span "Potentially diluted formula impact" at bounding box center [1066, 483] width 241 height 18
click at [300, 343] on icon "button" at bounding box center [292, 345] width 19 height 19
type input "18"
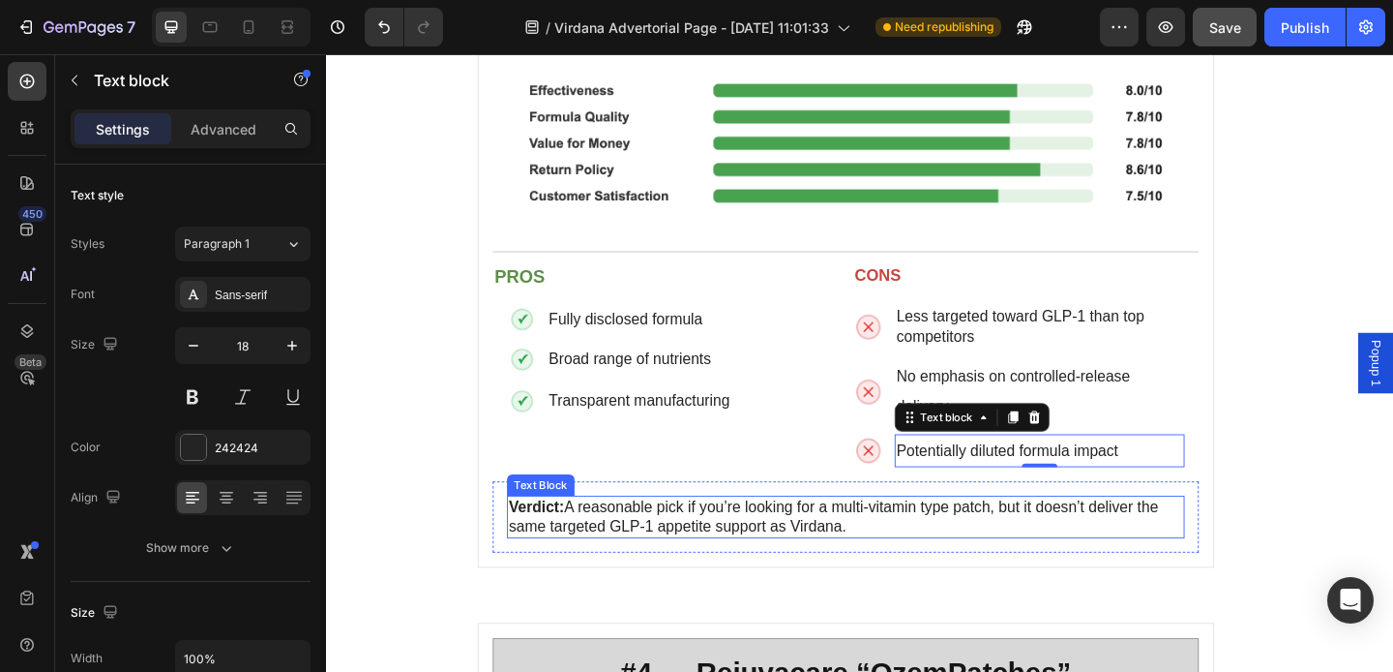
click at [587, 536] on p "Verdict: A reasonable pick if you’re looking for a multi-vitamin type patch, bu…" at bounding box center [891, 557] width 734 height 43
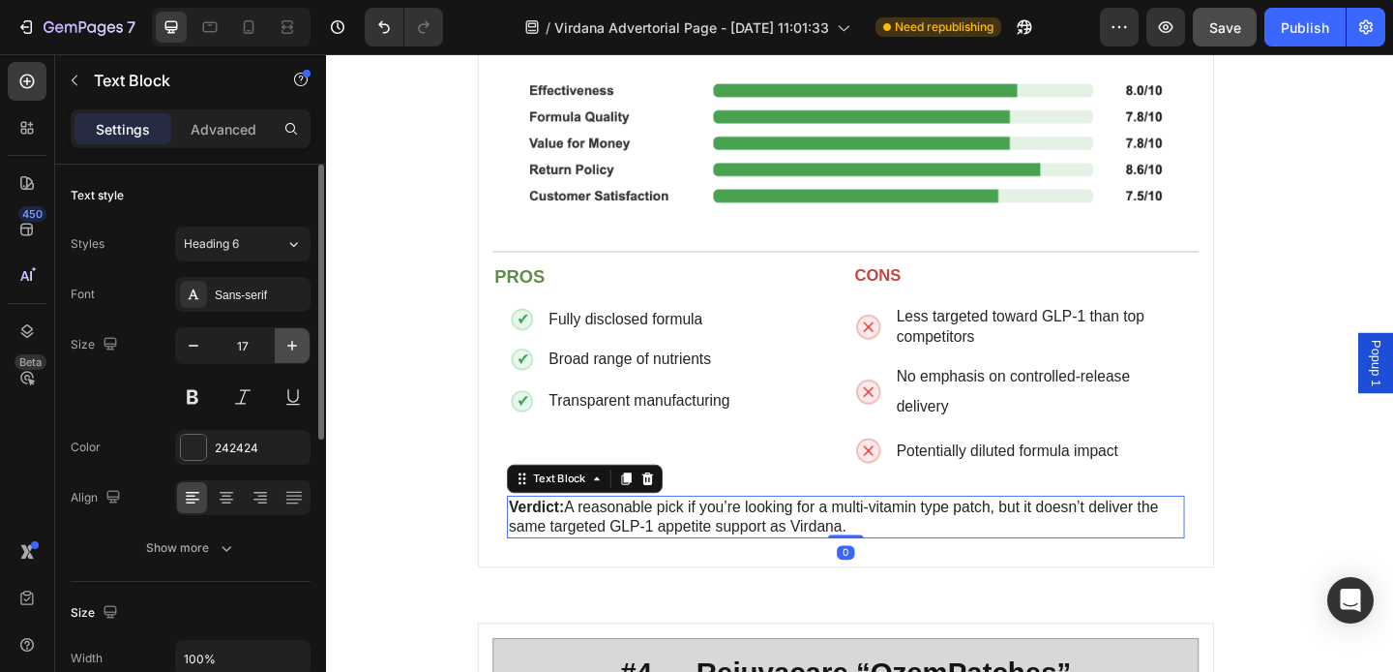
click at [294, 332] on button "button" at bounding box center [292, 345] width 35 height 35
type input "18"
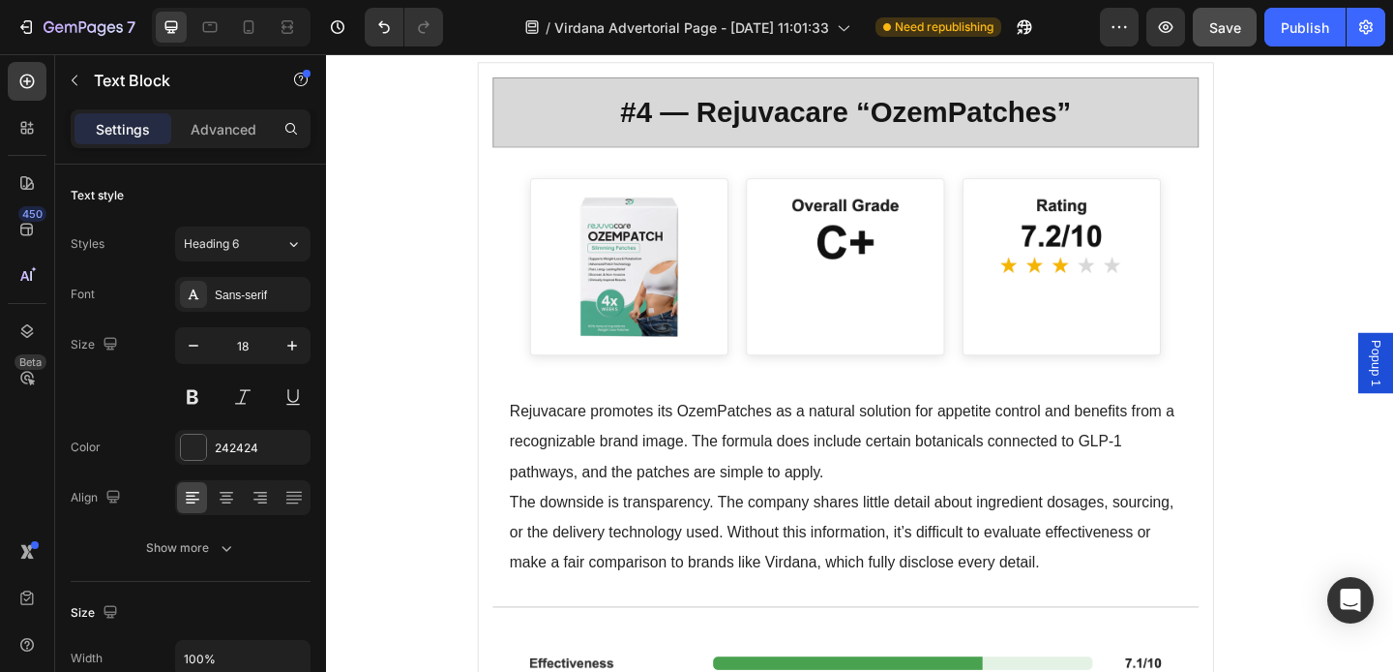
scroll to position [7083, 0]
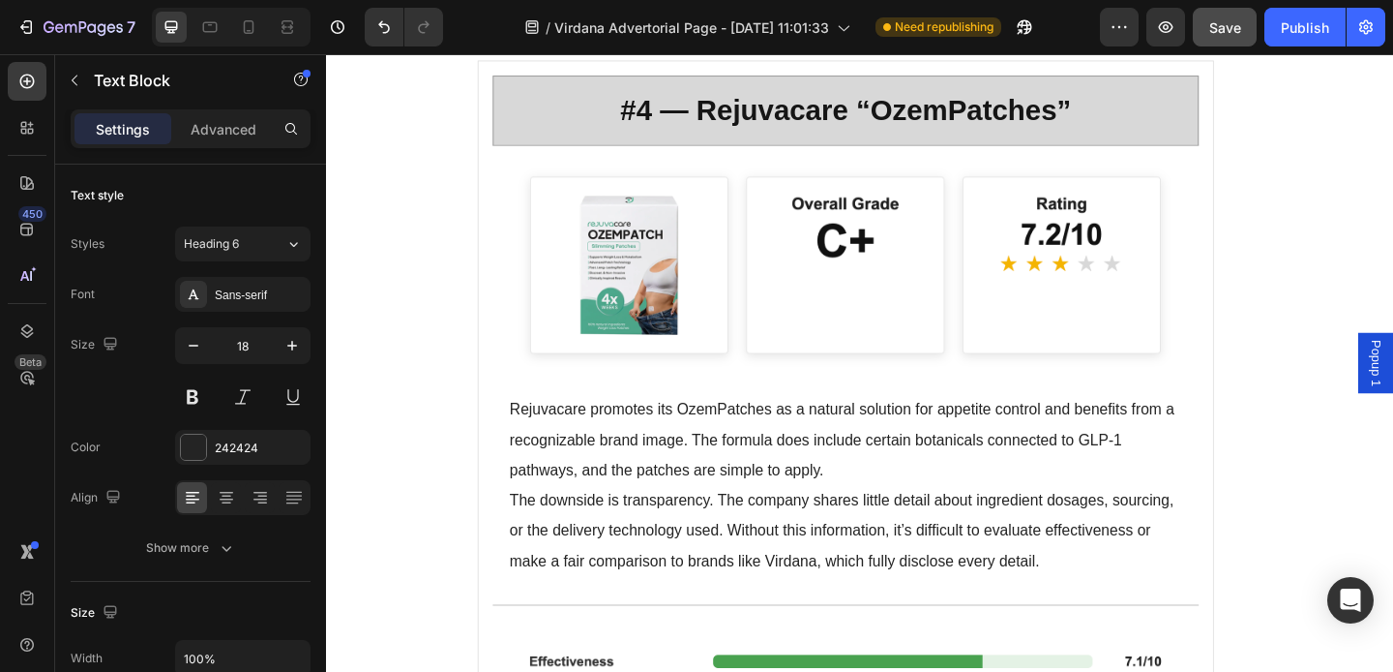
click at [534, 466] on p "Rejuvacare promotes its OzemPatches as a natural solution for appetite control …" at bounding box center [891, 474] width 732 height 99
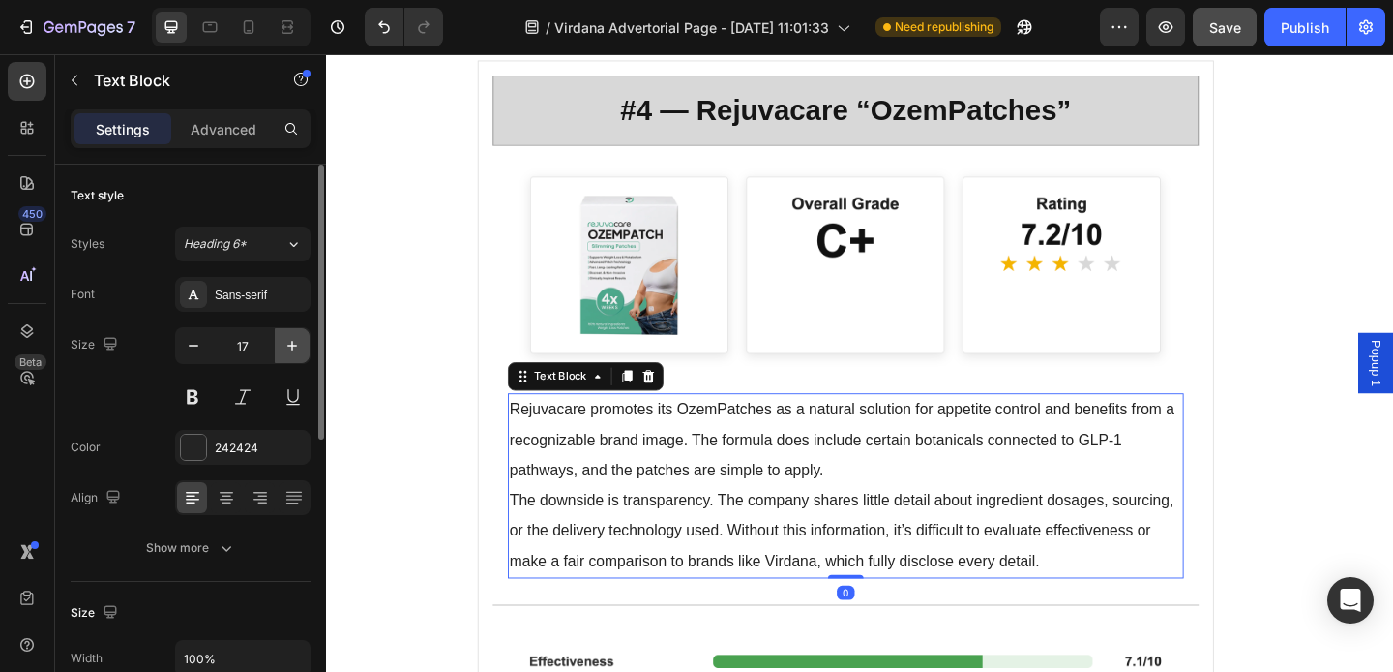
click at [300, 350] on icon "button" at bounding box center [292, 345] width 19 height 19
type input "18"
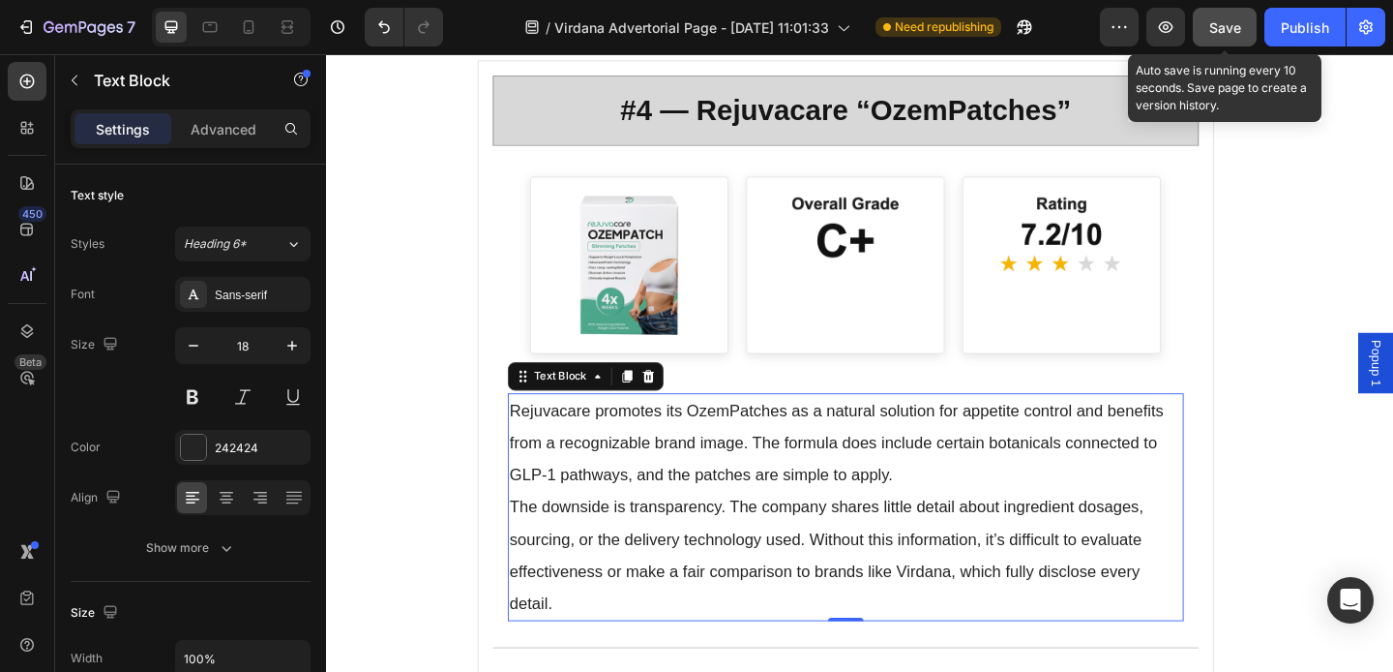
click at [1215, 25] on span "Save" at bounding box center [1226, 27] width 32 height 16
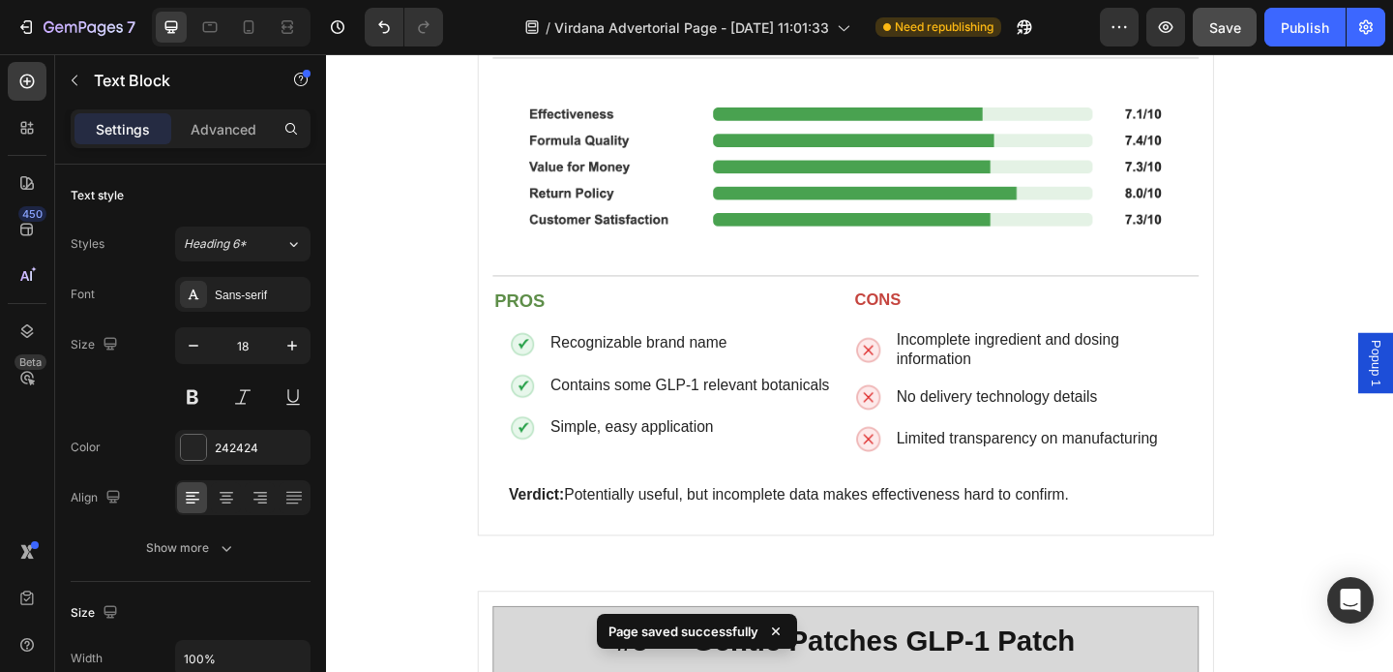
scroll to position [7732, 0]
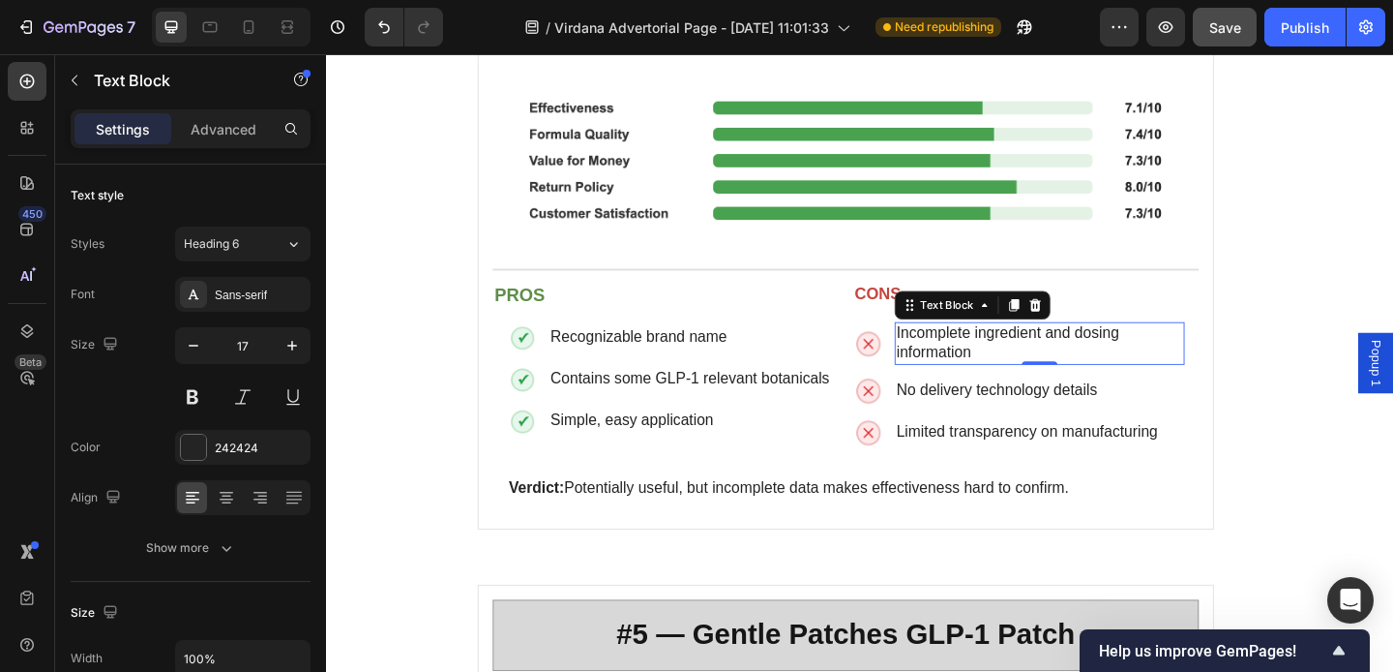
click at [1001, 348] on span "Incomplete ingredient and dosing information" at bounding box center [1067, 368] width 242 height 40
click at [284, 352] on icon "button" at bounding box center [292, 345] width 19 height 19
type input "18"
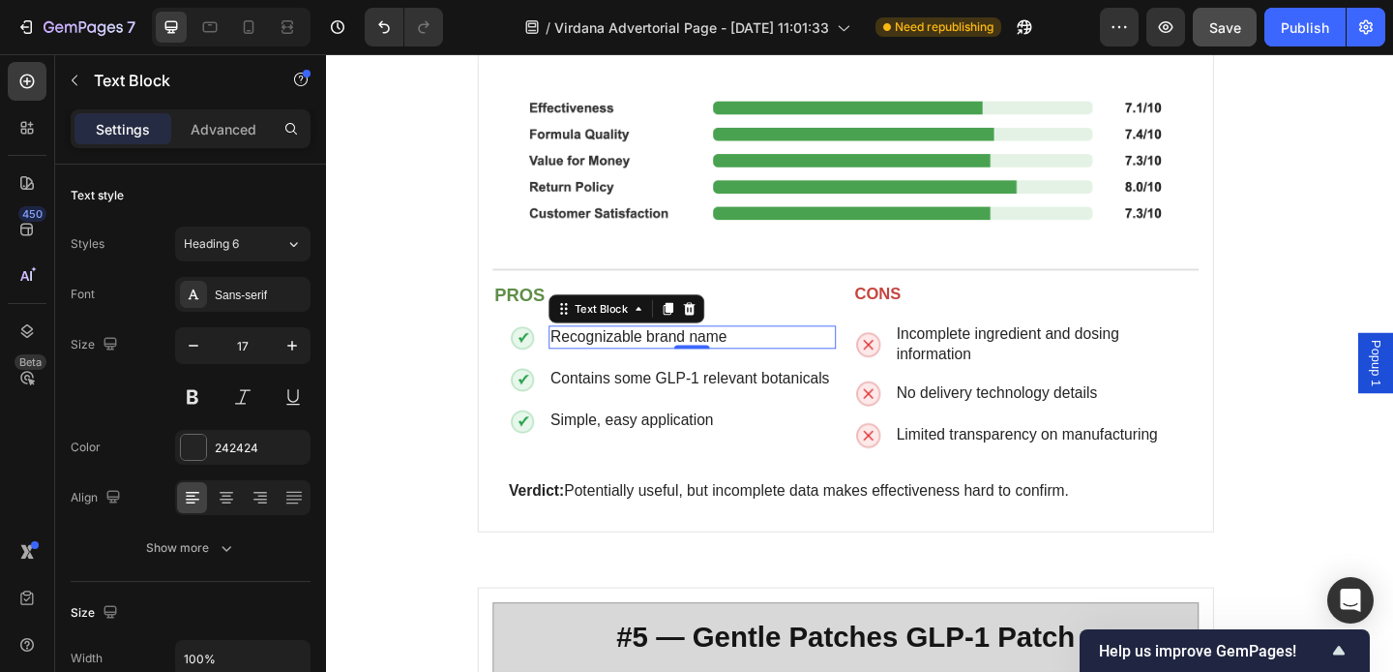
click at [571, 352] on span "Recognizable brand name" at bounding box center [666, 361] width 192 height 18
click at [296, 350] on icon "button" at bounding box center [292, 345] width 19 height 19
type input "18"
click at [618, 398] on span "Contains some GLP-1 relevant botanicals" at bounding box center [722, 407] width 304 height 18
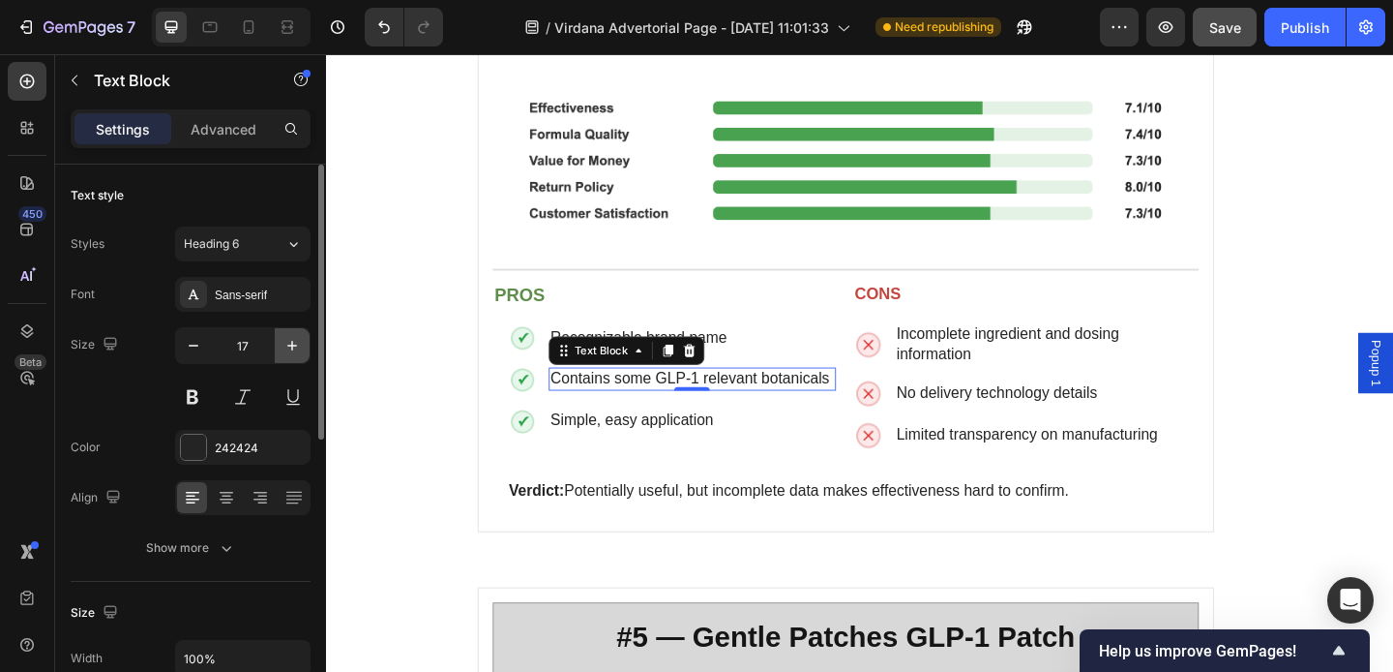
click at [286, 345] on icon "button" at bounding box center [292, 345] width 19 height 19
type input "18"
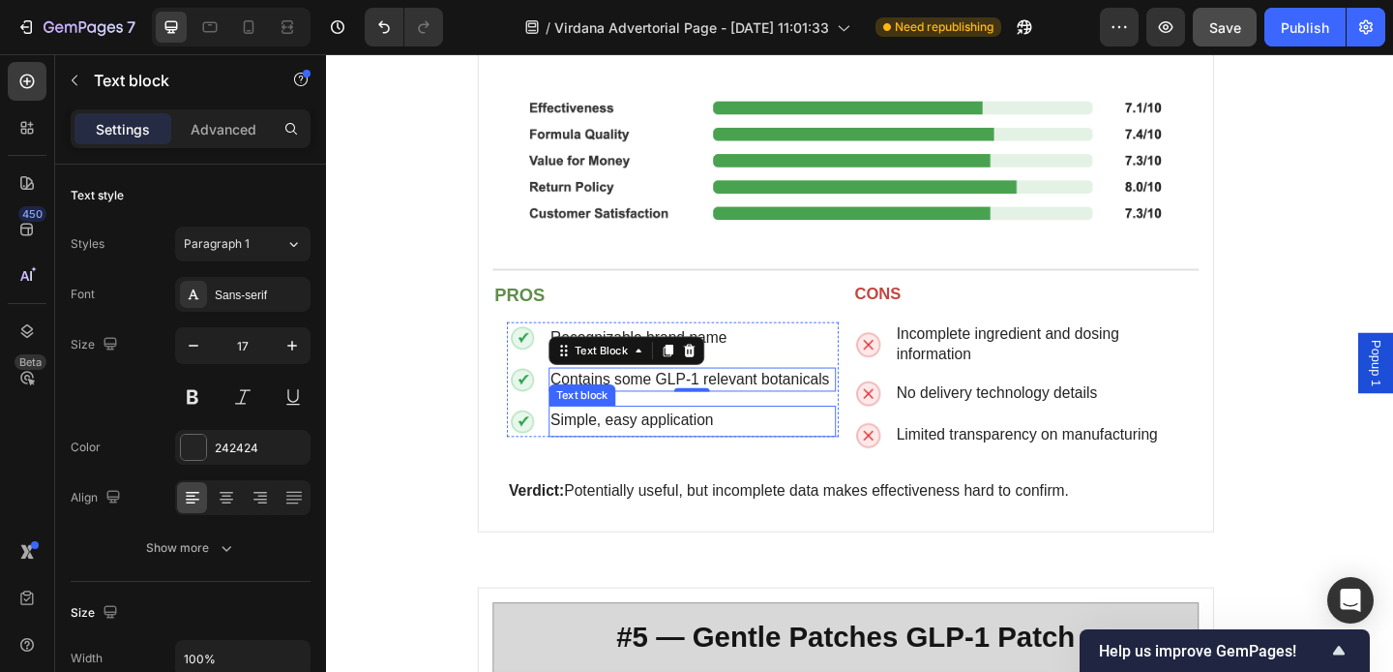
click at [605, 438] on p "Simple, easy application" at bounding box center [724, 453] width 309 height 30
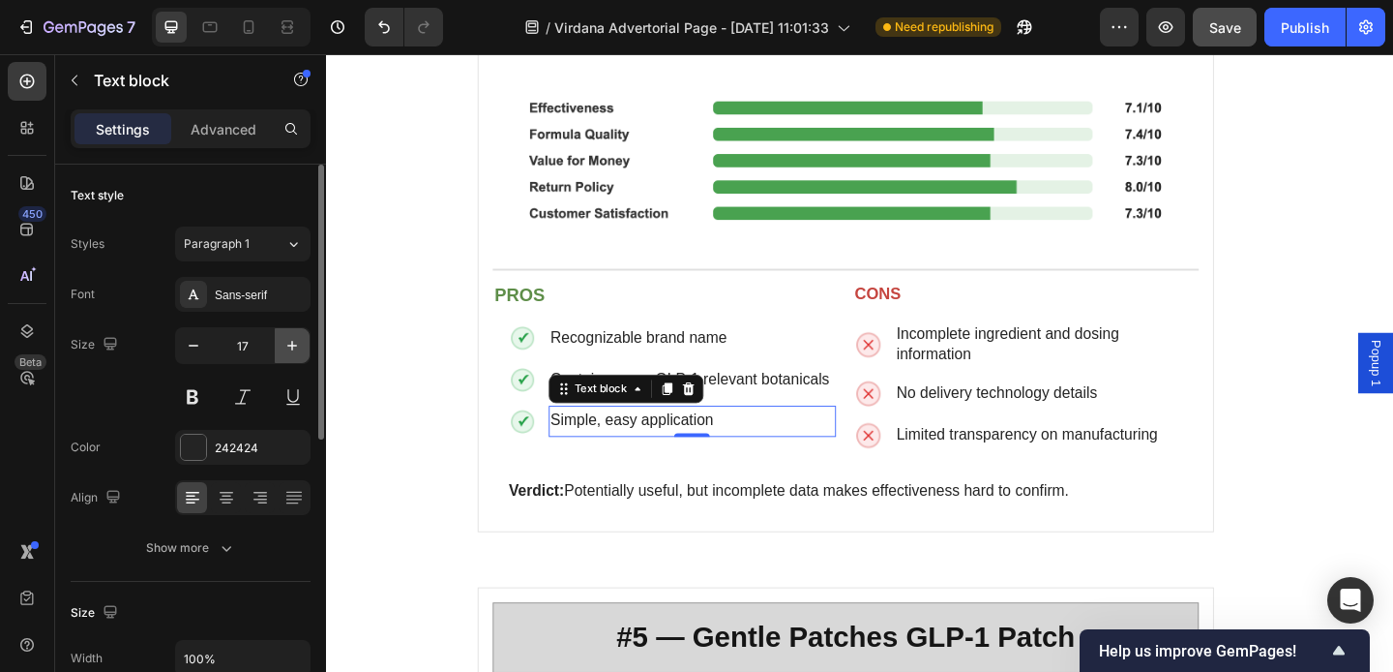
click at [292, 346] on icon "button" at bounding box center [292, 346] width 10 height 10
type input "18"
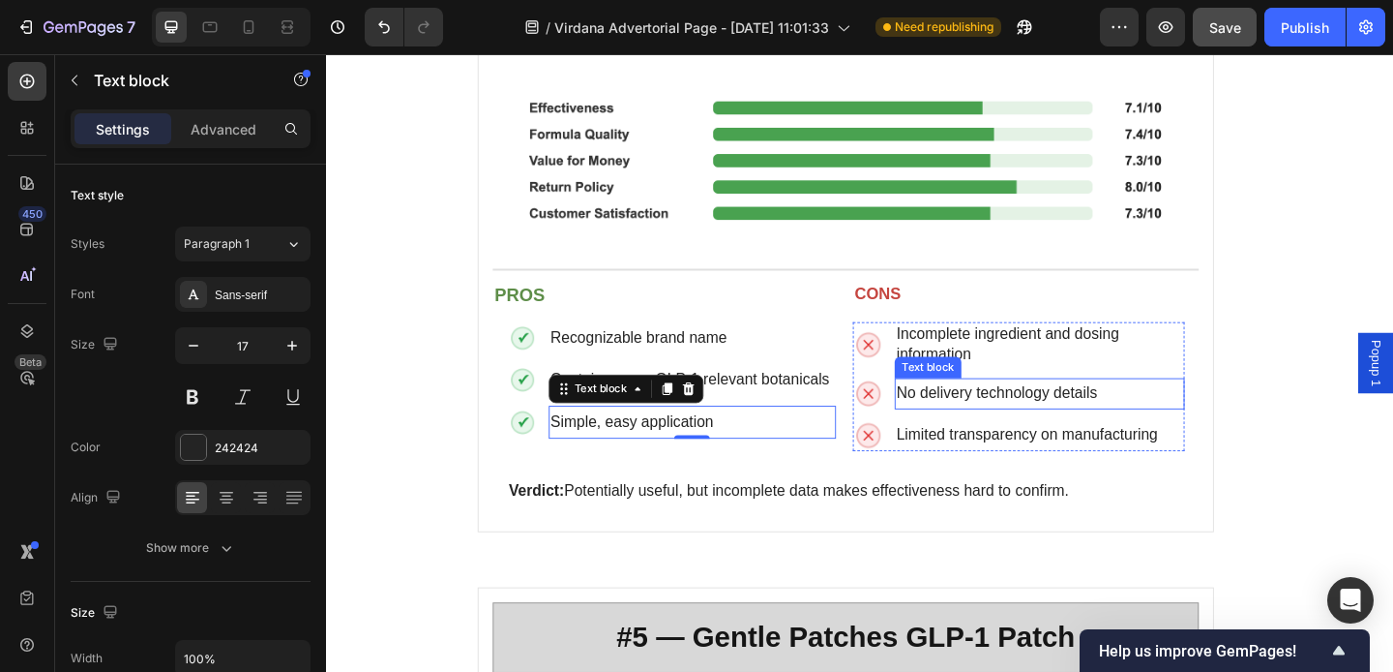
click at [963, 413] on span "No delivery technology details" at bounding box center [1055, 422] width 219 height 18
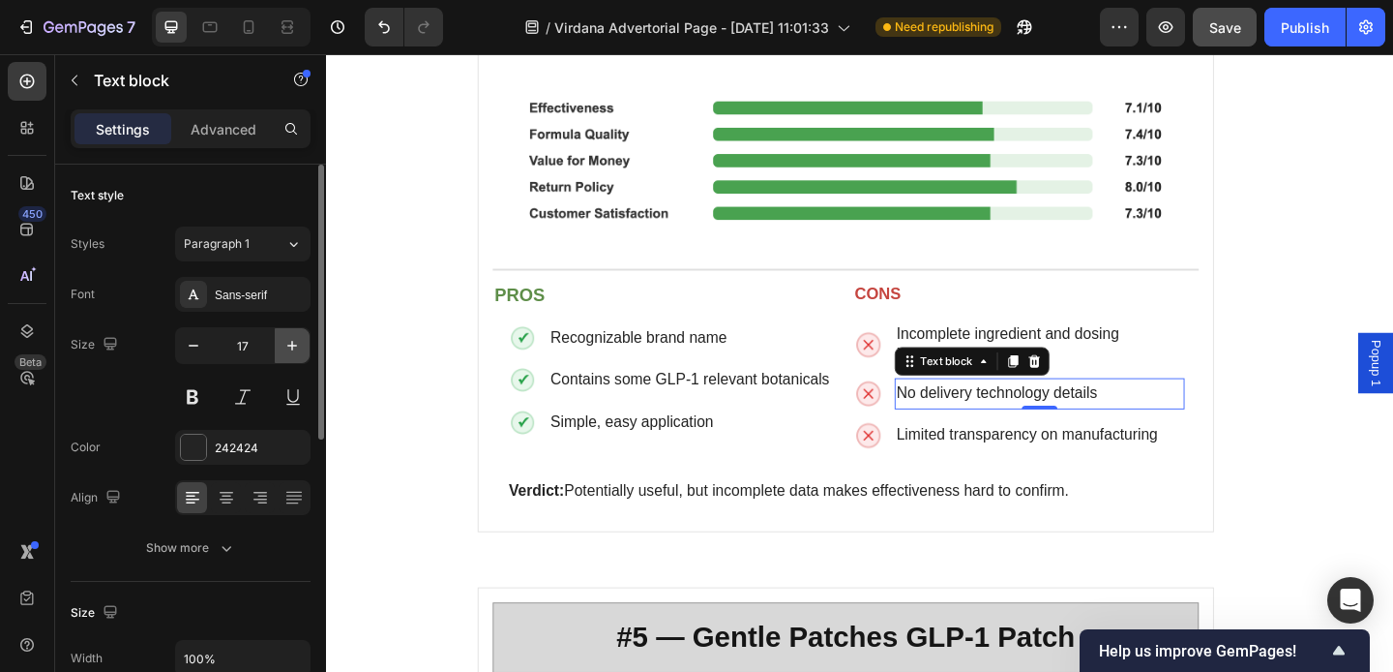
click at [299, 345] on icon "button" at bounding box center [292, 345] width 19 height 19
type input "18"
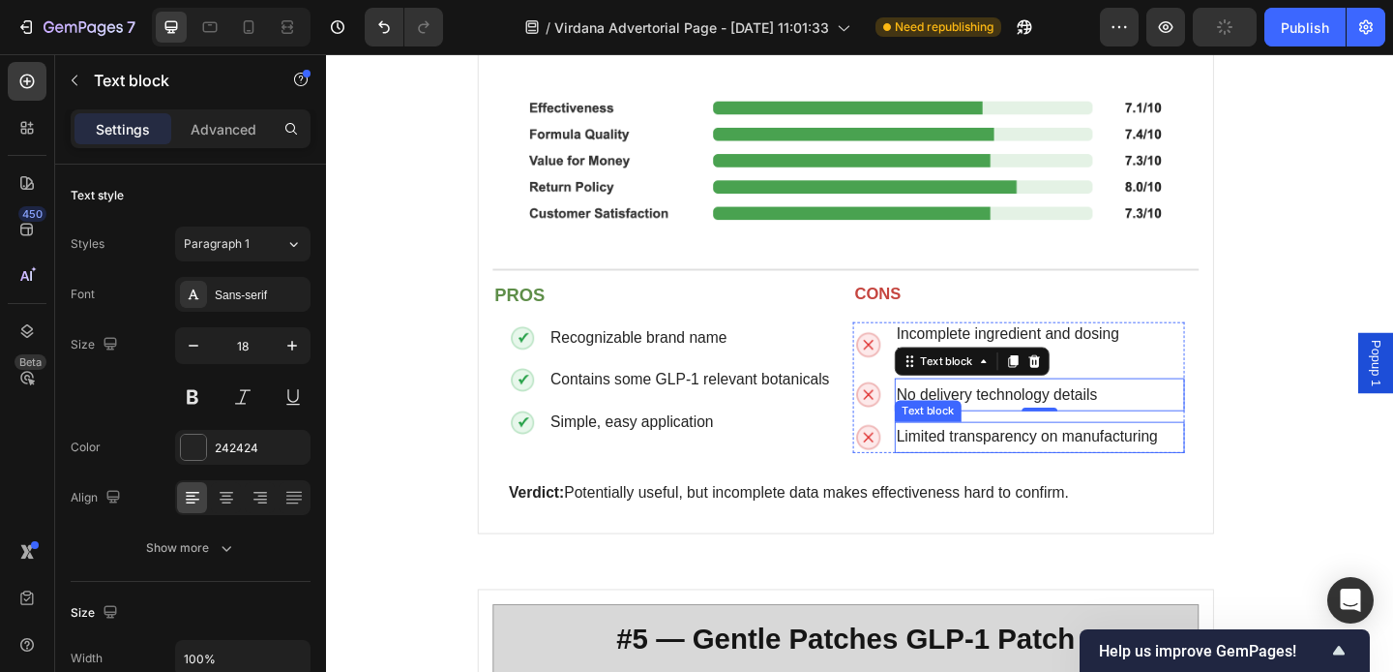
click at [1017, 461] on span "Limited transparency on manufacturing" at bounding box center [1088, 470] width 284 height 18
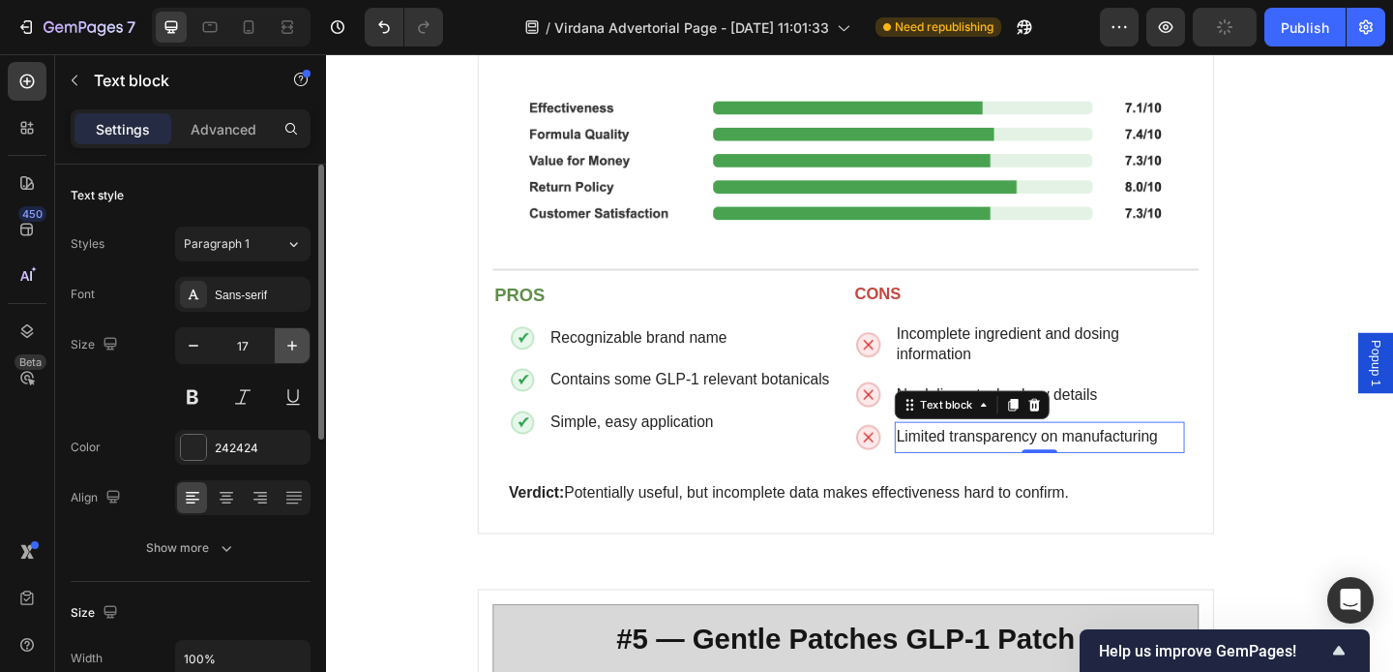
click at [294, 352] on icon "button" at bounding box center [292, 345] width 19 height 19
type input "18"
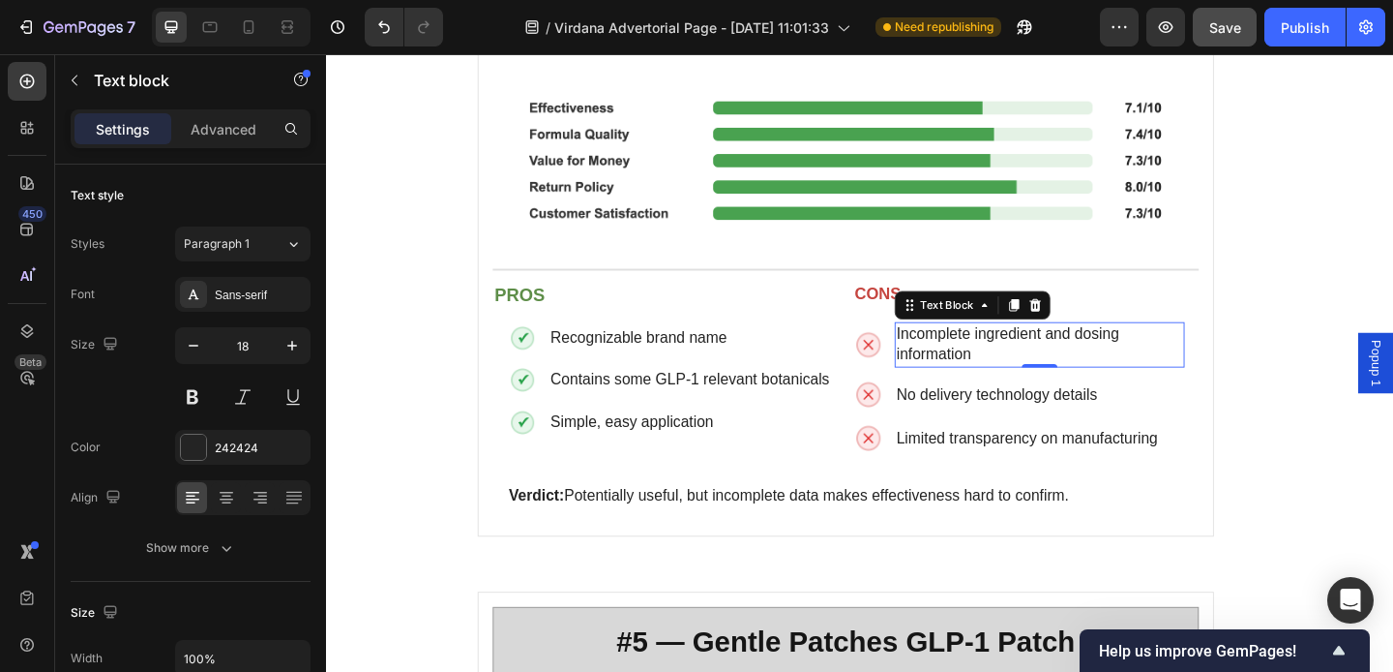
click at [967, 349] on span "Incomplete ingredient and dosing information" at bounding box center [1067, 369] width 242 height 41
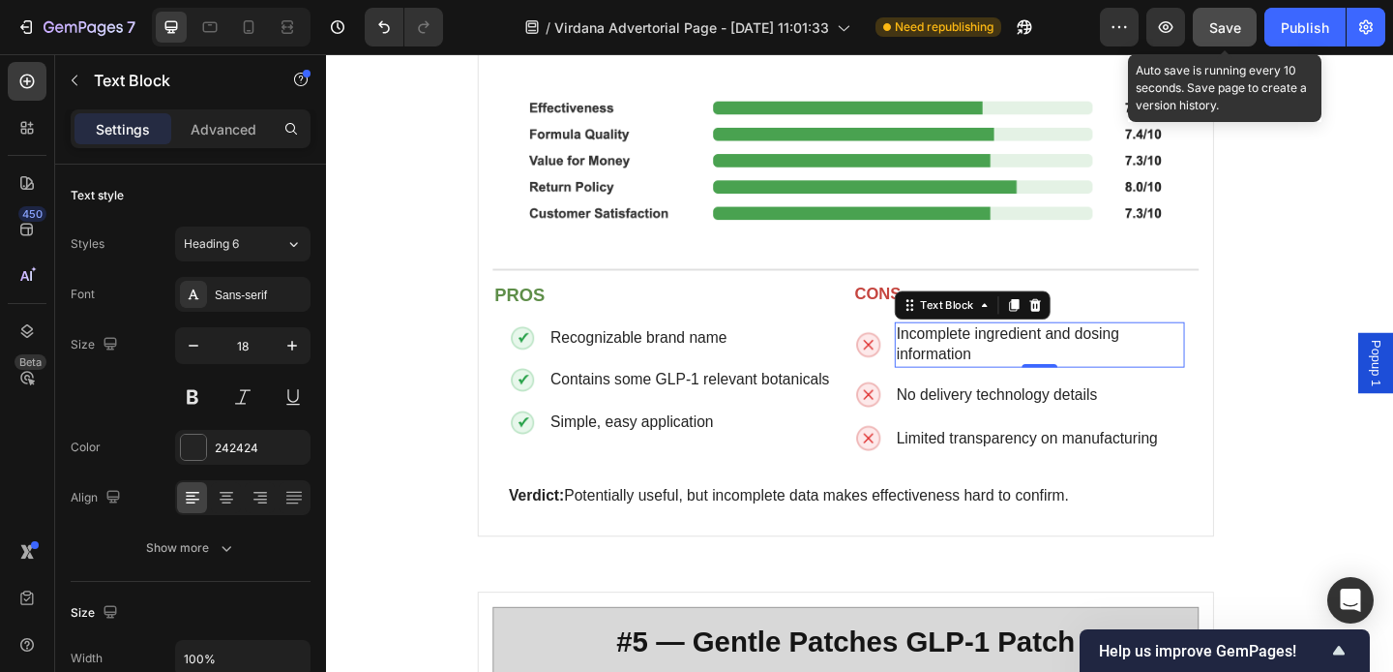
click at [1242, 32] on button "Save" at bounding box center [1225, 27] width 64 height 39
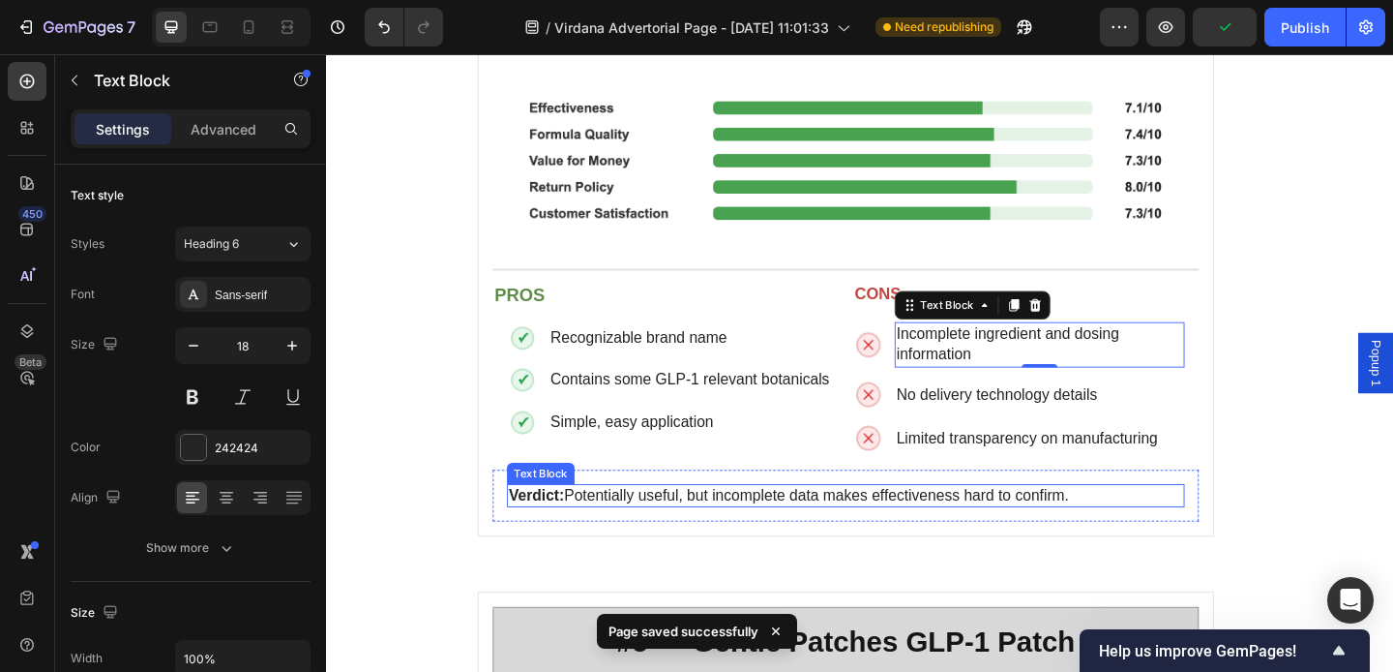
click at [1039, 524] on p "Verdict: Potentially useful, but incomplete data makes effectiveness hard to co…" at bounding box center [891, 534] width 734 height 21
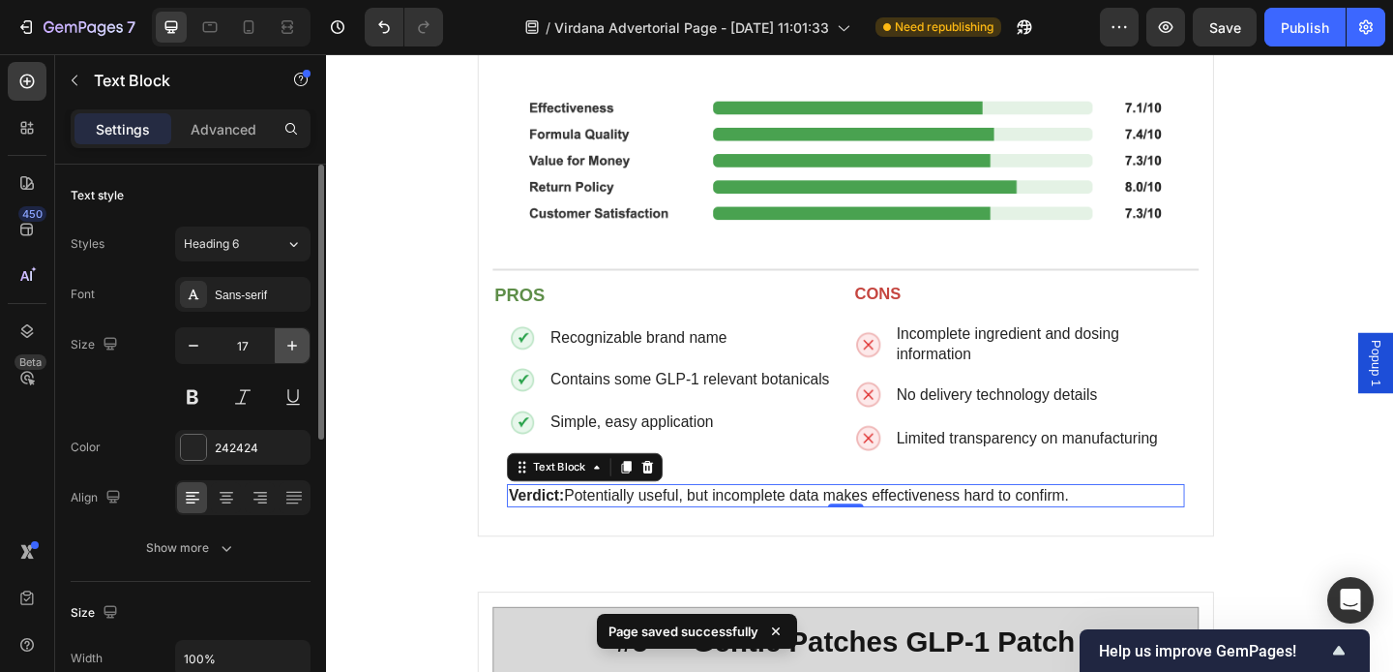
click at [305, 344] on button "button" at bounding box center [292, 345] width 35 height 35
type input "18"
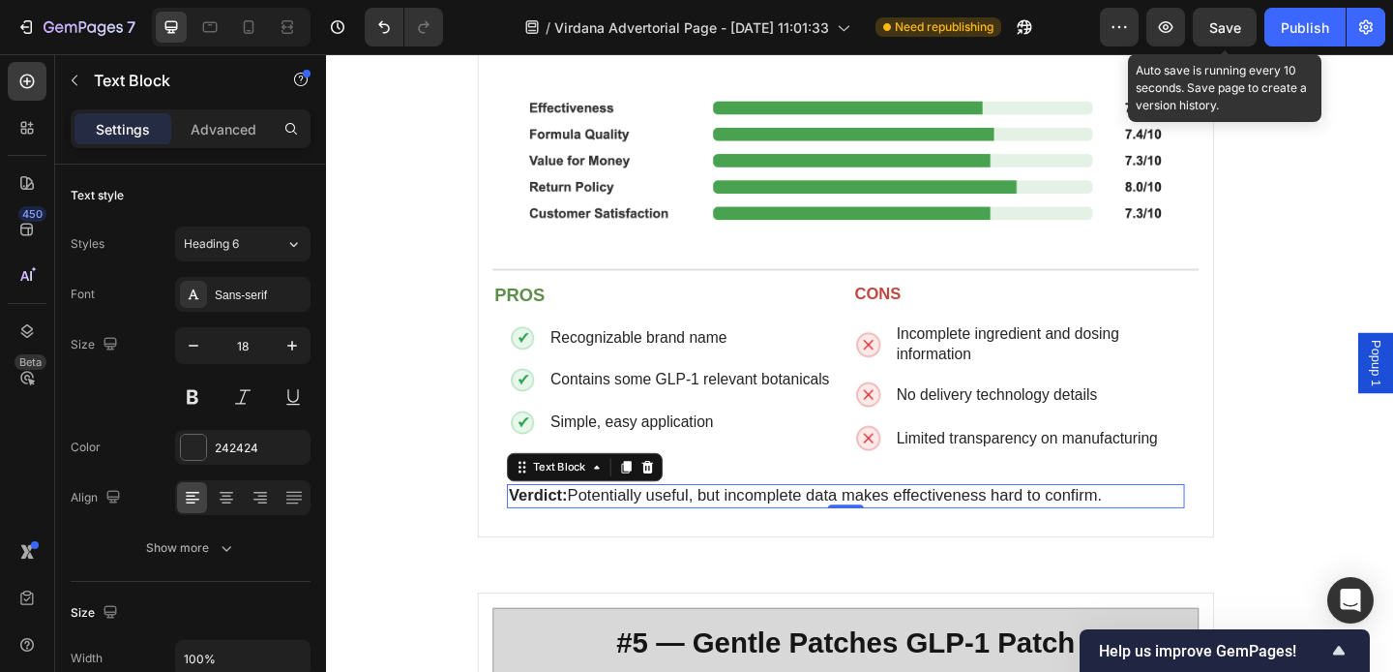
click at [1241, 35] on div "Save" at bounding box center [1226, 27] width 32 height 20
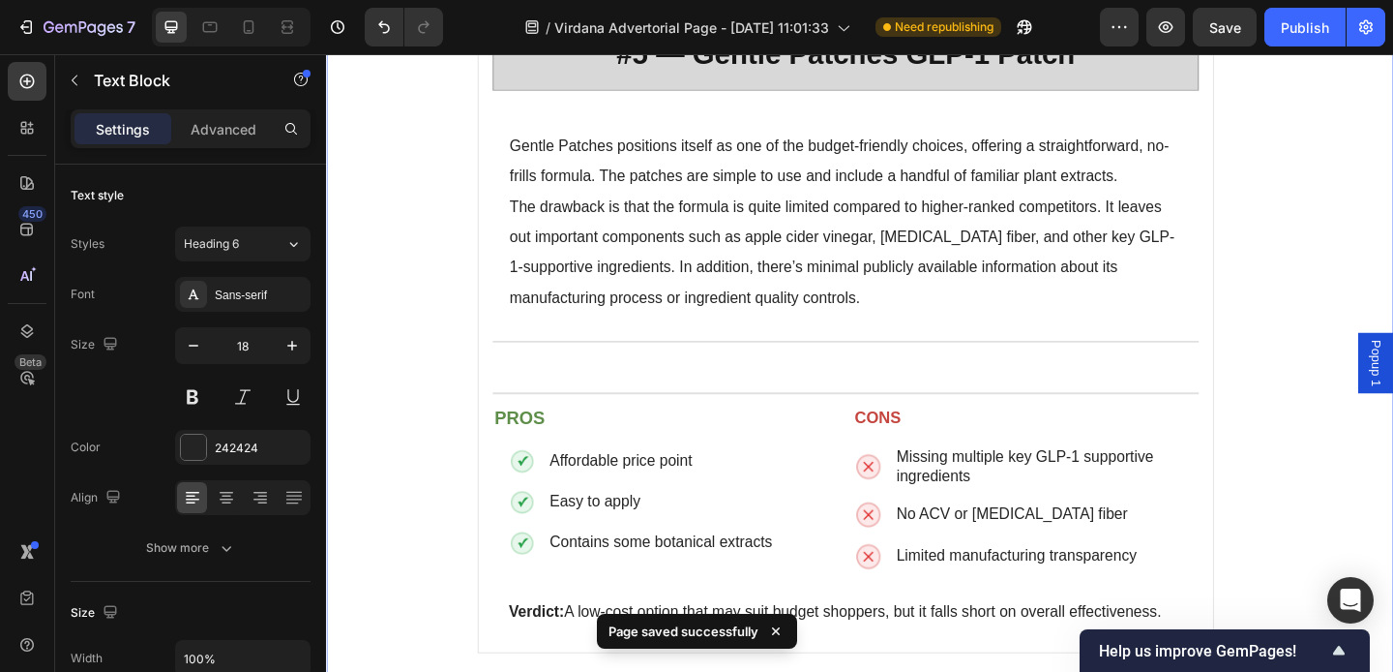
scroll to position [8372, 0]
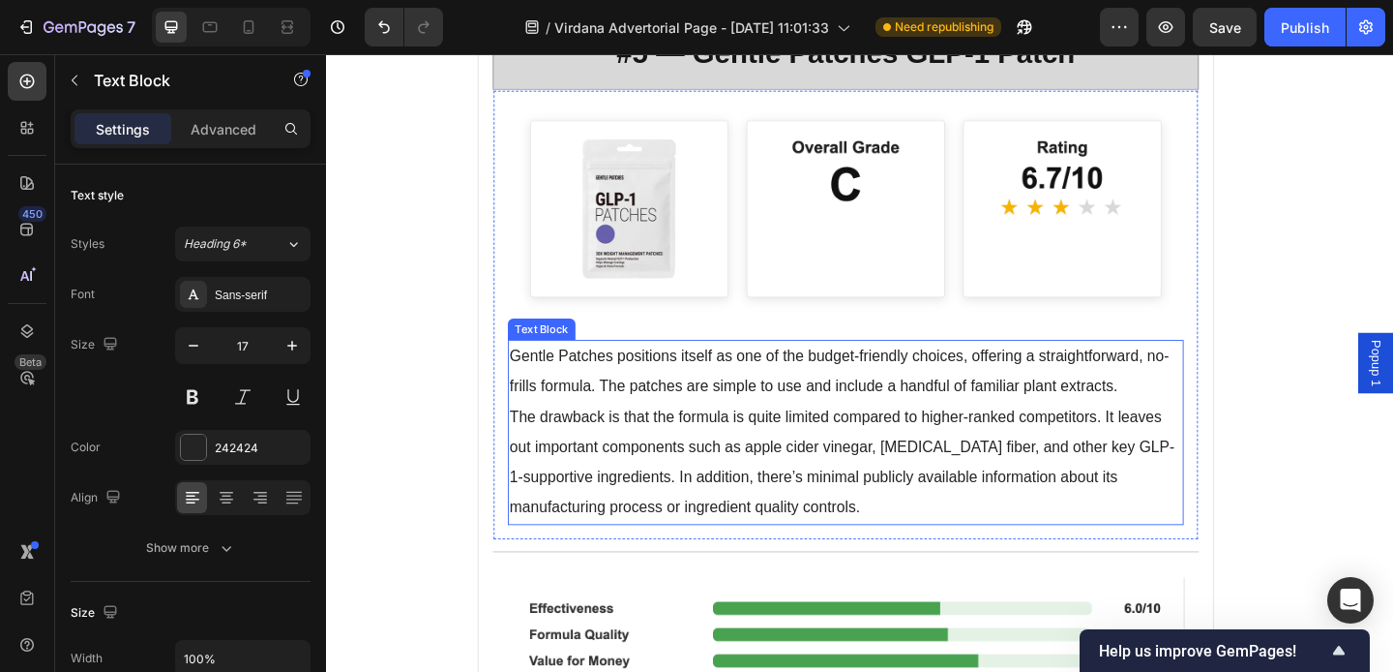
click at [1109, 371] on p "Gentle Patches positions itself as one of the budget-friendly choices, offering…" at bounding box center [891, 400] width 732 height 66
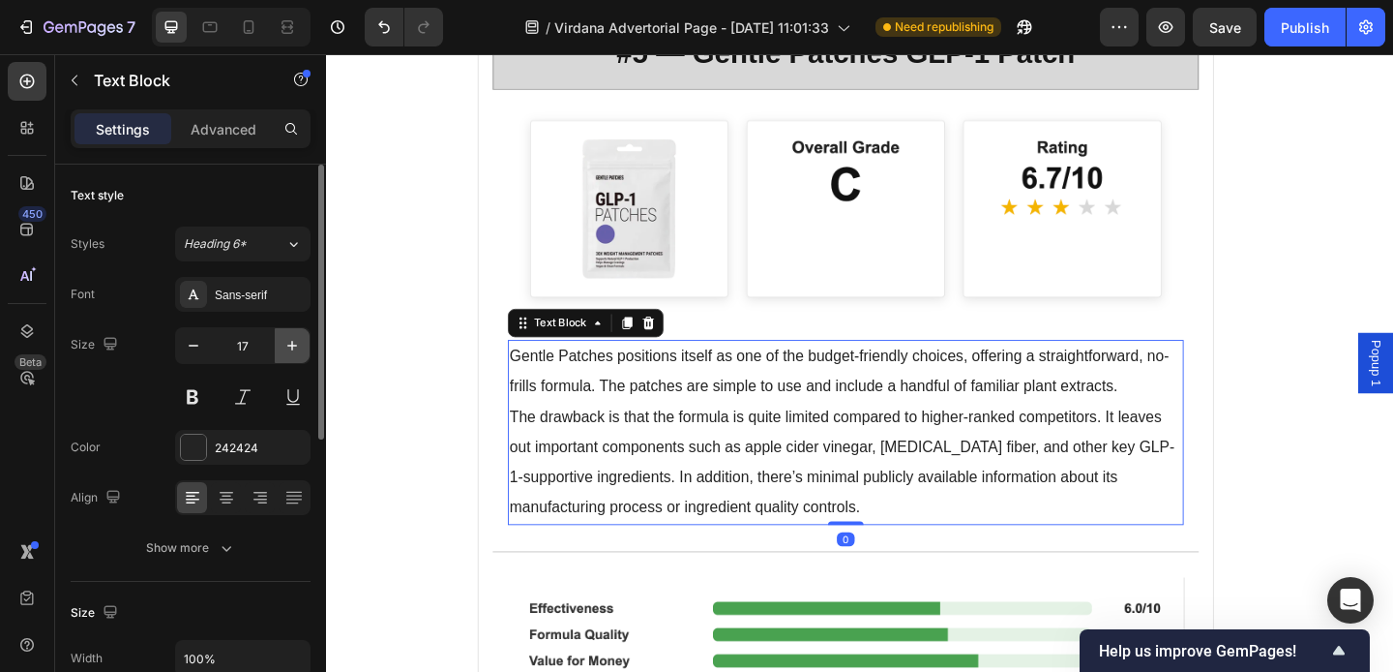
click at [287, 353] on icon "button" at bounding box center [292, 345] width 19 height 19
type input "18"
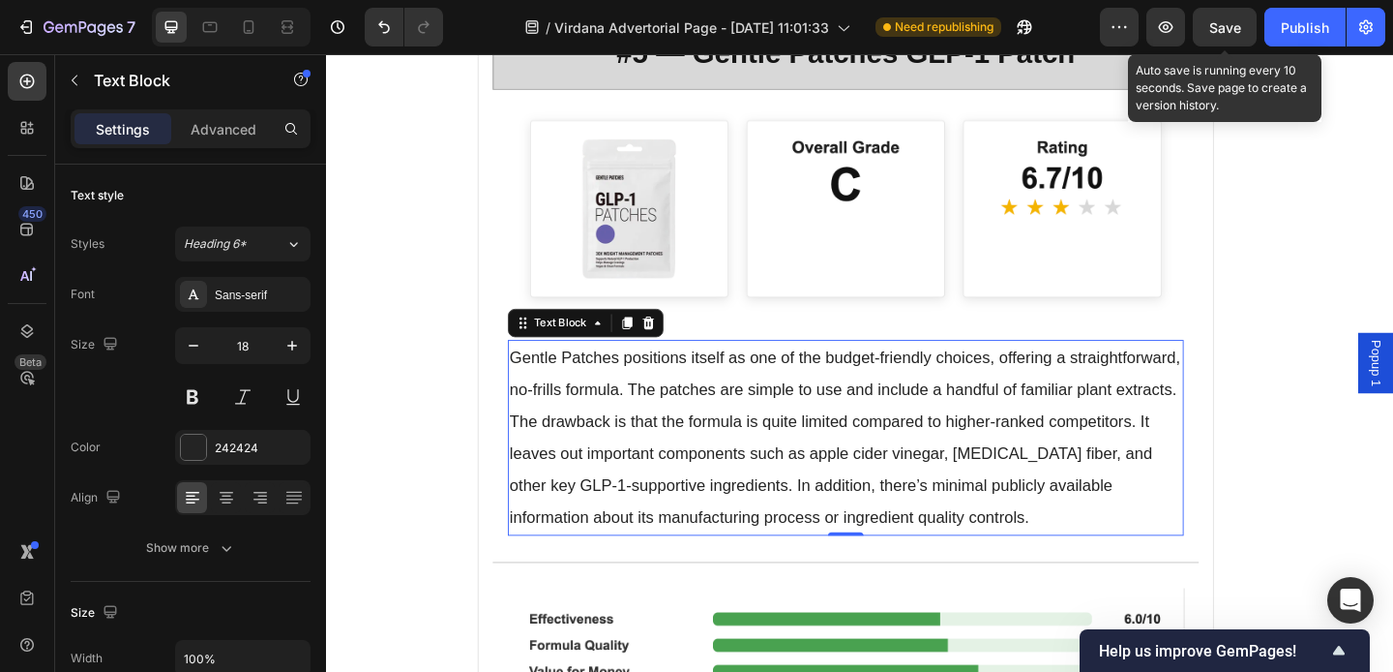
click at [1229, 33] on span "Save" at bounding box center [1226, 27] width 32 height 16
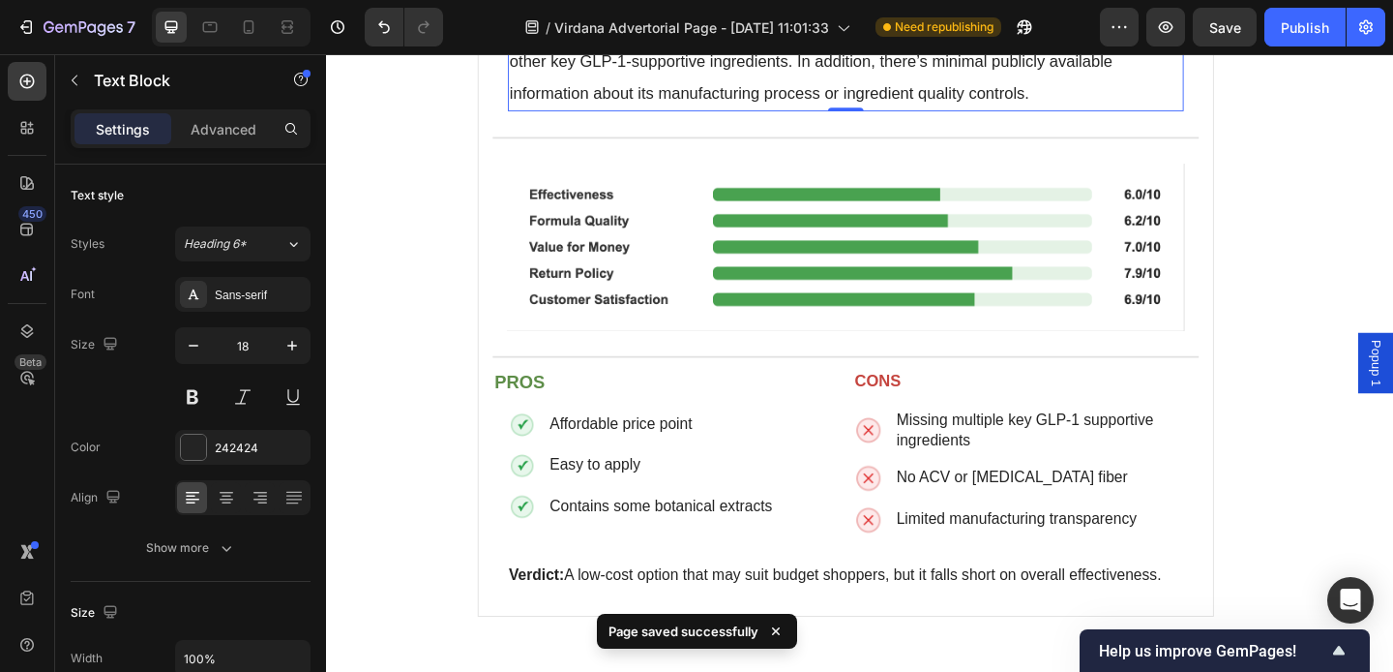
scroll to position [8857, 0]
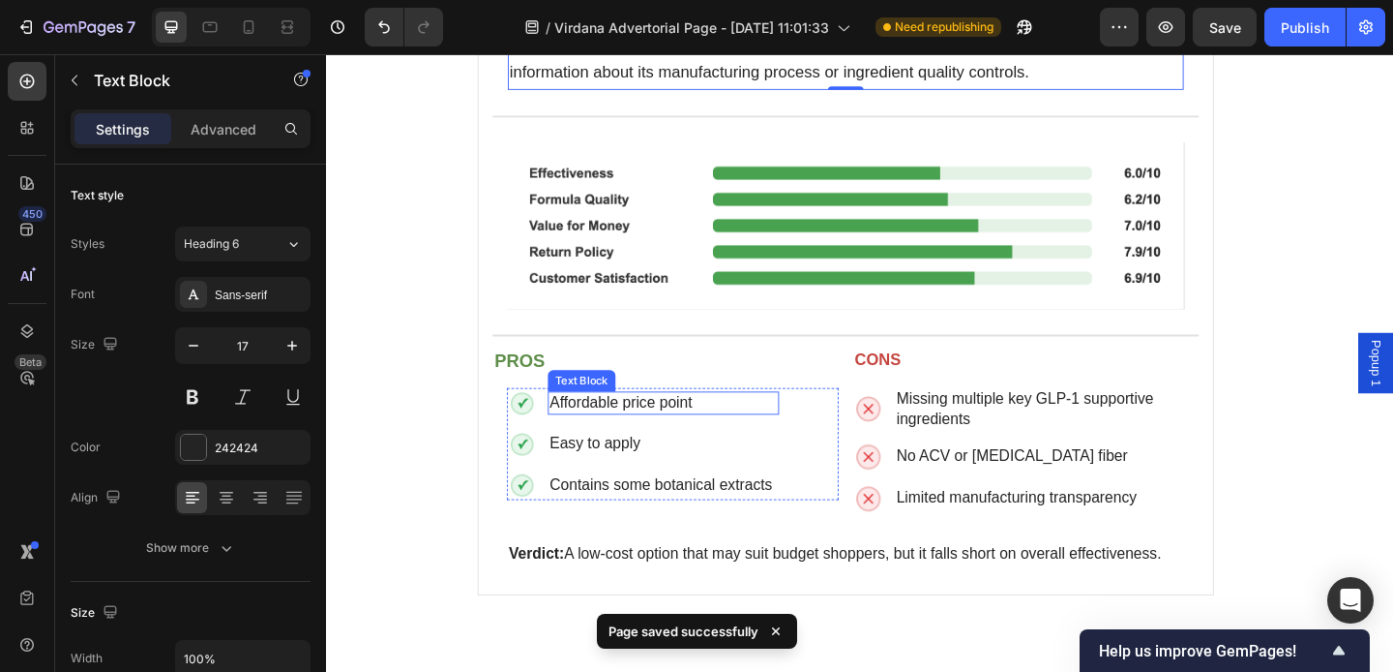
click at [607, 424] on span "Affordable price point" at bounding box center [646, 433] width 155 height 18
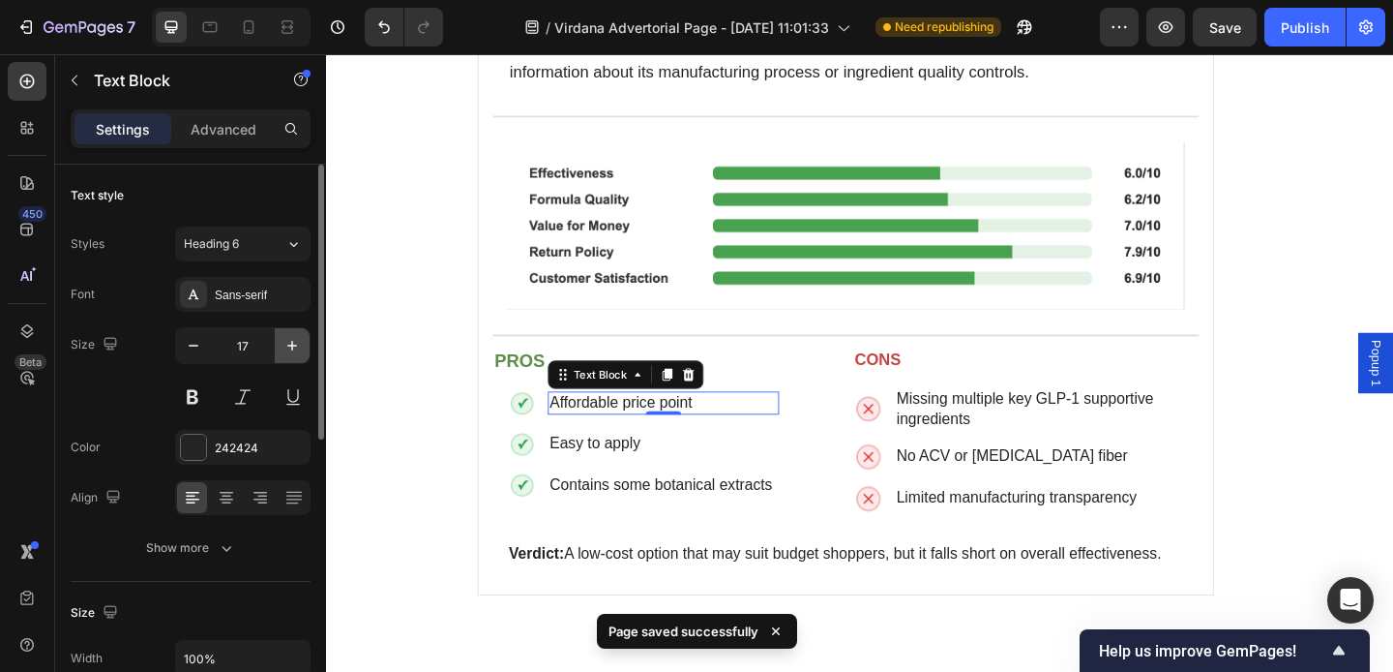
click at [293, 347] on icon "button" at bounding box center [292, 345] width 19 height 19
type input "18"
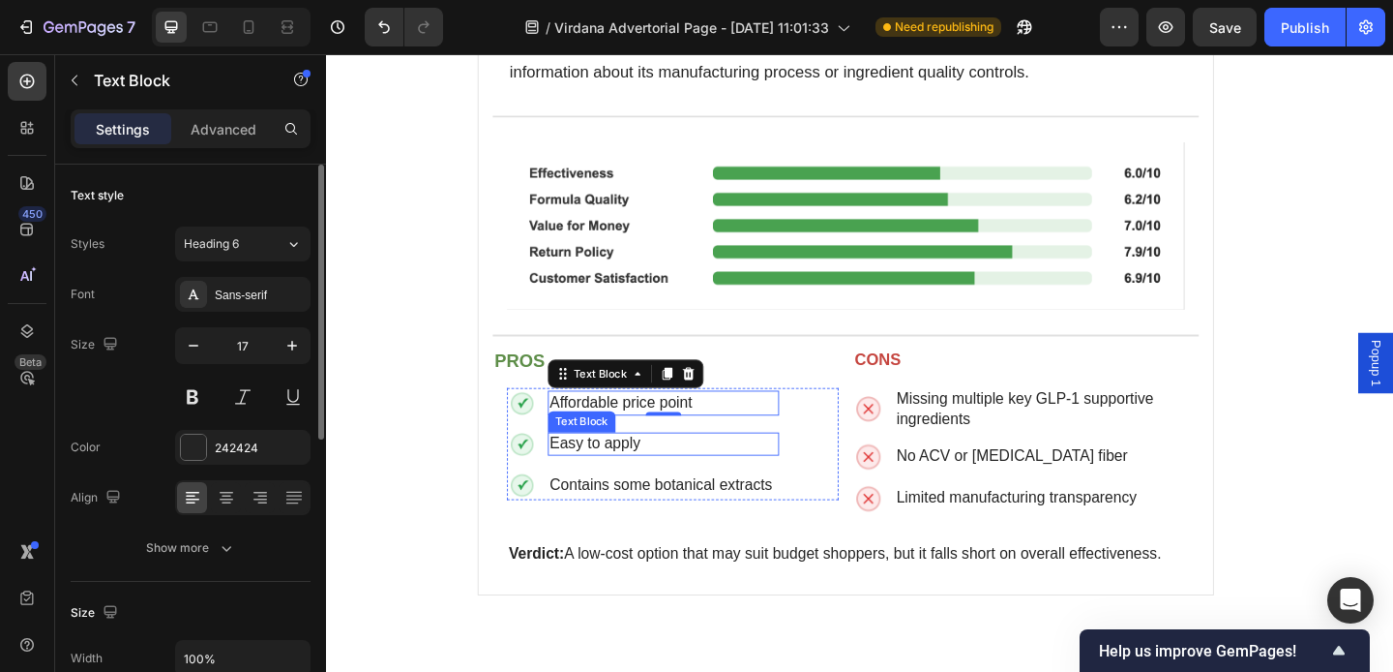
click at [617, 468] on span "Easy to apply" at bounding box center [618, 477] width 99 height 18
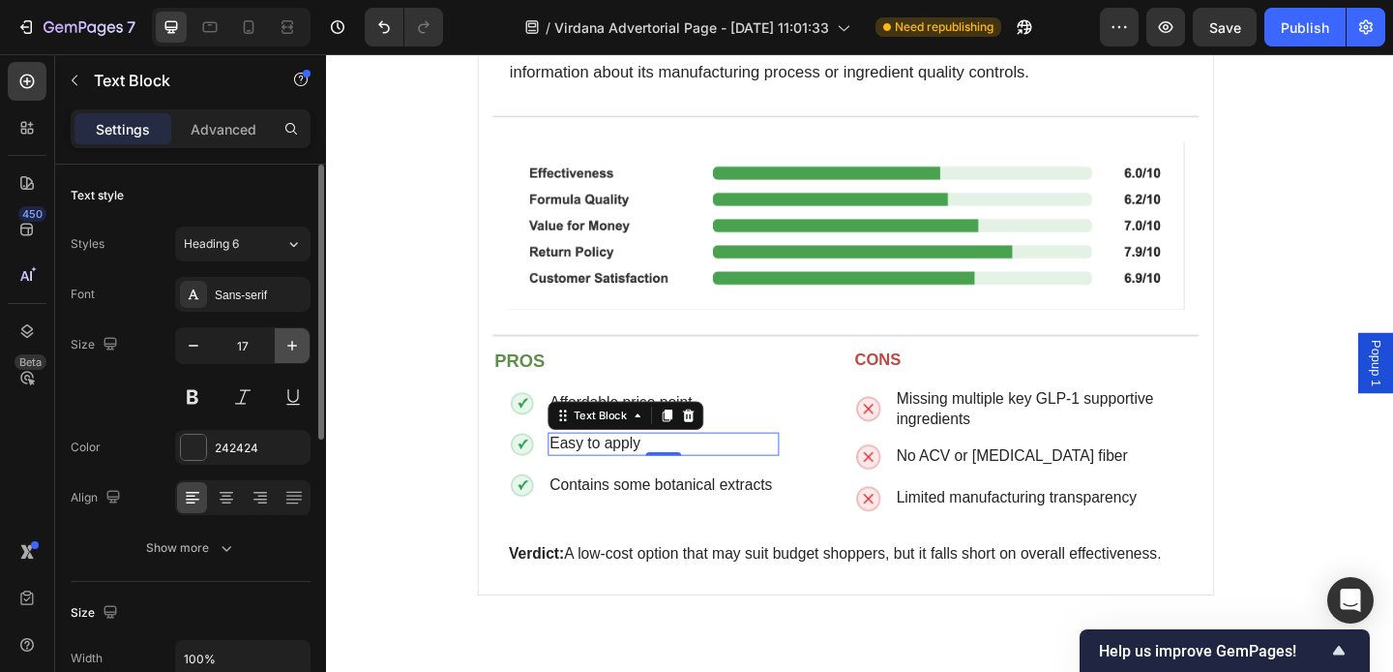
click at [285, 348] on icon "button" at bounding box center [292, 345] width 19 height 19
type input "18"
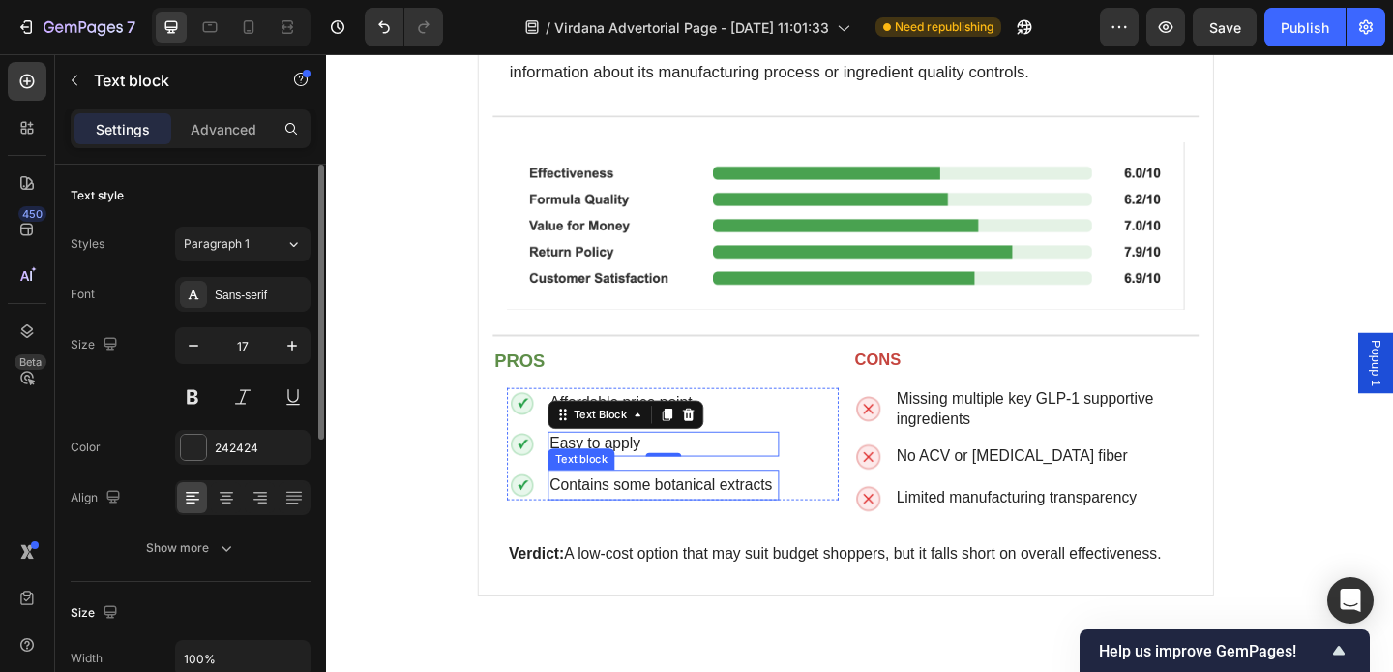
click at [592, 513] on span "Contains some botanical extracts" at bounding box center [690, 522] width 242 height 18
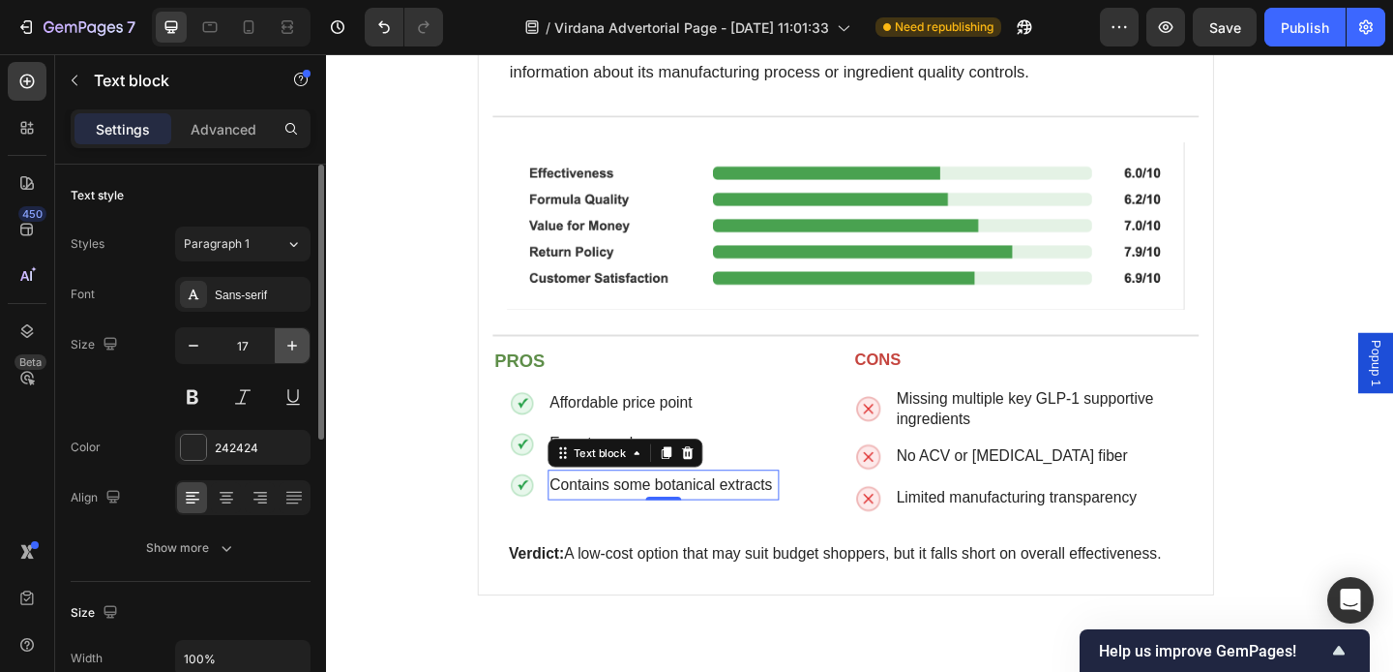
click at [295, 348] on icon "button" at bounding box center [292, 345] width 19 height 19
type input "18"
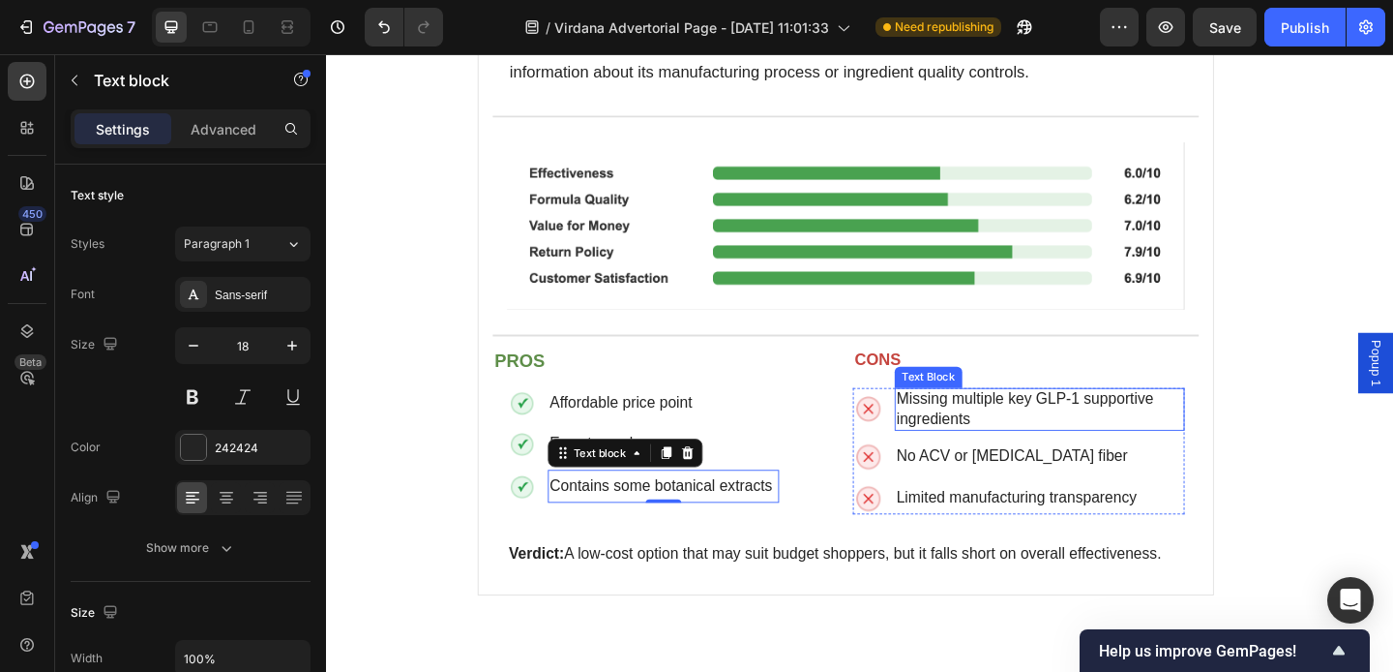
click at [986, 420] on span "Missing multiple key GLP-1 supportive ingredients" at bounding box center [1086, 440] width 280 height 40
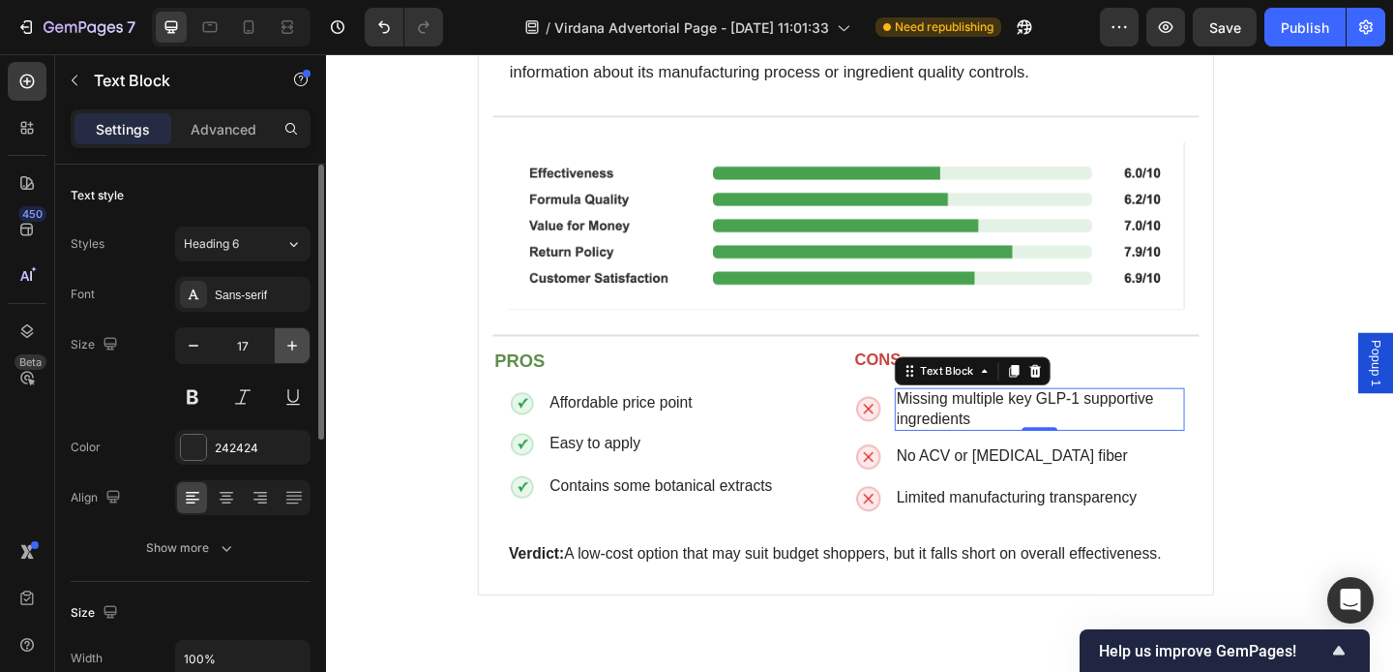
click at [280, 342] on button "button" at bounding box center [292, 345] width 35 height 35
type input "18"
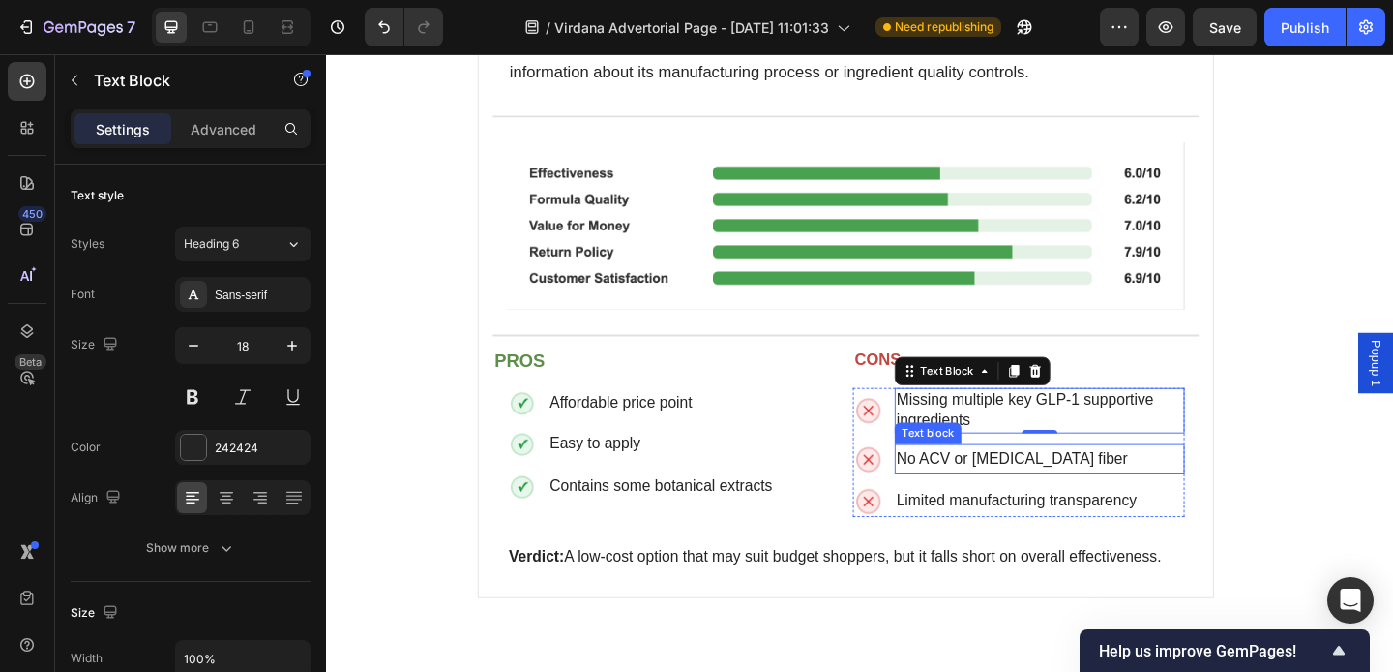
click at [1058, 485] on span "No ACV or [MEDICAL_DATA] fiber" at bounding box center [1072, 494] width 252 height 18
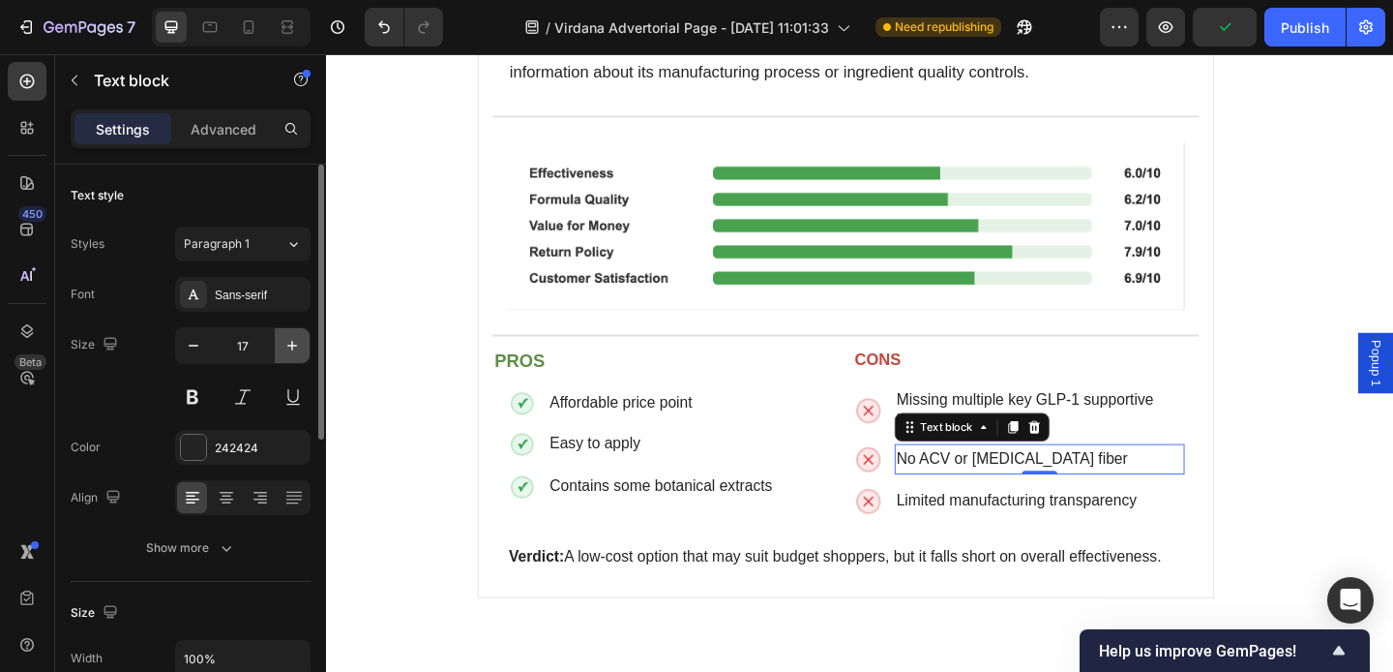
click at [300, 352] on icon "button" at bounding box center [292, 345] width 19 height 19
type input "18"
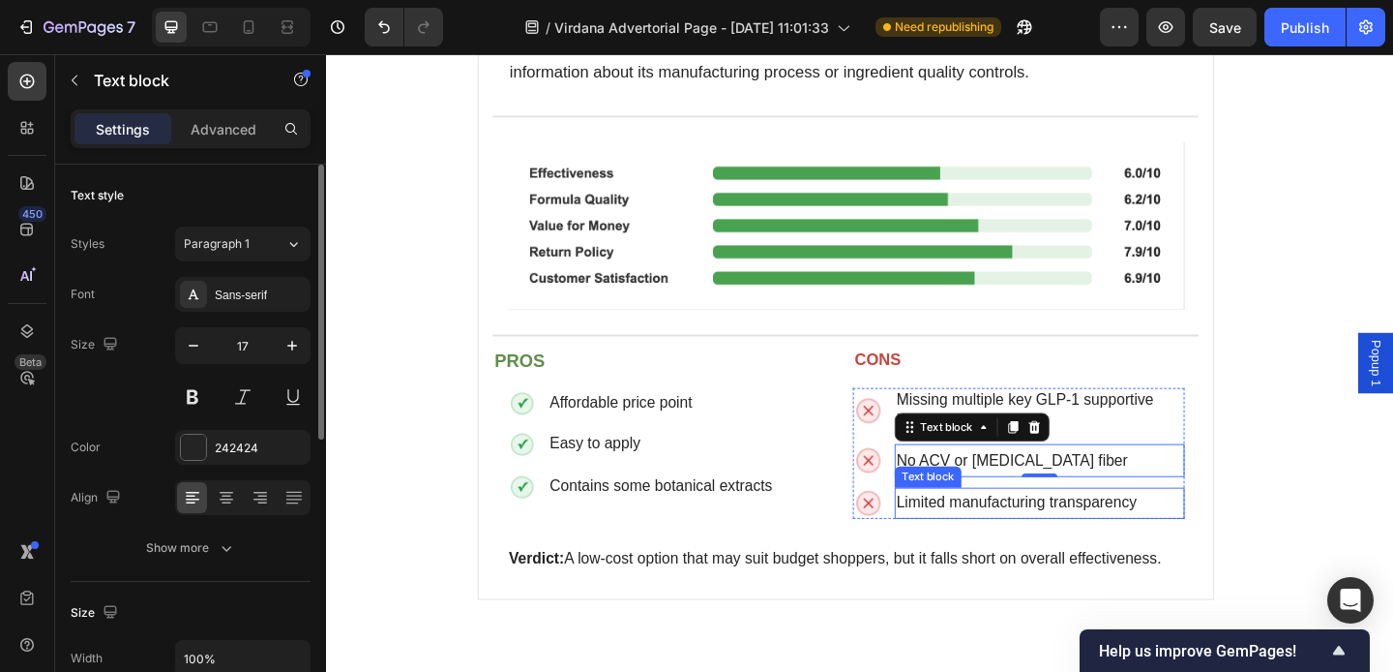
click at [992, 532] on span "Limited manufacturing transparency" at bounding box center [1076, 541] width 261 height 18
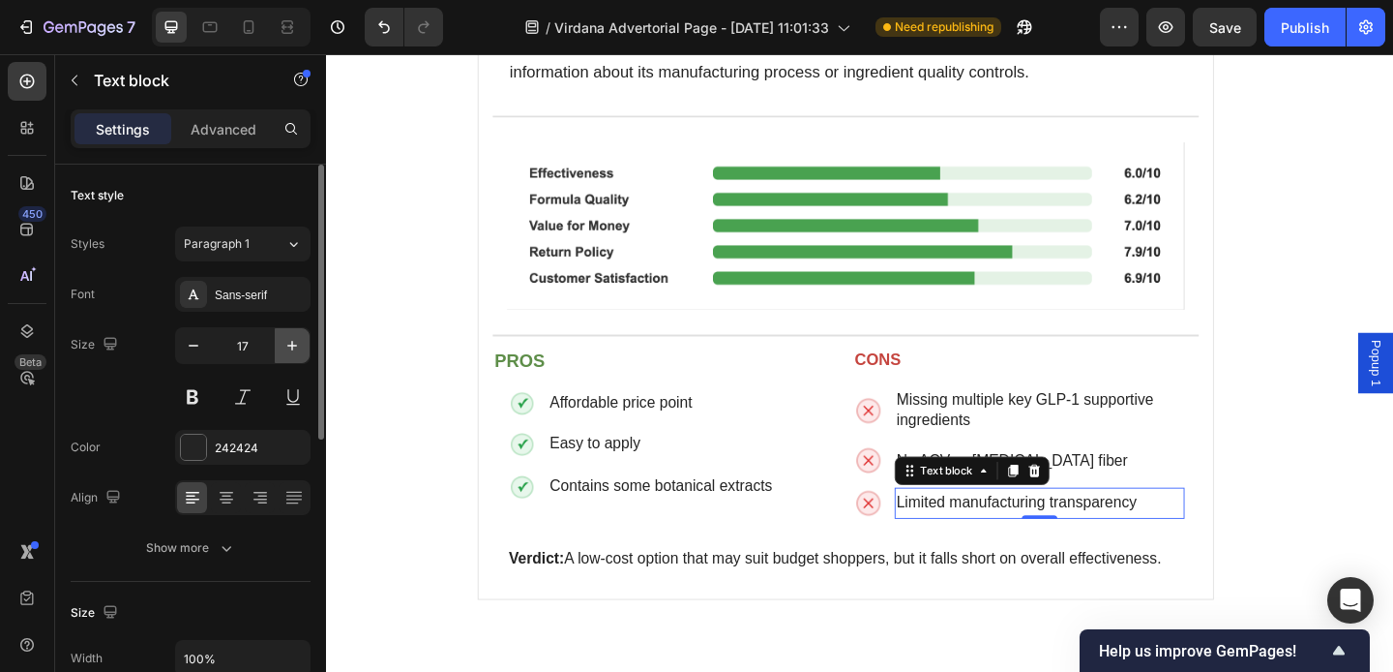
click at [298, 345] on icon "button" at bounding box center [292, 345] width 19 height 19
type input "18"
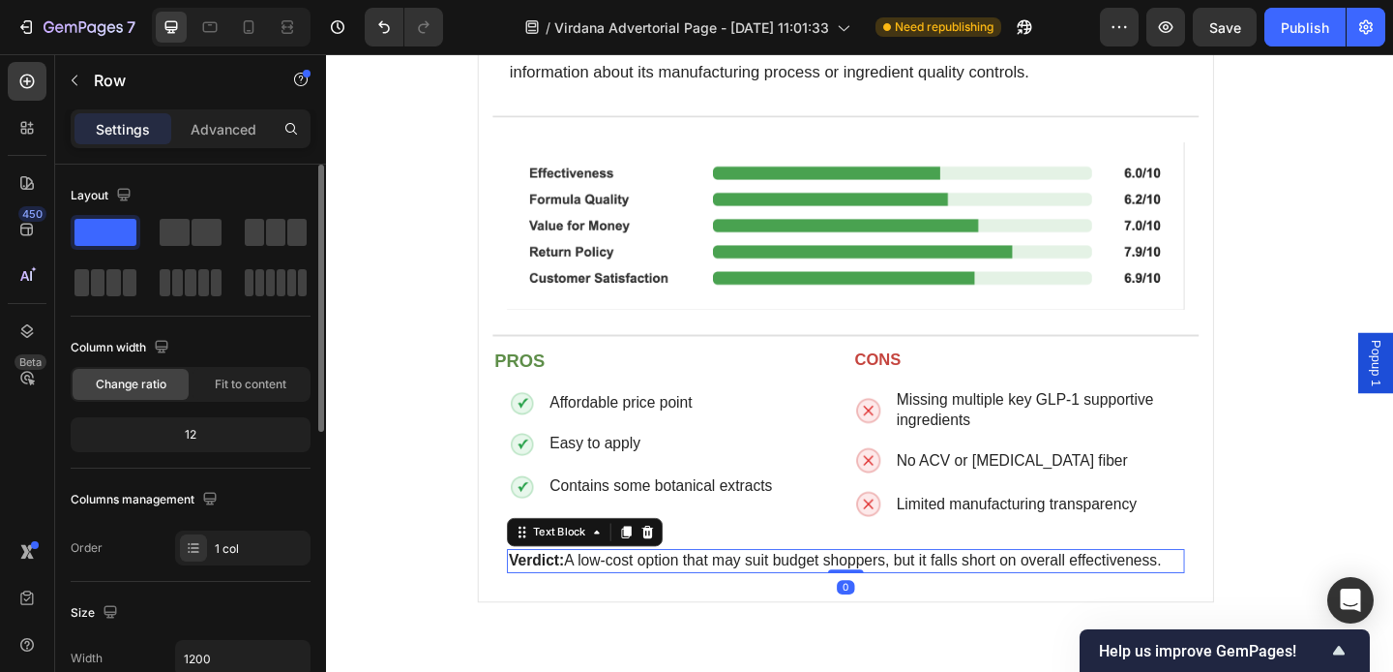
click at [552, 595] on strong "Verdict:" at bounding box center [554, 604] width 60 height 18
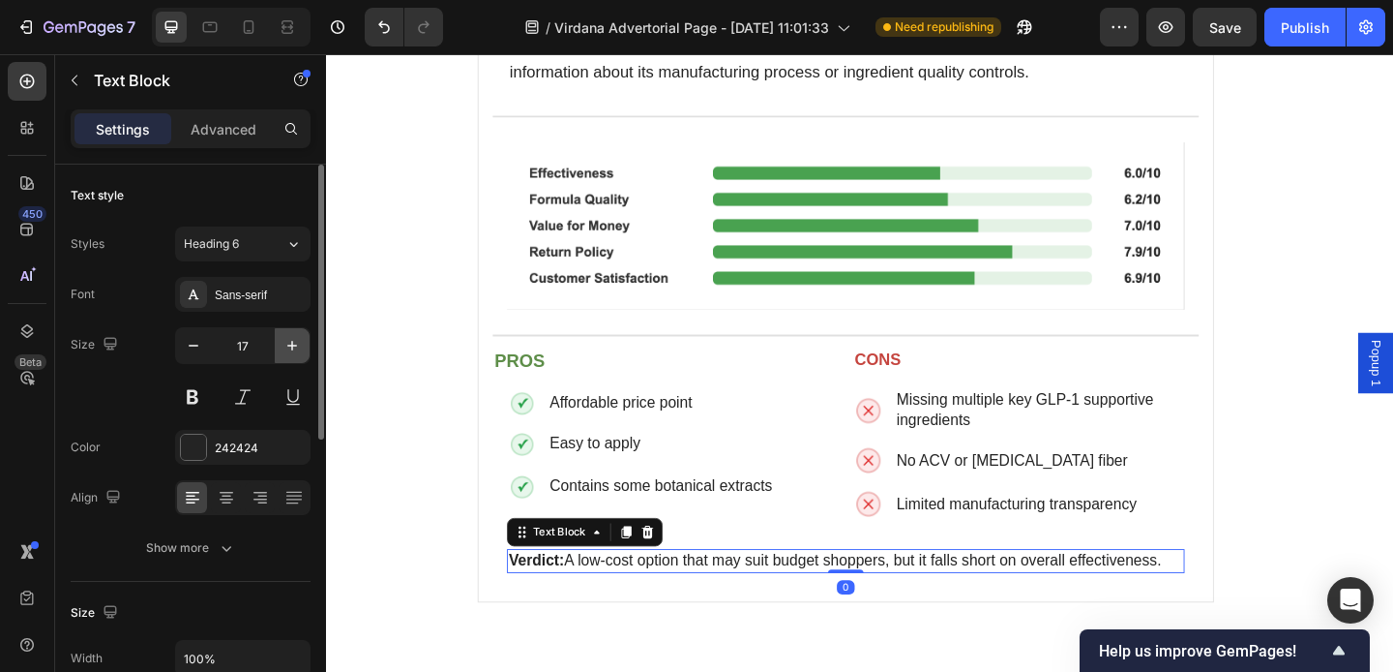
click at [295, 348] on icon "button" at bounding box center [292, 345] width 19 height 19
type input "18"
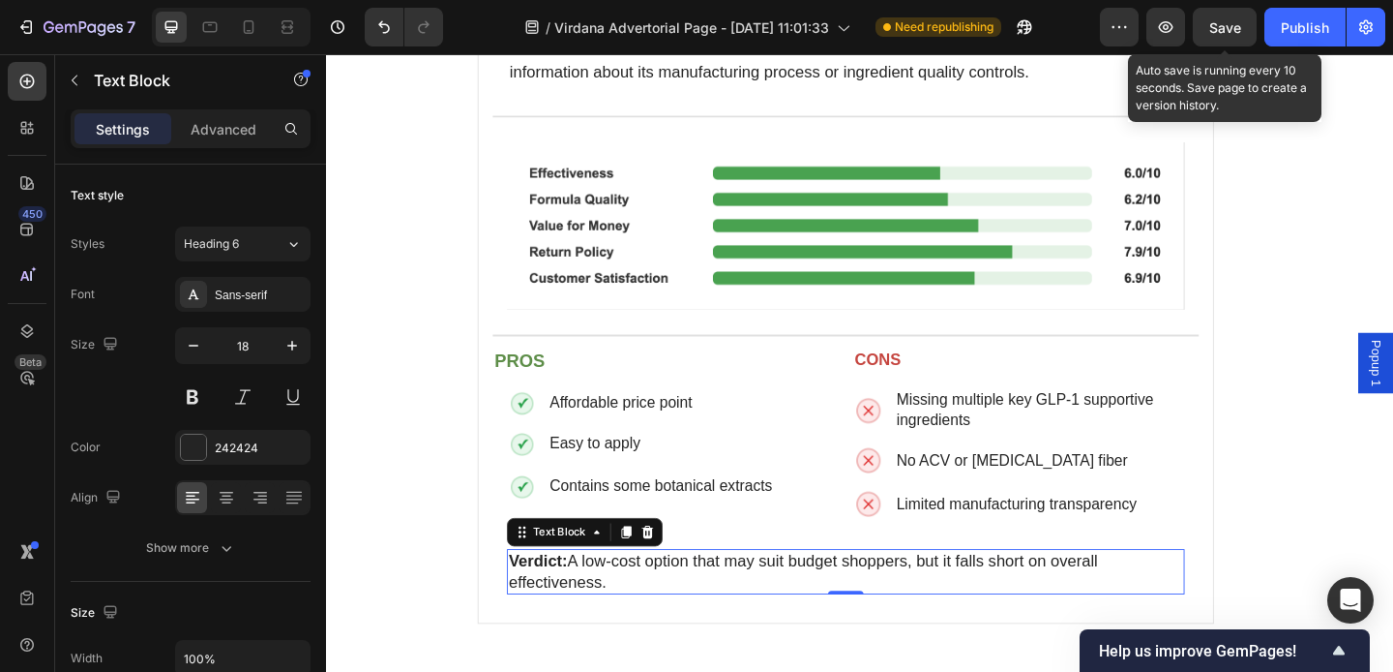
click at [1230, 31] on span "Save" at bounding box center [1226, 27] width 32 height 16
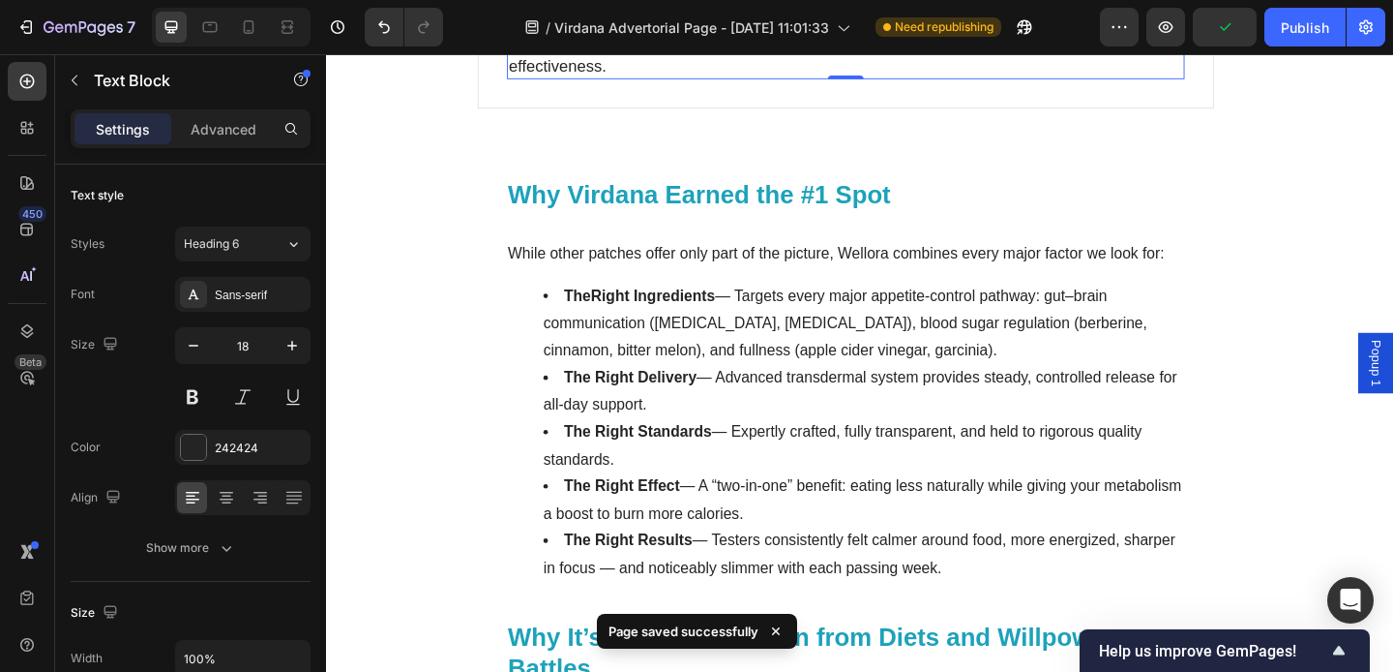
scroll to position [9419, 0]
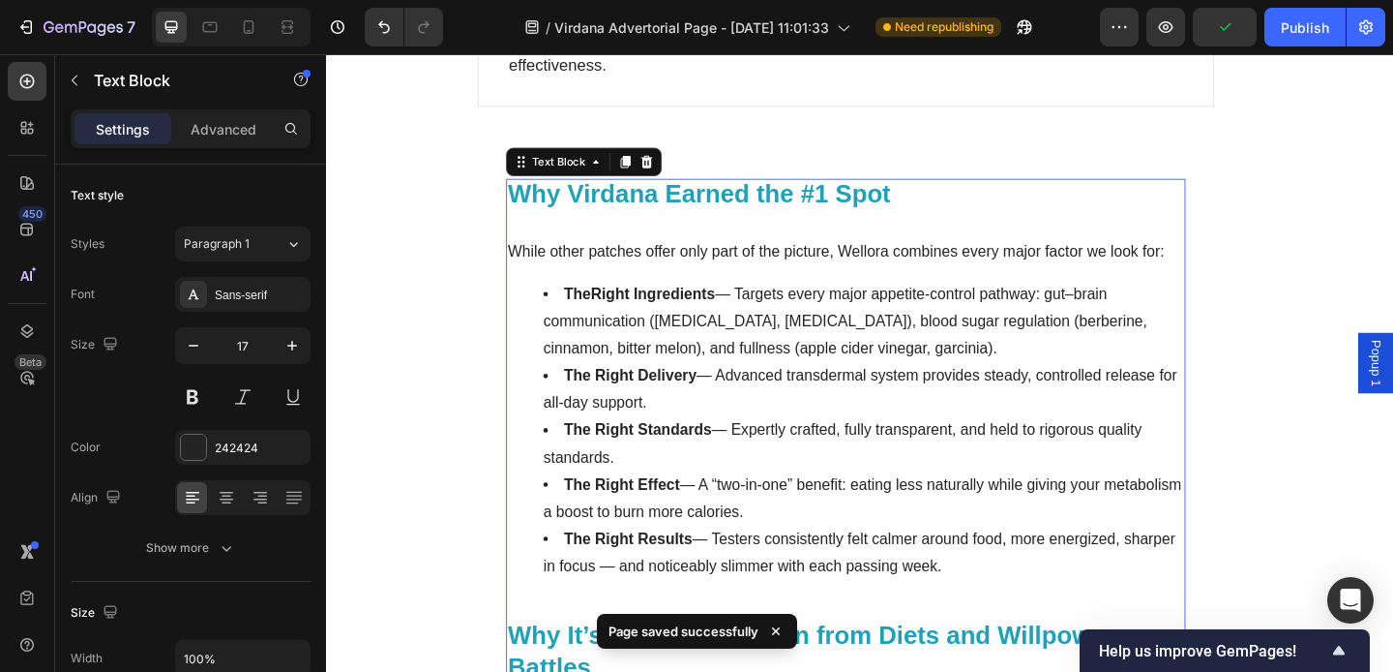
click at [861, 260] on div "Why Virdana Earned the #1 Spot While other patches offer only part of the pictu…" at bounding box center [891, 599] width 739 height 818
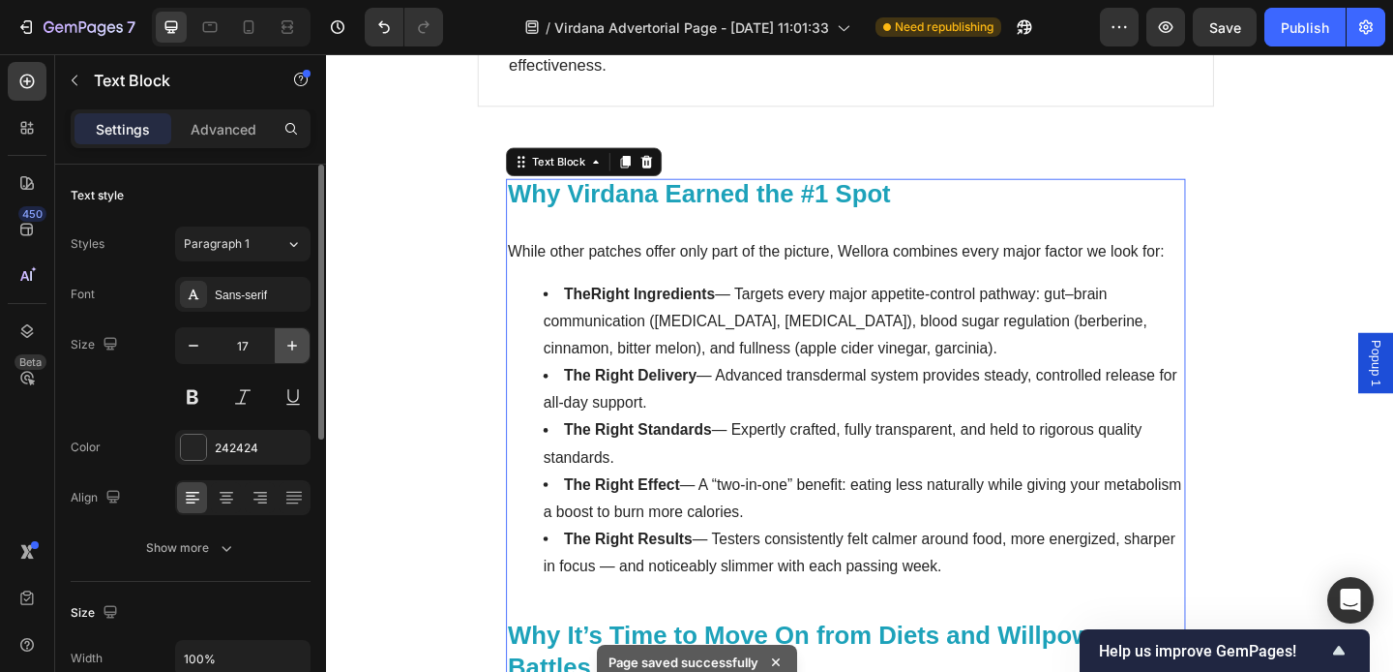
click at [305, 345] on button "button" at bounding box center [292, 345] width 35 height 35
type input "18"
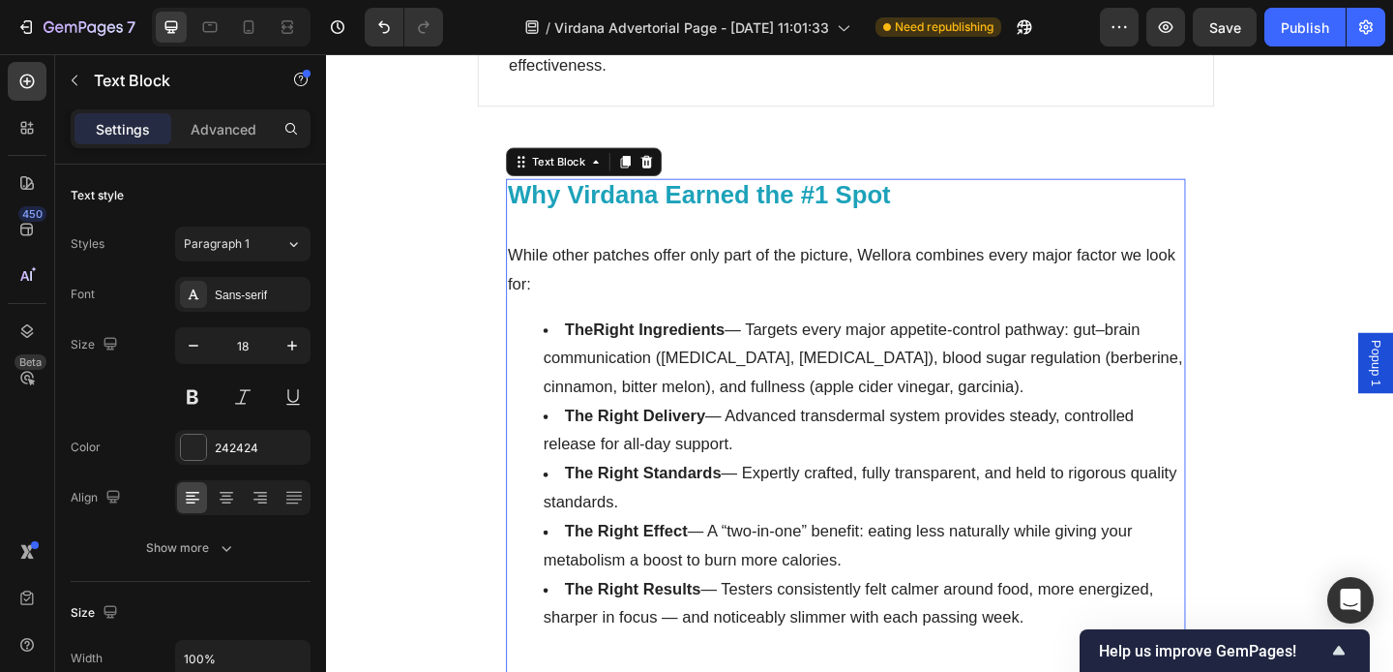
click at [1007, 391] on li "The Right Ingredients — Targets every major appetite-control pathway: gut–brain…" at bounding box center [910, 385] width 697 height 94
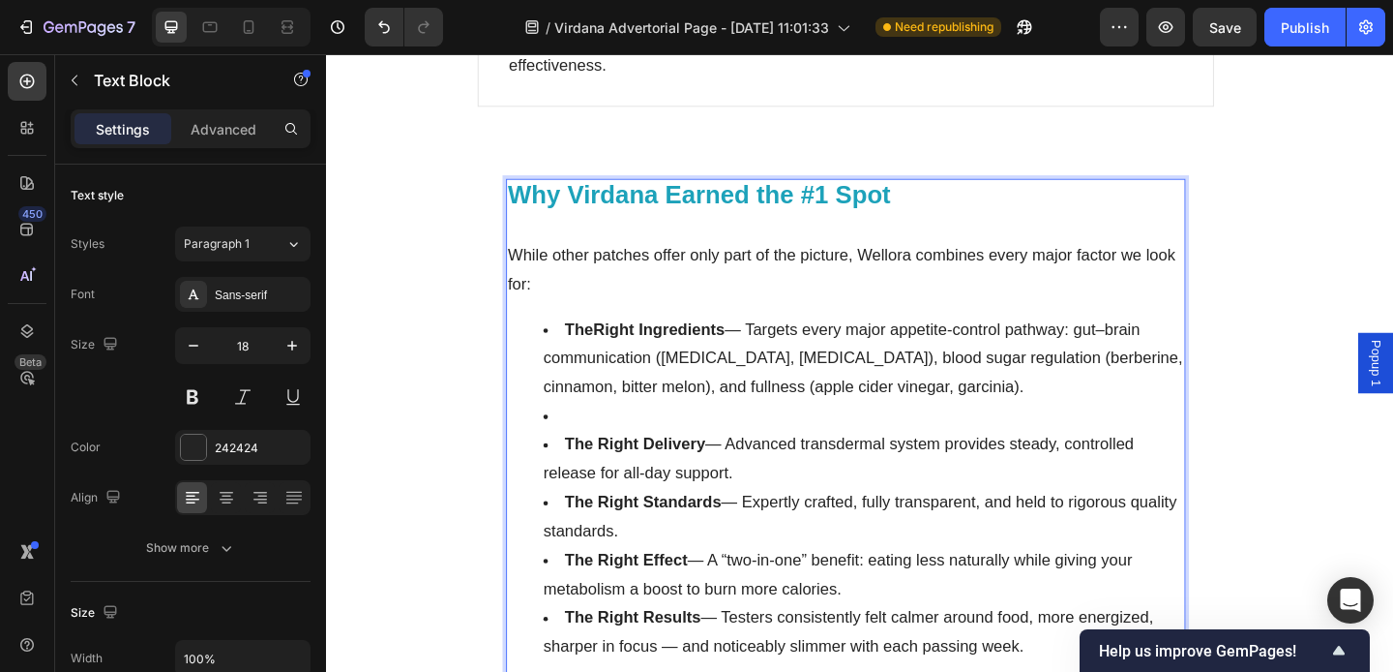
click at [782, 484] on li "The Right Delivery — Advanced transdermal system provides steady, controlled re…" at bounding box center [910, 494] width 697 height 63
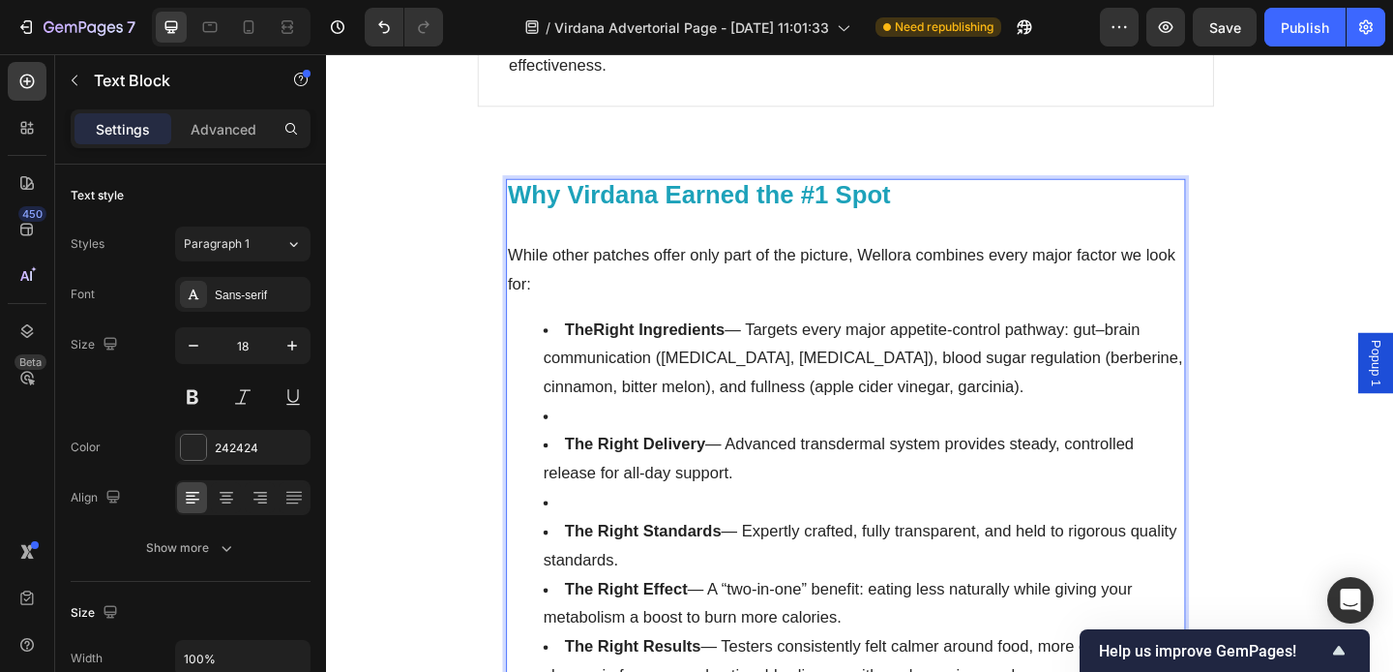
click at [623, 432] on li "Rich Text Editor. Editing area: main" at bounding box center [910, 447] width 697 height 31
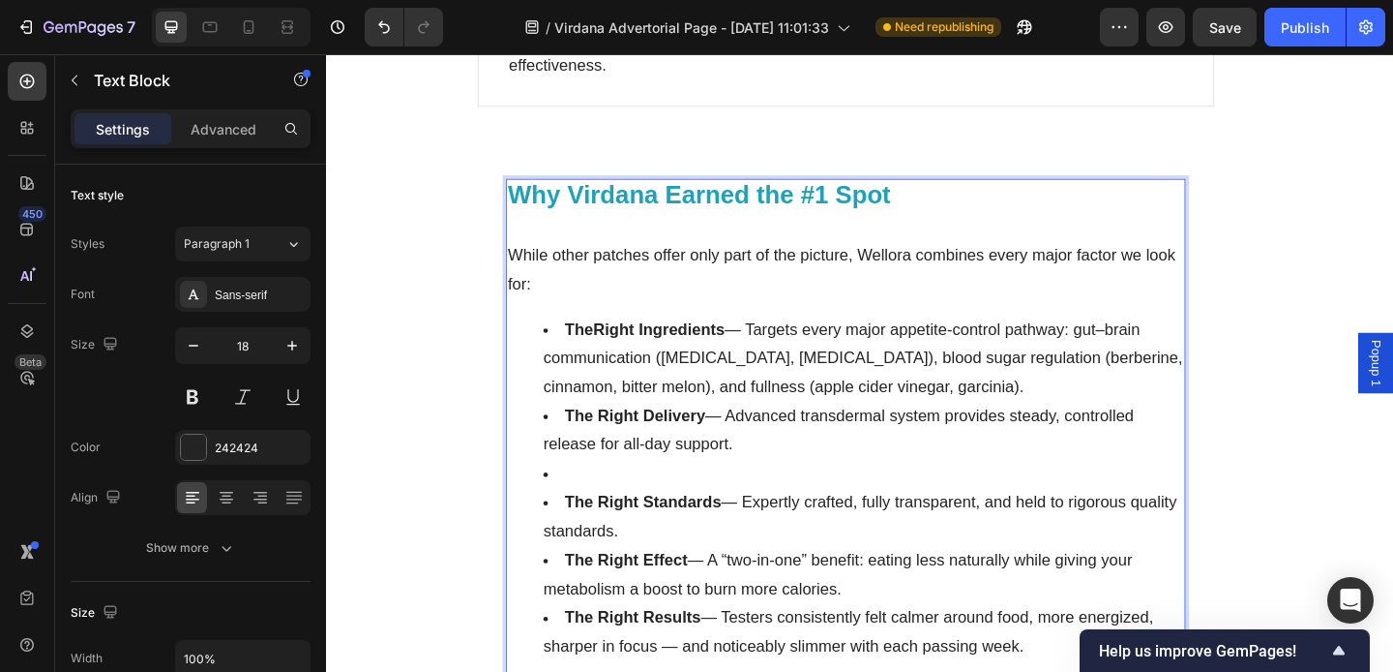
click at [578, 494] on li "Rich Text Editor. Editing area: main" at bounding box center [910, 509] width 697 height 31
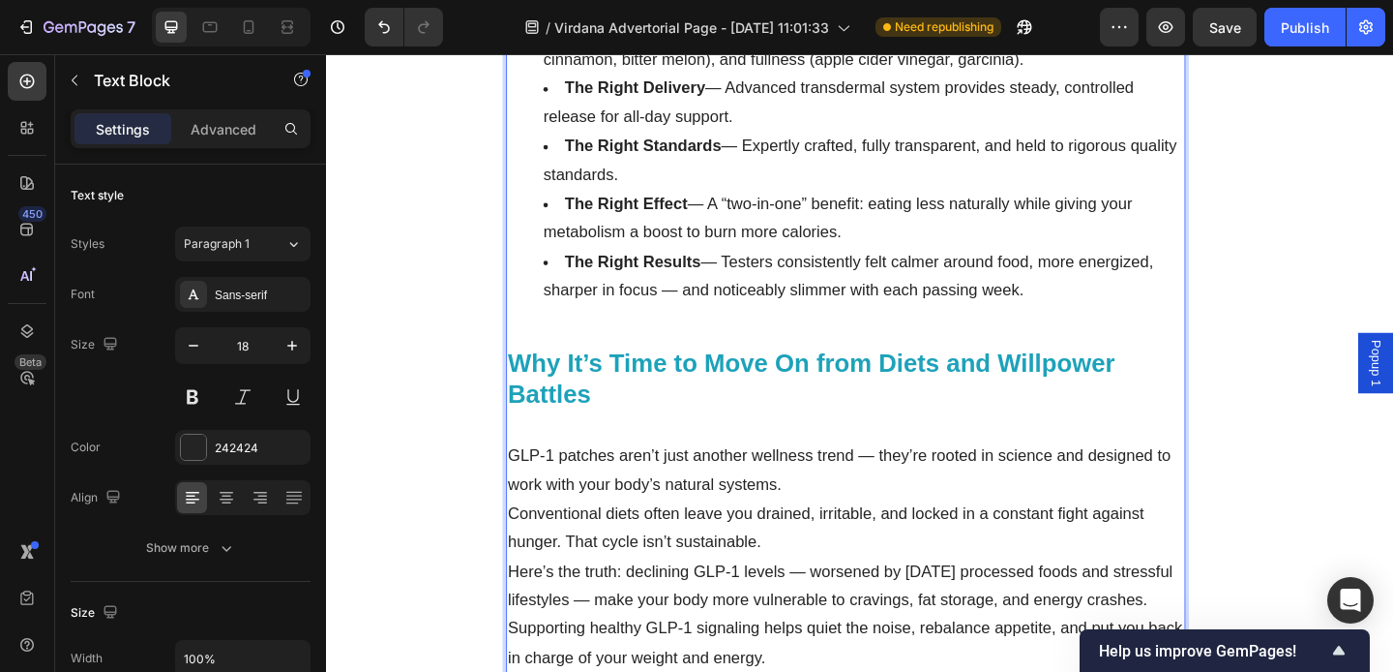
scroll to position [9792, 0]
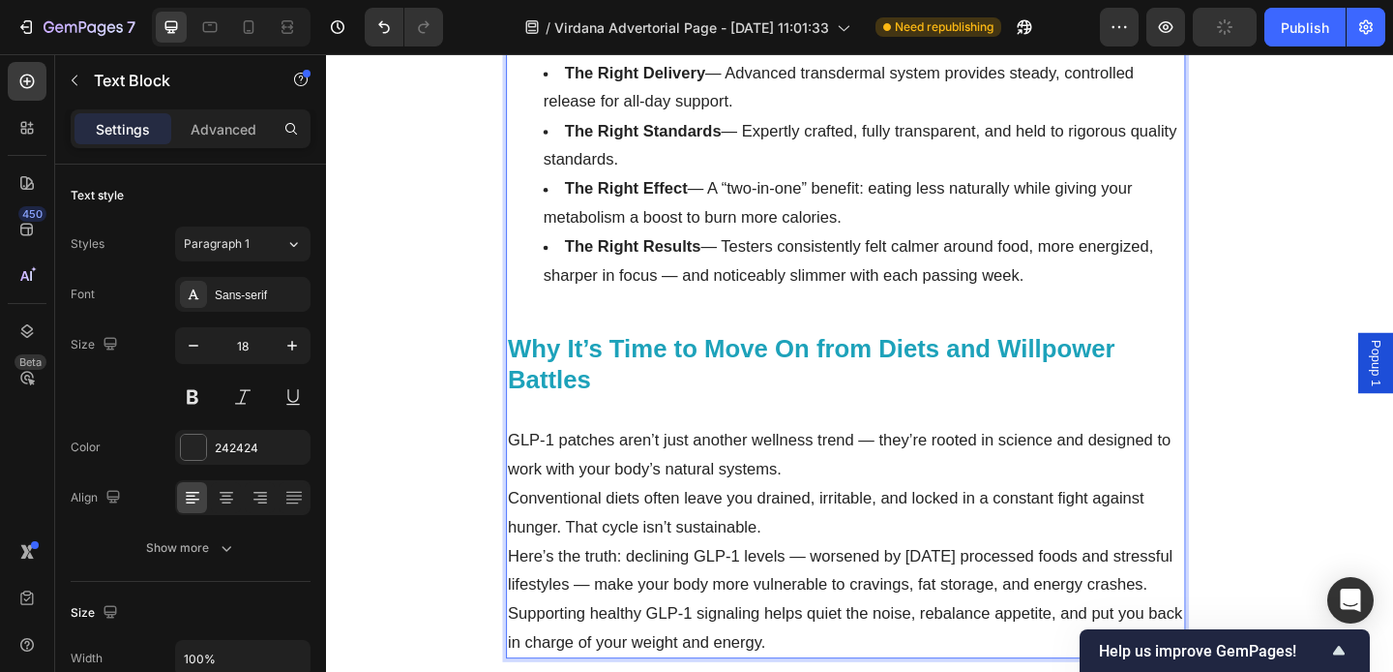
click at [719, 522] on p "Conventional diets often leave you drained, irritable, and locked in a constant…" at bounding box center [891, 553] width 735 height 63
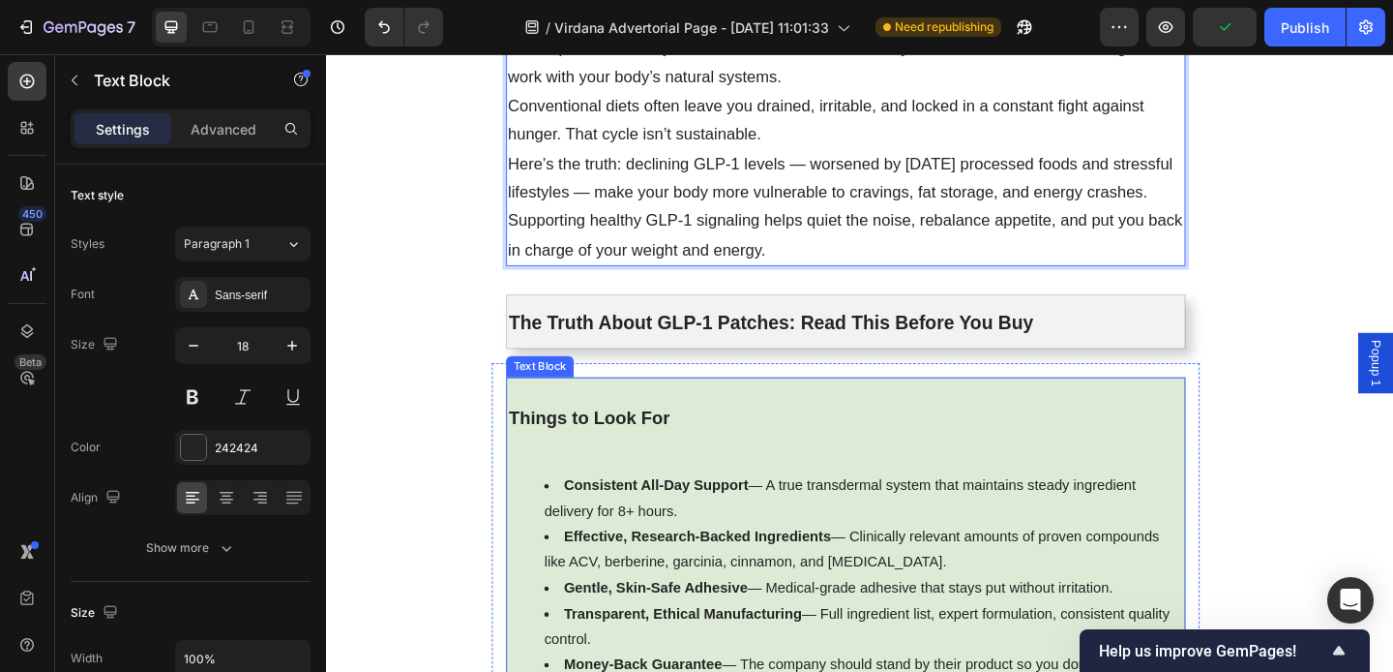
scroll to position [10231, 0]
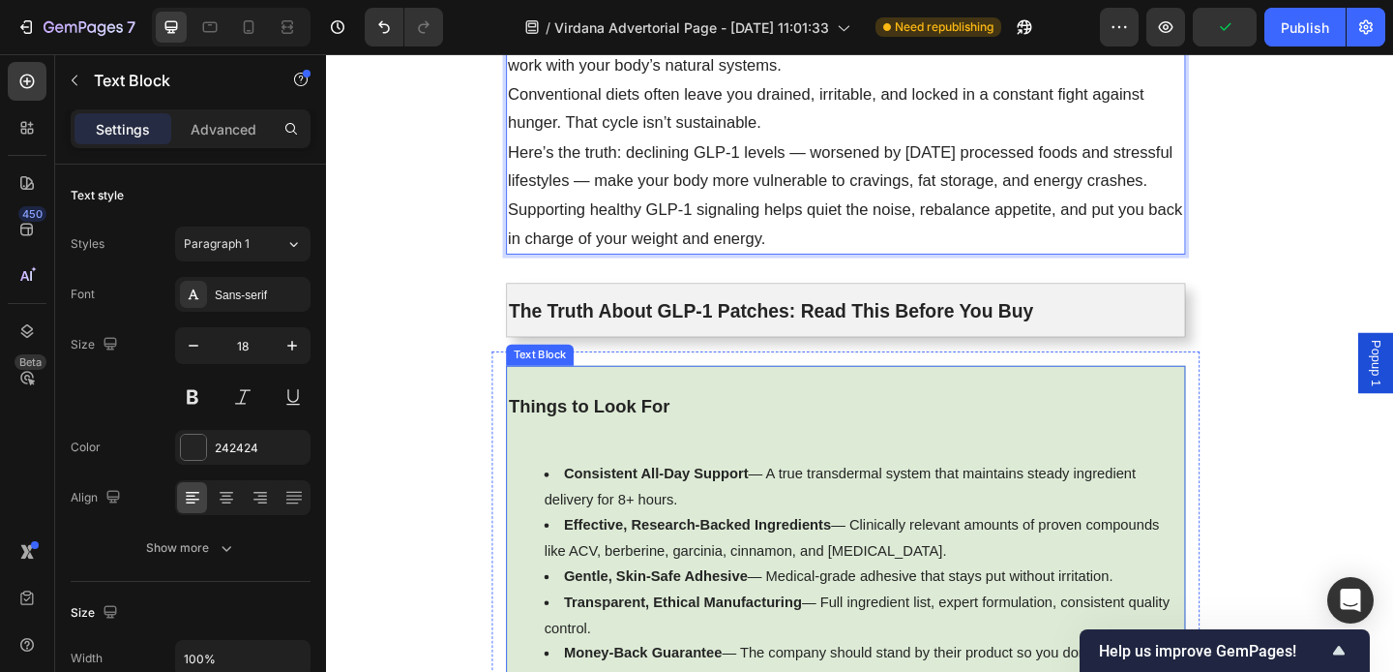
click at [705, 468] on div "Things to Look For Consistent All-Day Support — A true transdermal system that …" at bounding box center [891, 580] width 739 height 374
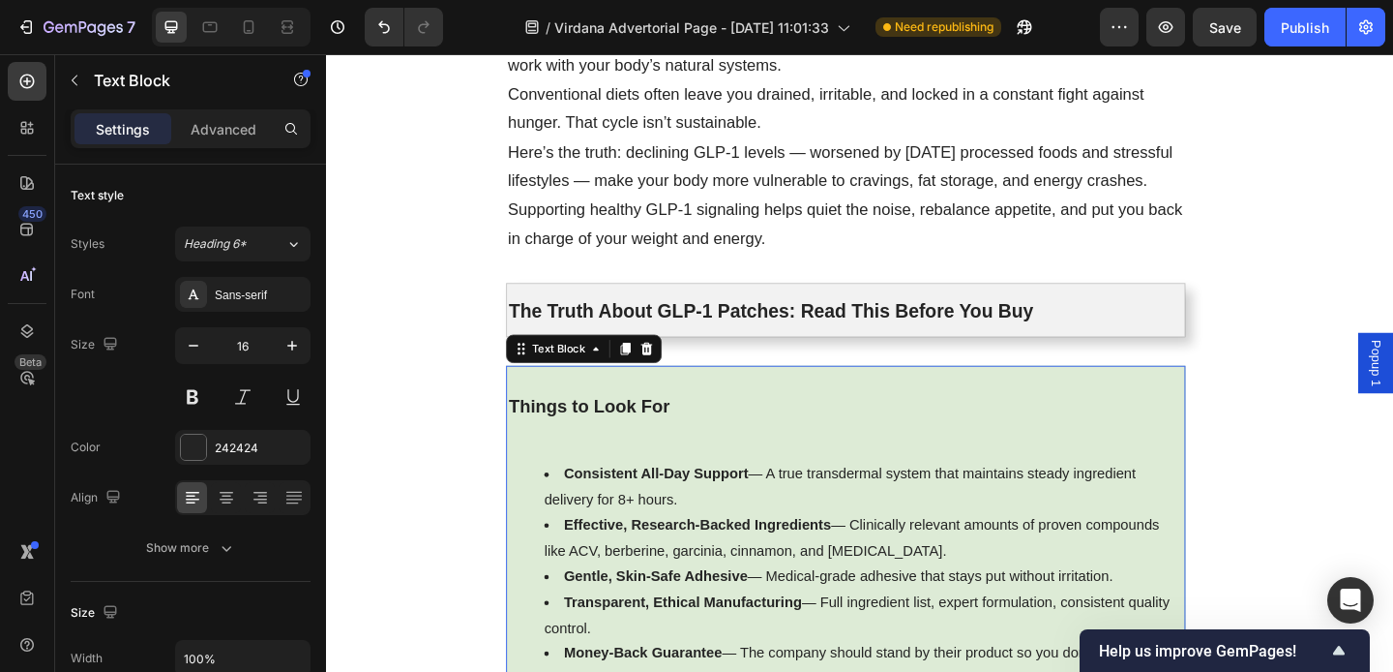
click at [563, 497] on li "Consistent All-Day Support — A true transdermal system that maintains steady in…" at bounding box center [910, 525] width 695 height 56
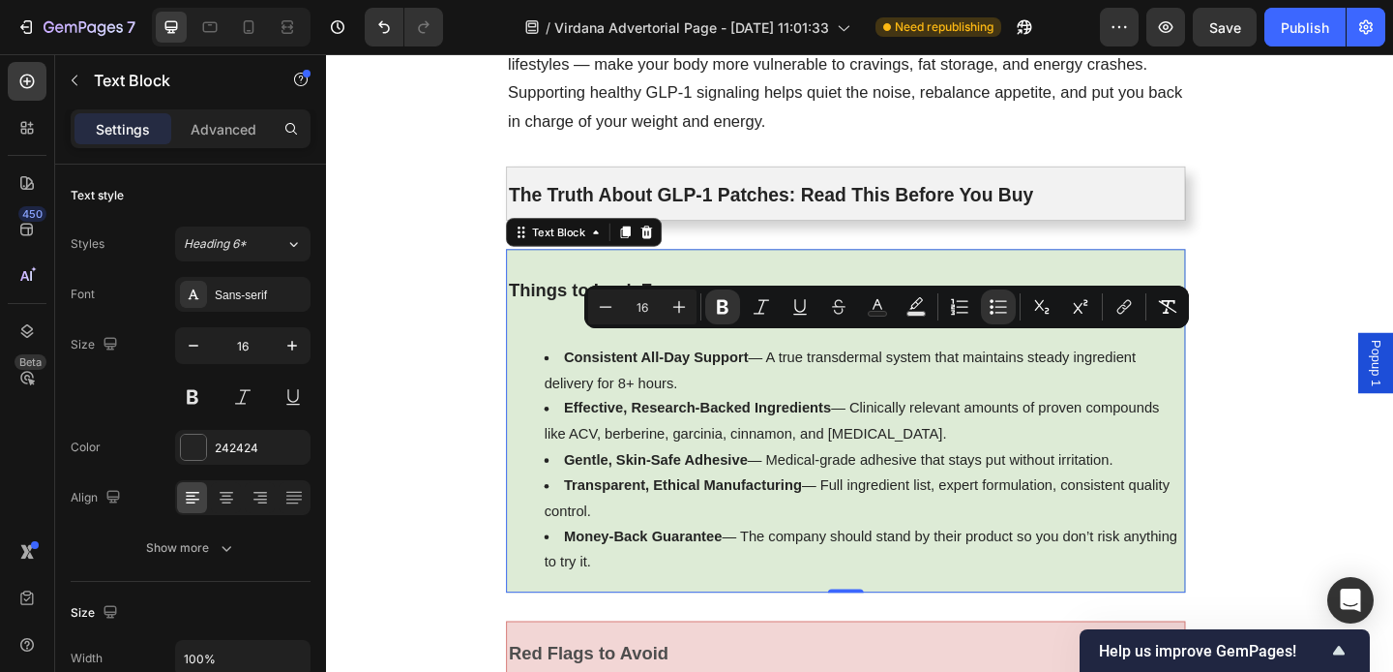
scroll to position [10385, 0]
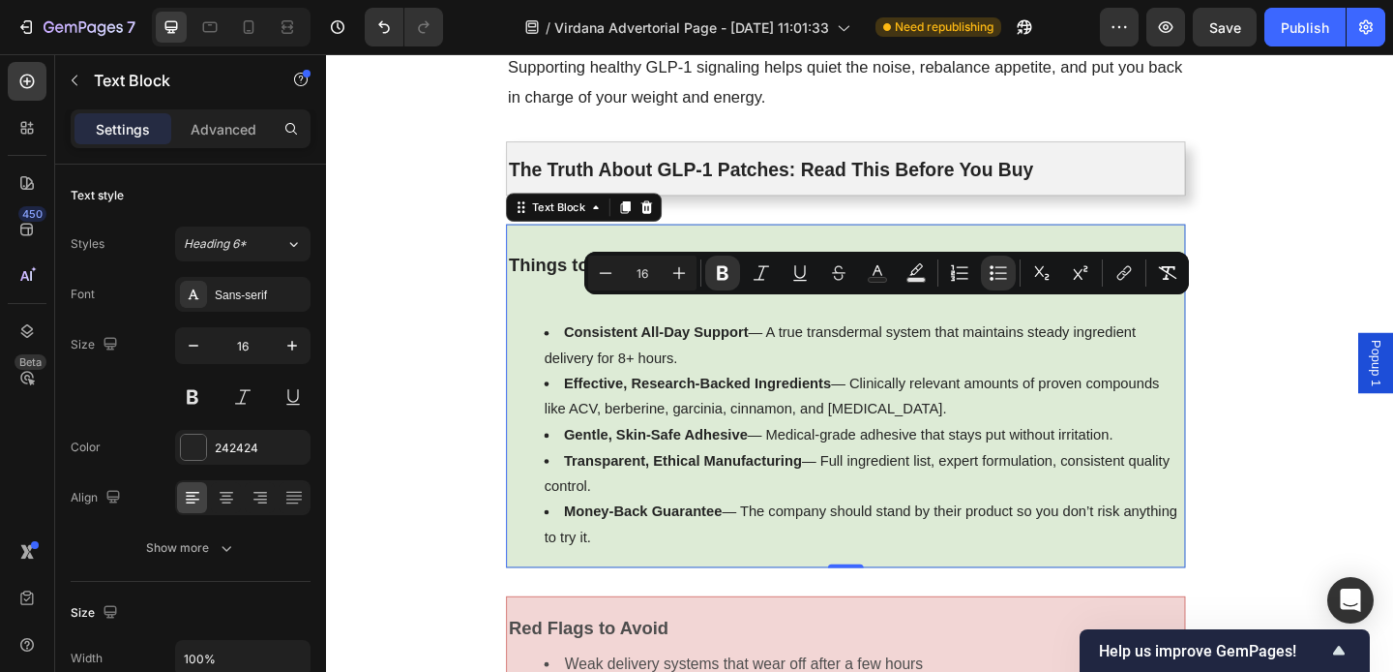
drag, startPoint x: 578, startPoint y: 473, endPoint x: 617, endPoint y: 581, distance: 114.5
click at [617, 581] on div "Things to Look For Consistent All-Day Support — A true transdermal system that …" at bounding box center [891, 426] width 739 height 374
click at [298, 349] on icon "button" at bounding box center [292, 345] width 19 height 19
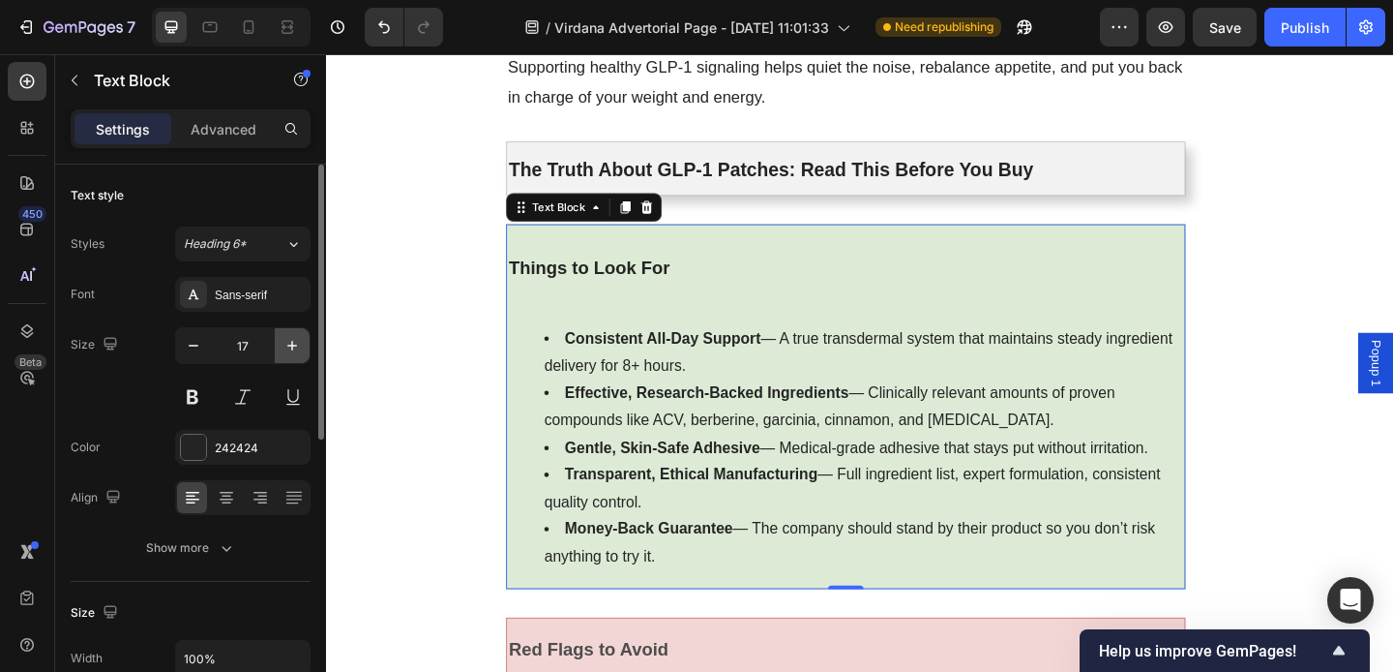
click at [298, 349] on icon "button" at bounding box center [292, 345] width 19 height 19
type input "18"
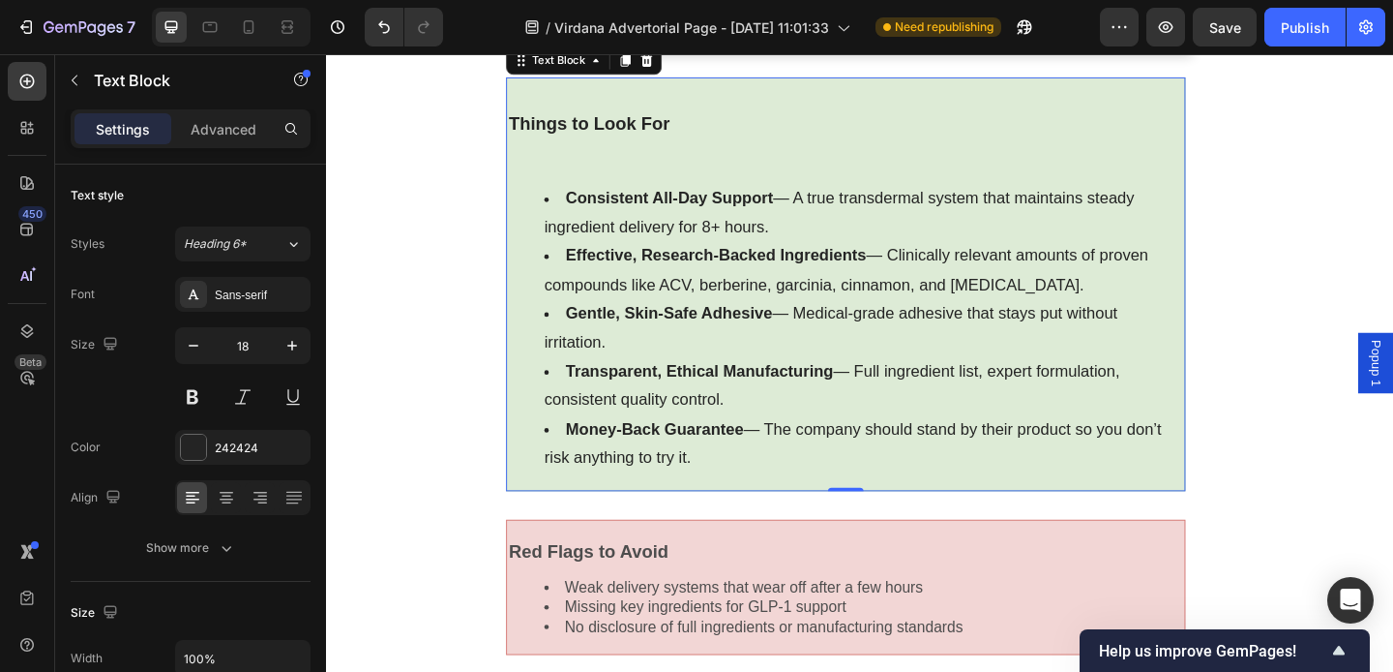
scroll to position [10550, 0]
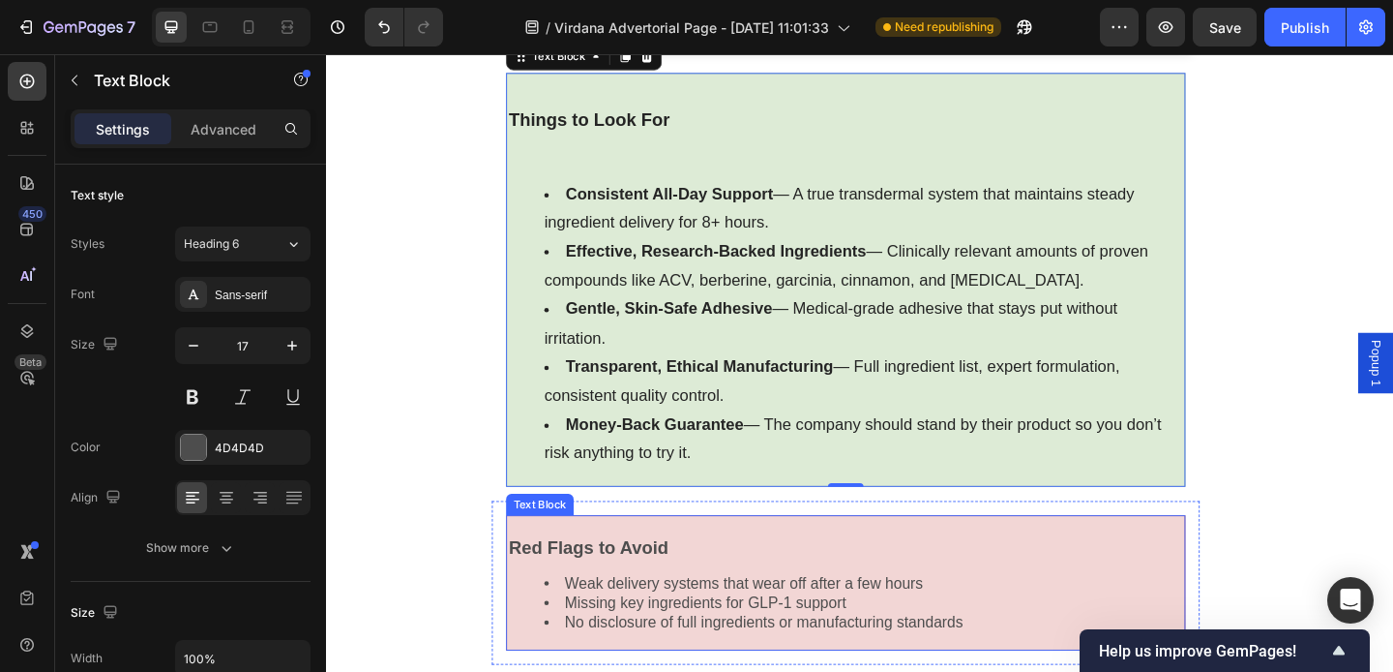
click at [767, 619] on li "Weak delivery systems that wear off after a few hours" at bounding box center [910, 629] width 695 height 21
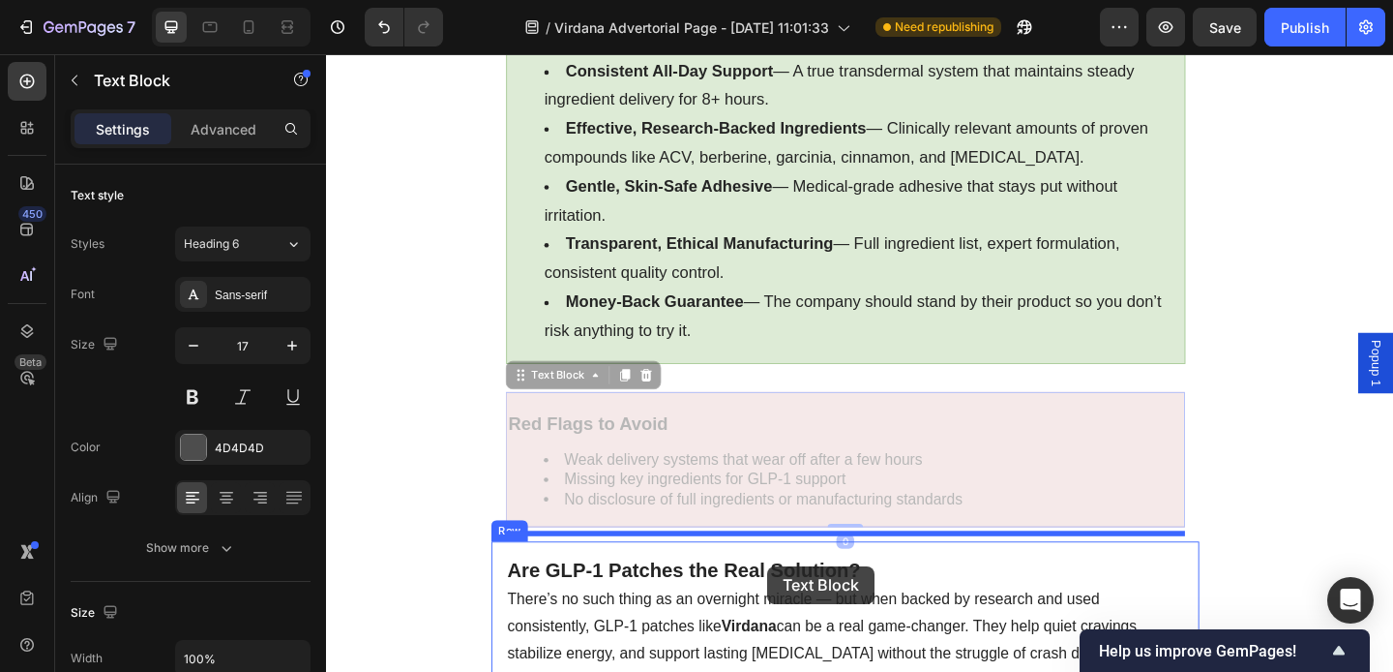
scroll to position [10712, 0]
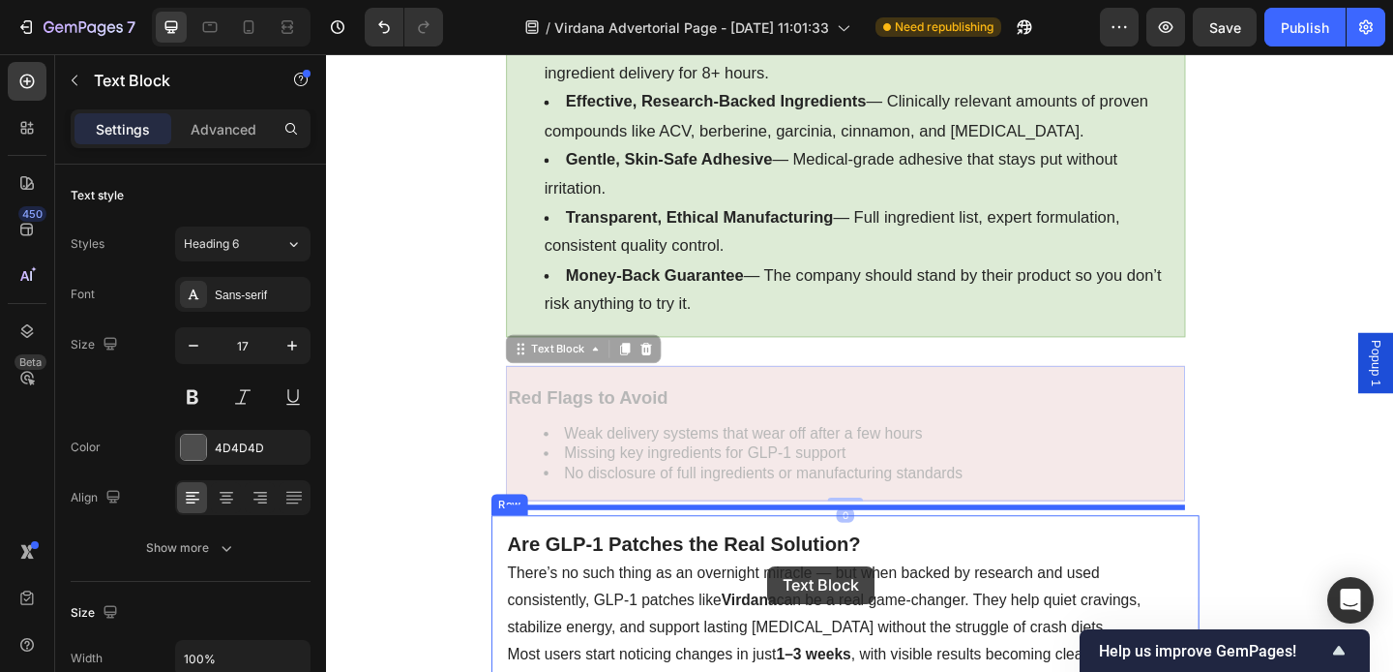
drag, startPoint x: 572, startPoint y: 583, endPoint x: 806, endPoint y: 611, distance: 235.9
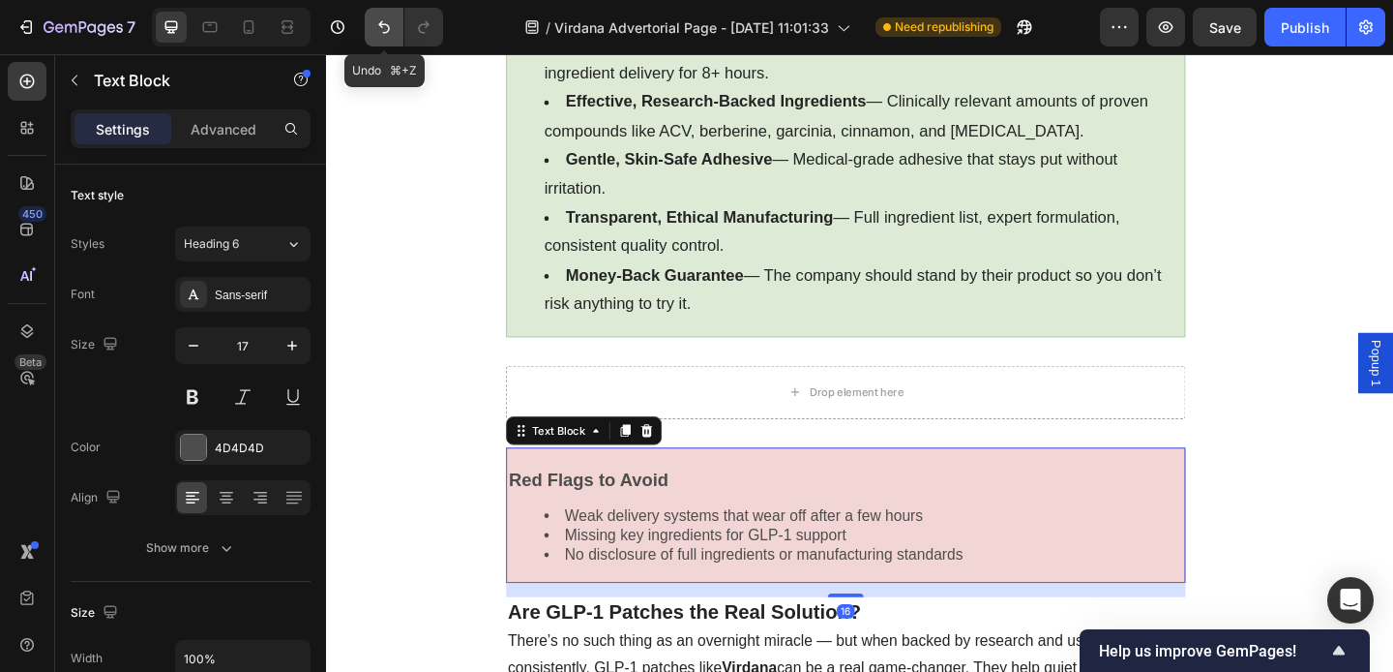
click at [389, 30] on icon "Undo/Redo" at bounding box center [384, 27] width 12 height 13
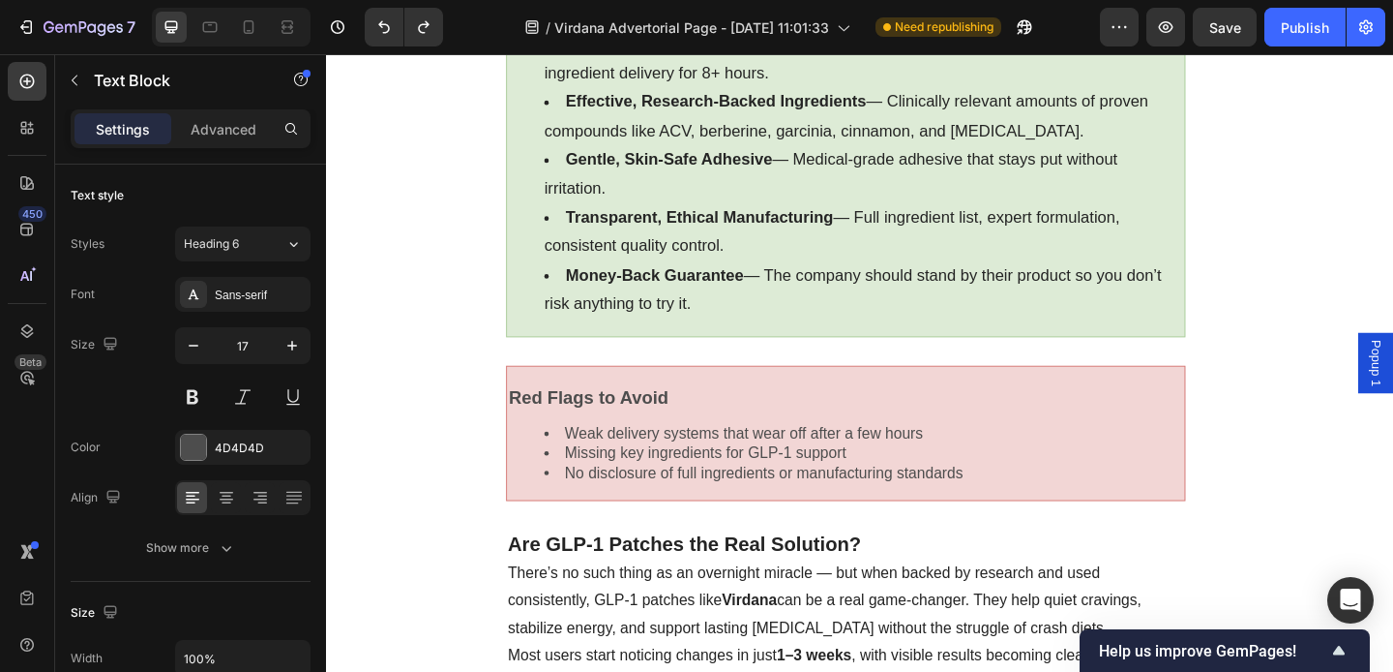
click at [962, 417] on p "Red Flags to Avoid" at bounding box center [891, 428] width 734 height 23
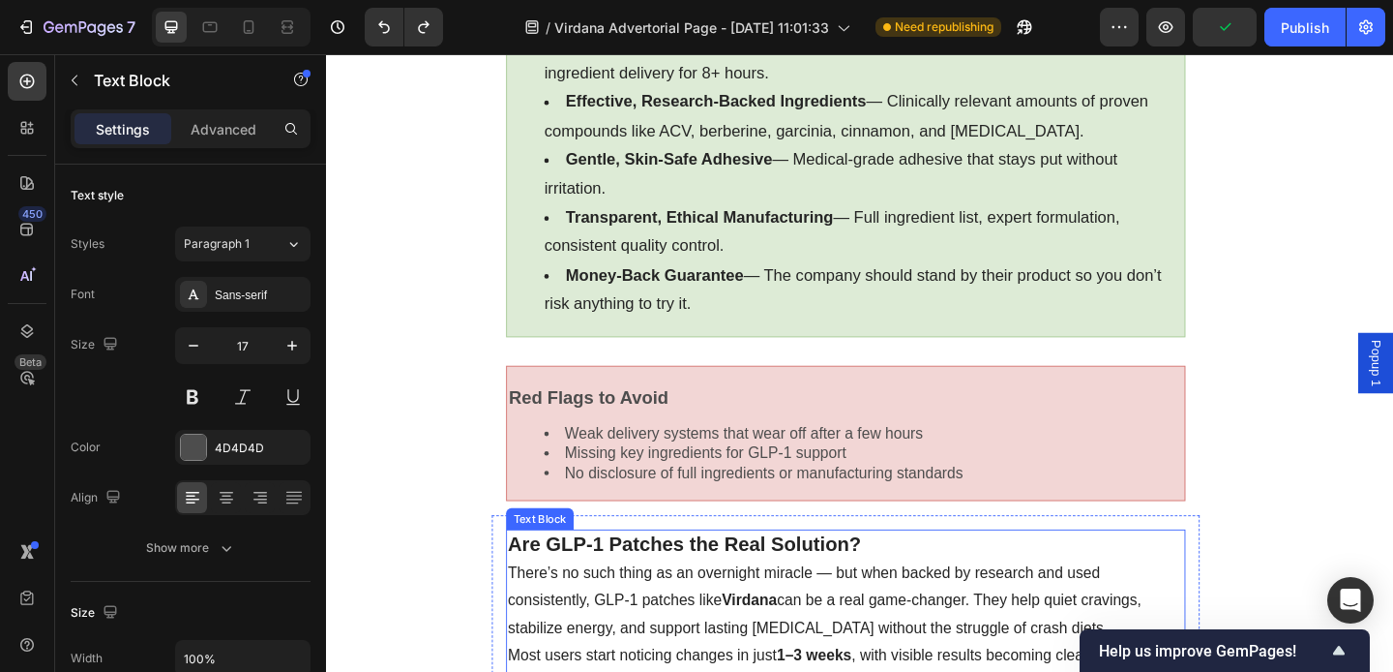
click at [1089, 573] on p "Are GLP-1 Patches the Real Solution? There’s no such thing as an overnight mira…" at bounding box center [891, 633] width 735 height 120
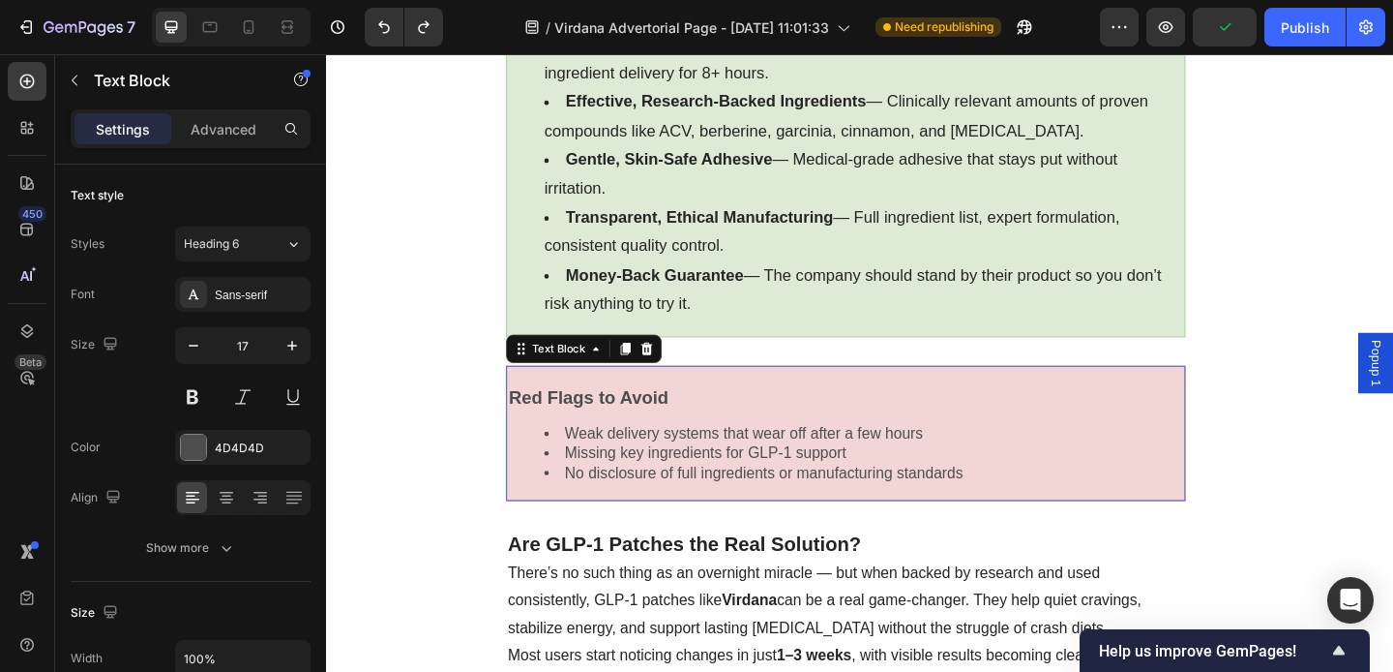
click at [1019, 499] on li "No disclosure of full ingredients or manufacturing standards" at bounding box center [910, 509] width 695 height 21
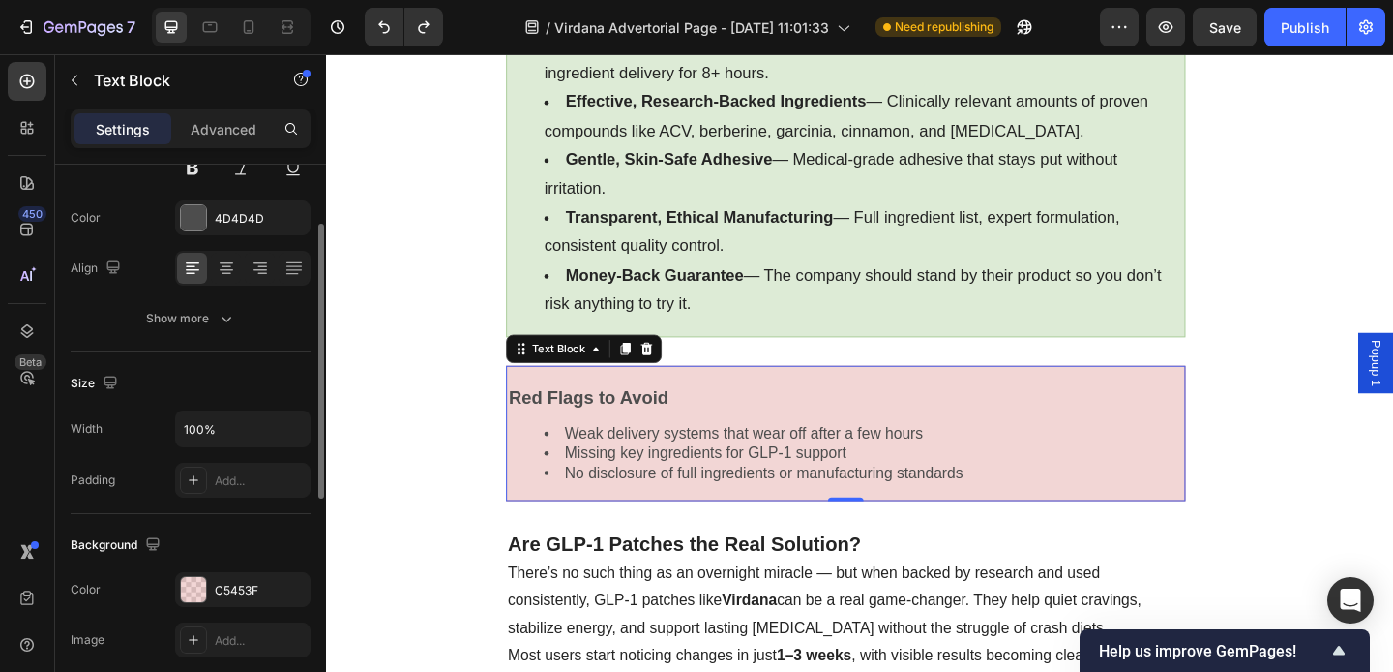
scroll to position [181, 0]
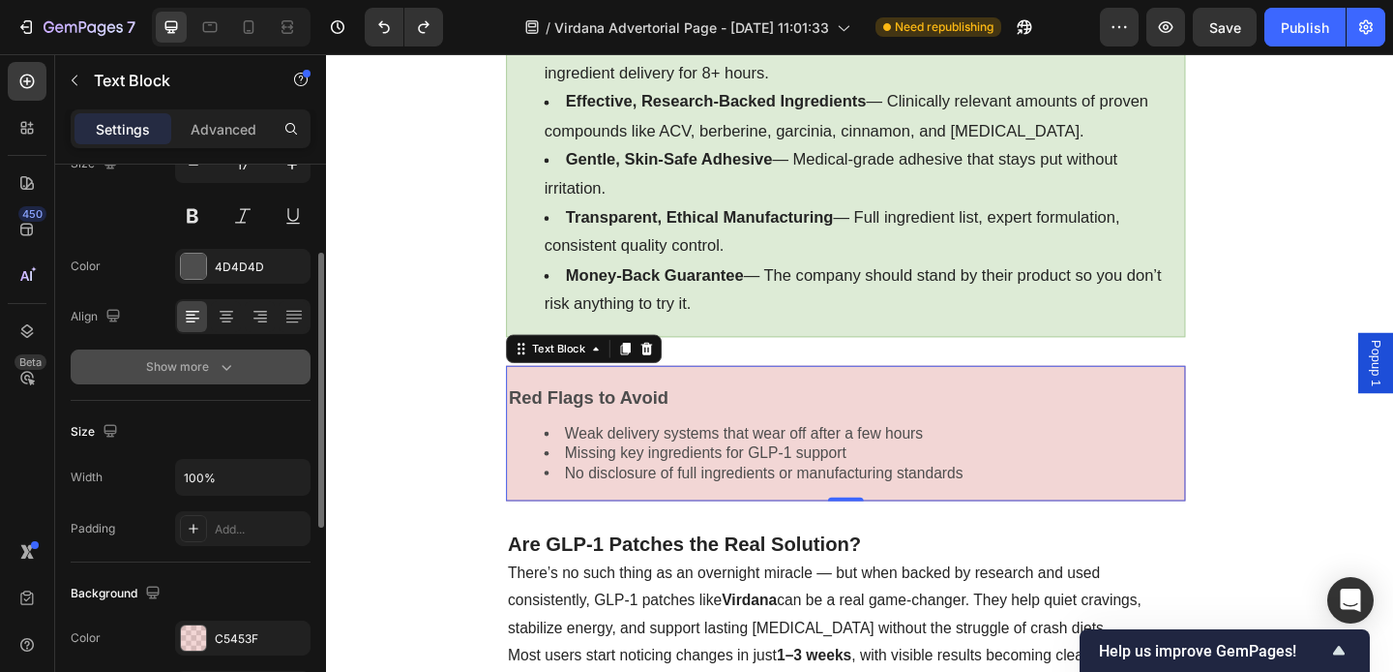
click at [202, 353] on button "Show more" at bounding box center [191, 366] width 240 height 35
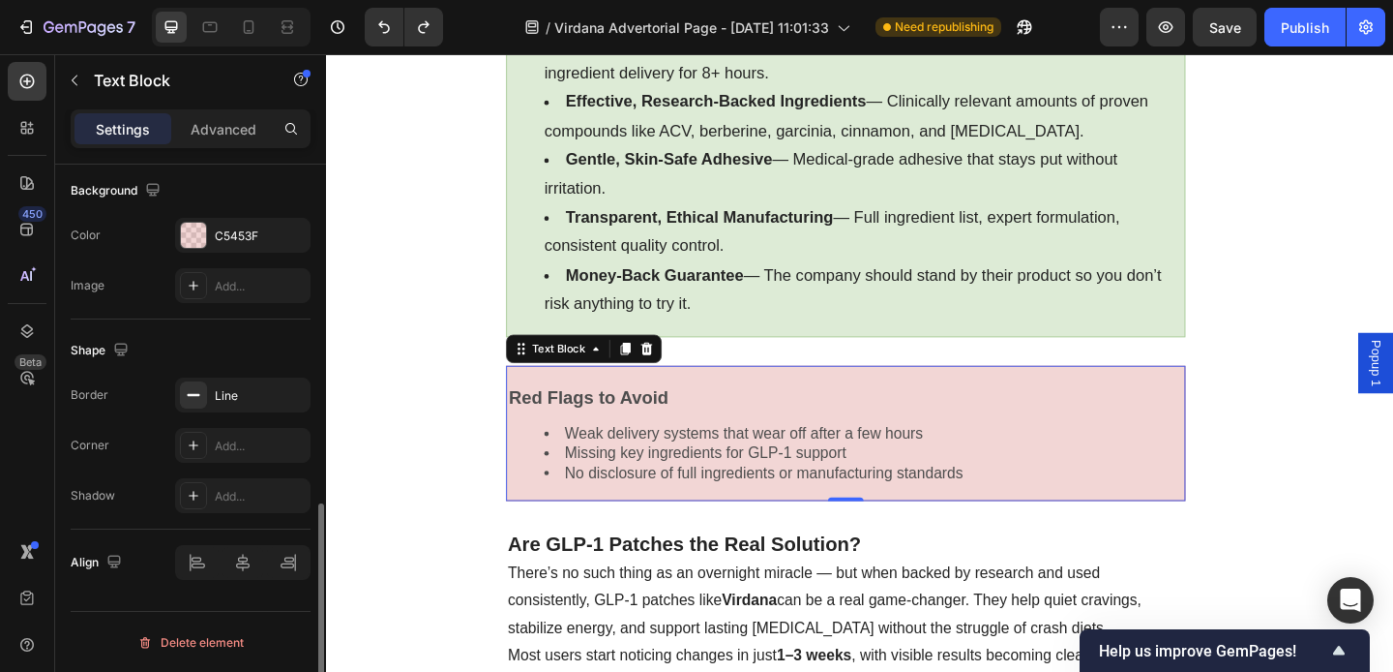
scroll to position [840, 0]
click at [375, 26] on icon "Undo/Redo" at bounding box center [383, 26] width 19 height 19
click at [381, 29] on icon "Undo/Redo" at bounding box center [383, 26] width 19 height 19
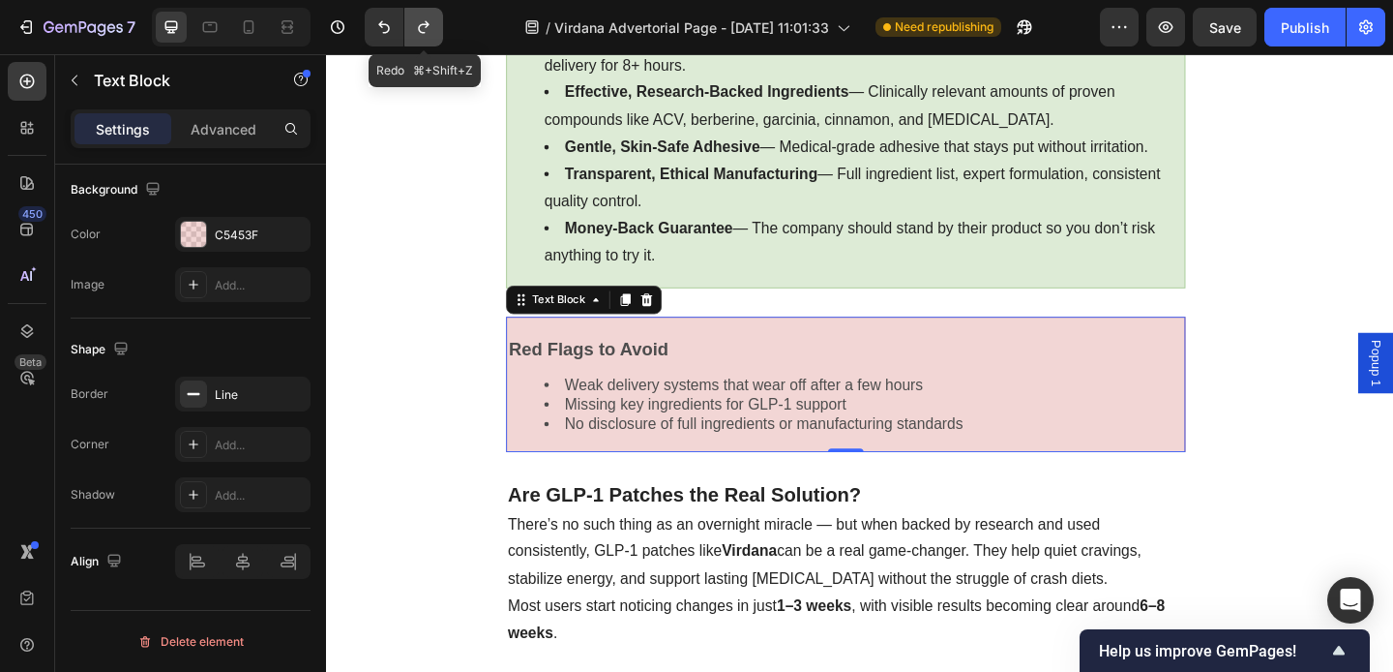
click at [432, 34] on icon "Undo/Redo" at bounding box center [423, 26] width 19 height 19
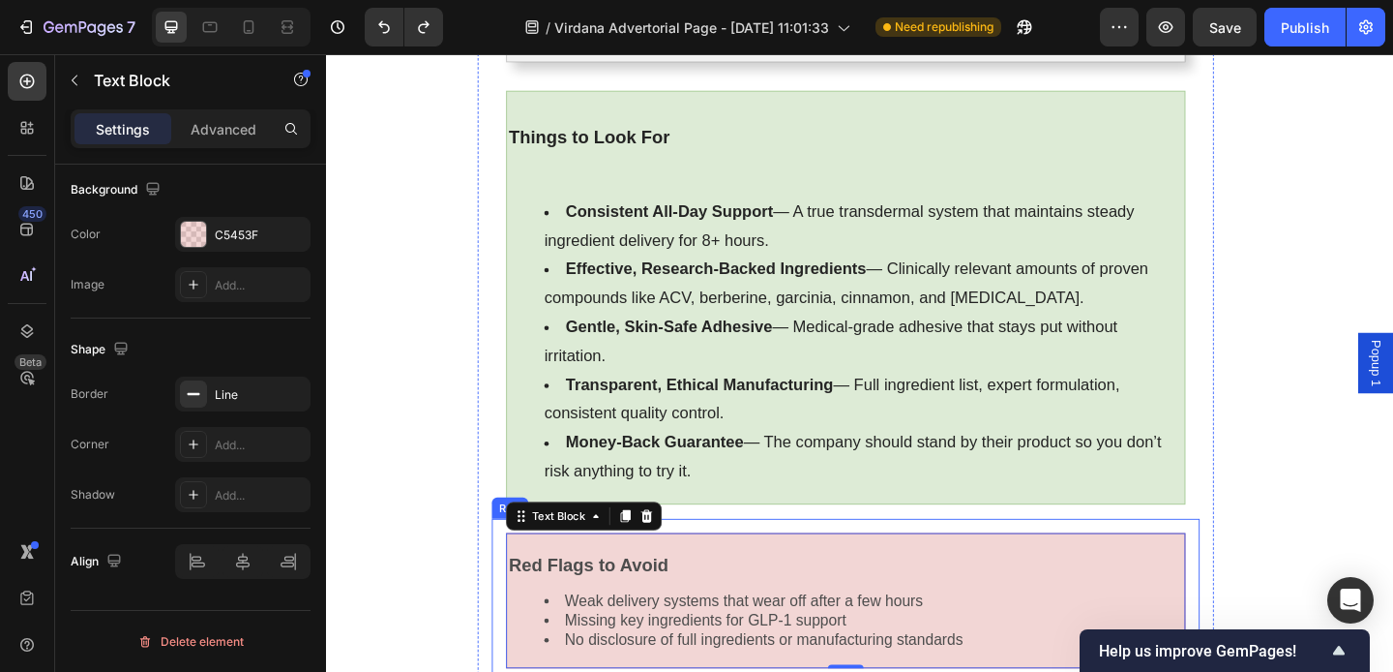
scroll to position [10407, 0]
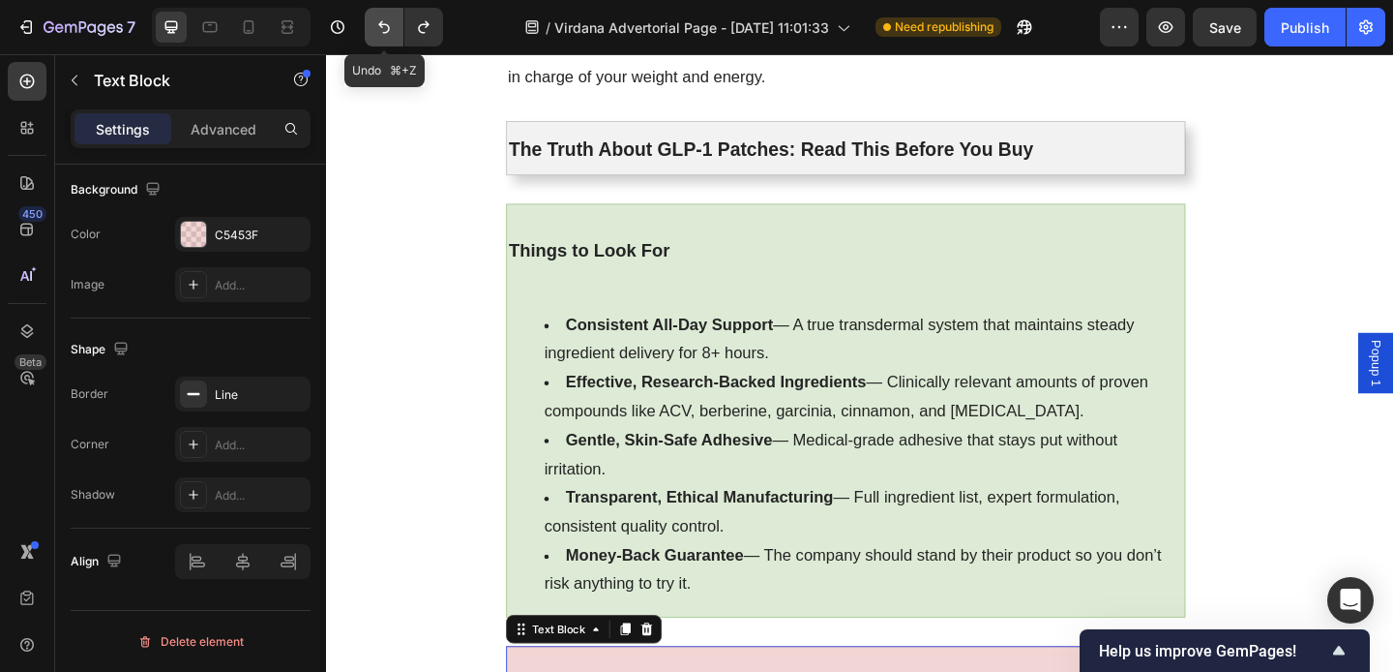
click at [401, 28] on button "Undo/Redo" at bounding box center [384, 27] width 39 height 39
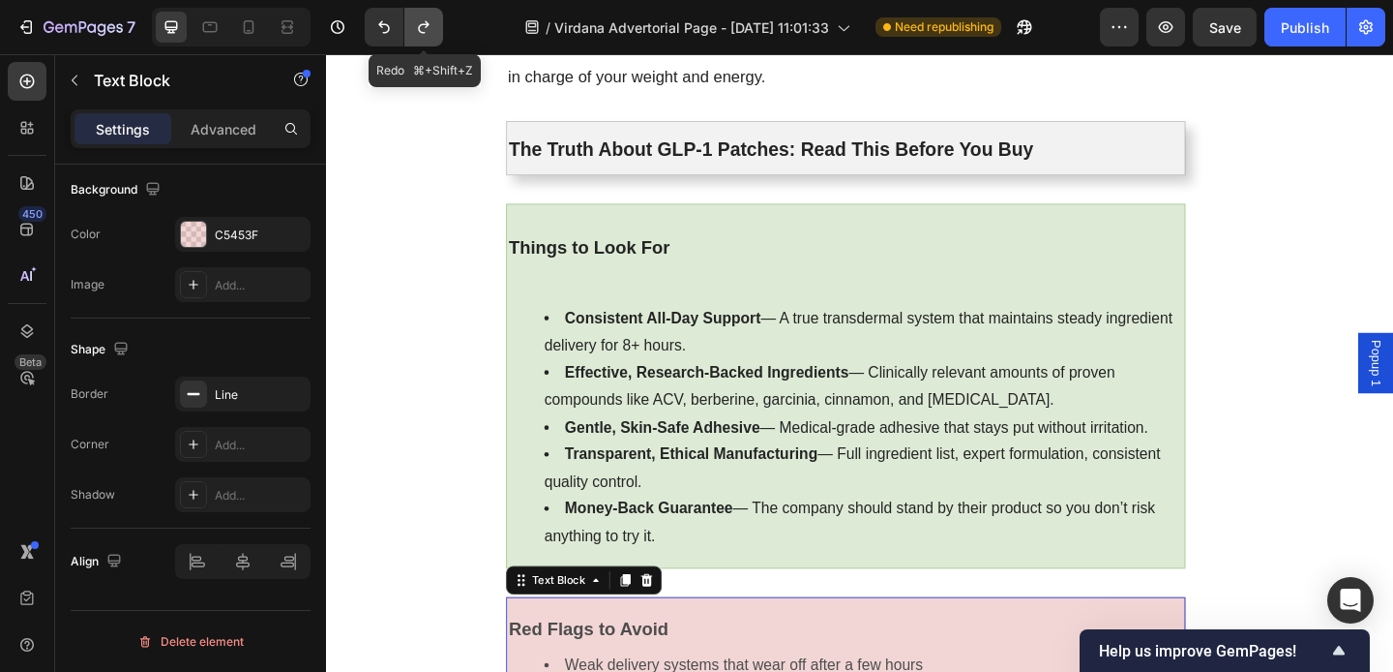
click at [425, 28] on icon "Undo/Redo" at bounding box center [423, 26] width 19 height 19
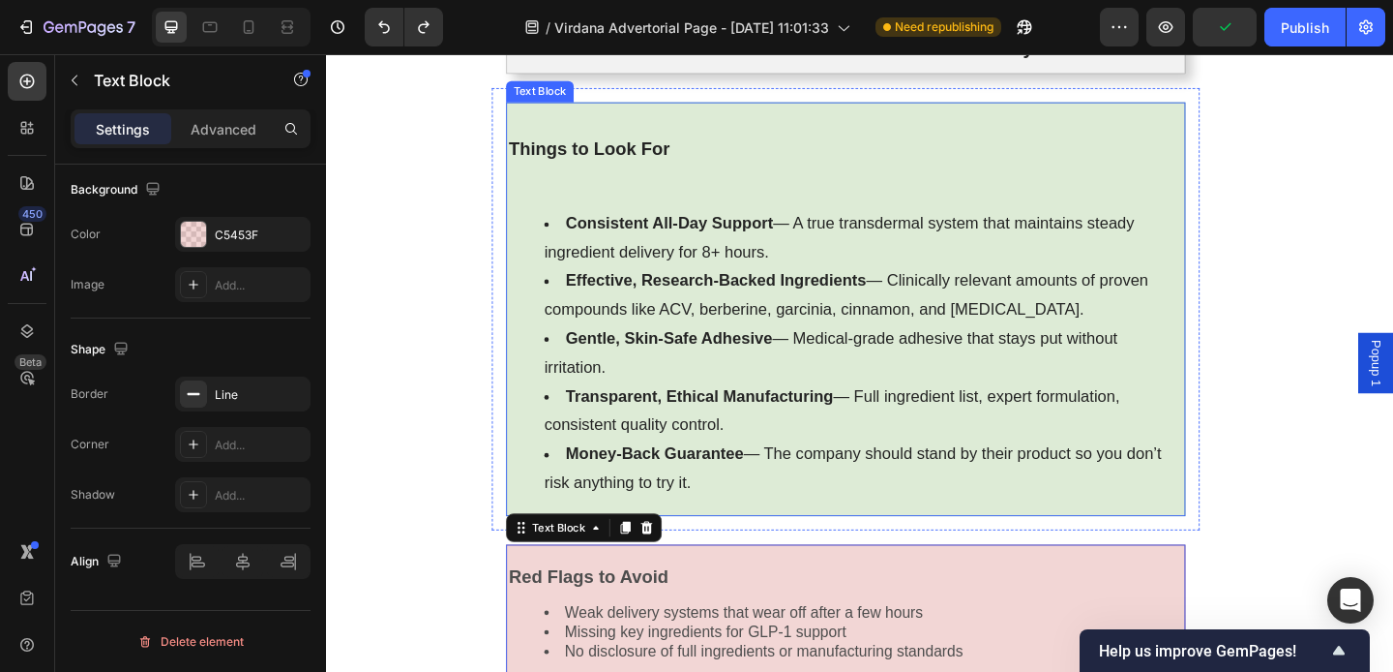
scroll to position [10552, 0]
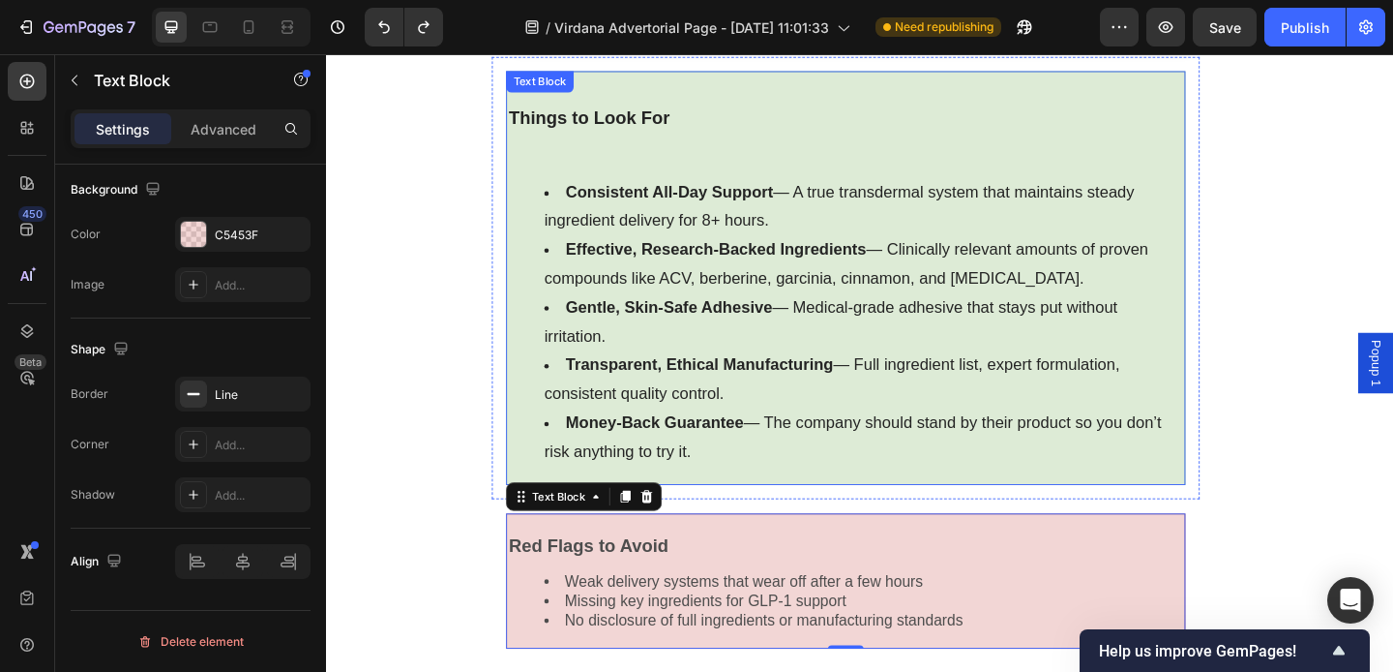
click at [595, 139] on p "Rich Text Editor. Editing area: main" at bounding box center [891, 154] width 734 height 31
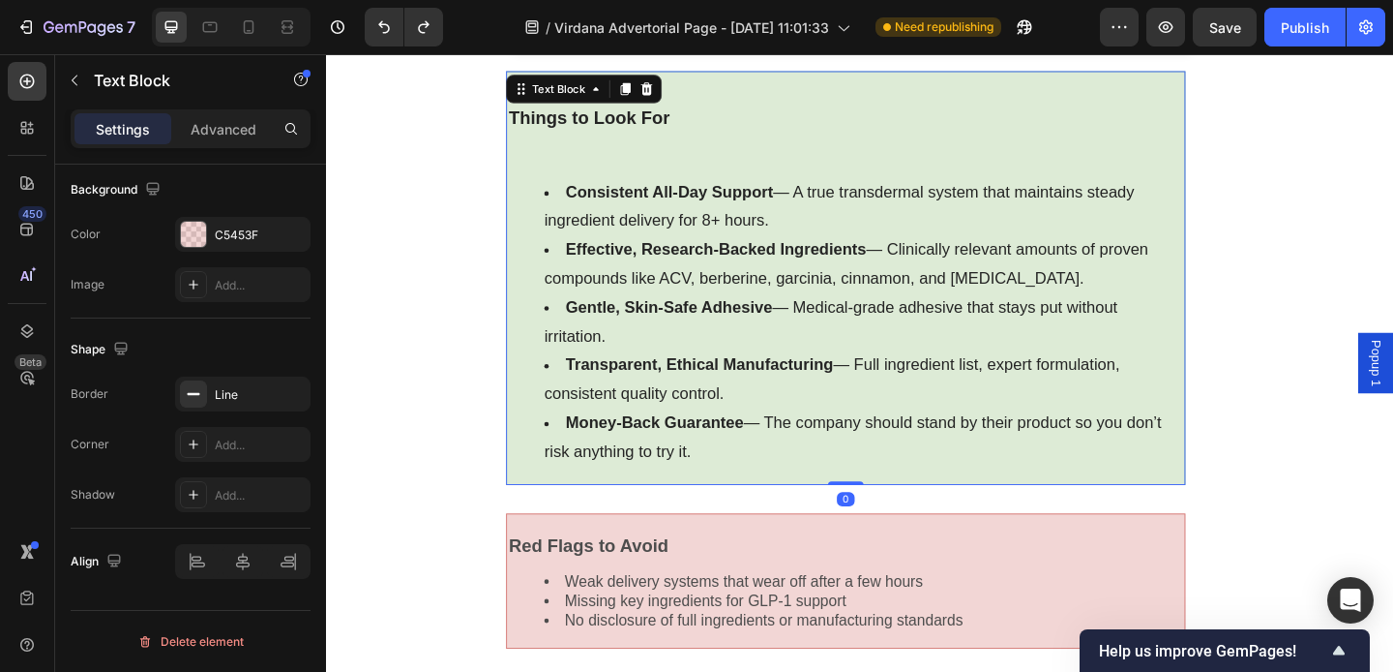
scroll to position [584, 0]
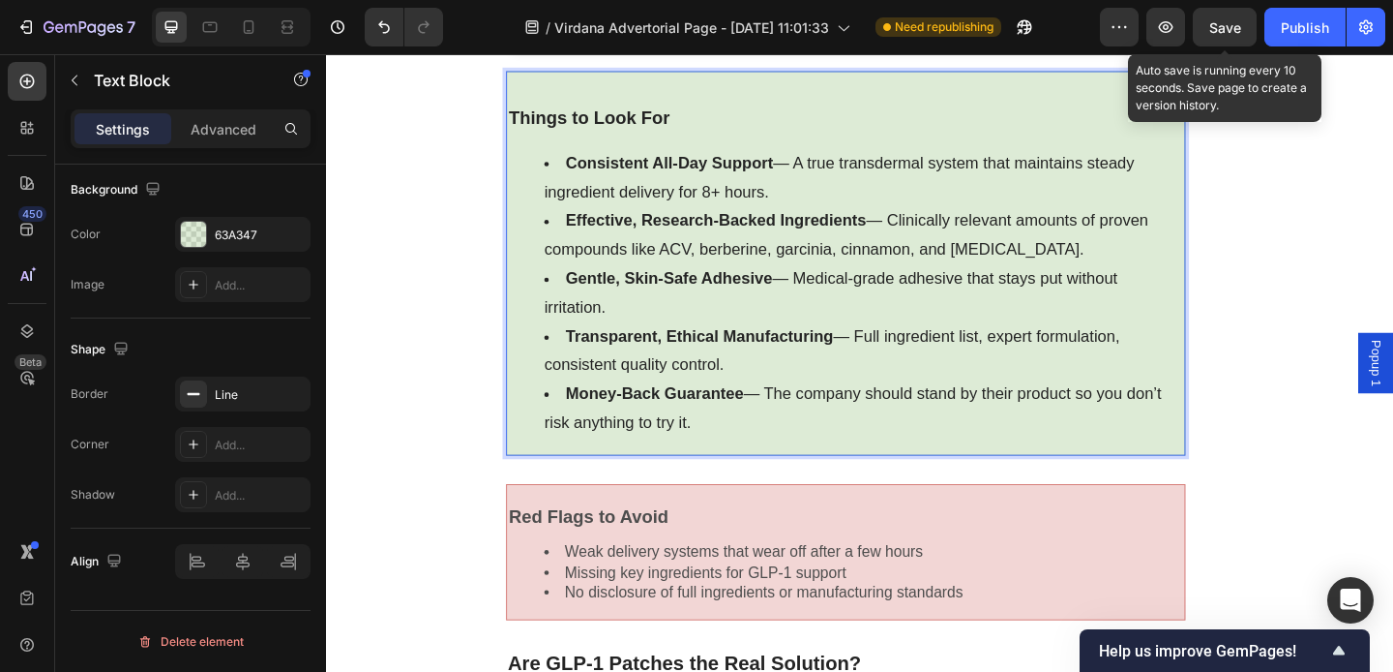
click at [1220, 24] on span "Save" at bounding box center [1226, 27] width 32 height 16
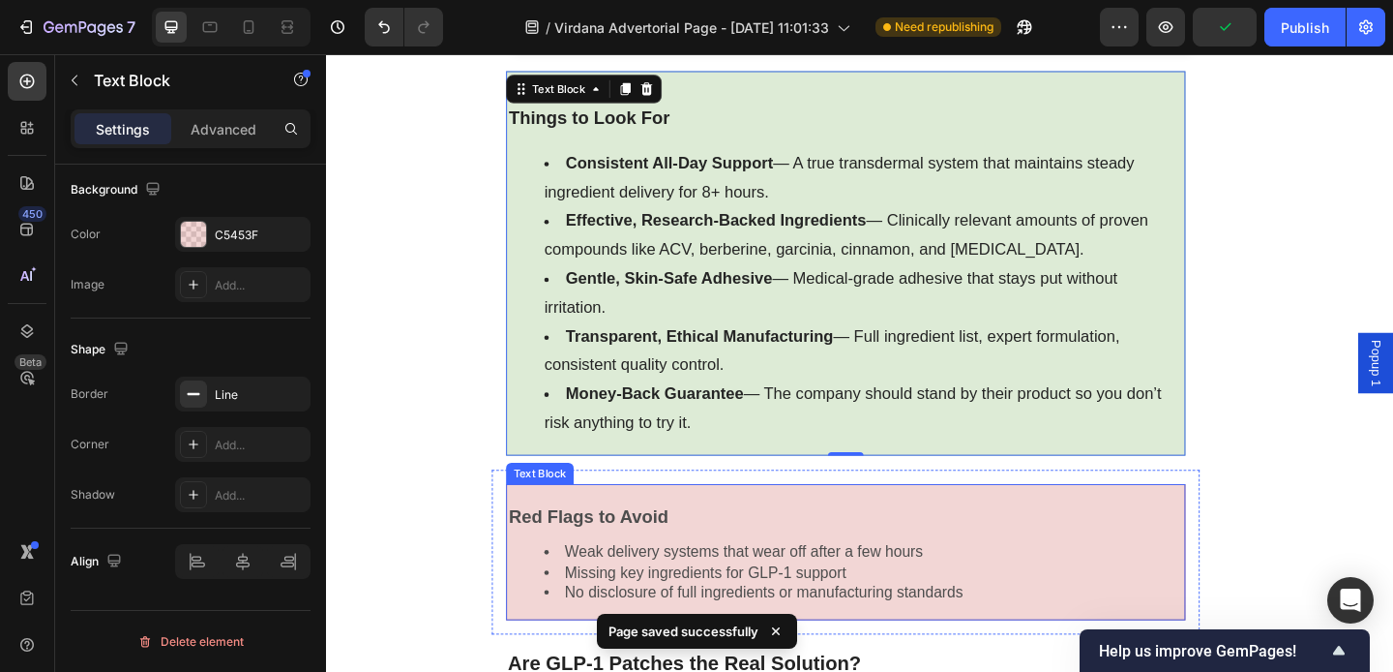
click at [803, 585] on li "Weak delivery systems that wear off after a few hours" at bounding box center [910, 595] width 695 height 21
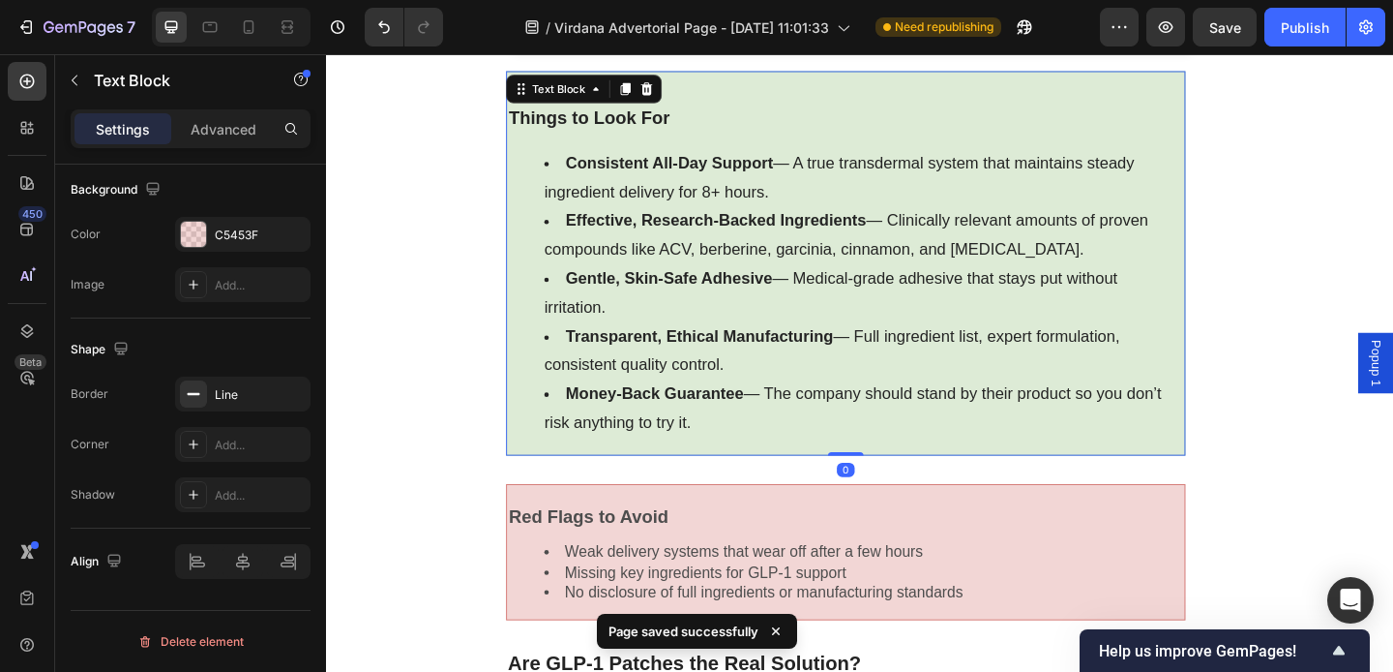
click at [797, 373] on li "Transparent, Ethical Manufacturing — Full ingredient list, expert formulation, …" at bounding box center [910, 376] width 695 height 63
click at [578, 307] on li "Gentle, Skin-Safe Adhesive — Medical-grade adhesive that stays put without irri…" at bounding box center [910, 314] width 695 height 63
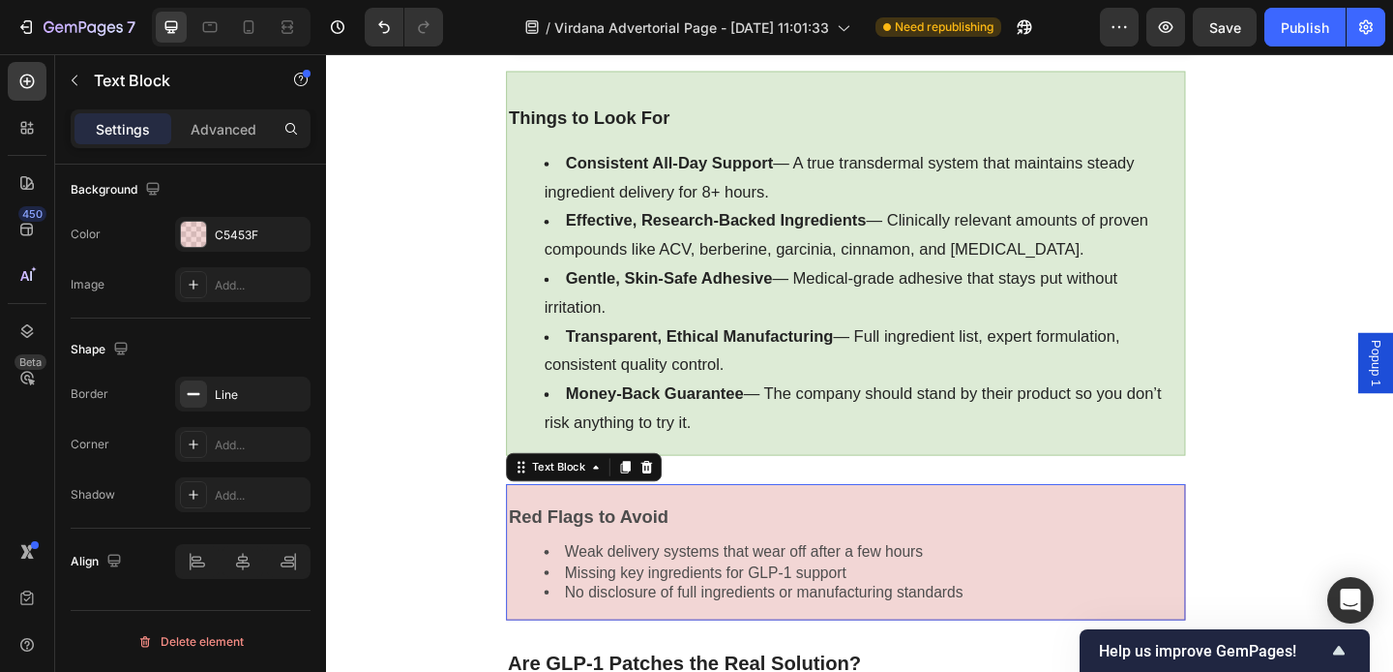
click at [711, 585] on li "Weak delivery systems that wear off after a few hours" at bounding box center [910, 595] width 695 height 21
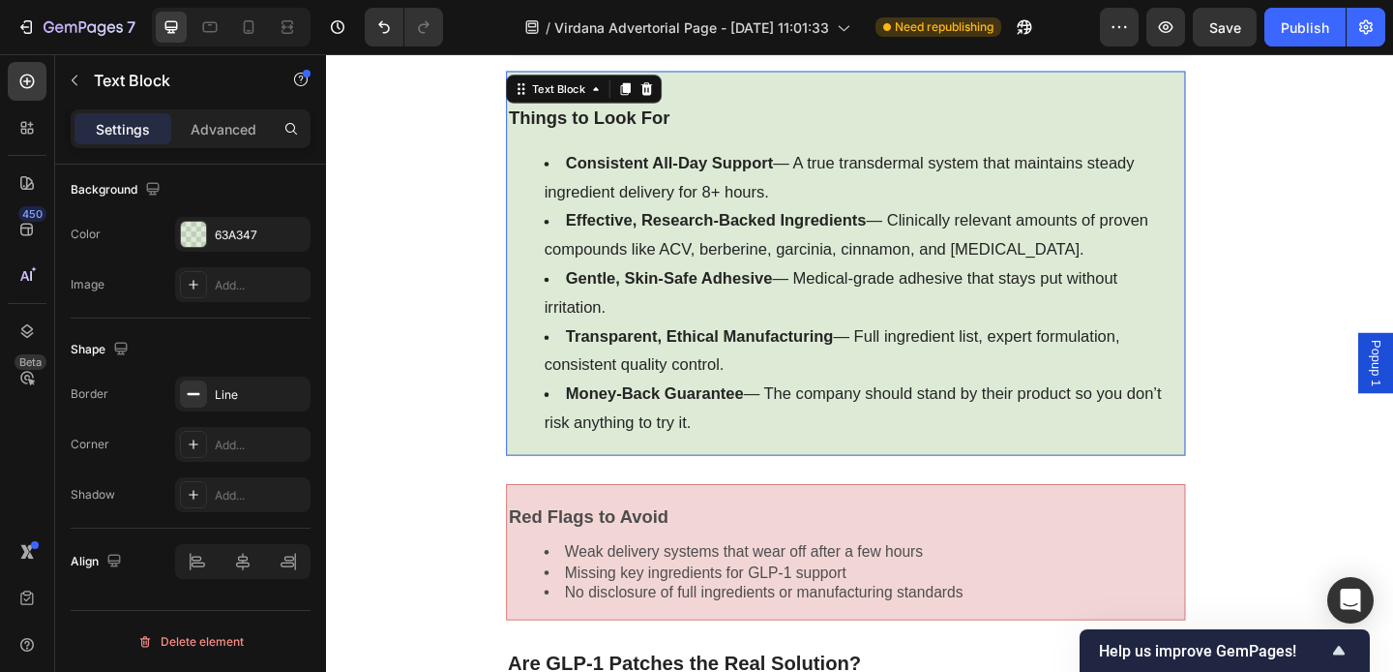
click at [641, 370] on li "Transparent, Ethical Manufacturing — Full ingredient list, expert formulation, …" at bounding box center [910, 376] width 695 height 63
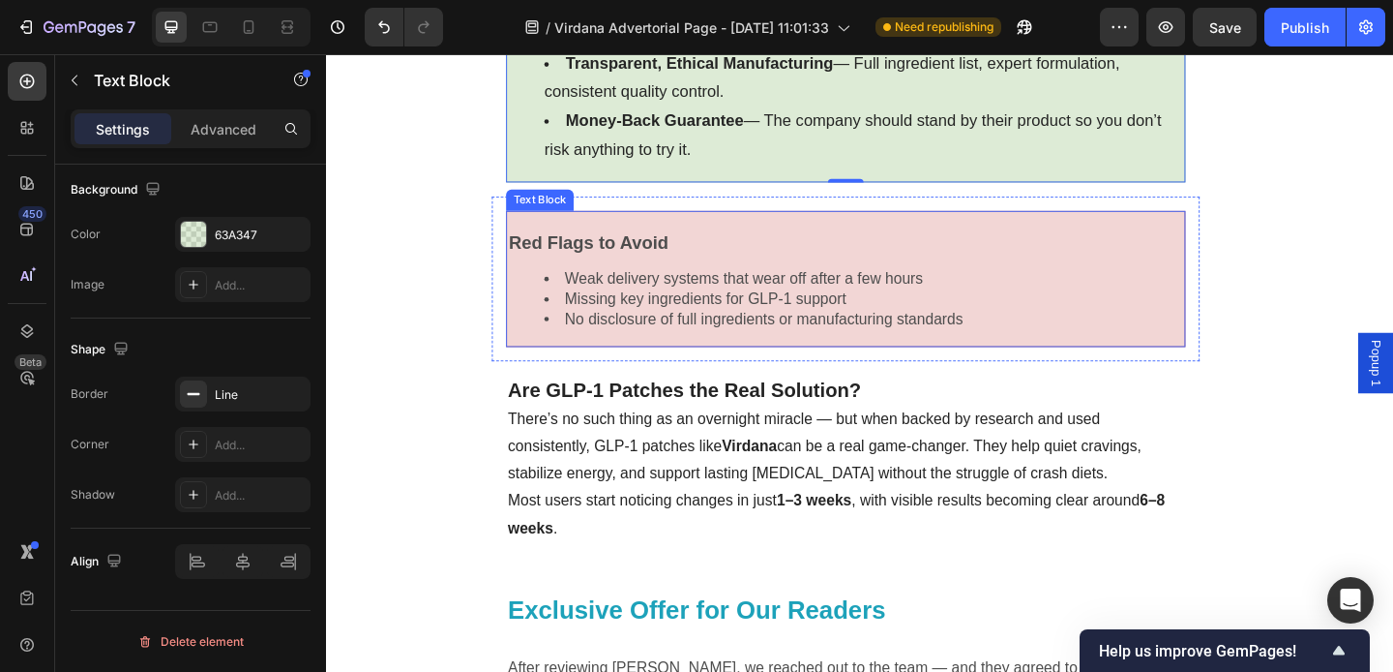
scroll to position [10854, 0]
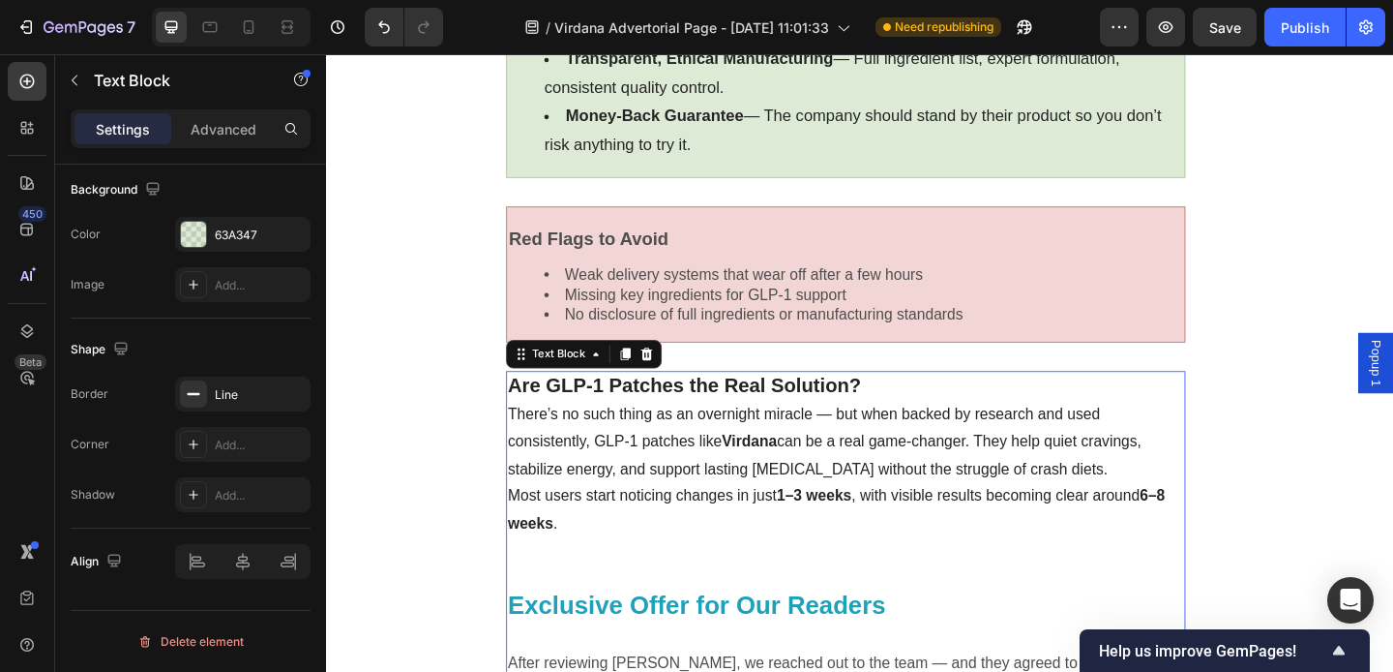
click at [754, 455] on span "There’s no such thing as an overnight miracle — but when backed by research and…" at bounding box center [869, 474] width 690 height 77
click at [638, 491] on p "Are GLP-1 Patches the Real Solution? There’s no such thing as an overnight mira…" at bounding box center [891, 461] width 735 height 120
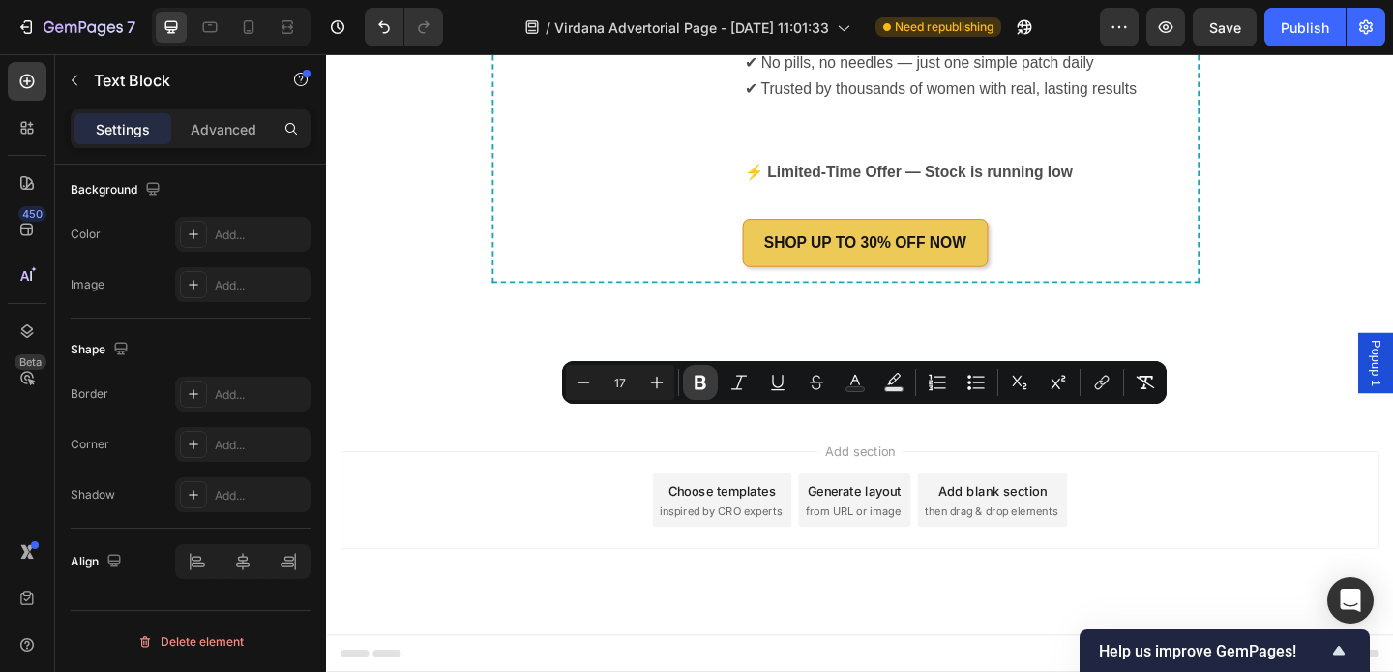
click at [696, 387] on icon "Editor contextual toolbar" at bounding box center [701, 382] width 12 height 15
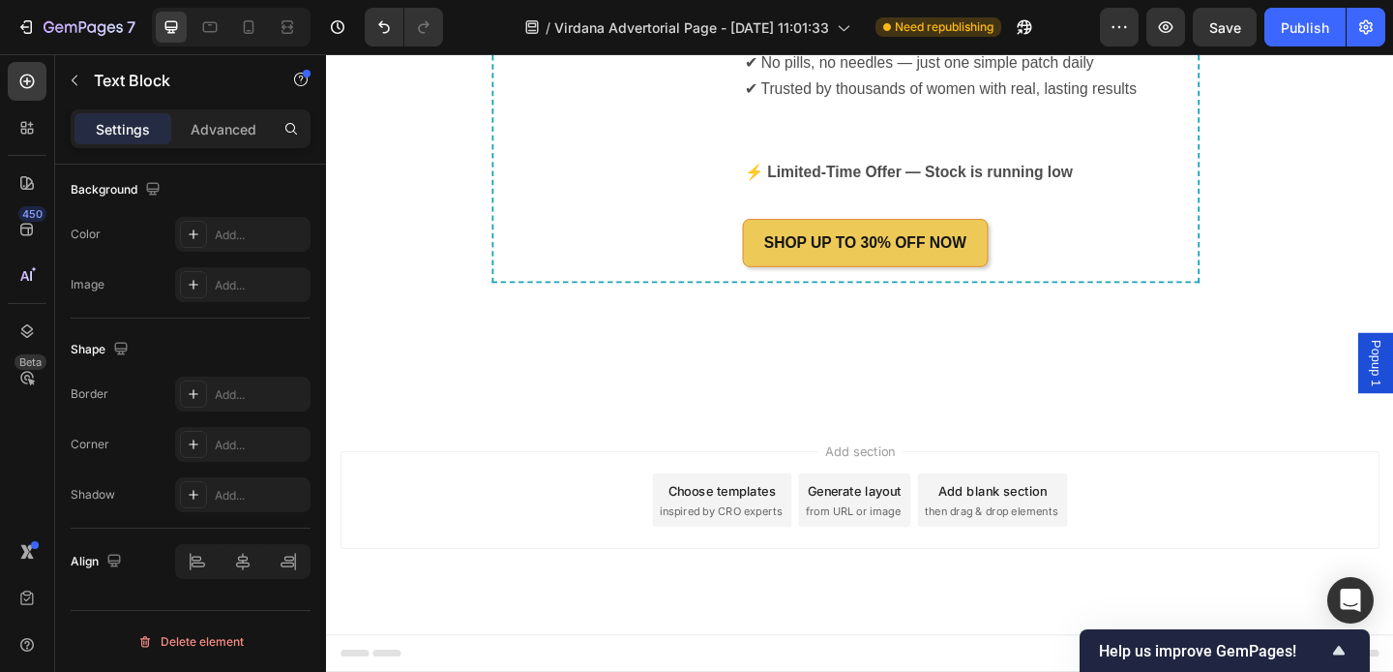
drag, startPoint x: 678, startPoint y: 546, endPoint x: 642, endPoint y: 419, distance: 132.0
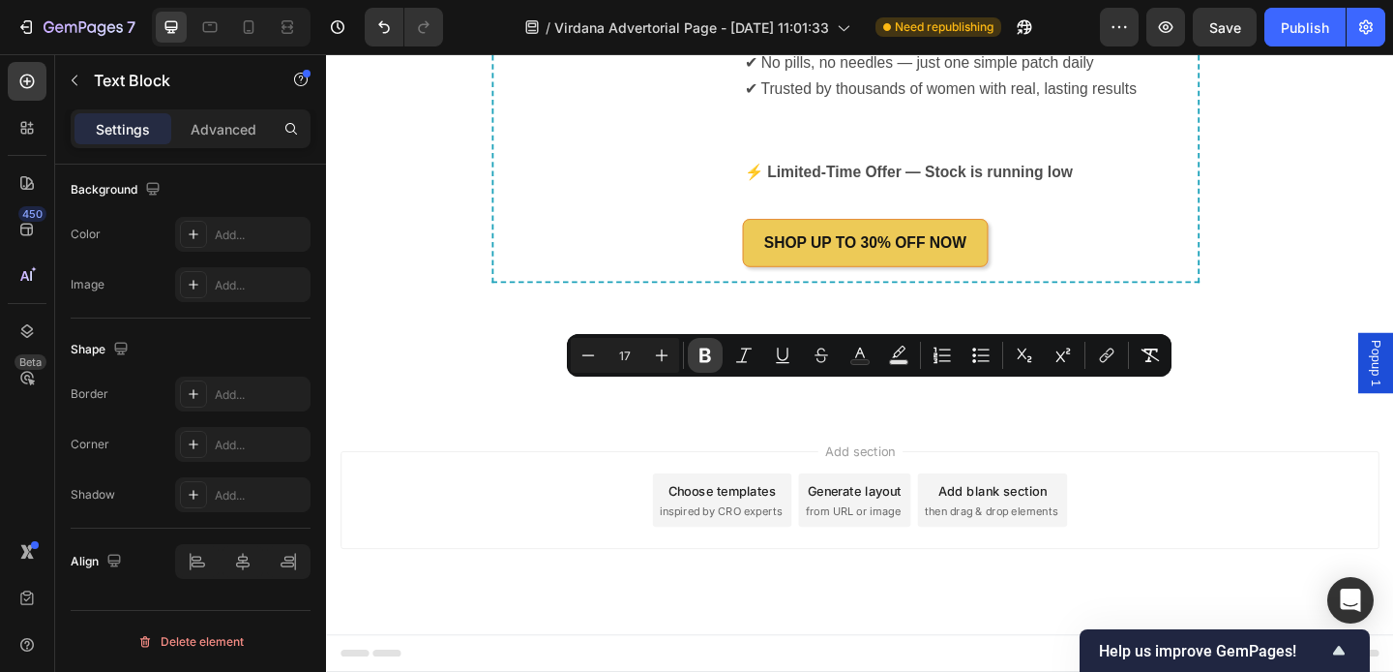
click at [707, 359] on icon "Editor contextual toolbar" at bounding box center [706, 355] width 12 height 15
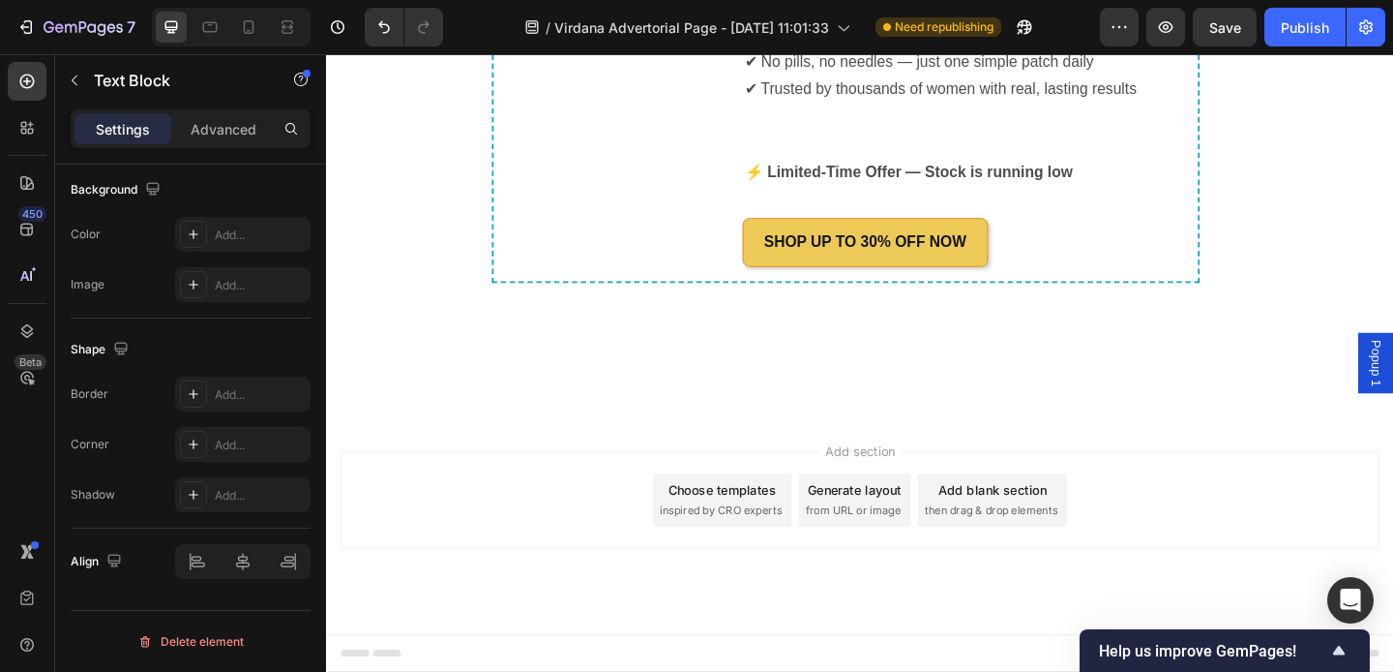
drag, startPoint x: 674, startPoint y: 575, endPoint x: 637, endPoint y: 409, distance: 169.5
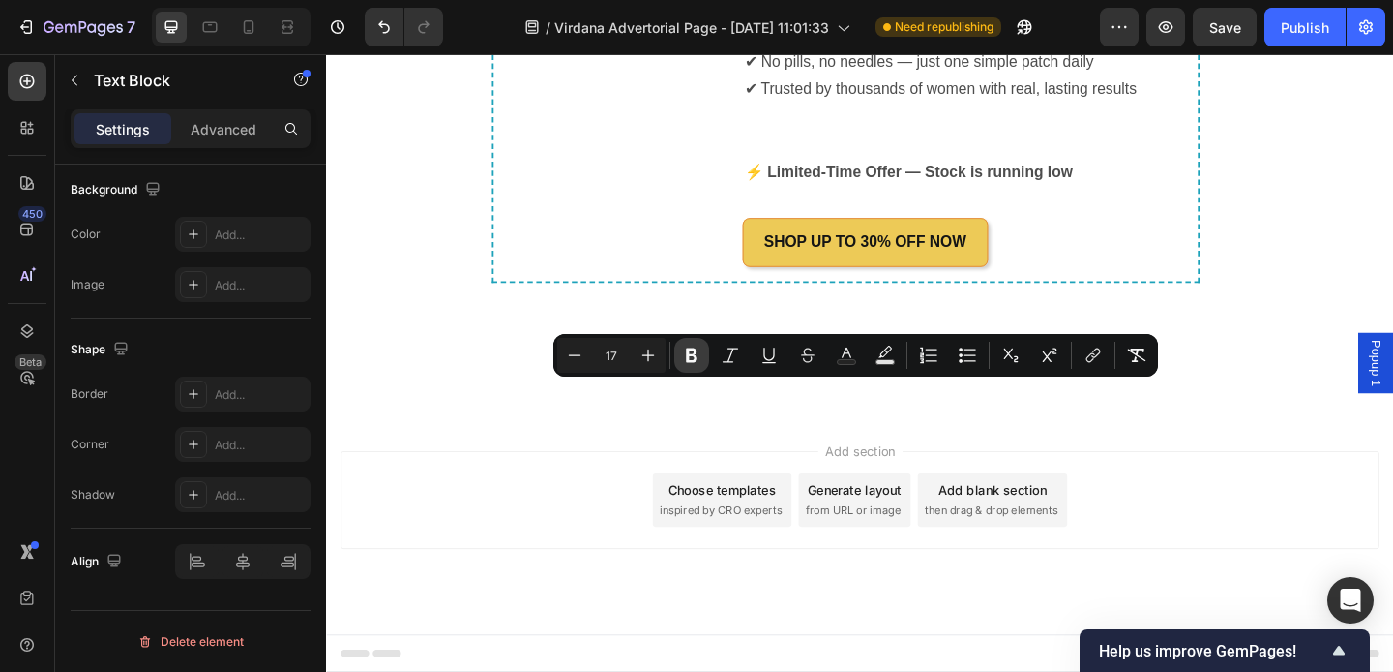
click at [681, 353] on button "Bold" at bounding box center [691, 355] width 35 height 35
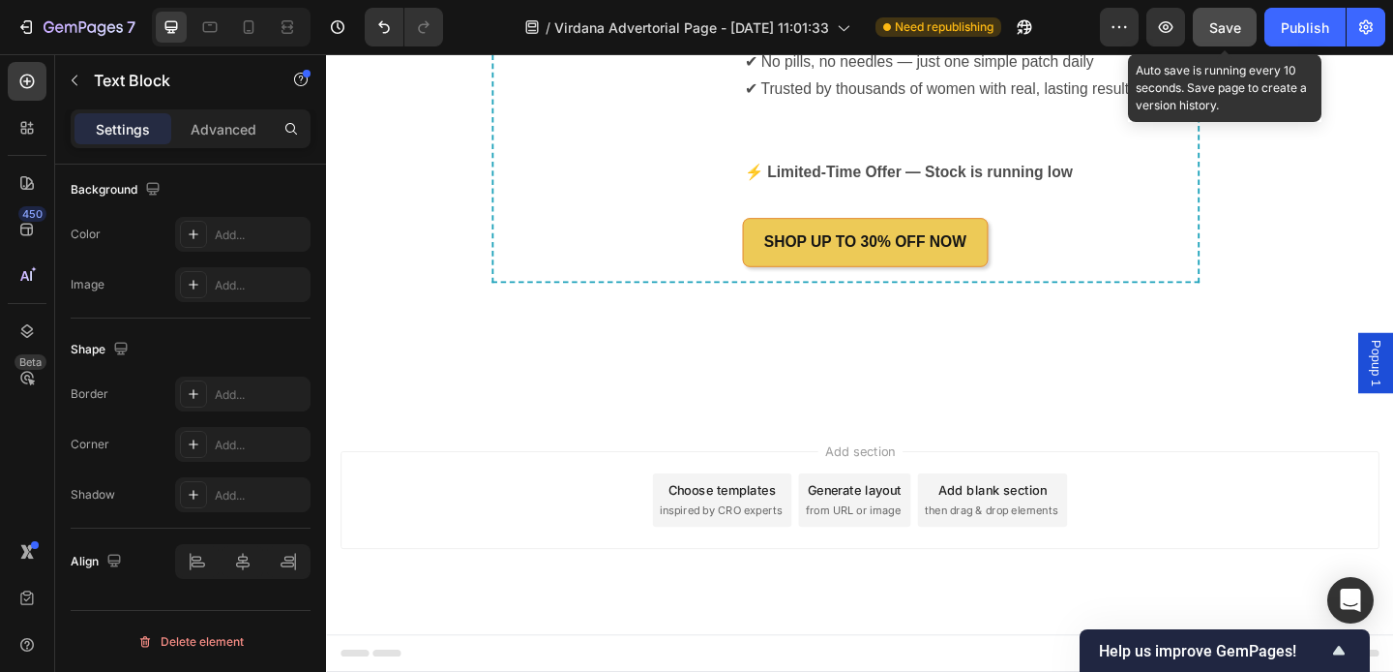
click at [1237, 29] on span "Save" at bounding box center [1226, 27] width 32 height 16
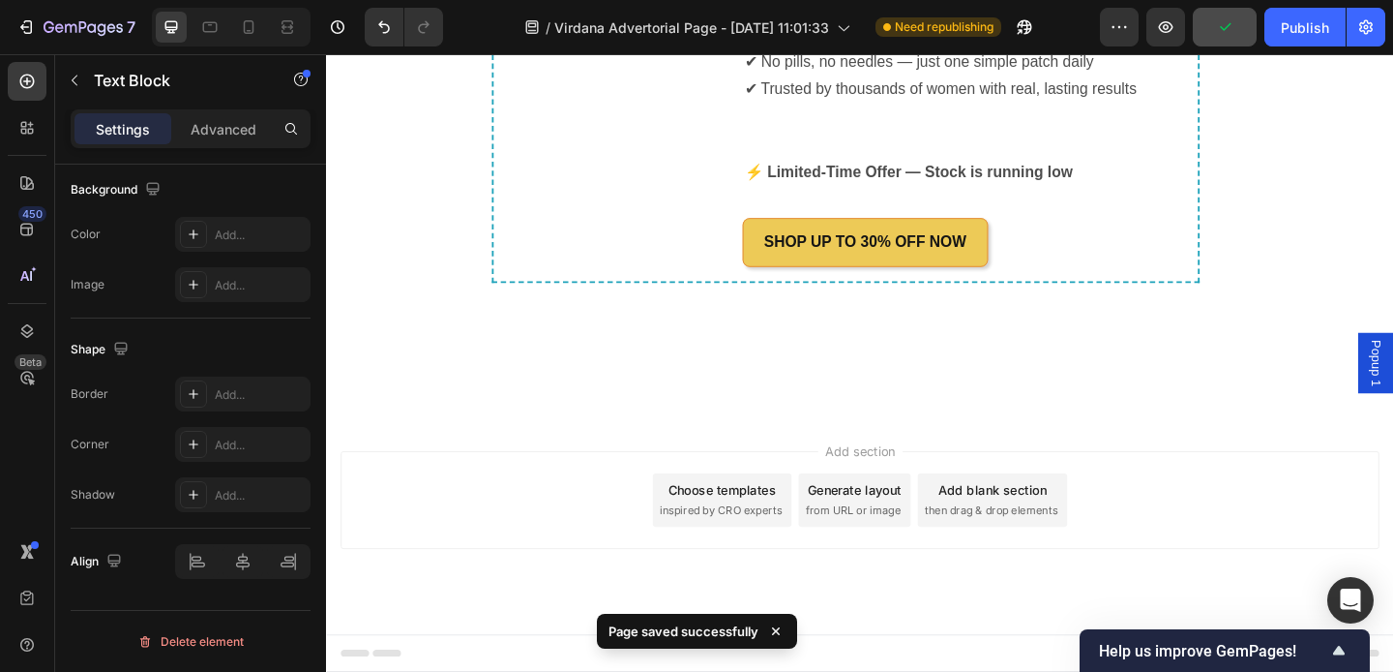
scroll to position [11207, 0]
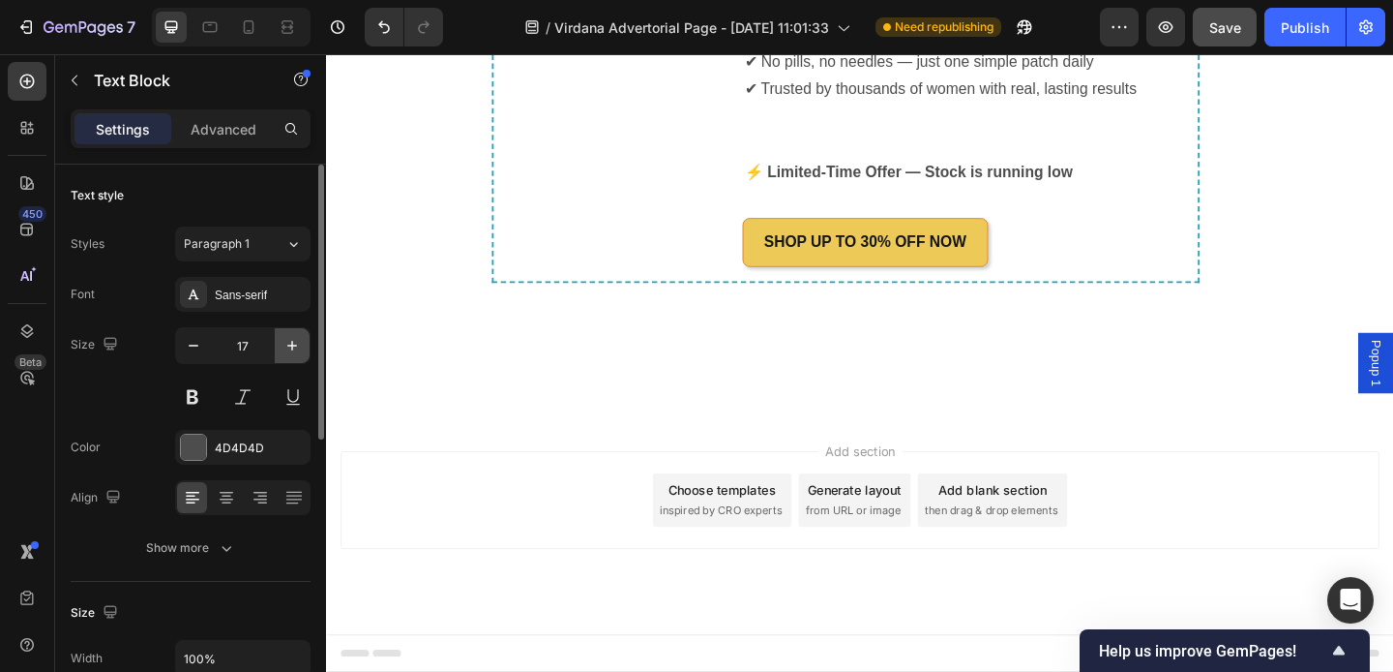
click at [291, 350] on icon "button" at bounding box center [292, 345] width 19 height 19
type input "18"
click at [299, 350] on icon "button" at bounding box center [292, 345] width 19 height 19
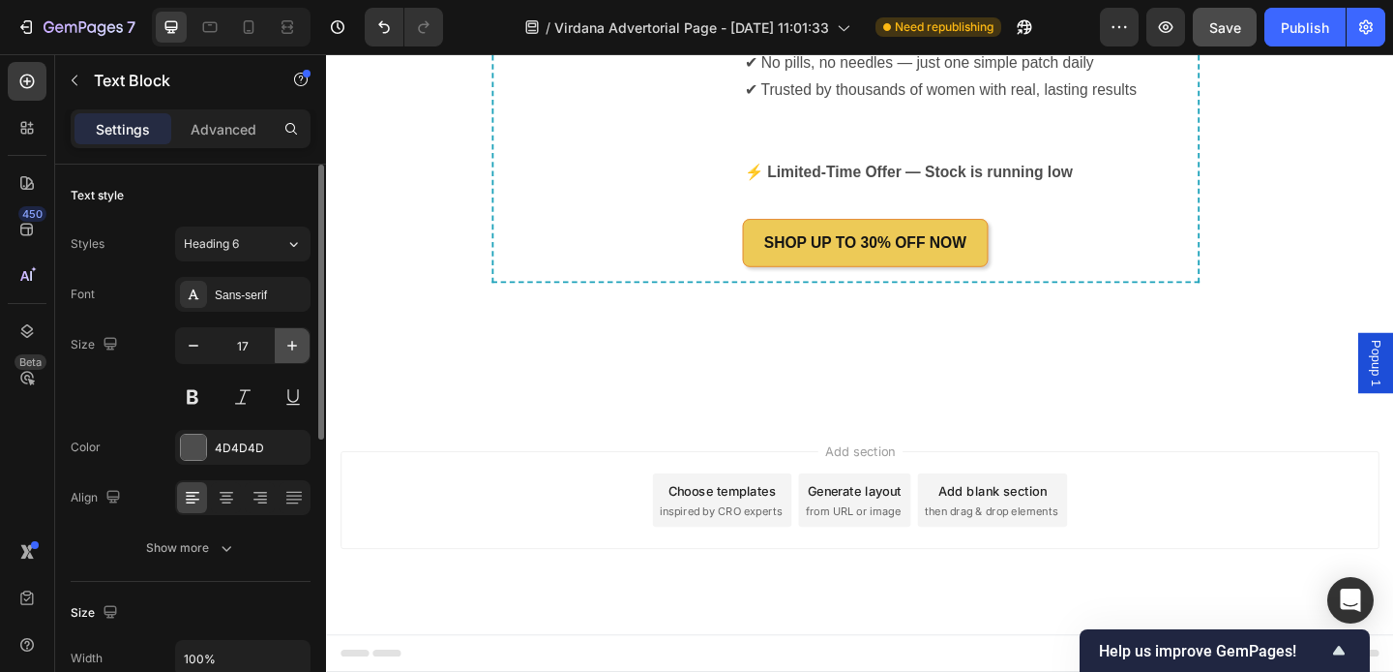
type input "18"
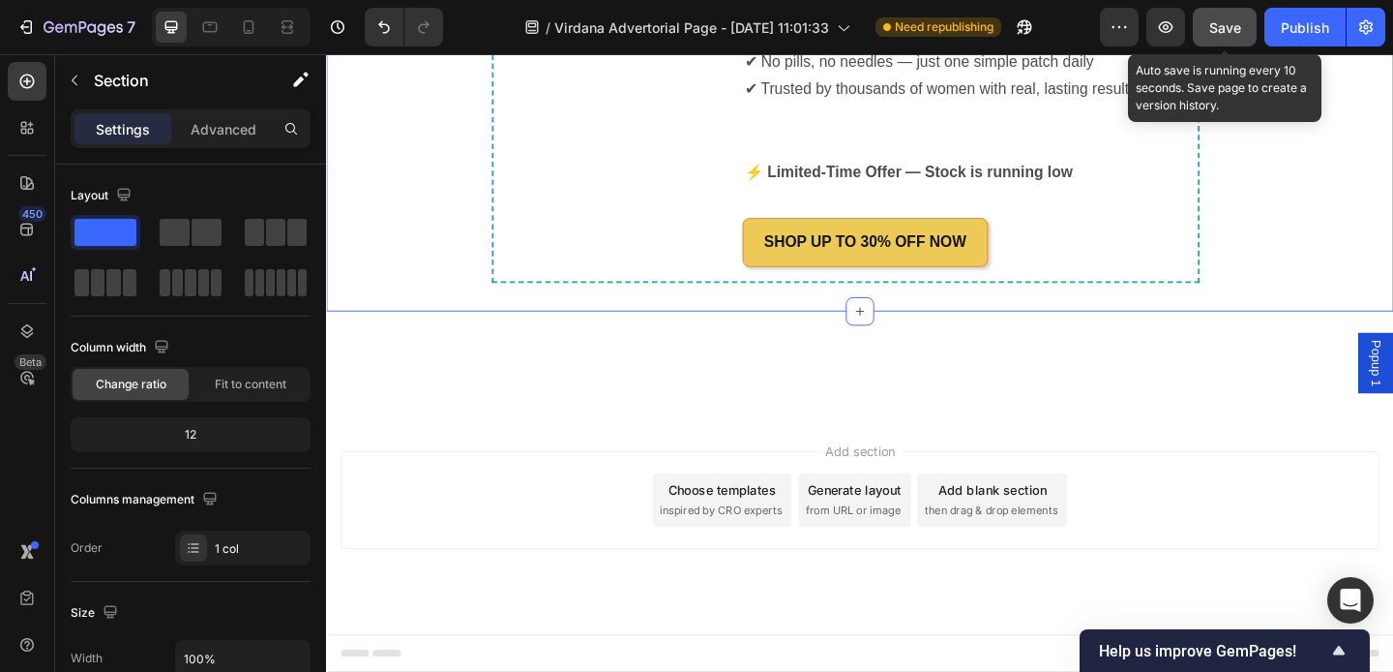
click at [1218, 19] on span "Save" at bounding box center [1226, 27] width 32 height 16
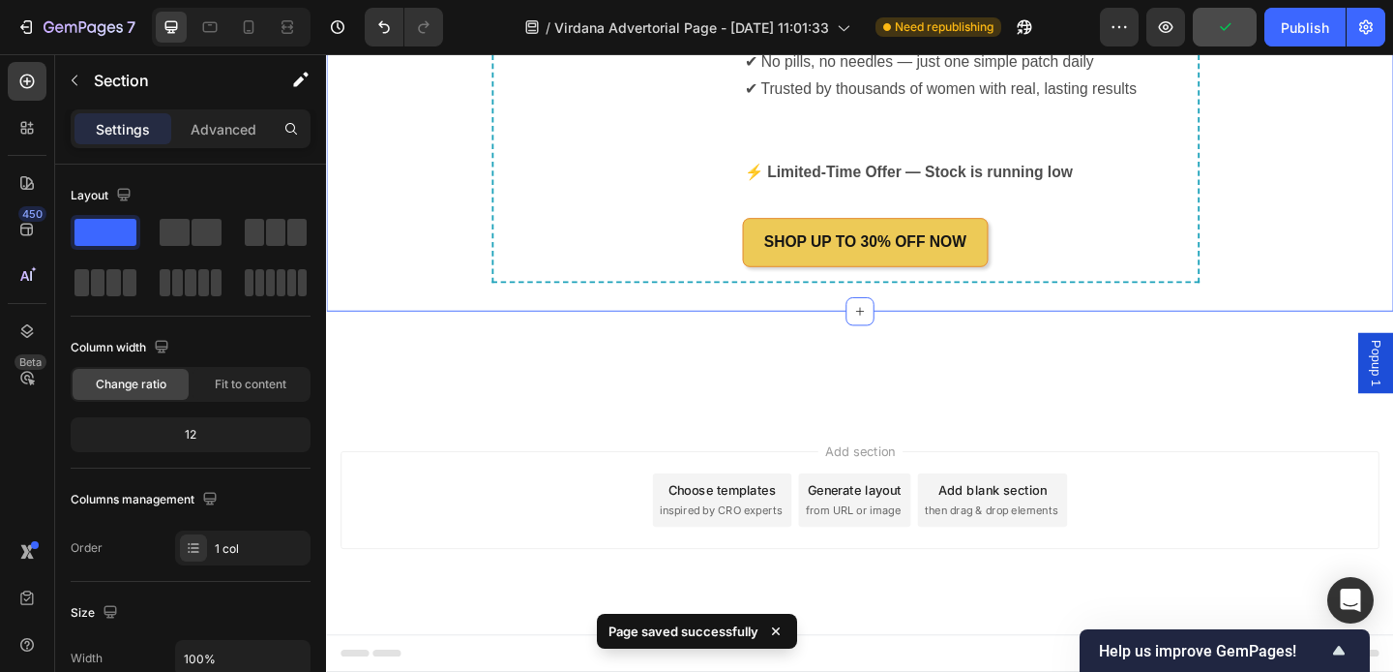
scroll to position [11548, 0]
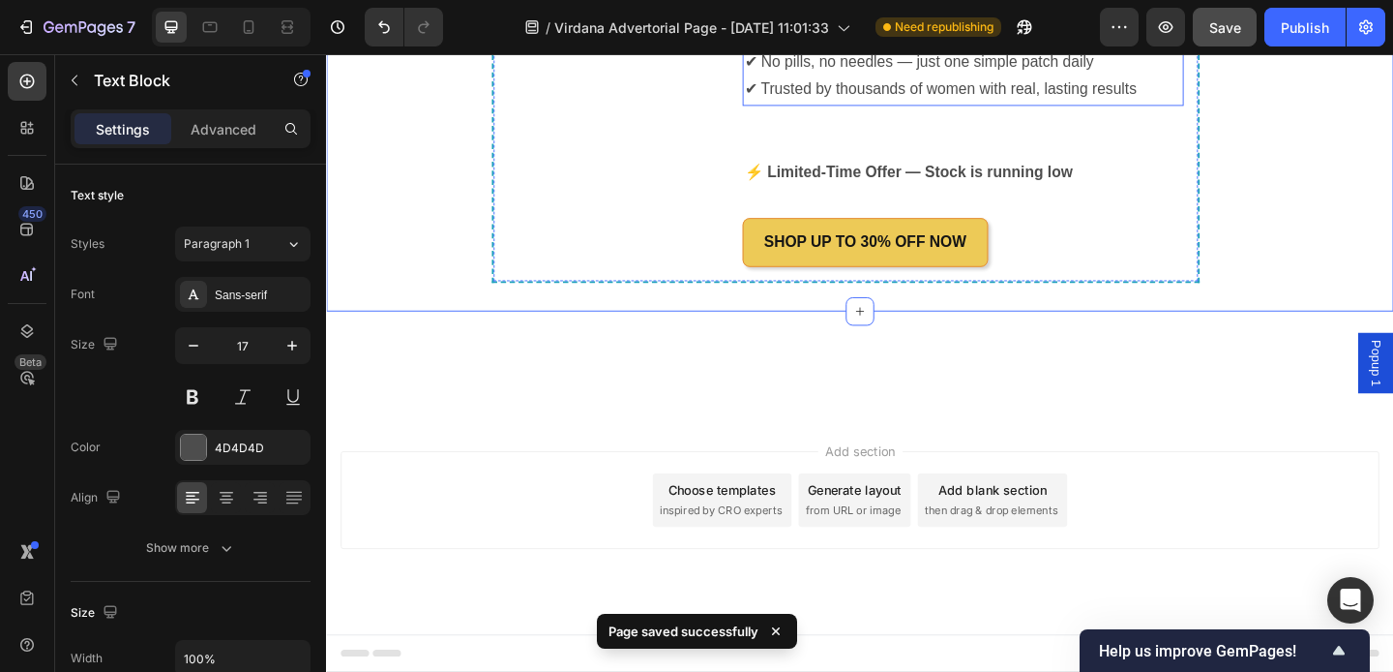
click at [1149, 108] on p "Our #1 Choice – Virdana GLP-1 Support Patch ✔ Science-backed blend featuring Be…" at bounding box center [1019, 18] width 476 height 180
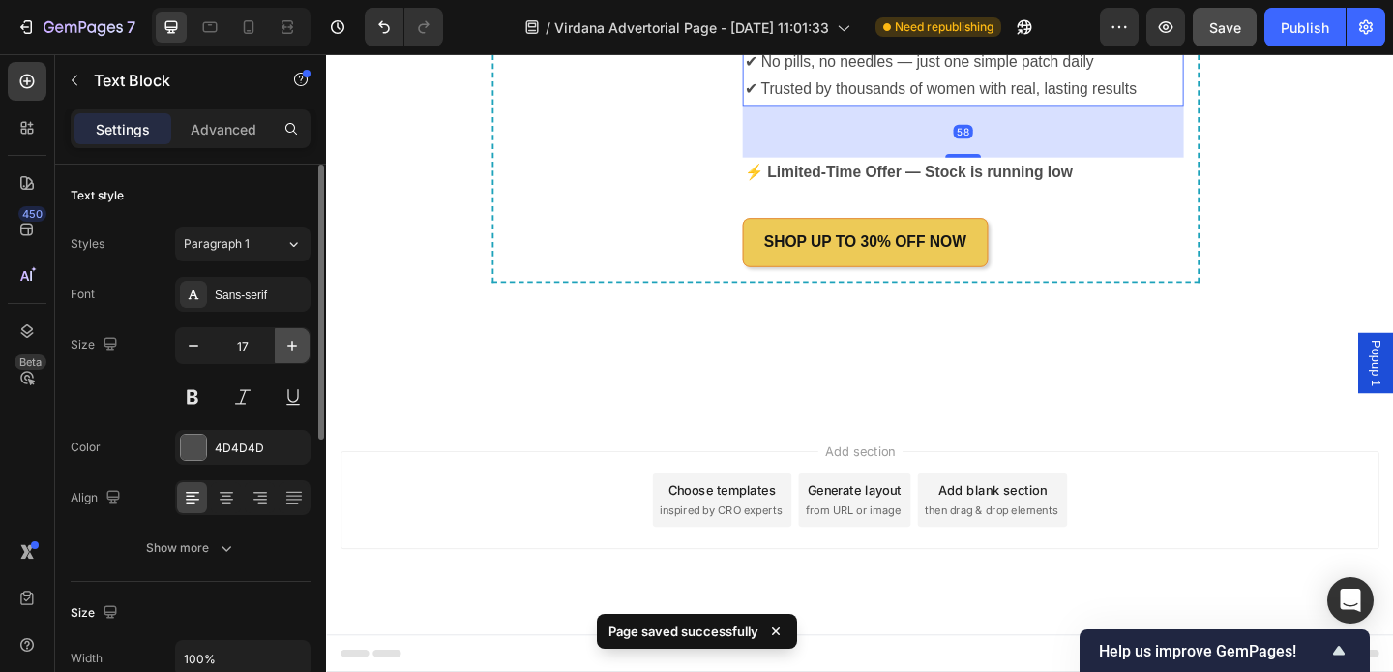
click at [296, 351] on icon "button" at bounding box center [292, 345] width 19 height 19
type input "18"
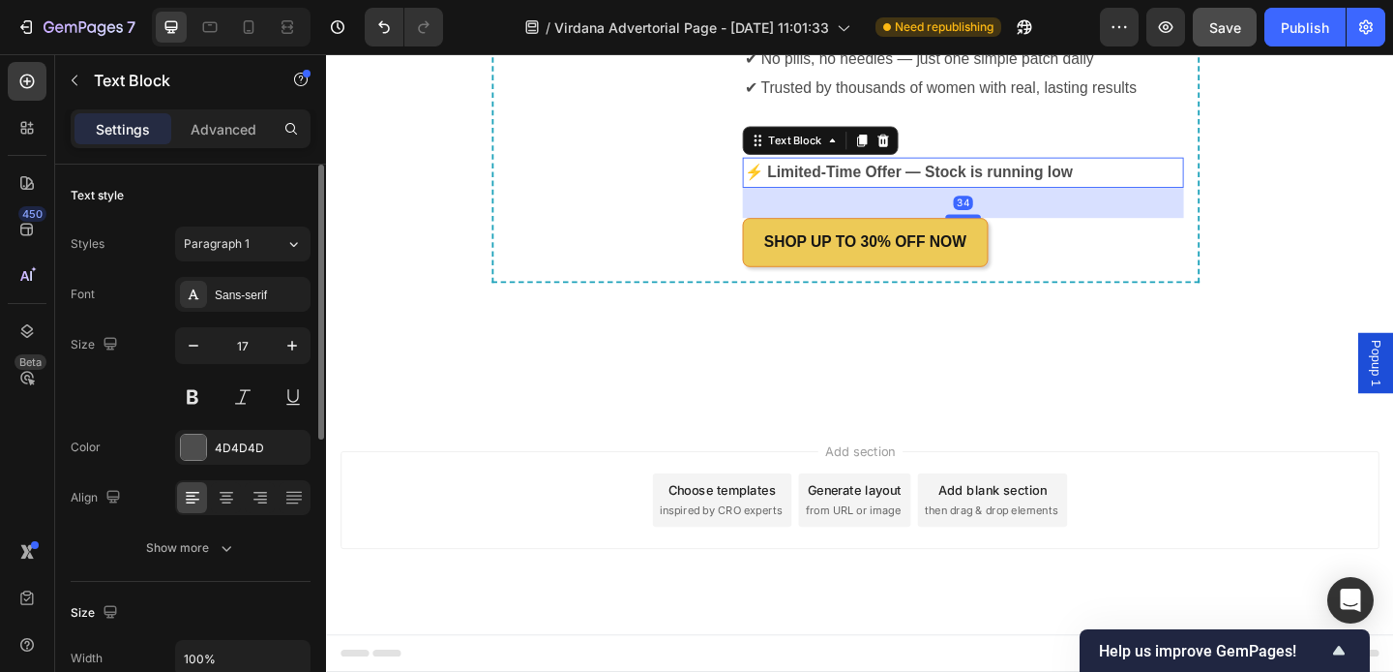
click at [871, 192] on strong "⚡ Limited-Time Offer — Stock is running low" at bounding box center [959, 182] width 357 height 18
click at [299, 344] on icon "button" at bounding box center [292, 345] width 19 height 19
type input "18"
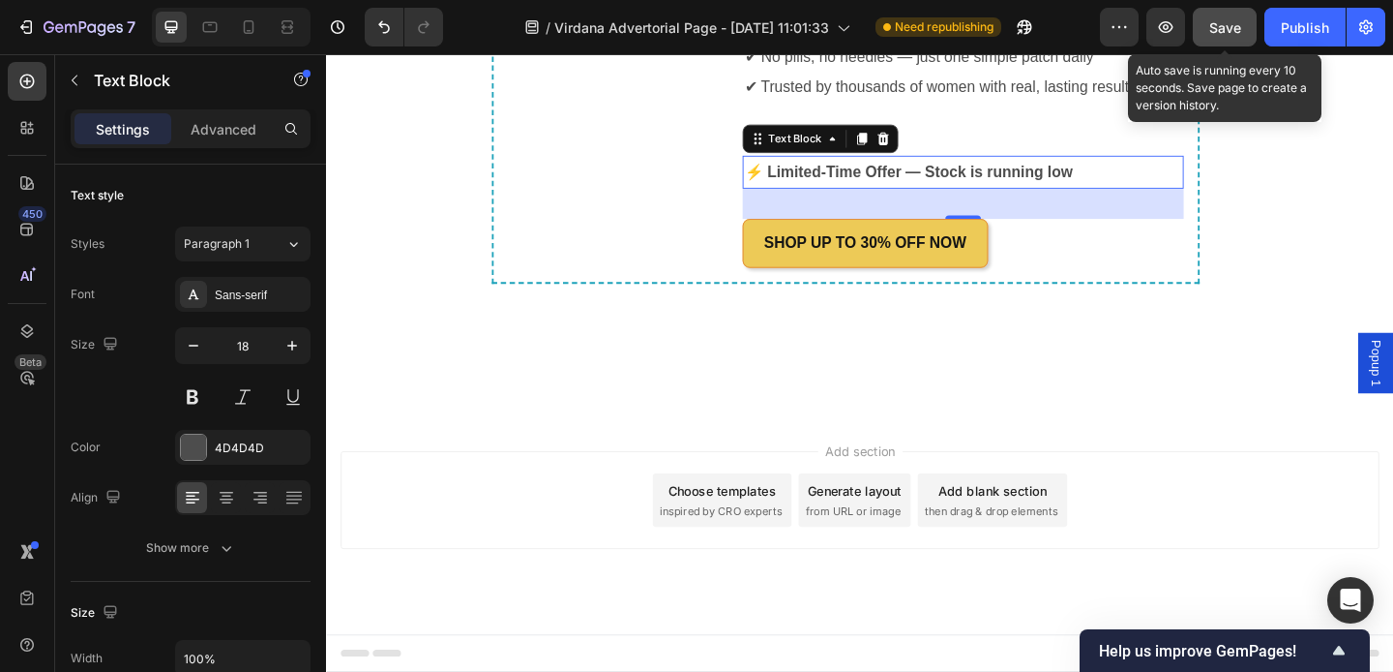
click at [1236, 31] on span "Save" at bounding box center [1226, 27] width 32 height 16
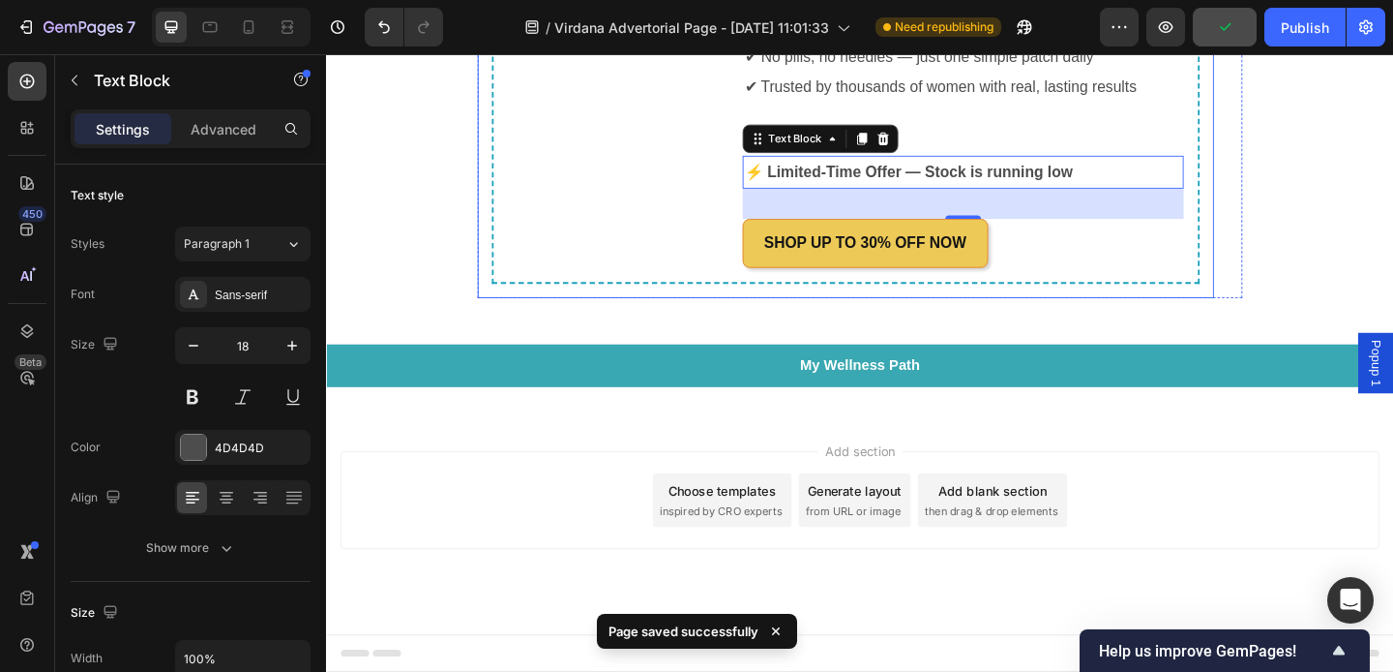
scroll to position [11670, 0]
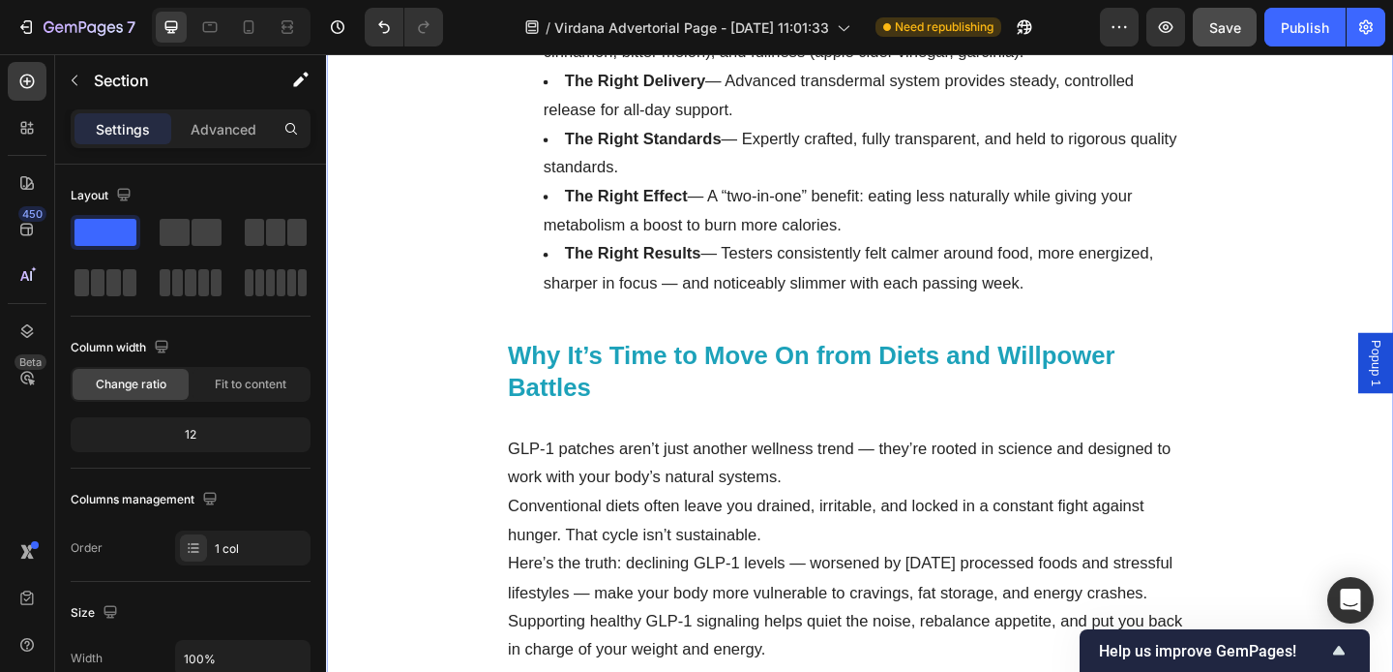
scroll to position [7578, 0]
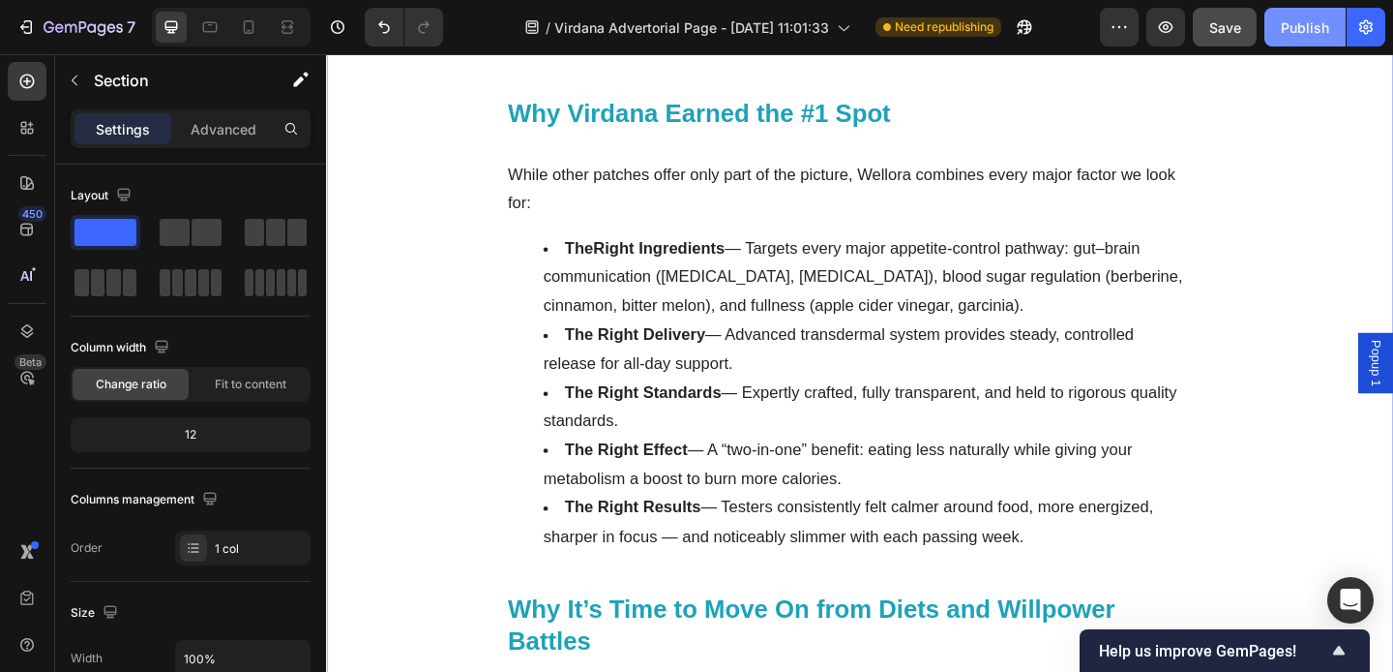
click at [1302, 33] on div "Publish" at bounding box center [1305, 27] width 48 height 20
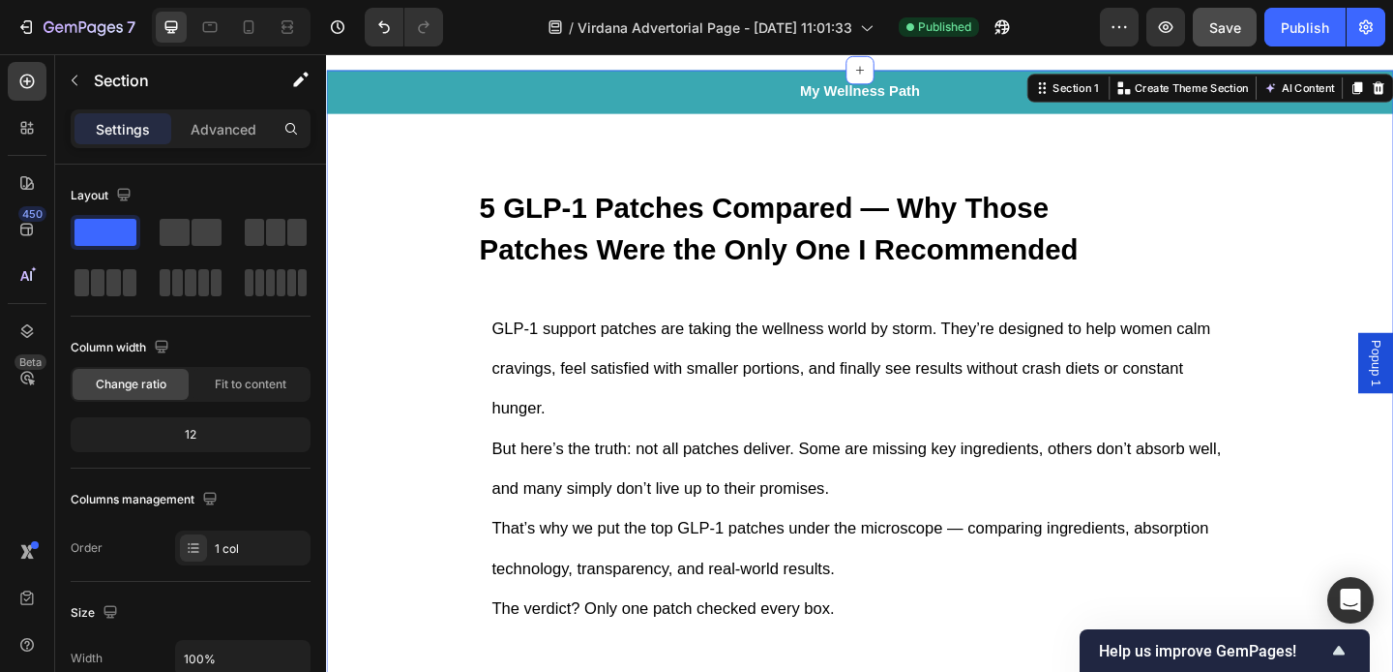
scroll to position [0, 0]
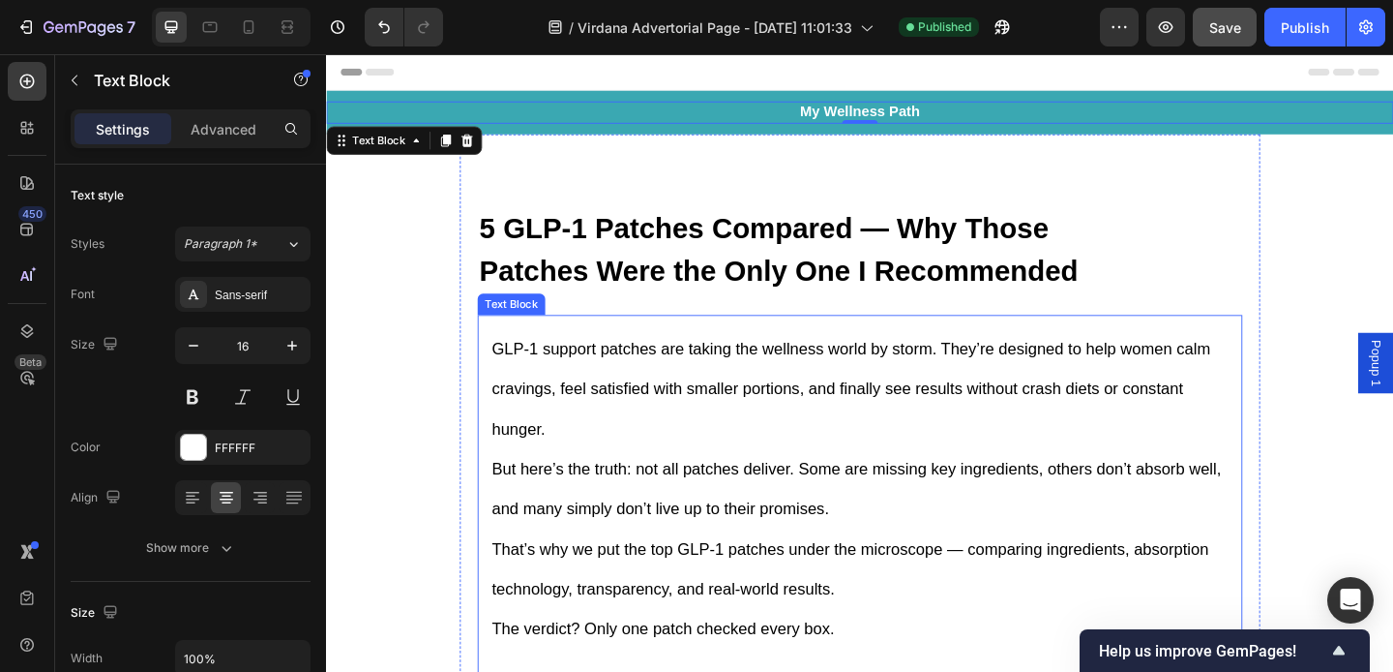
click at [774, 487] on p "But here’s the truth: not all patches deliver. Some are missing key ingredients…" at bounding box center [906, 527] width 801 height 87
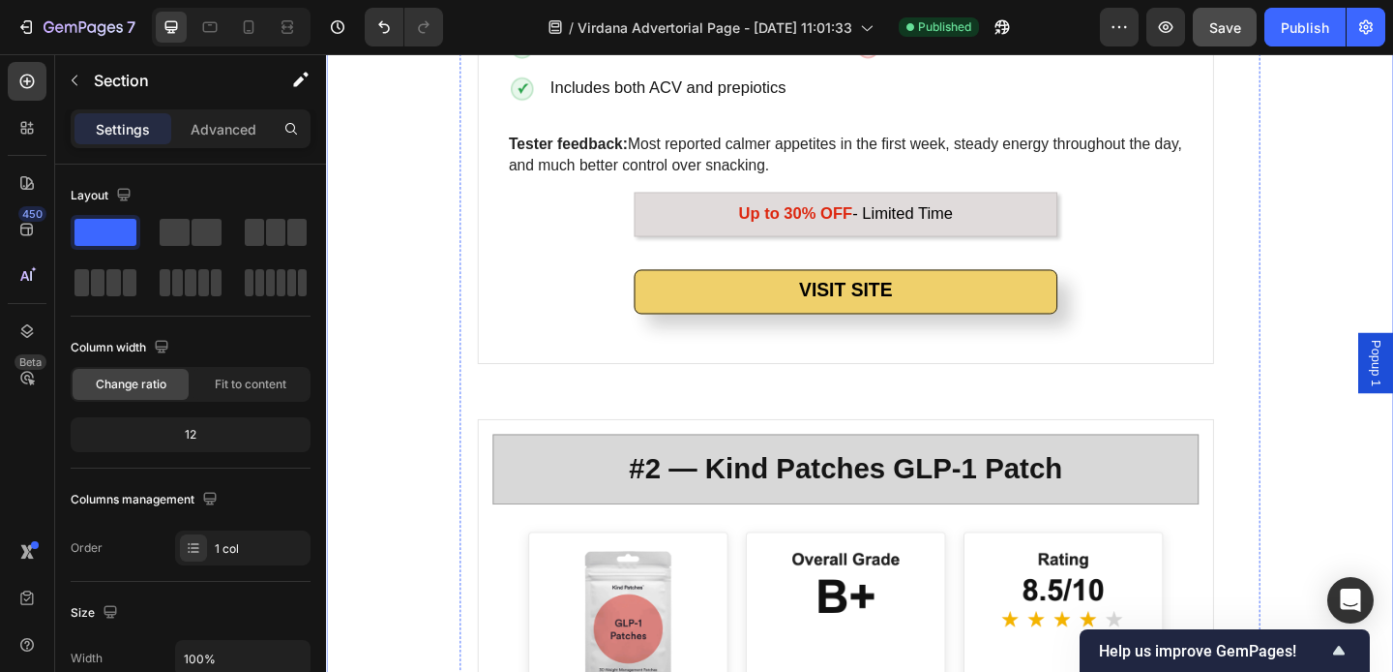
scroll to position [3863, 0]
